Goal: Task Accomplishment & Management: Manage account settings

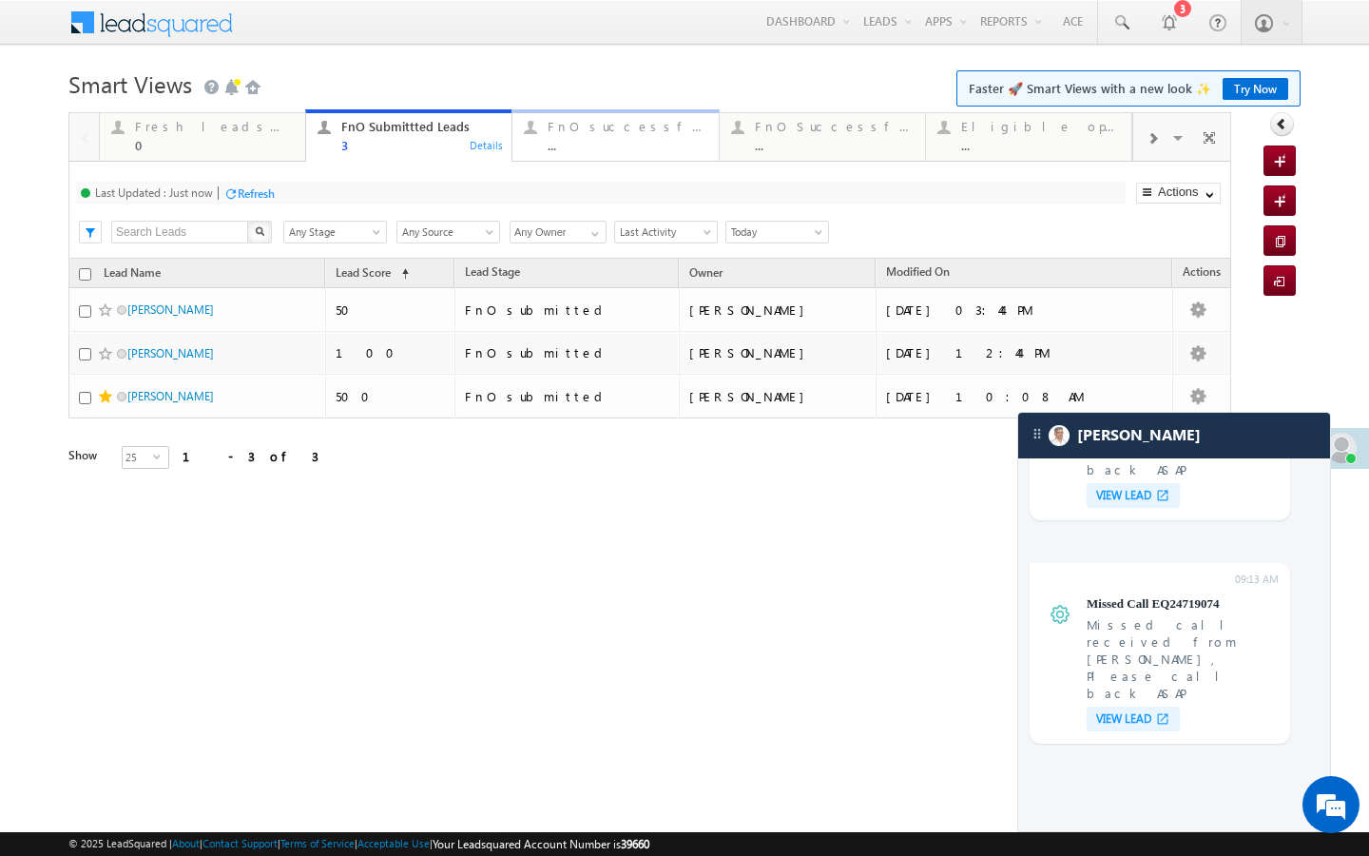
click at [618, 143] on div "..." at bounding box center [627, 145] width 159 height 14
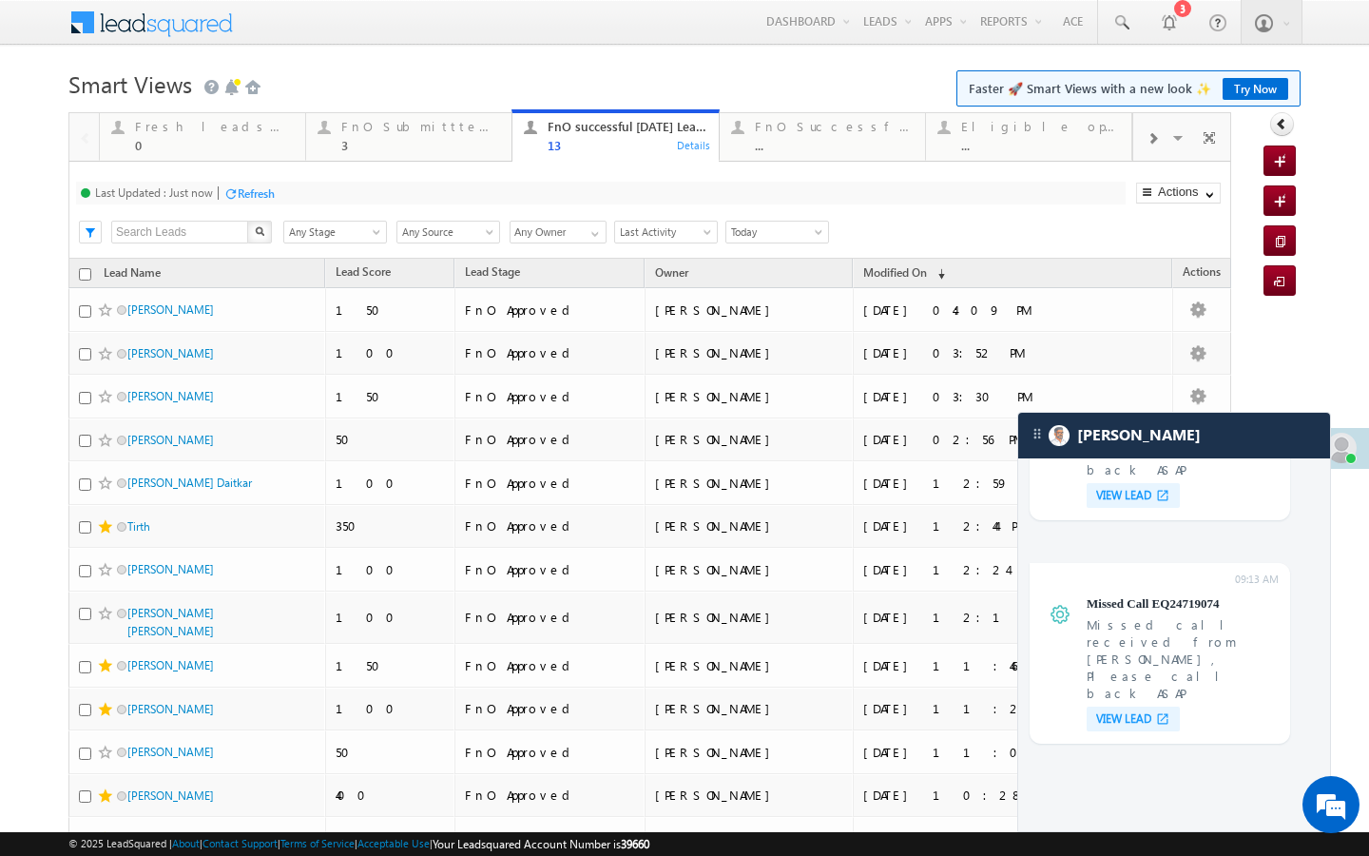
click at [1143, 132] on div at bounding box center [1152, 137] width 38 height 43
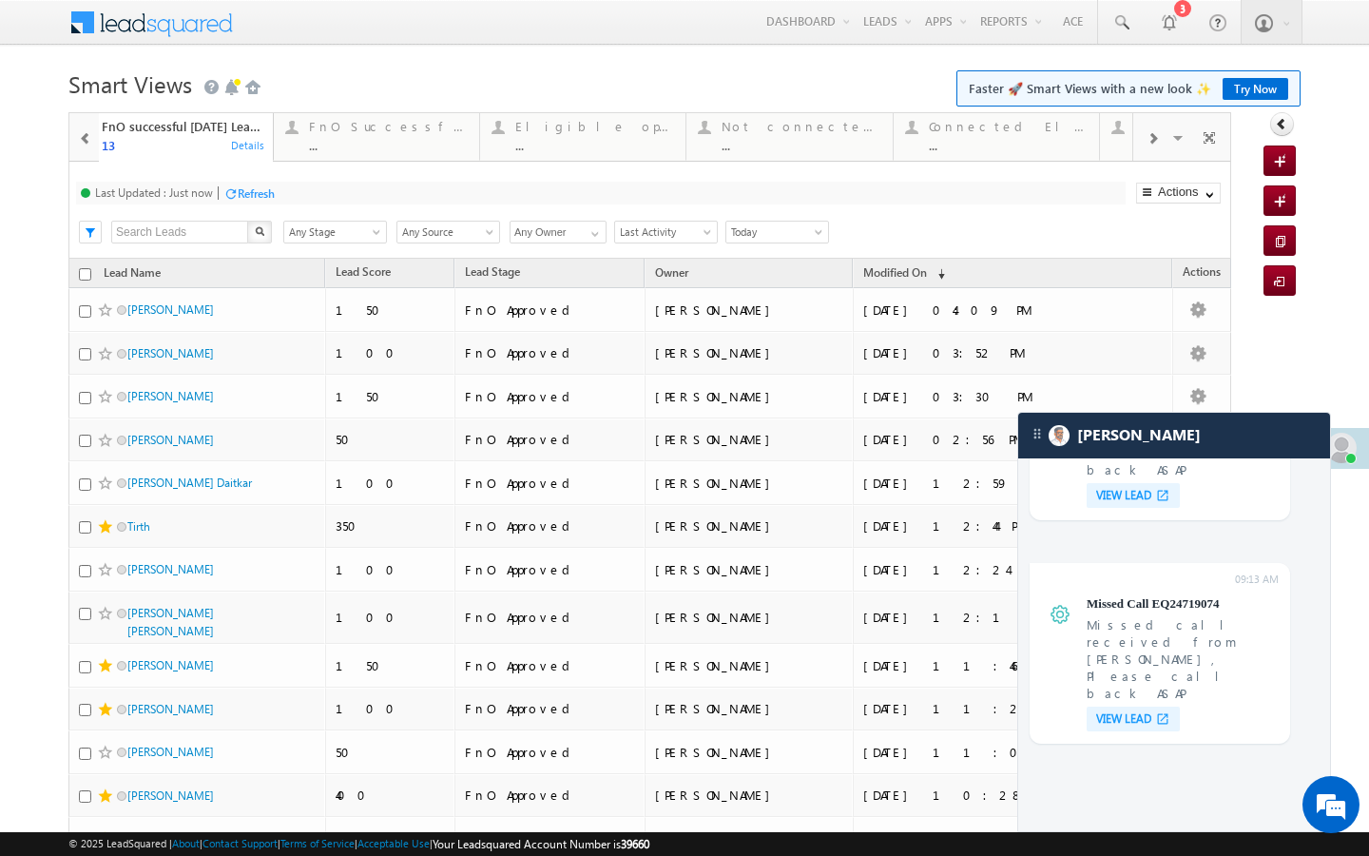
click at [1143, 132] on div at bounding box center [1152, 137] width 38 height 43
click at [1143, 132] on div "Visible Tabs Fresh leads assigned Default FnO Submittted Leads Default FnO succ…" at bounding box center [1182, 136] width 99 height 46
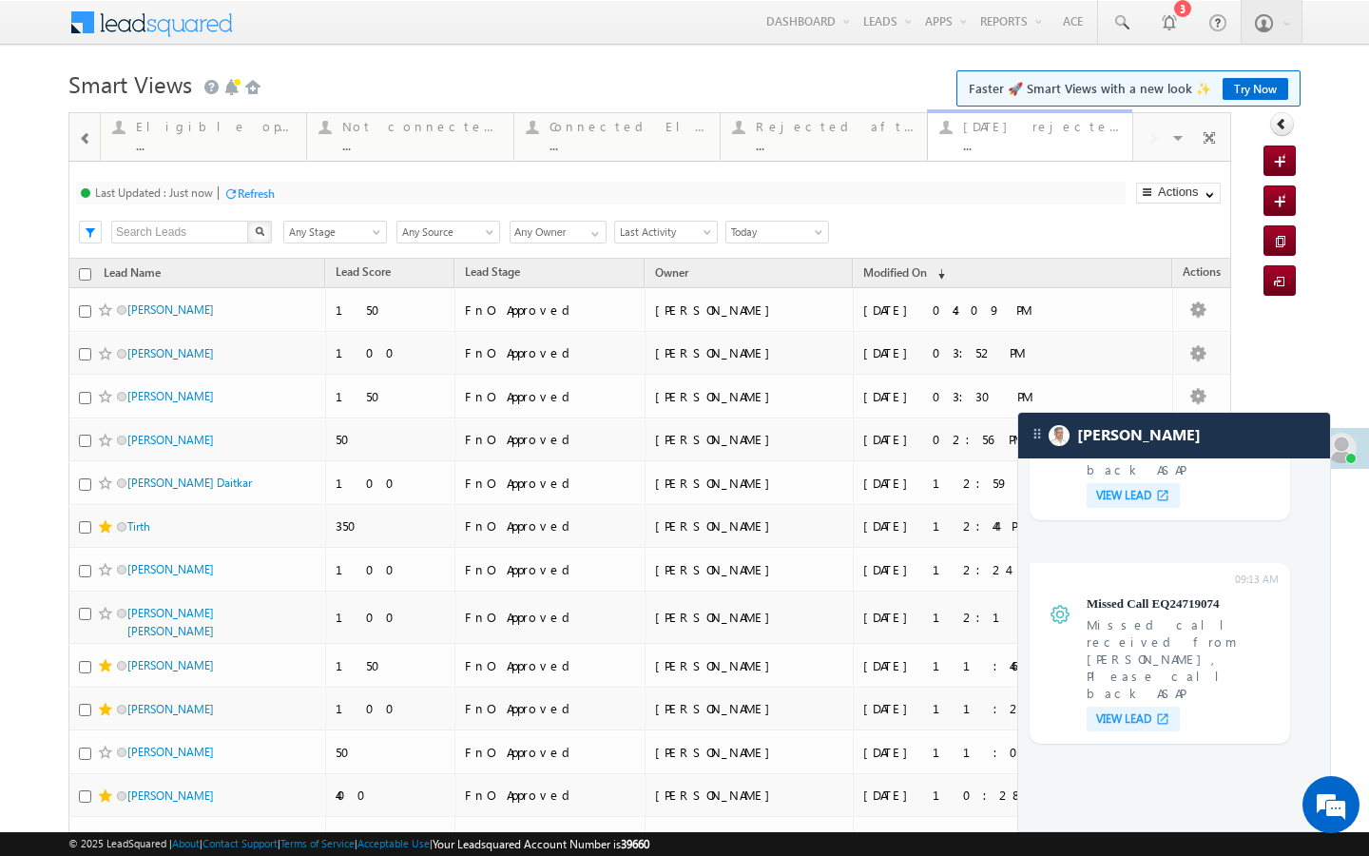
click at [971, 135] on div "Today's rejected leads ..." at bounding box center [1042, 133] width 158 height 37
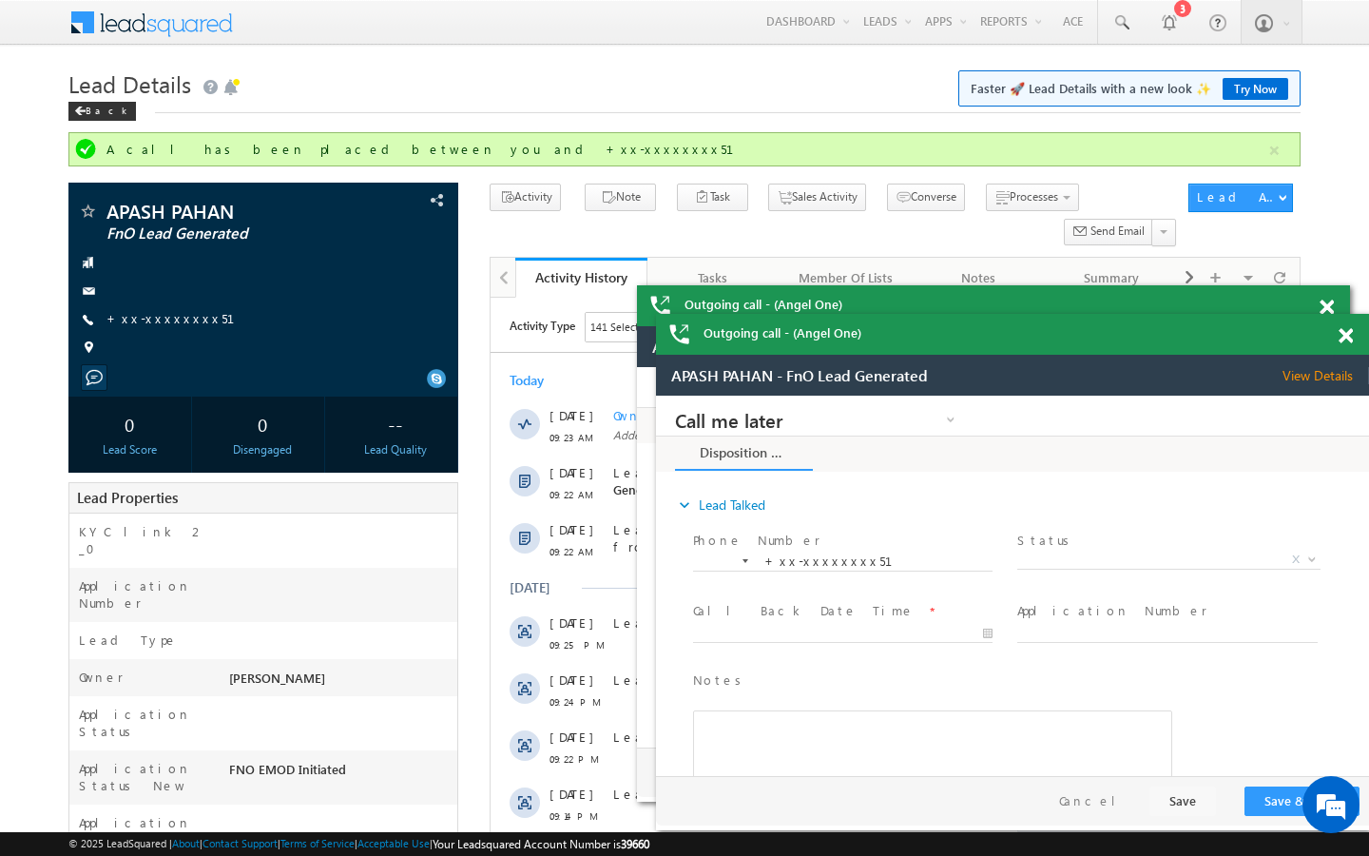
scroll to position [7542, 0]
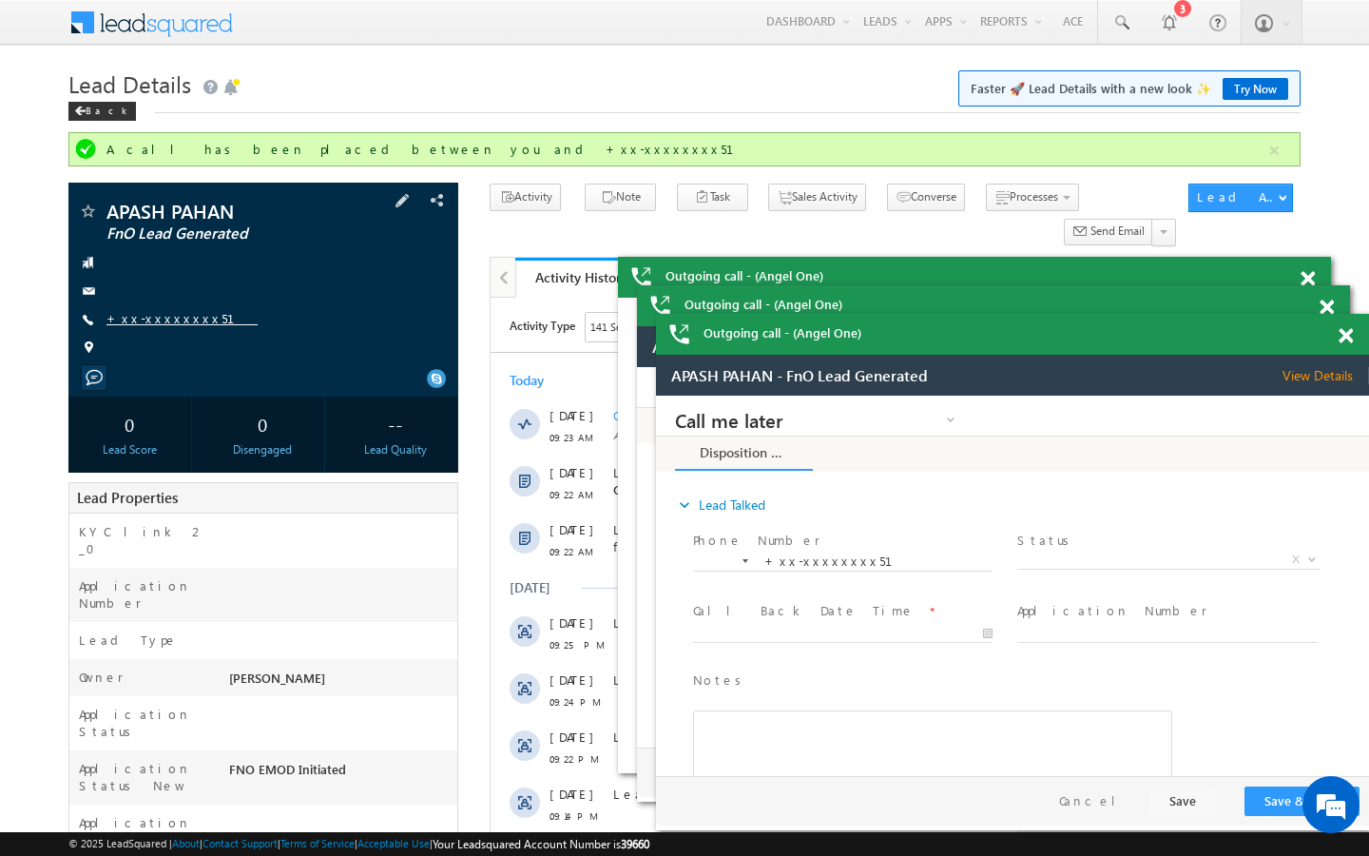
click at [0, 0] on link "+xx-xxxxxxxx51" at bounding box center [0, 0] width 0 height 0
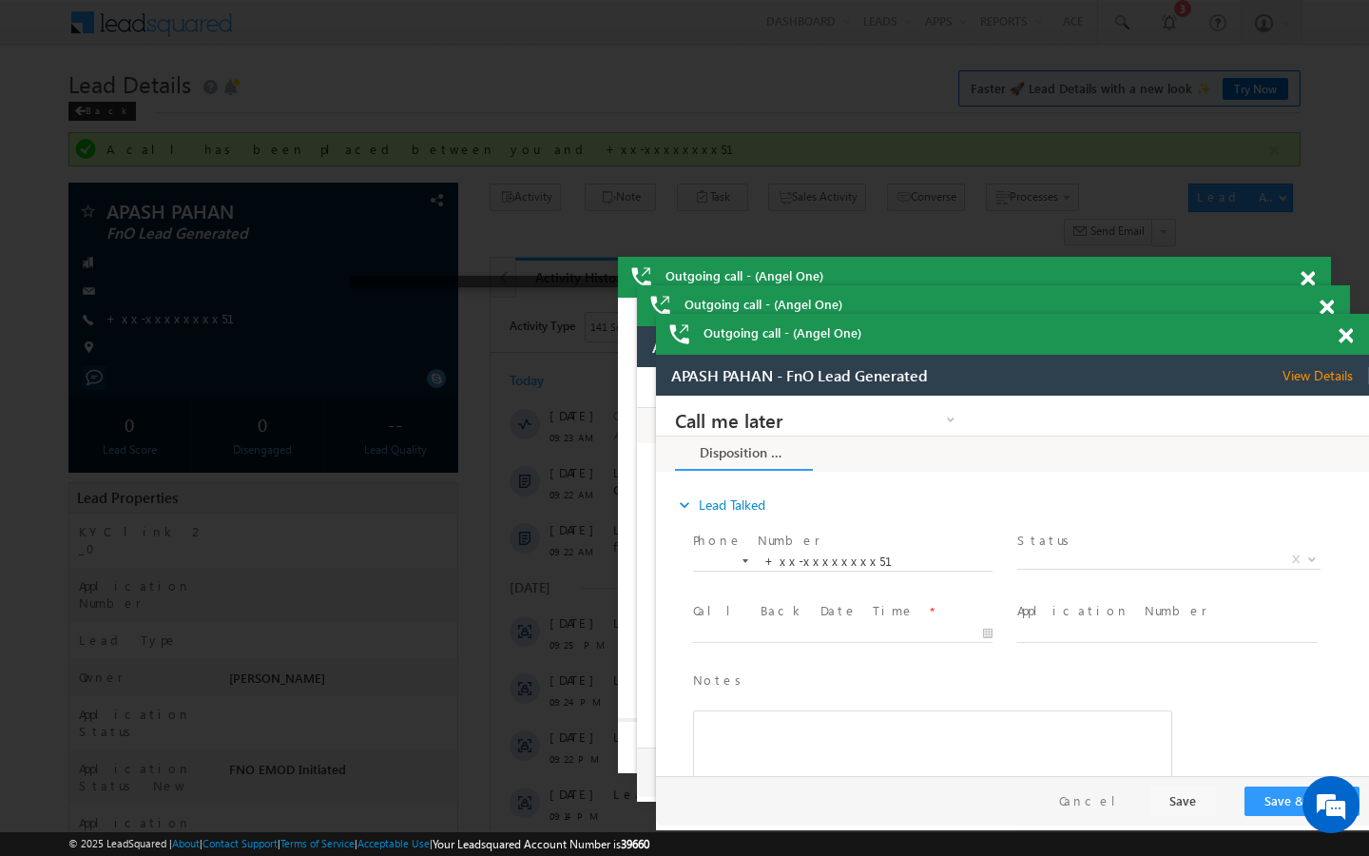
scroll to position [0, 0]
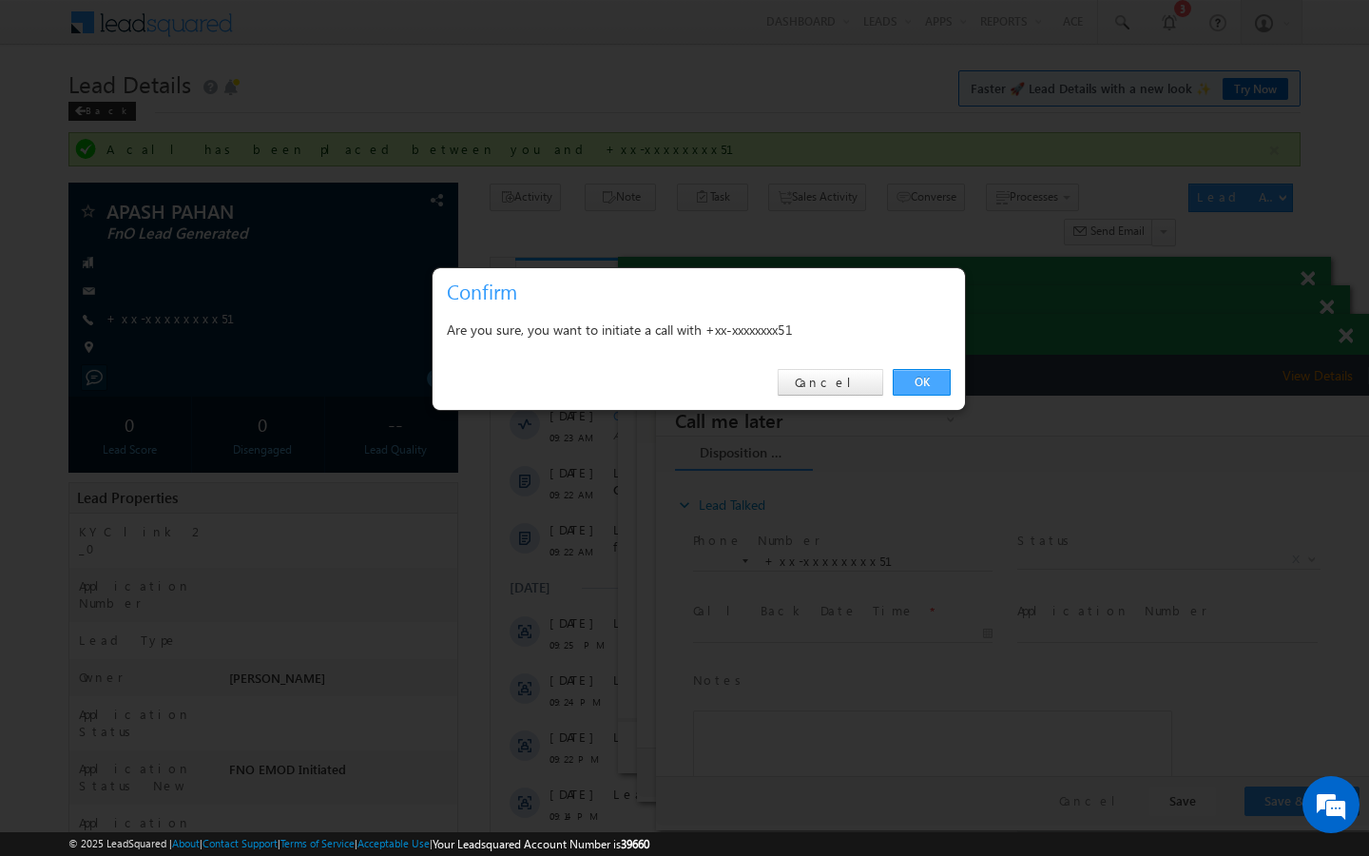
drag, startPoint x: 920, startPoint y: 376, endPoint x: 264, endPoint y: 32, distance: 740.4
click at [920, 376] on link "OK" at bounding box center [922, 382] width 58 height 27
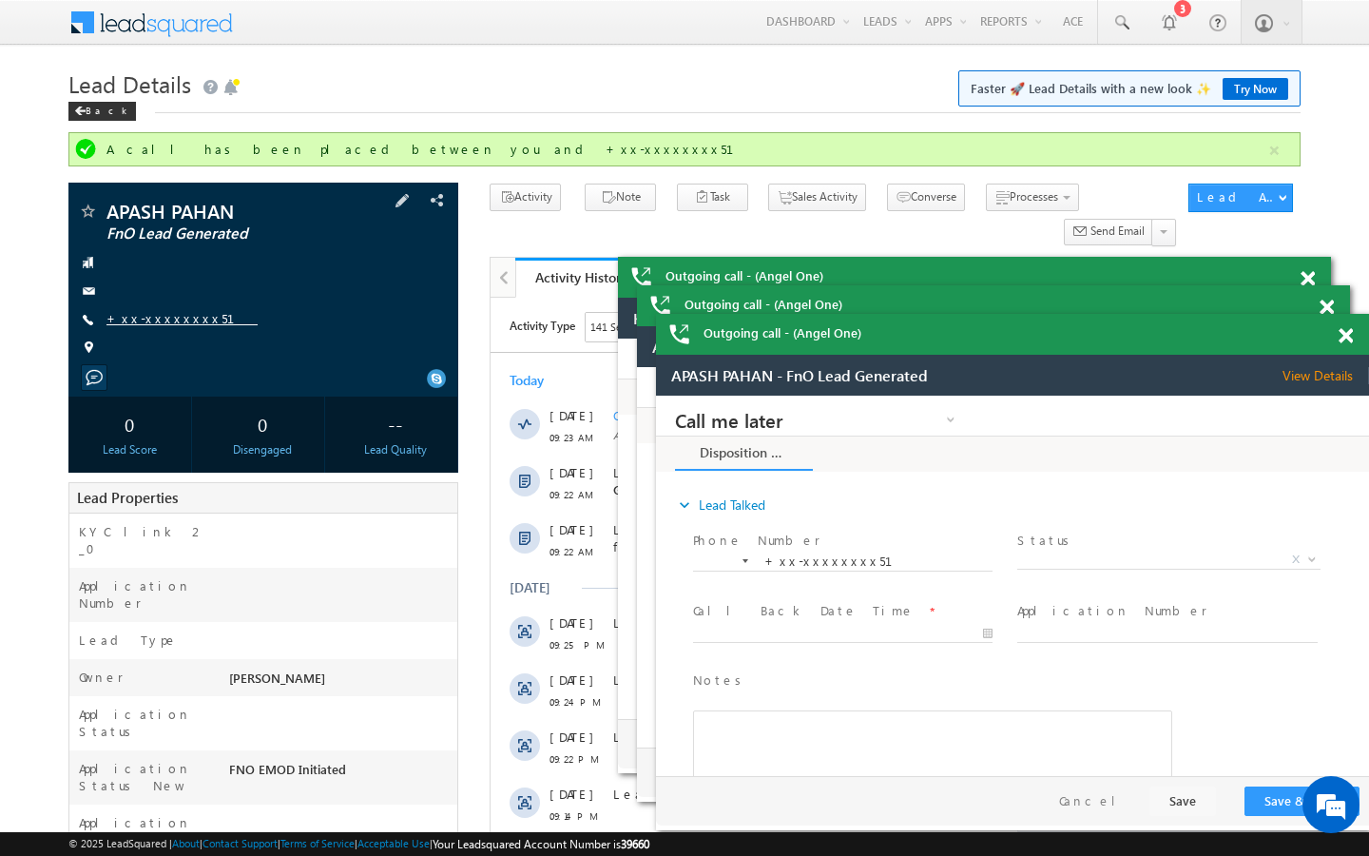
click at [0, 0] on link "+xx-xxxxxxxx51" at bounding box center [0, 0] width 0 height 0
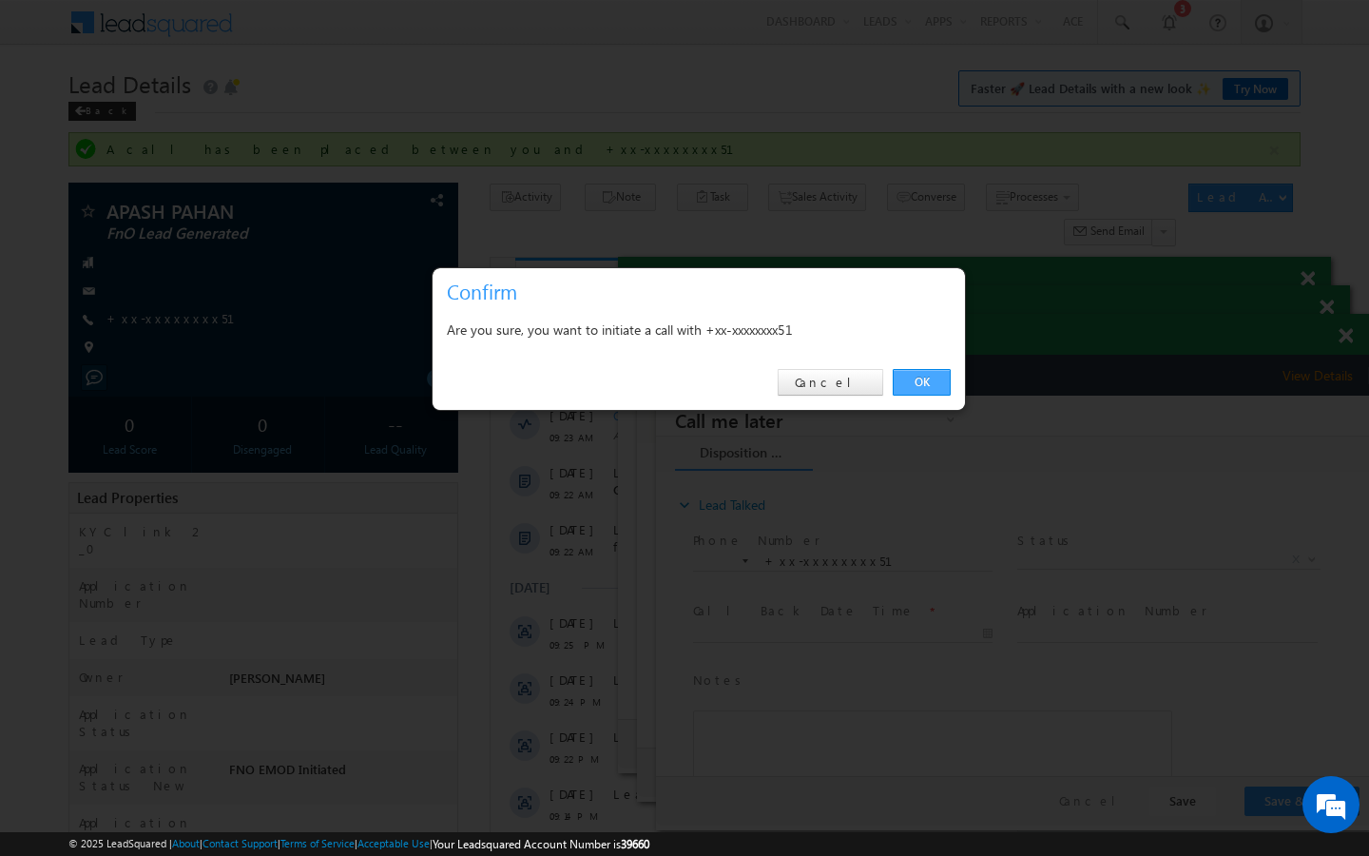
click at [910, 383] on link "OK" at bounding box center [922, 382] width 58 height 27
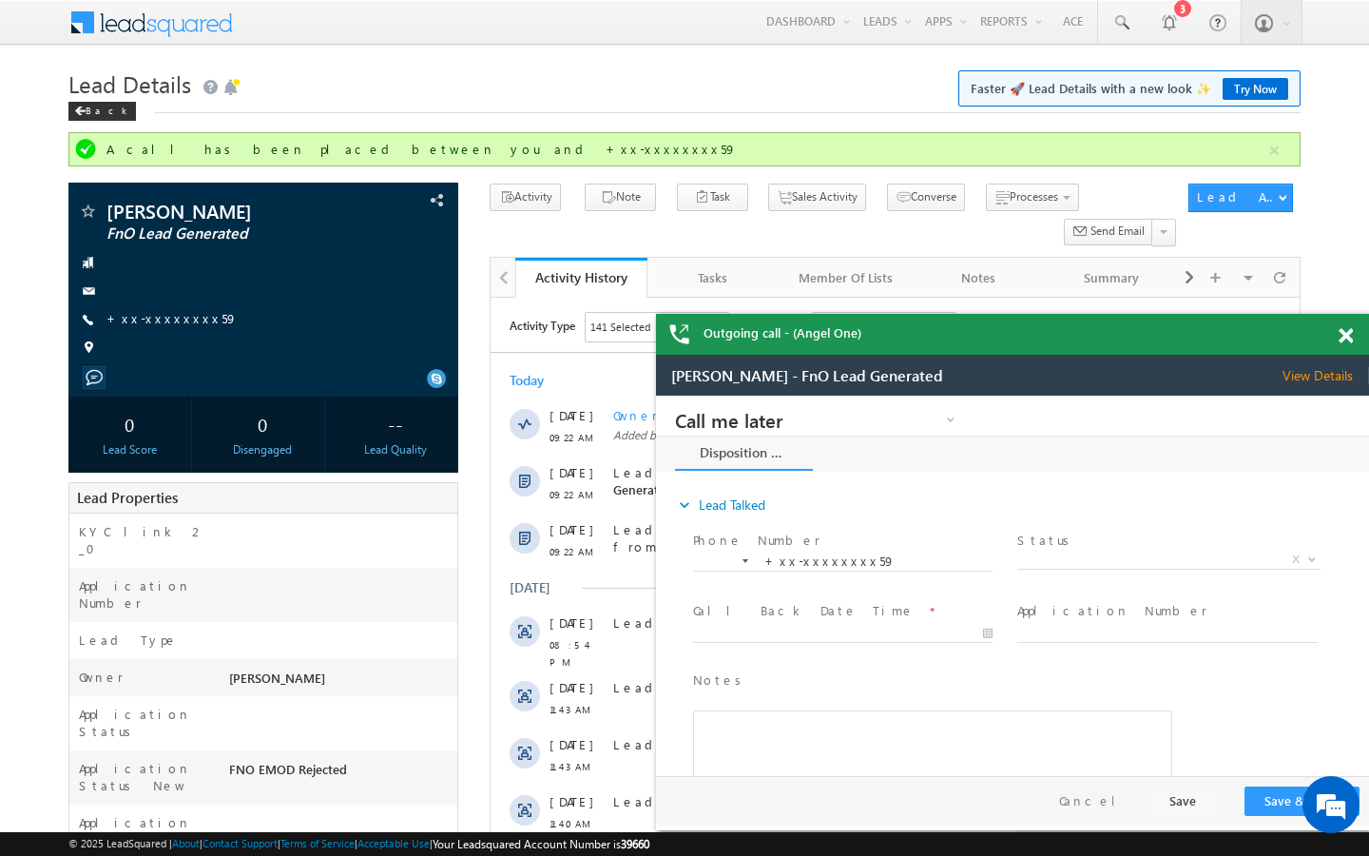
scroll to position [7542, 0]
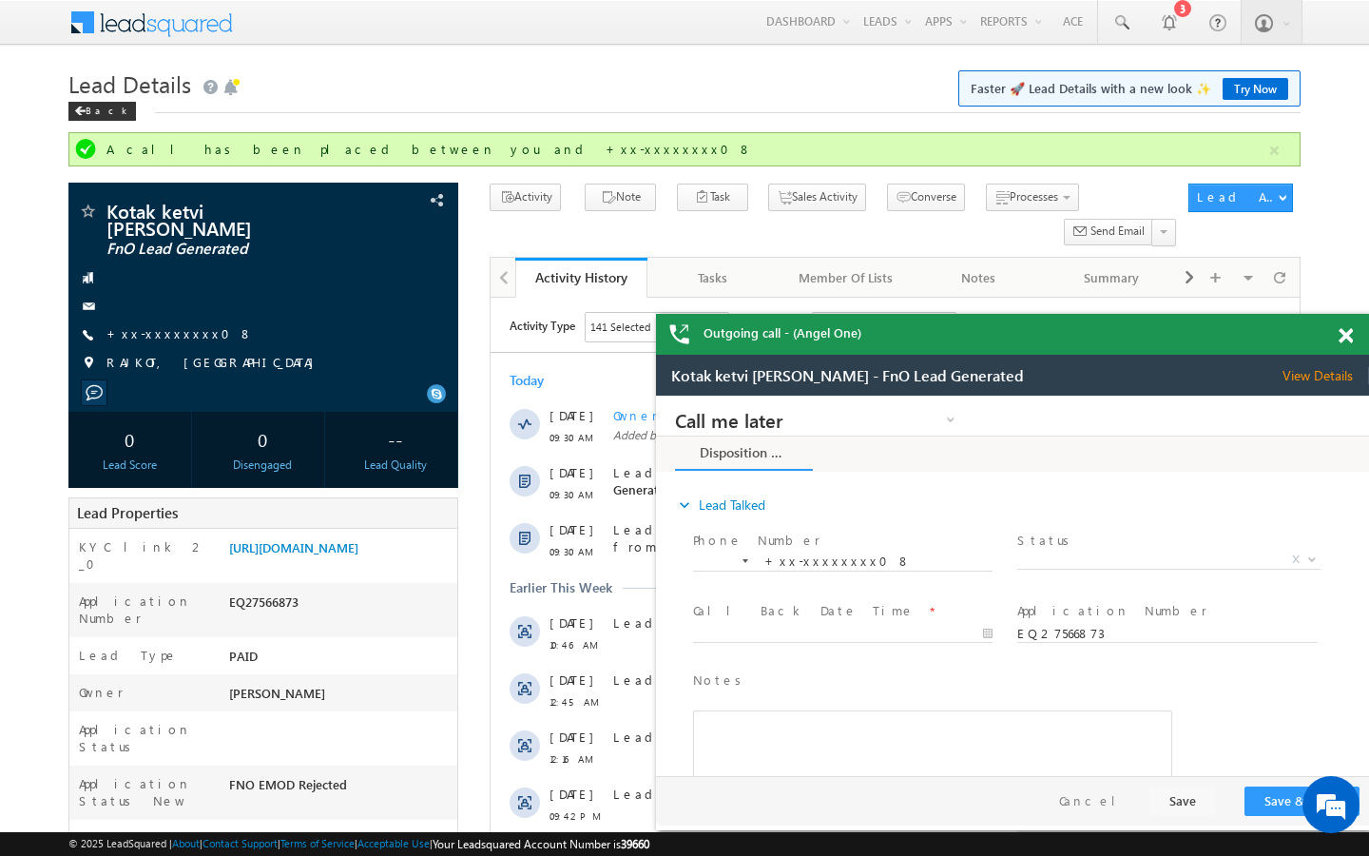
scroll to position [7542, 0]
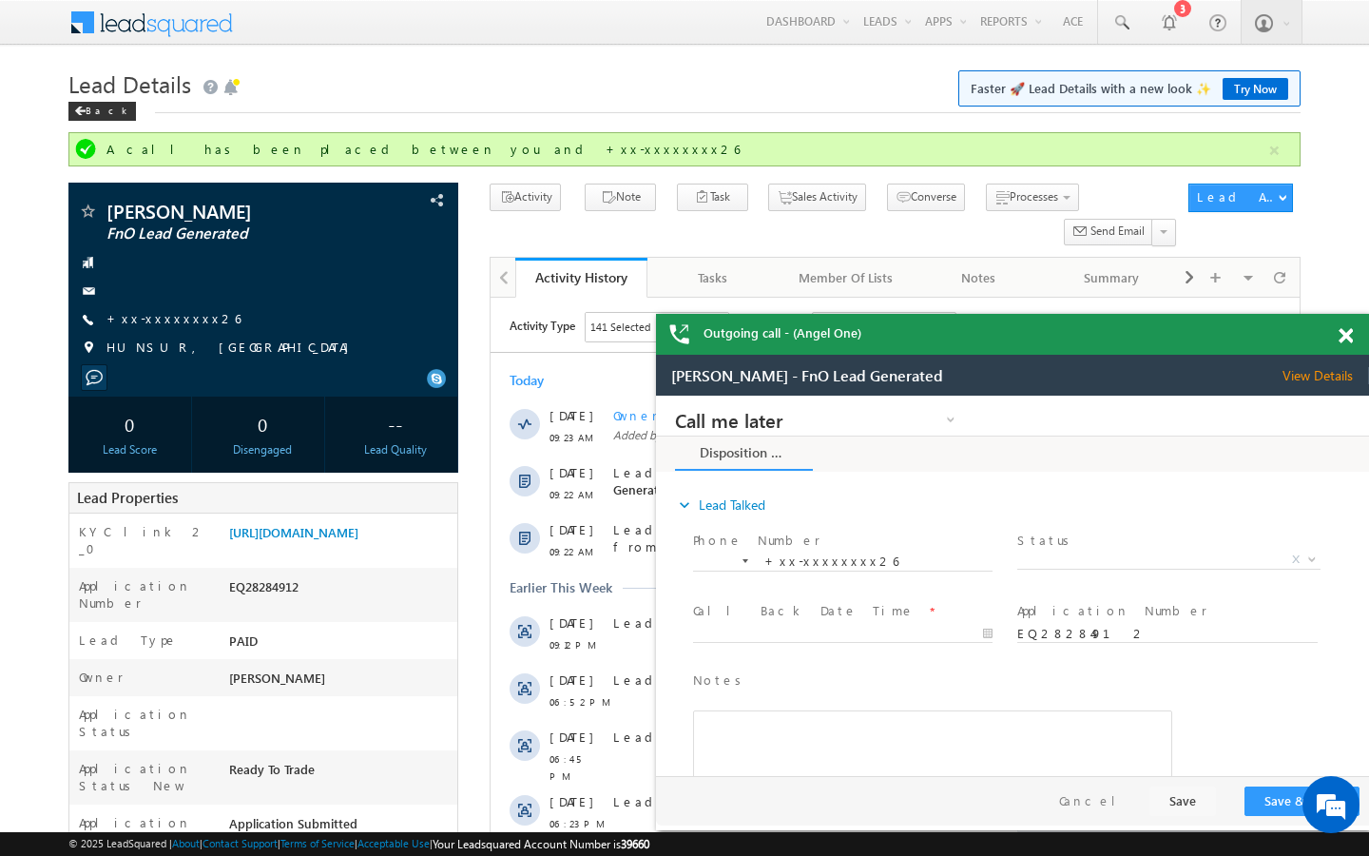
scroll to position [7542, 0]
click at [170, 317] on link "+xx-xxxxxxxx26" at bounding box center [173, 318] width 134 height 16
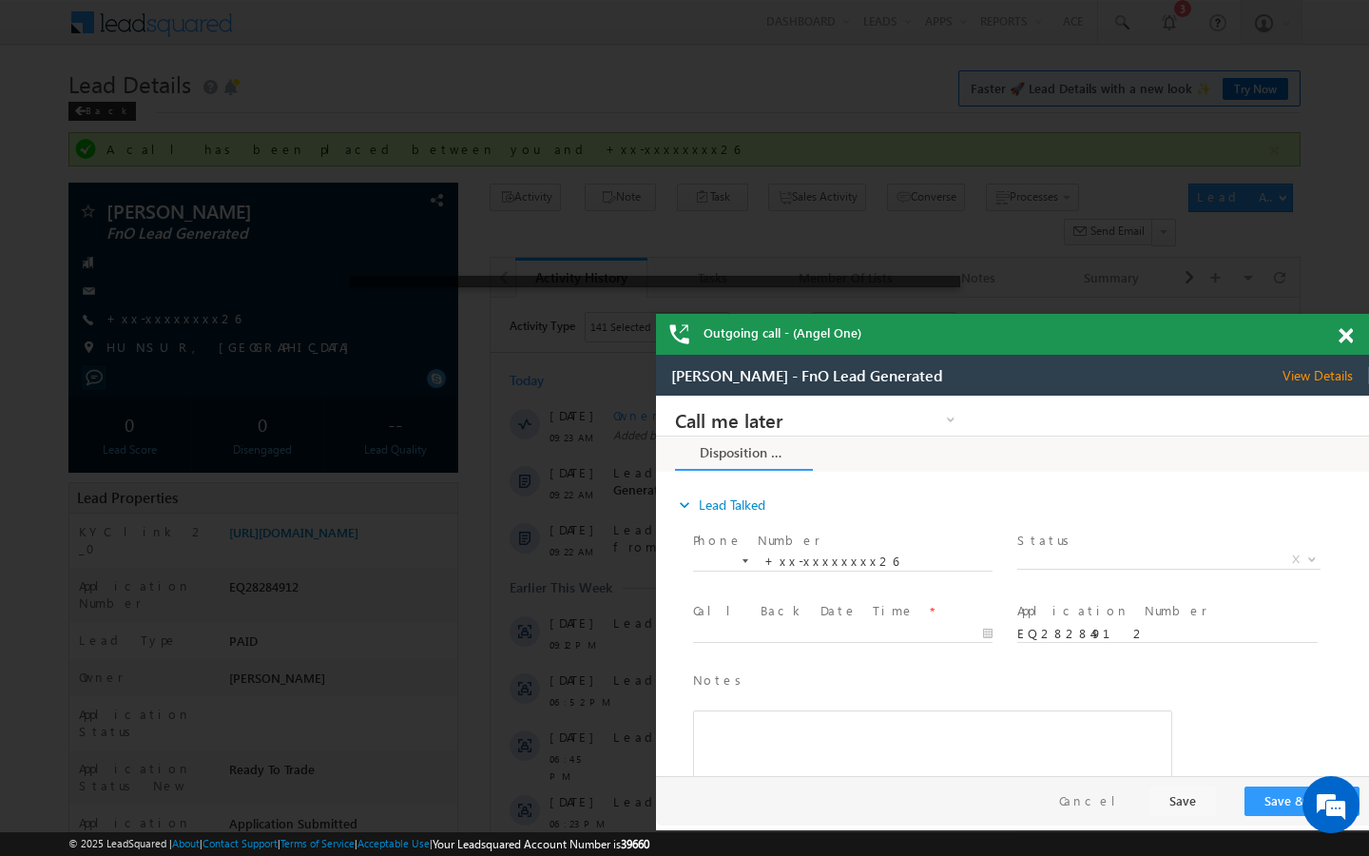
click at [777, 177] on div at bounding box center [684, 428] width 1369 height 856
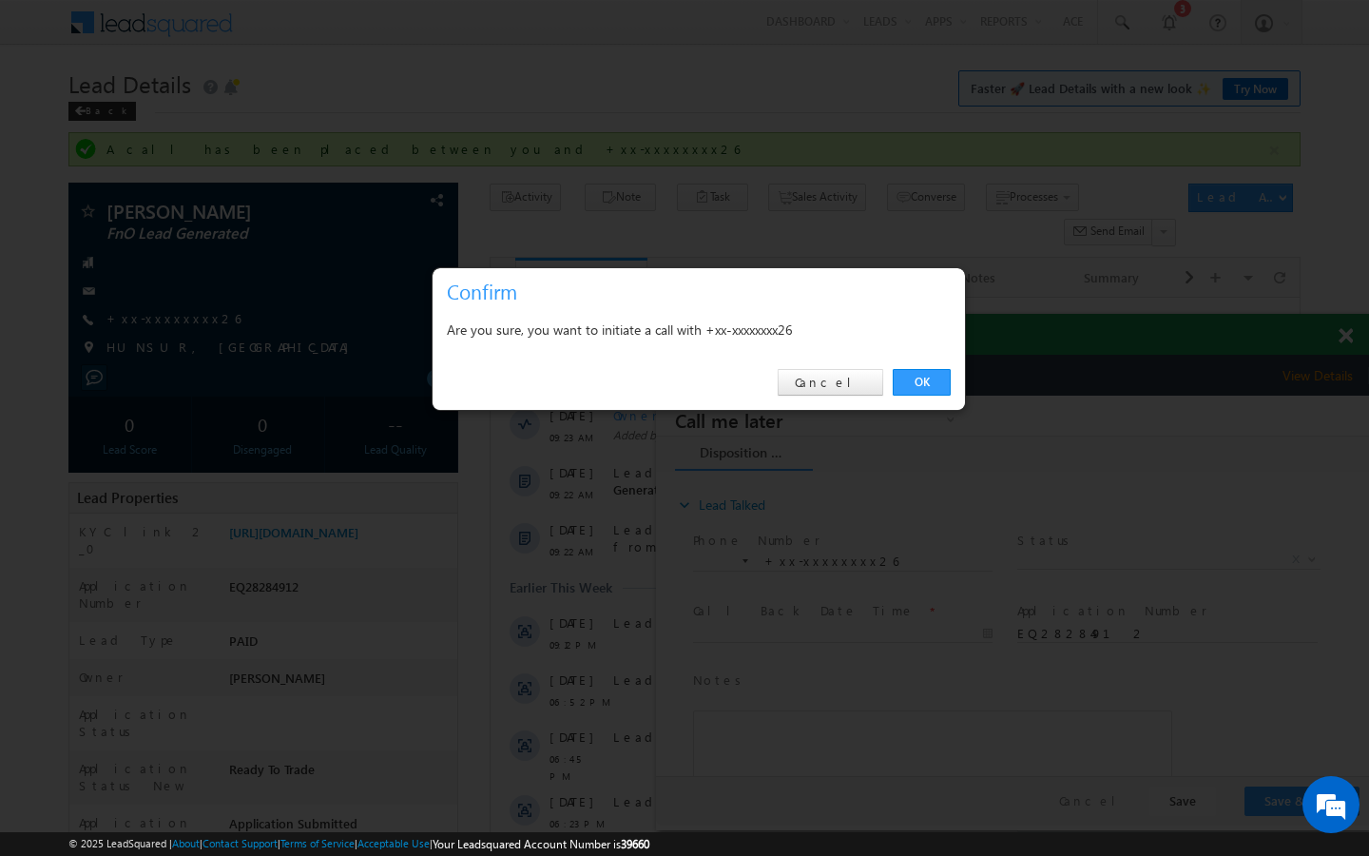
click at [838, 402] on div "OK Cancel" at bounding box center [699, 383] width 532 height 54
click at [841, 389] on link "Cancel" at bounding box center [831, 382] width 106 height 27
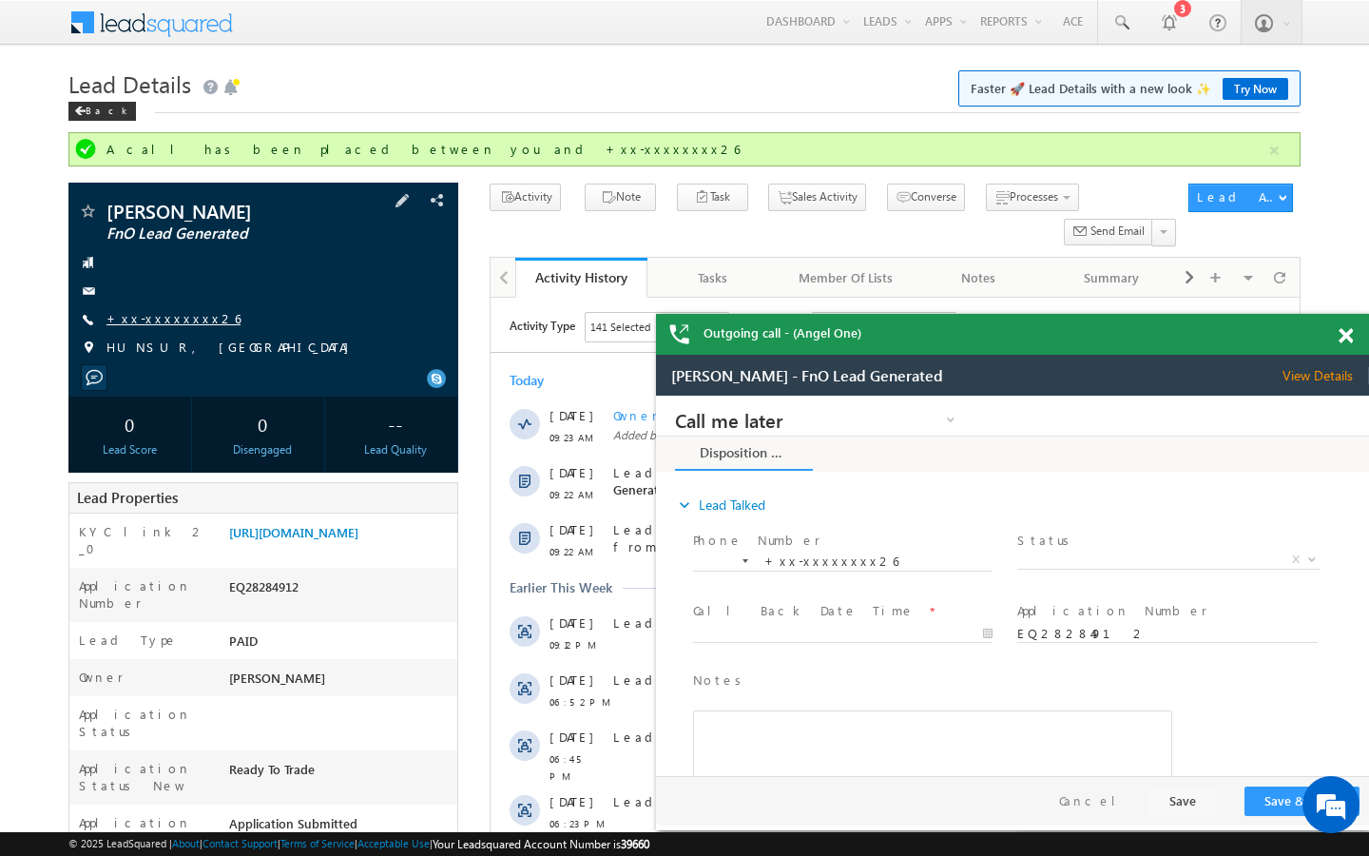
click at [172, 316] on link "+xx-xxxxxxxx26" at bounding box center [173, 318] width 134 height 16
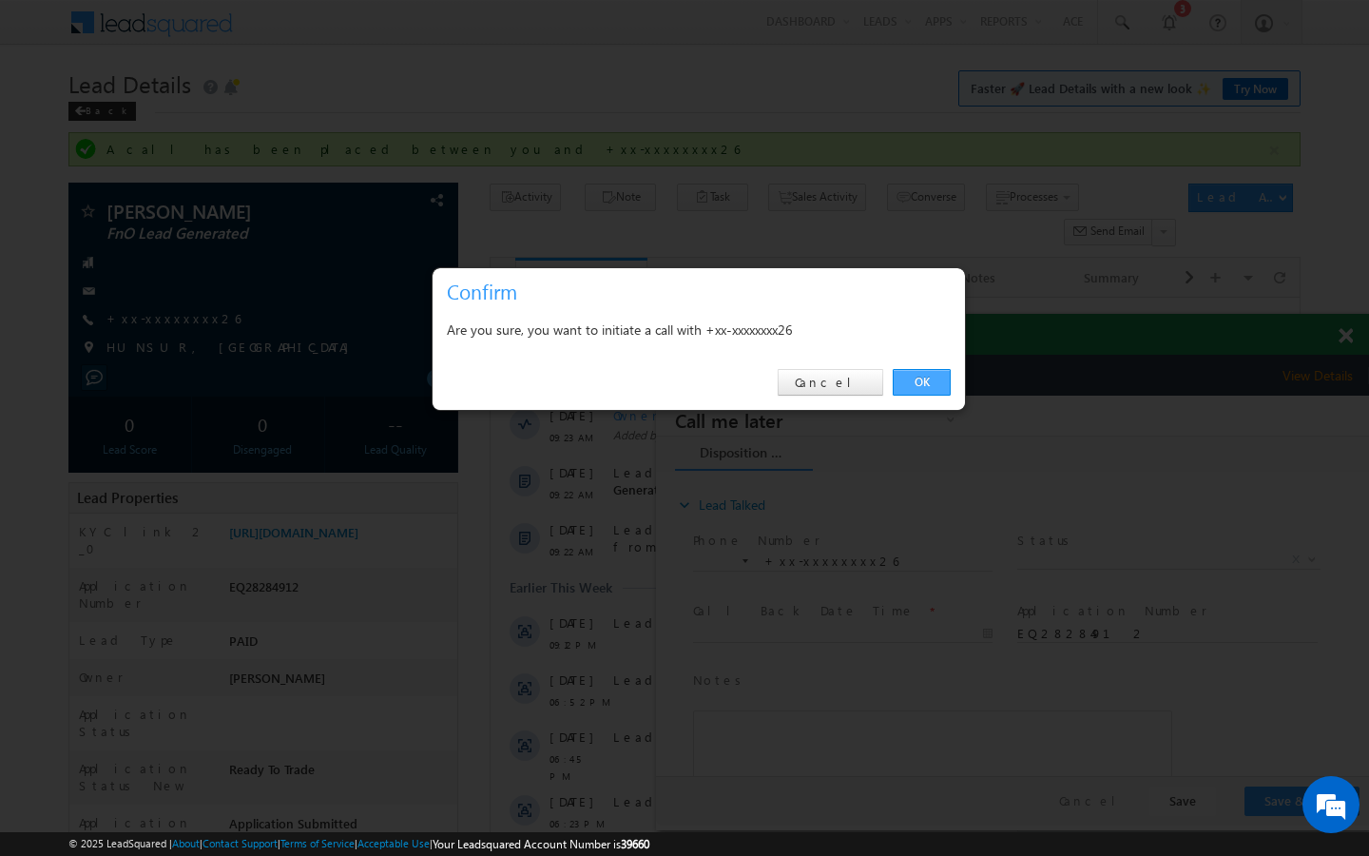
click at [899, 393] on link "OK" at bounding box center [922, 382] width 58 height 27
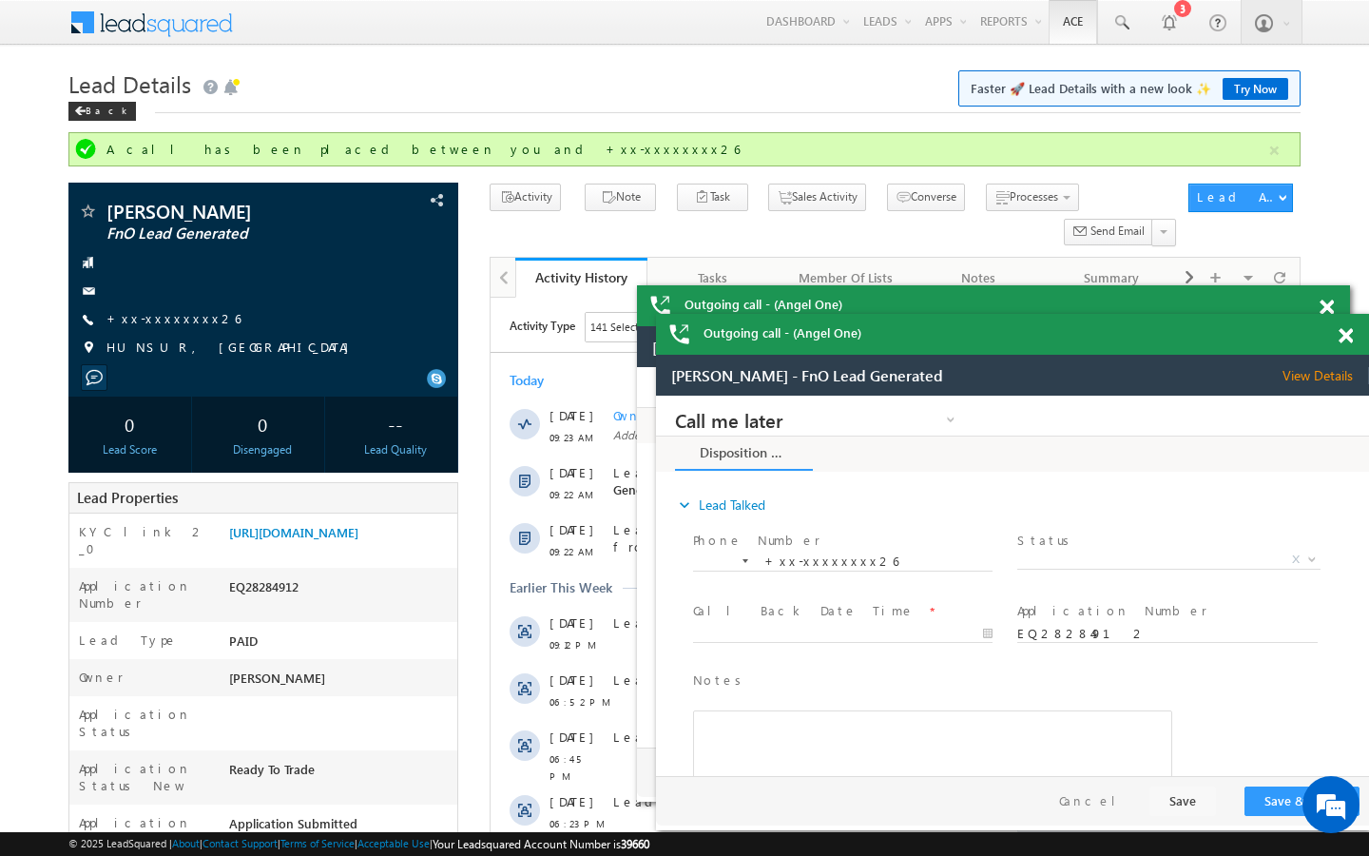
scroll to position [0, 0]
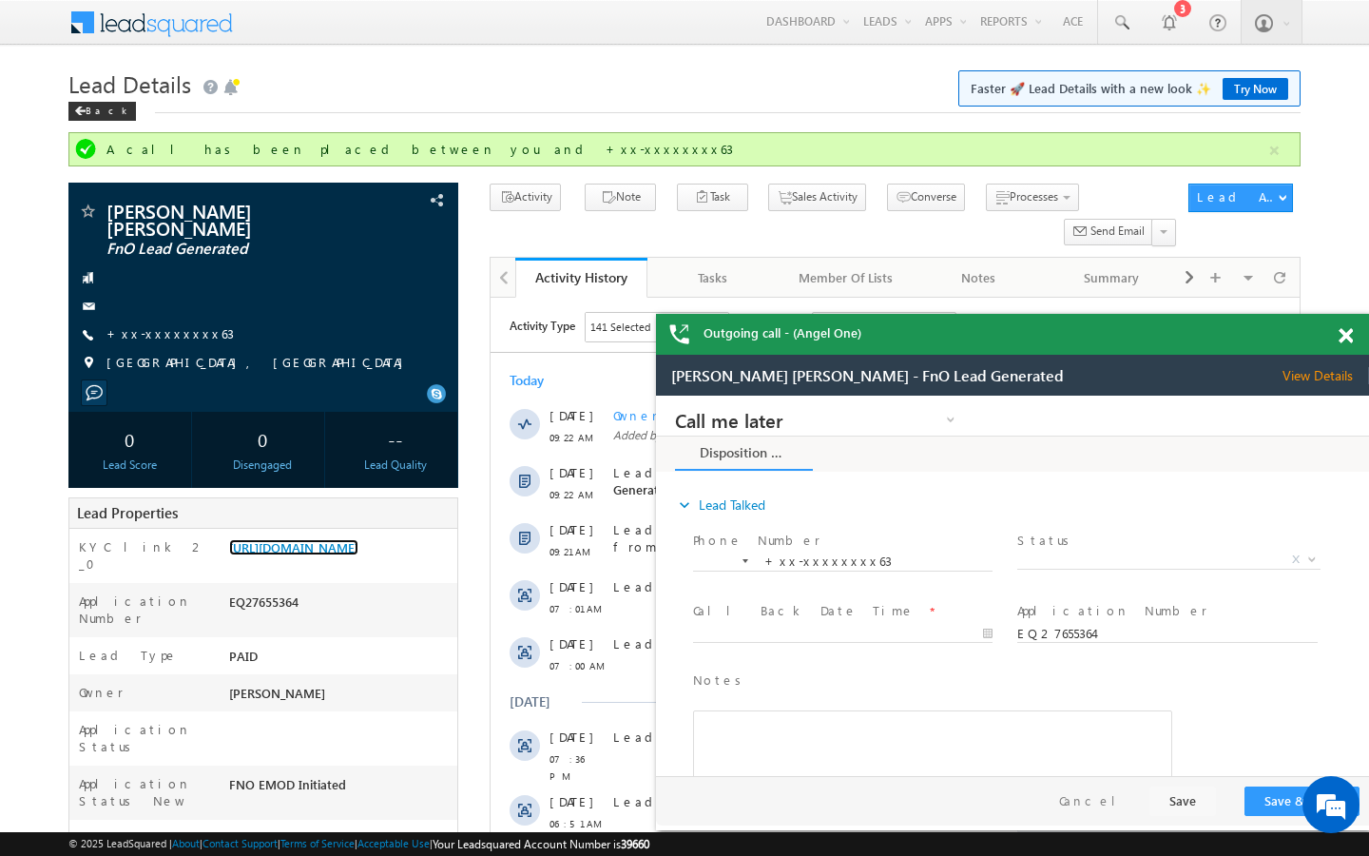
scroll to position [7542, 0]
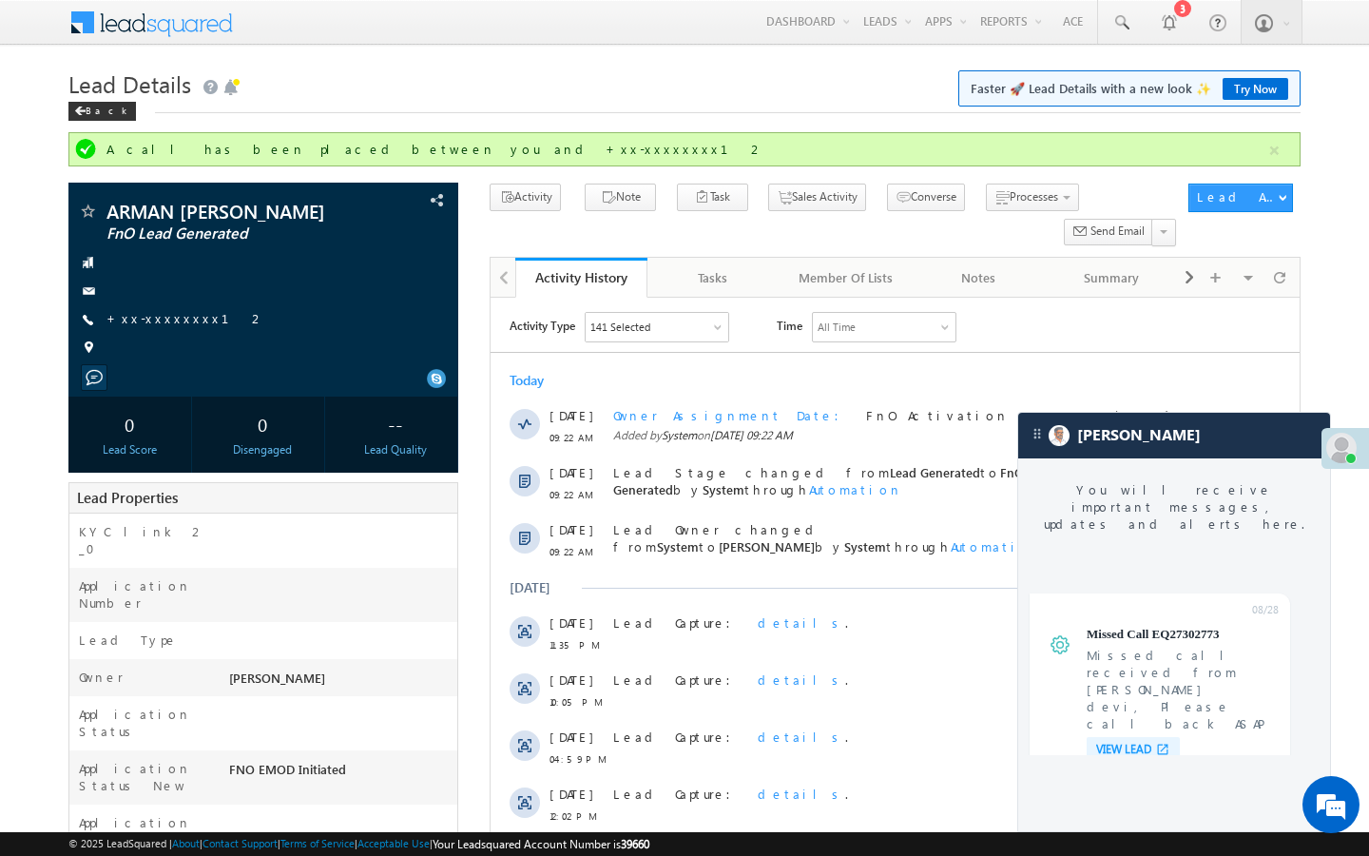
scroll to position [7542, 0]
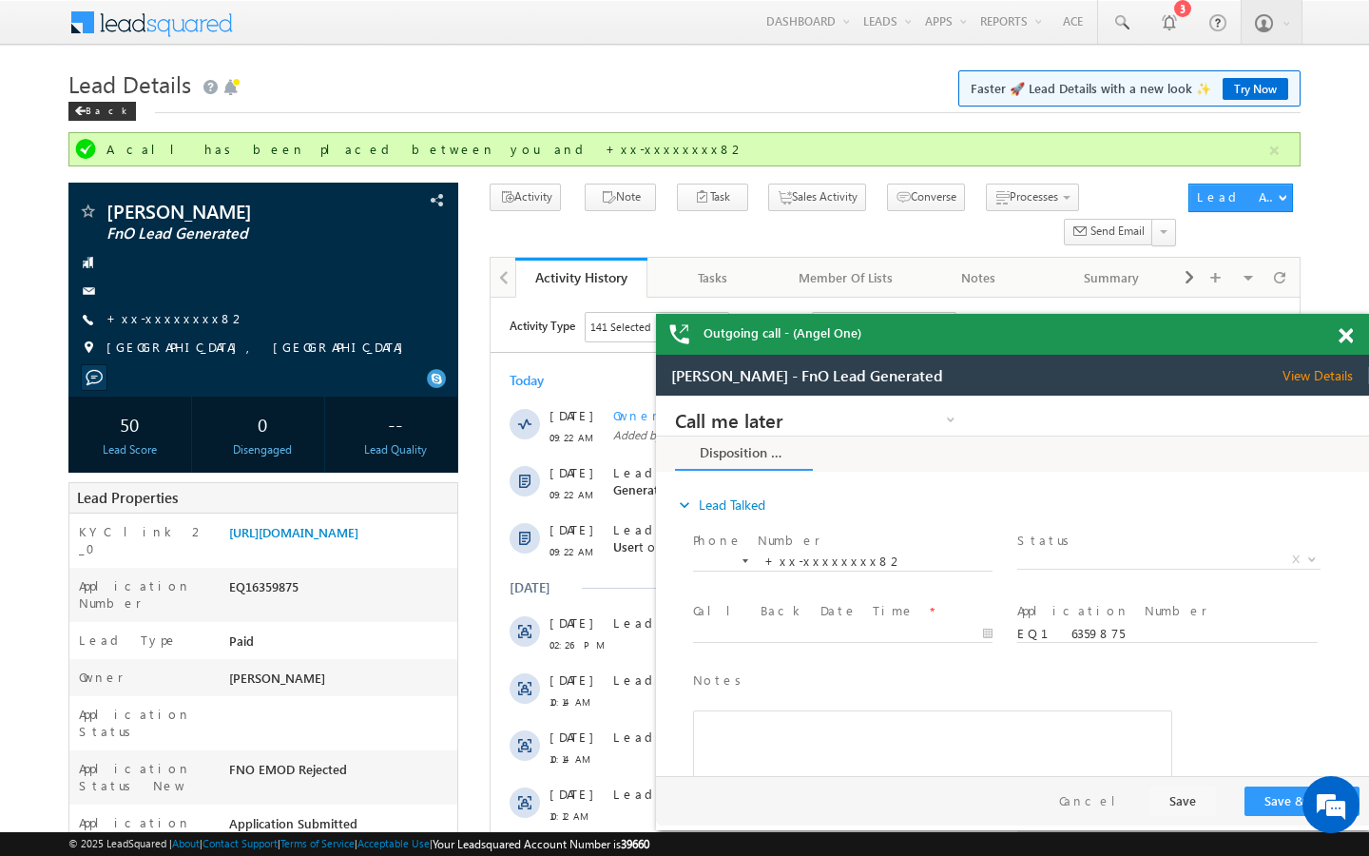
scroll to position [7542, 0]
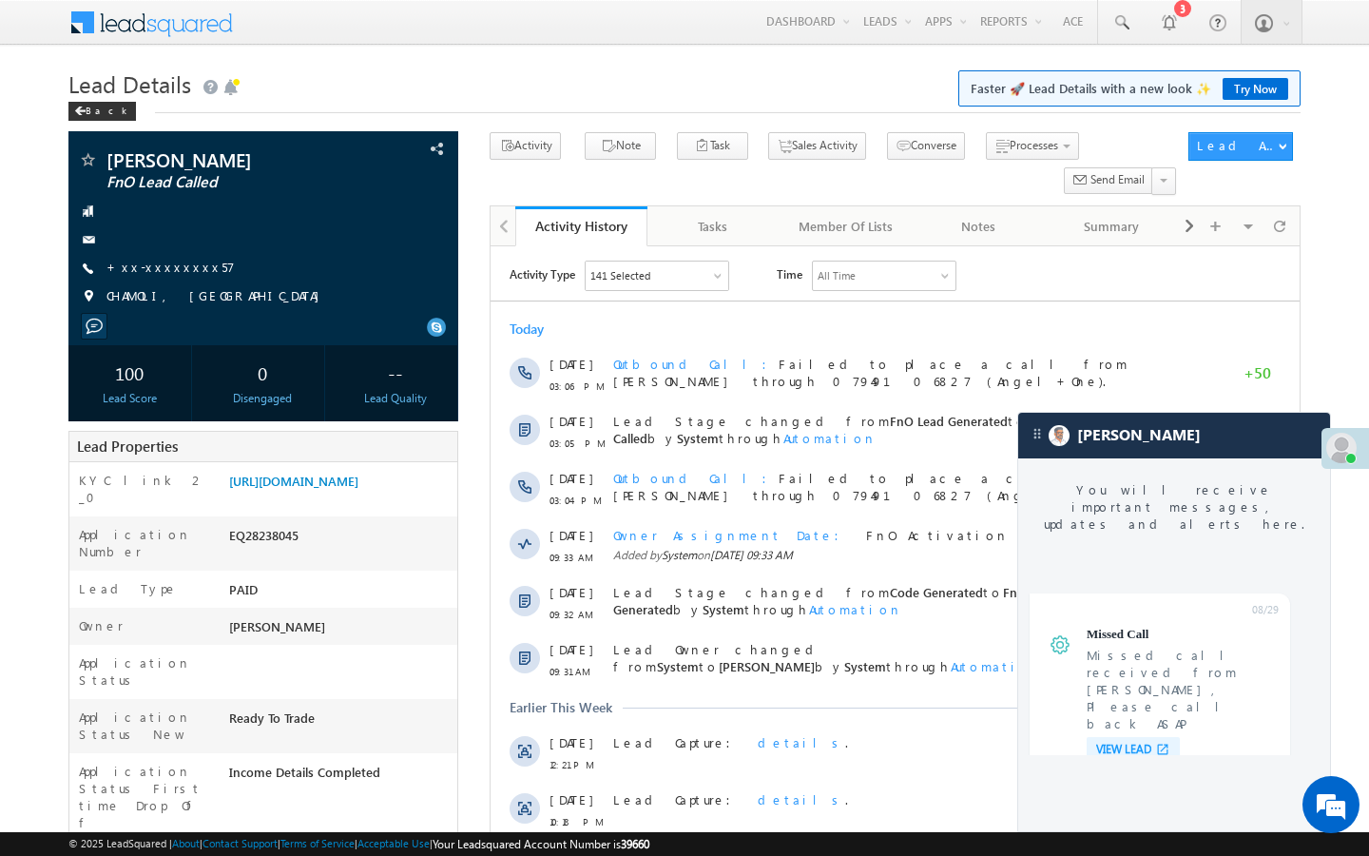
scroll to position [7152, 0]
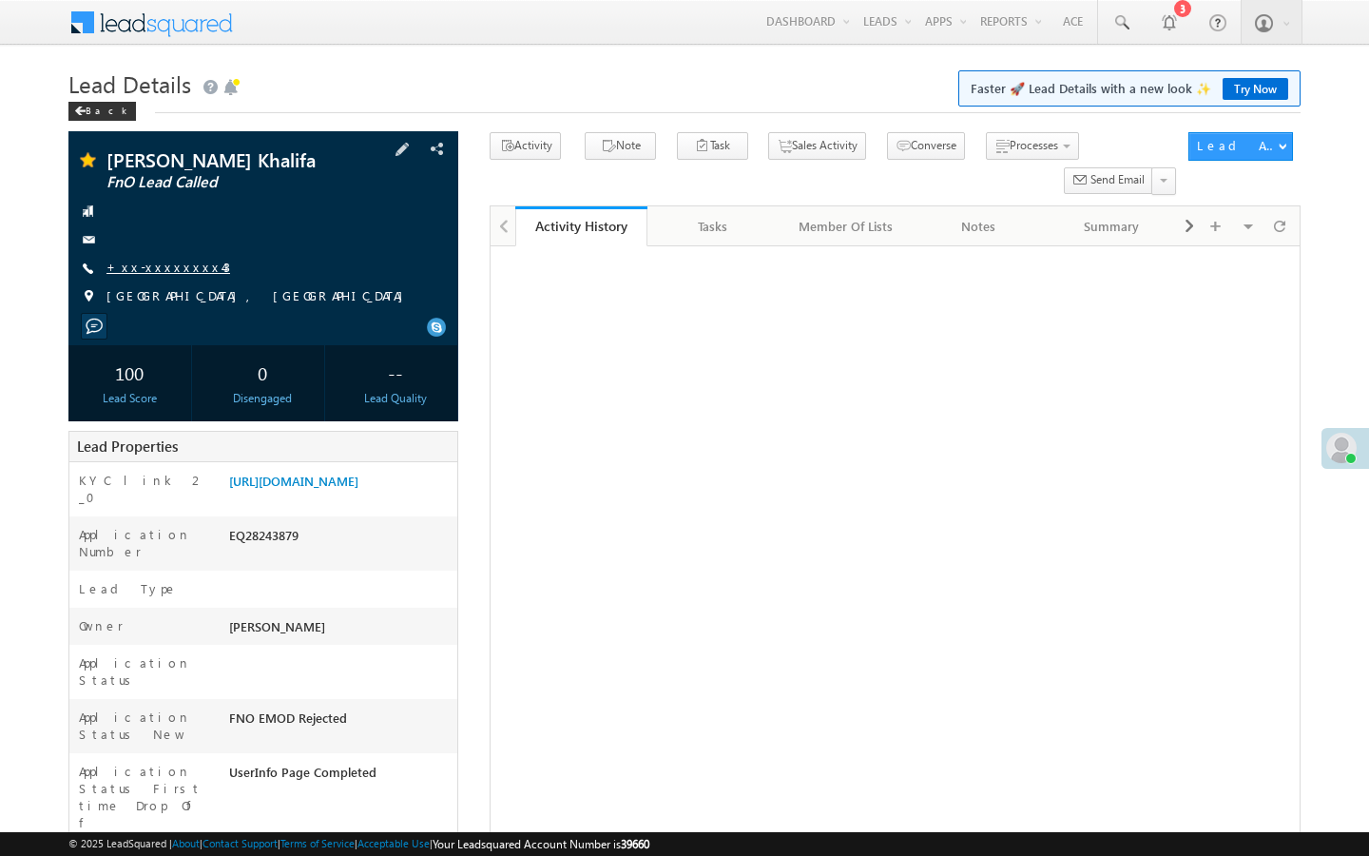
click at [168, 262] on link "+xx-xxxxxxxx43" at bounding box center [168, 267] width 124 height 16
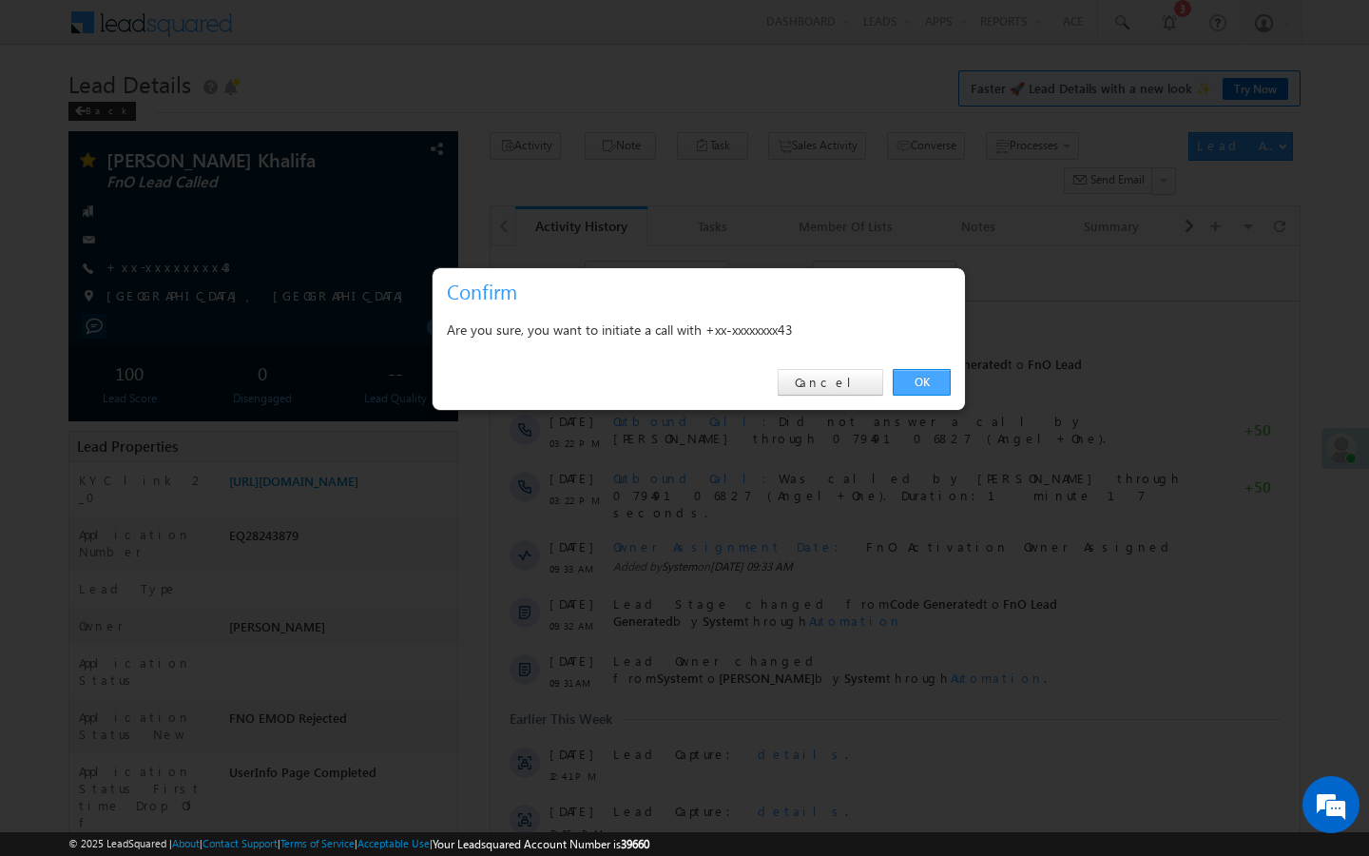
click at [910, 386] on link "OK" at bounding box center [922, 382] width 58 height 27
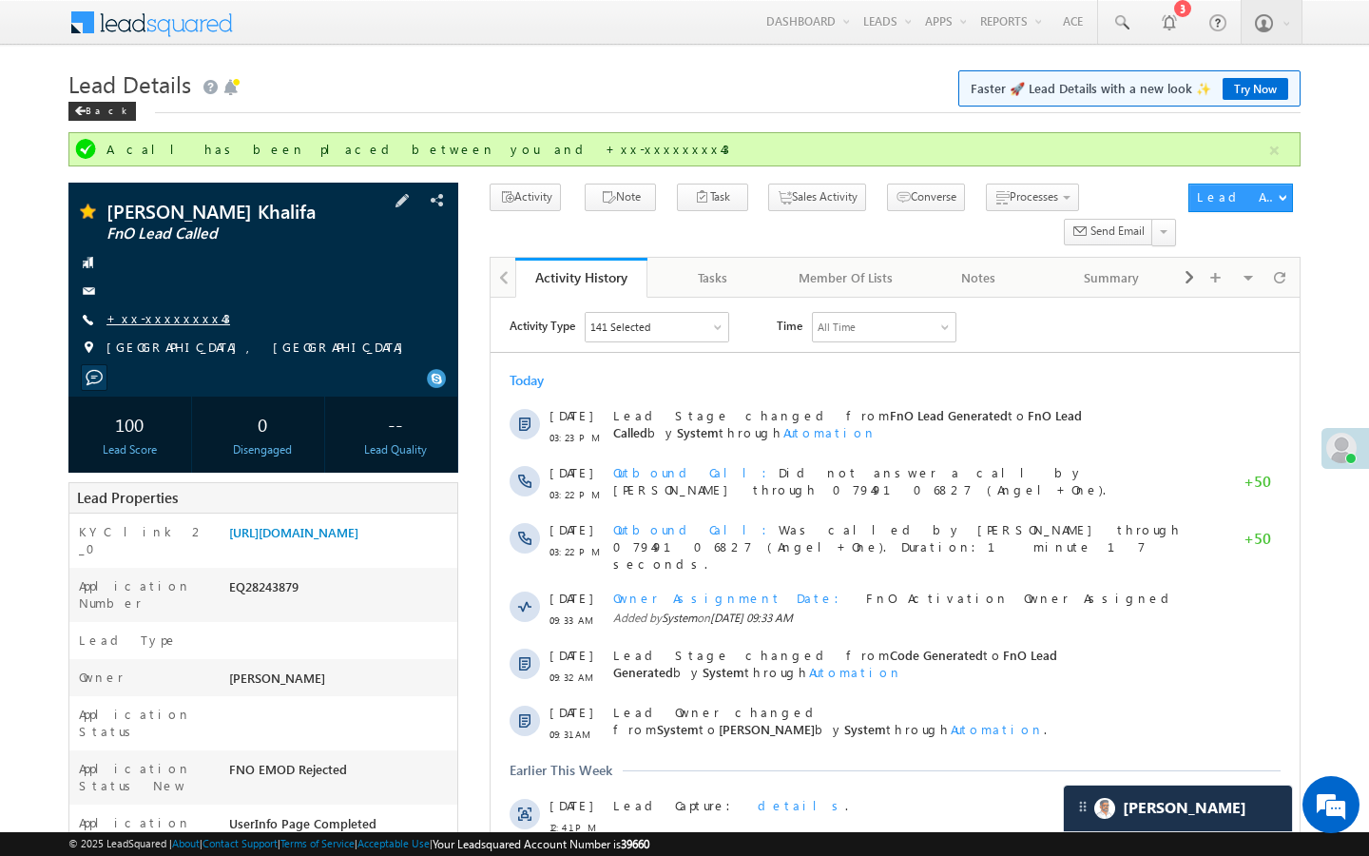
click at [169, 318] on link "+xx-xxxxxxxx43" at bounding box center [168, 318] width 124 height 16
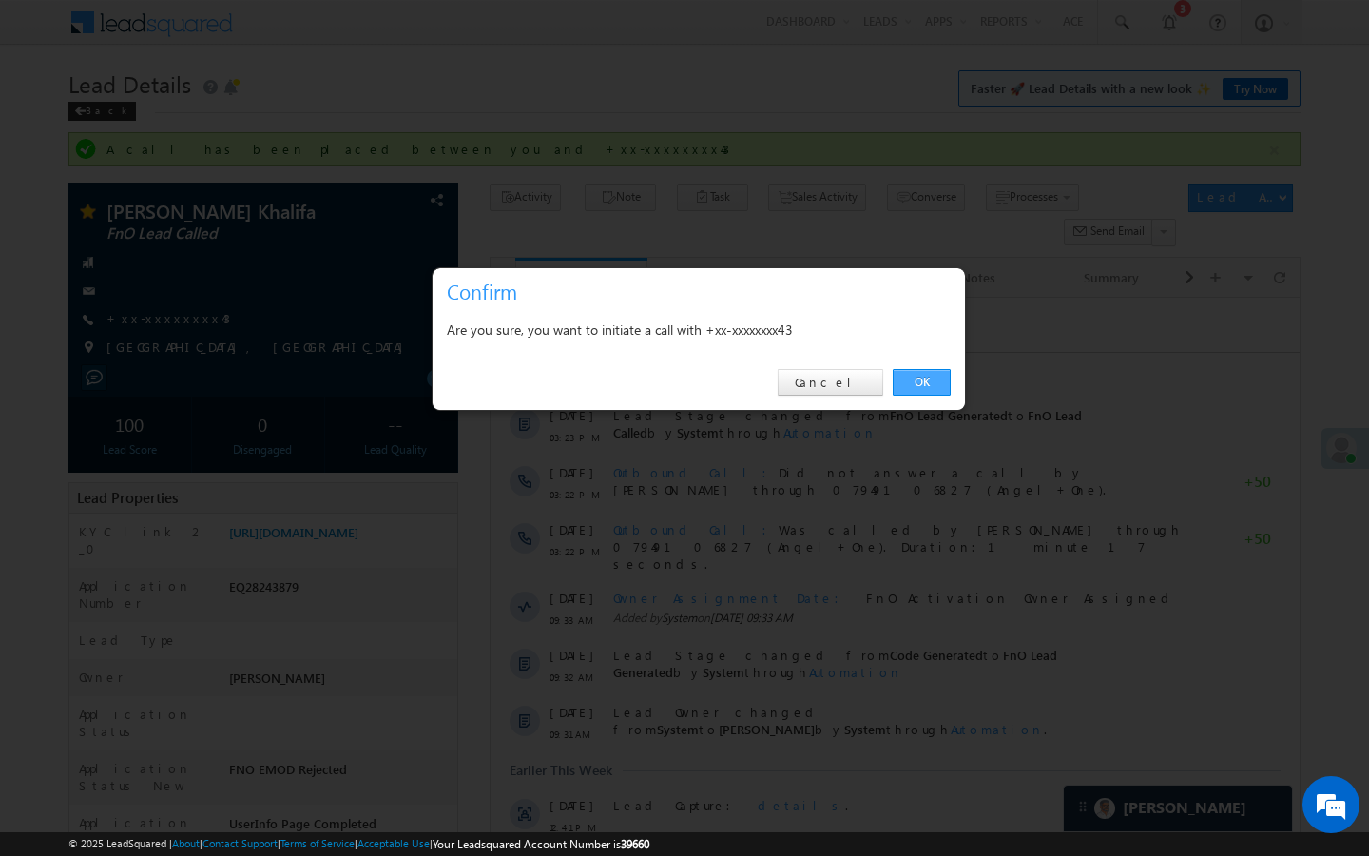
click at [929, 394] on link "OK" at bounding box center [922, 382] width 58 height 27
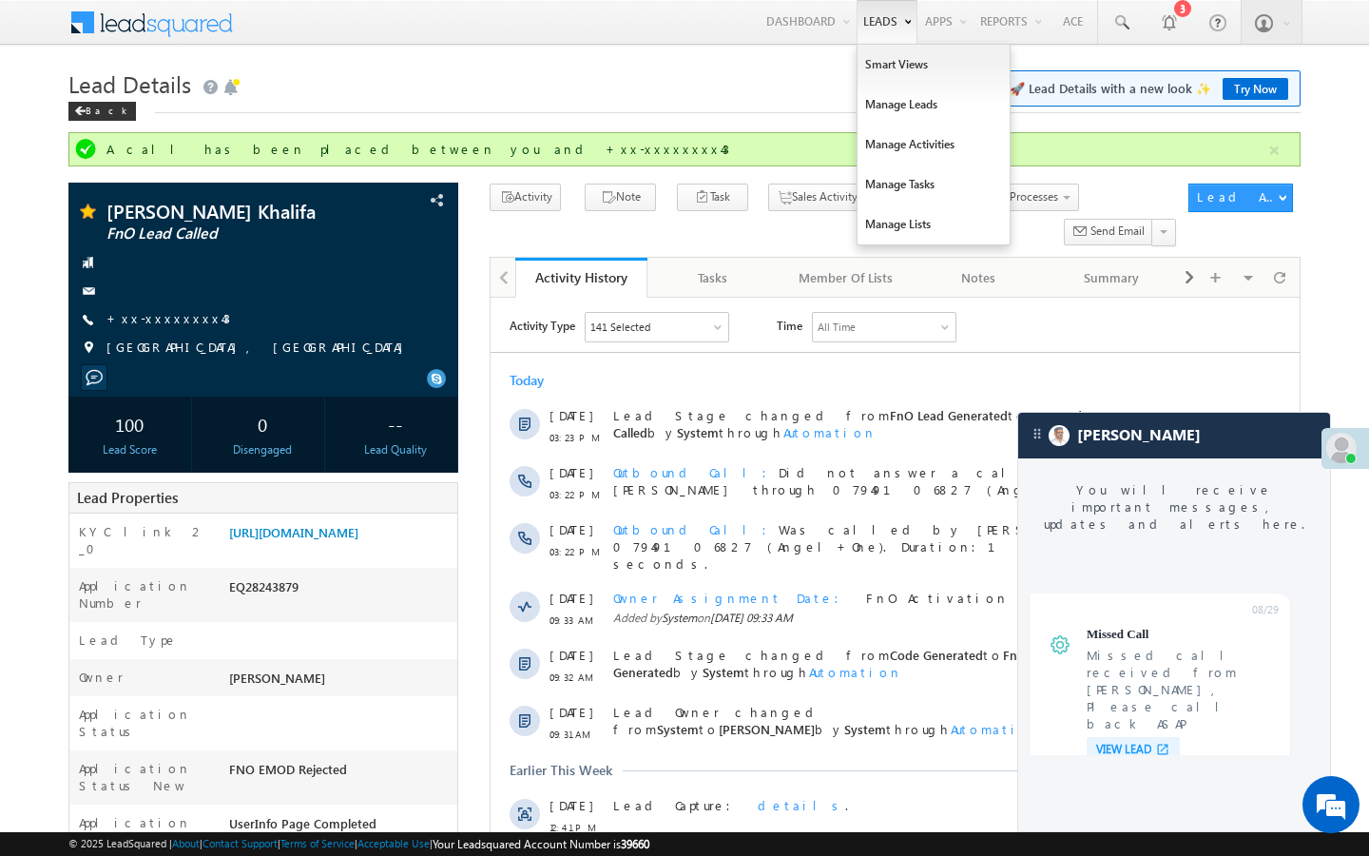
scroll to position [7152, 0]
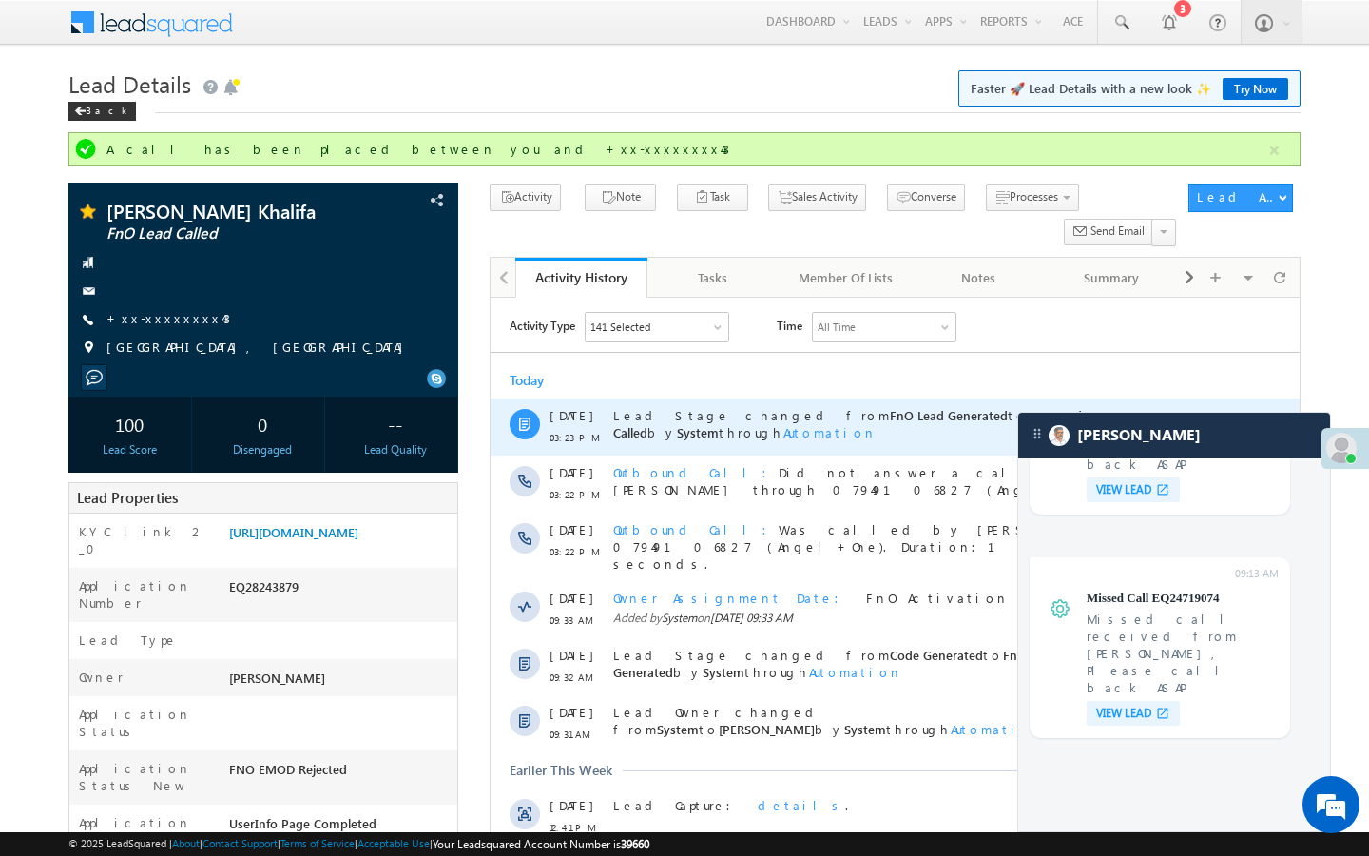
click at [496, 407] on div "05 Sep 03:23 PM Lead Stage changed from FnO Lead Generated to FnO Lead Called b…" at bounding box center [895, 426] width 809 height 57
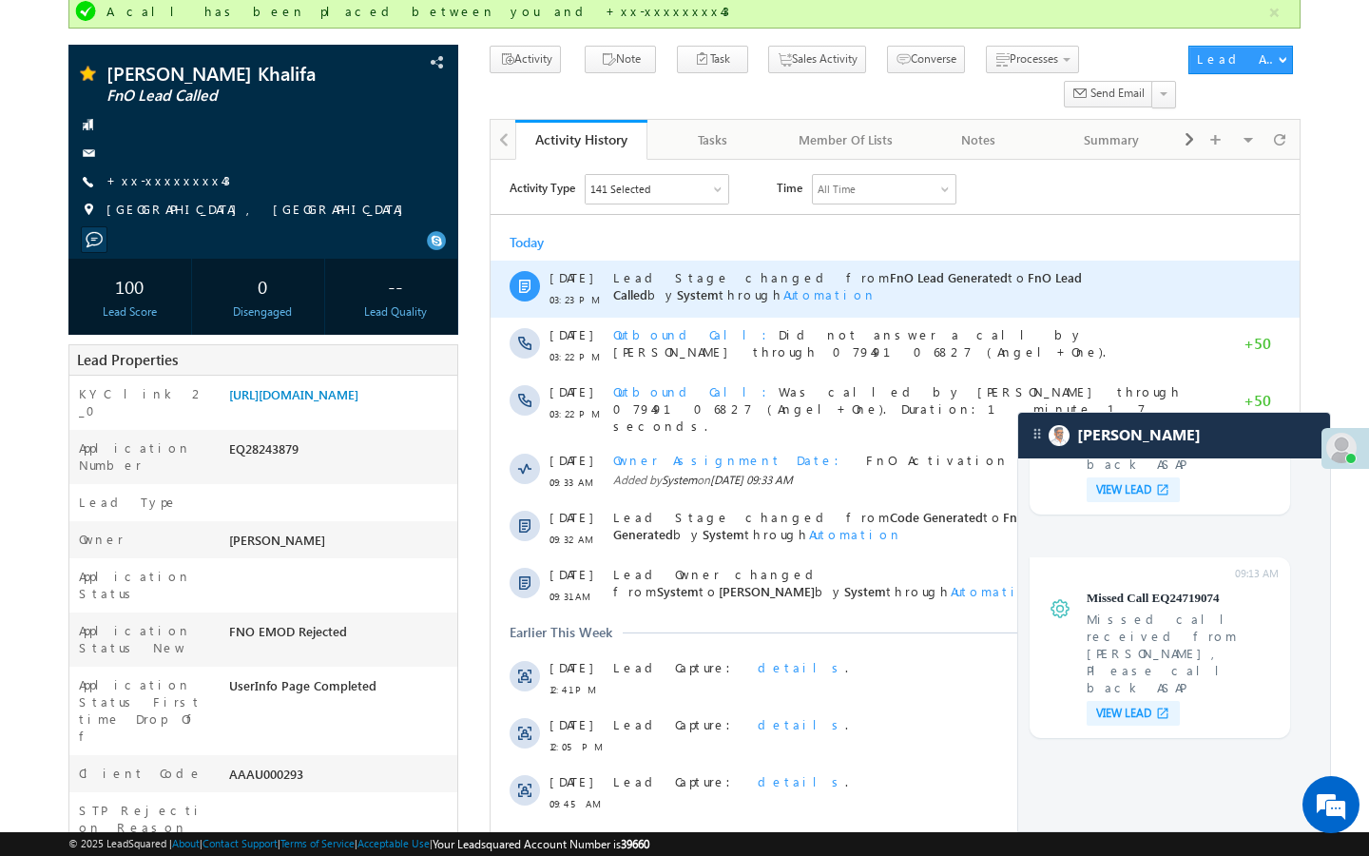
scroll to position [152, 0]
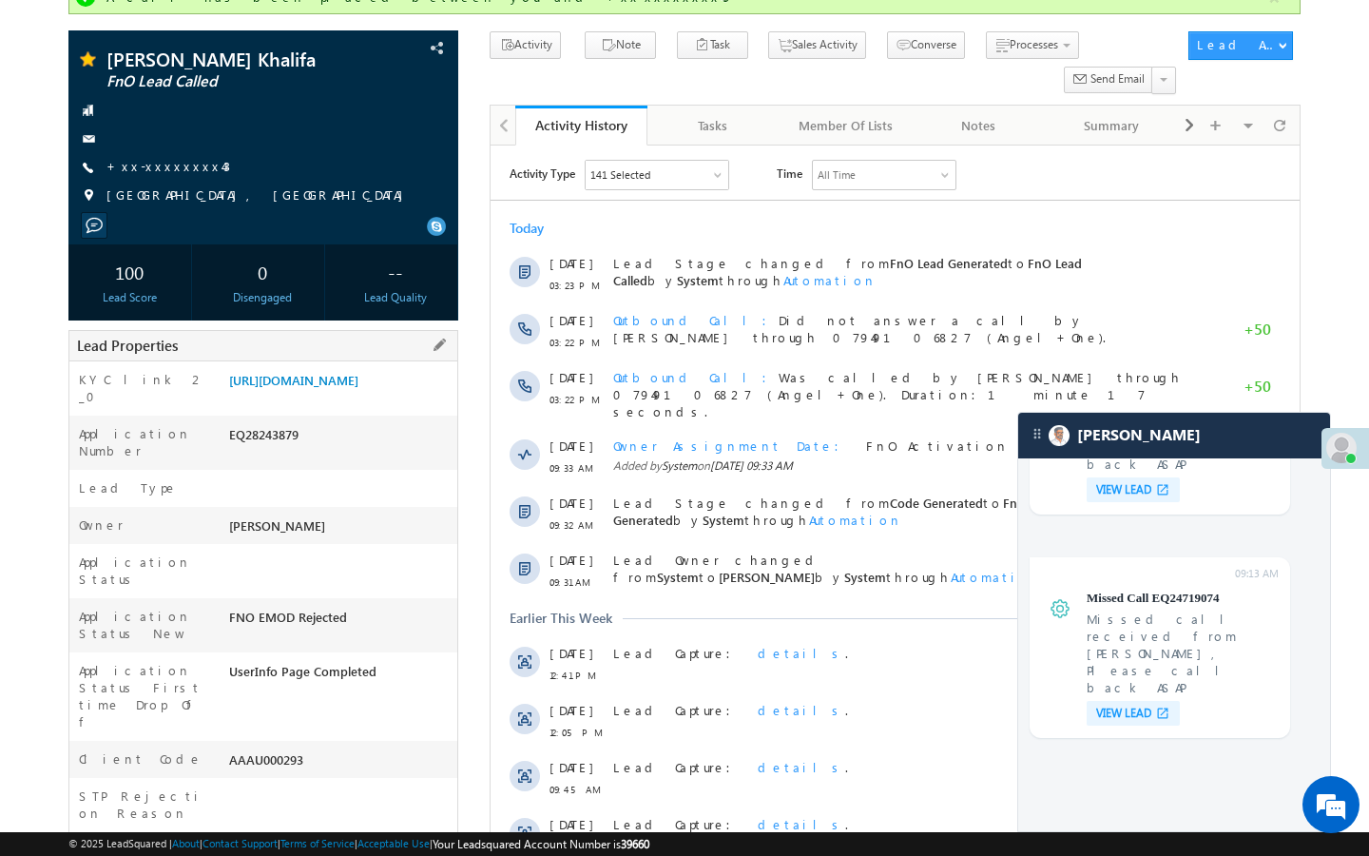
drag, startPoint x: 226, startPoint y: 693, endPoint x: 319, endPoint y: 693, distance: 92.2
click at [319, 750] on div "AAAU000293" at bounding box center [340, 763] width 233 height 27
copy div "AAAU000293"
click at [164, 168] on link "+xx-xxxxxxxx43" at bounding box center [168, 166] width 124 height 16
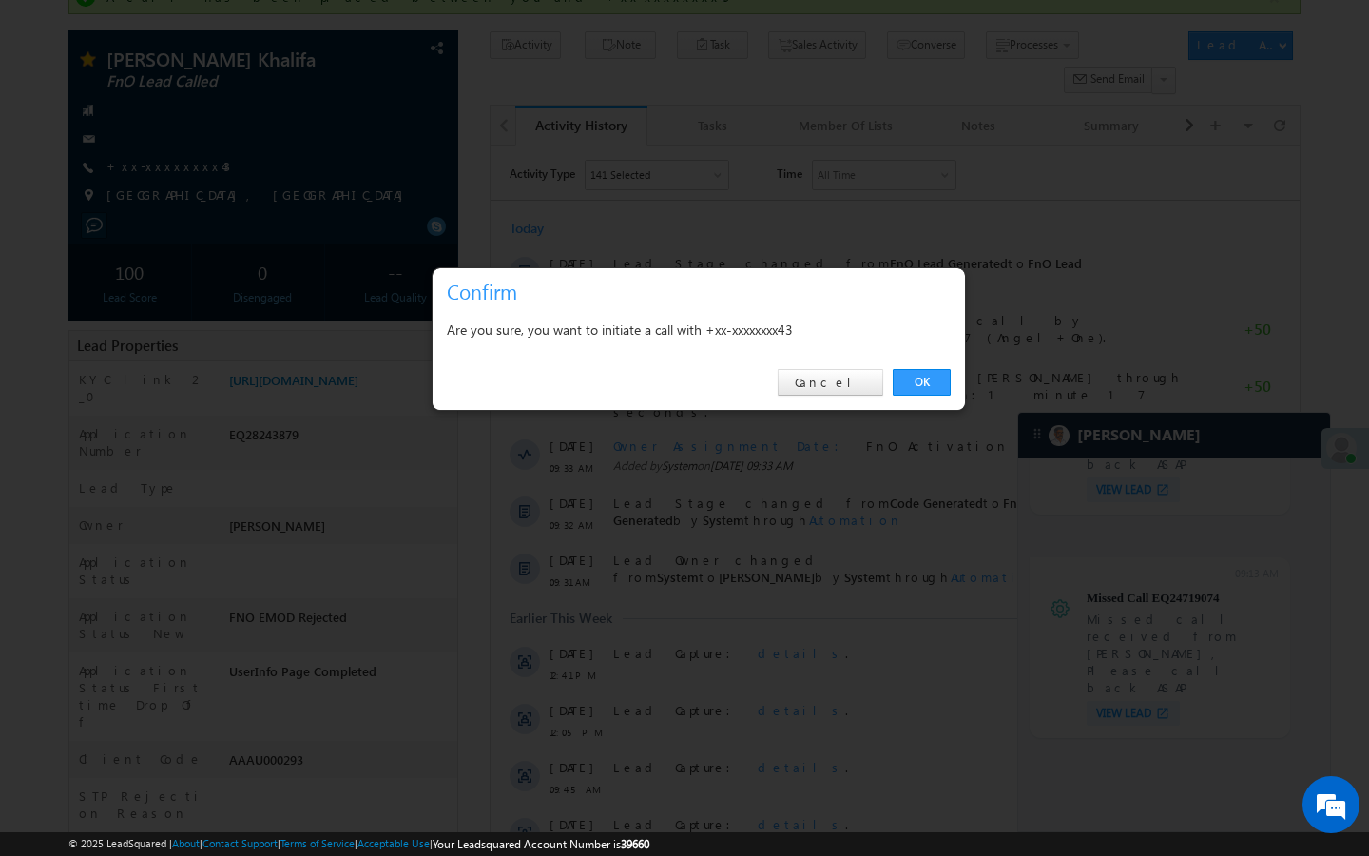
click at [936, 389] on link "OK" at bounding box center [922, 382] width 58 height 27
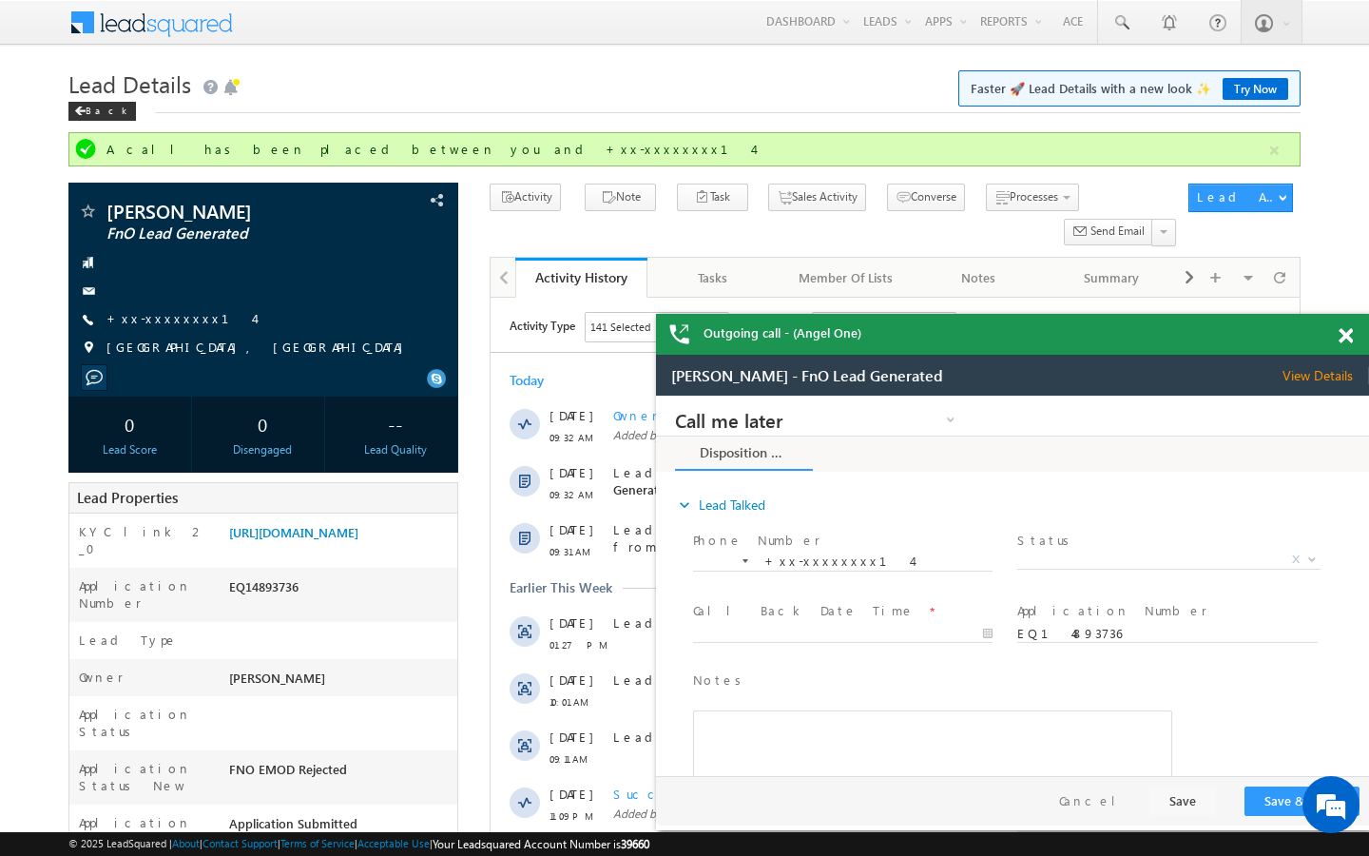
scroll to position [7542, 0]
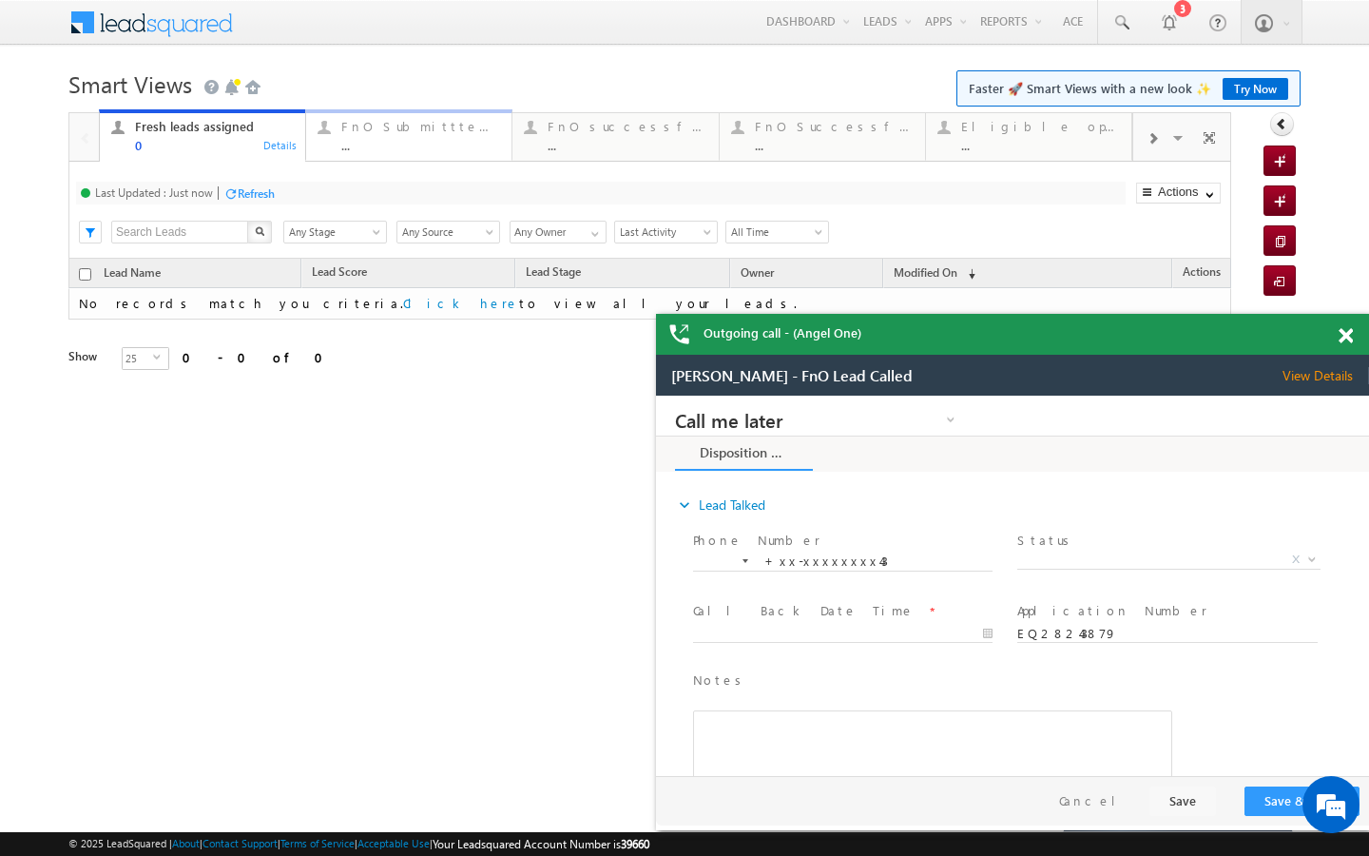
click at [387, 133] on div "FnO Submittted Leads" at bounding box center [420, 126] width 159 height 15
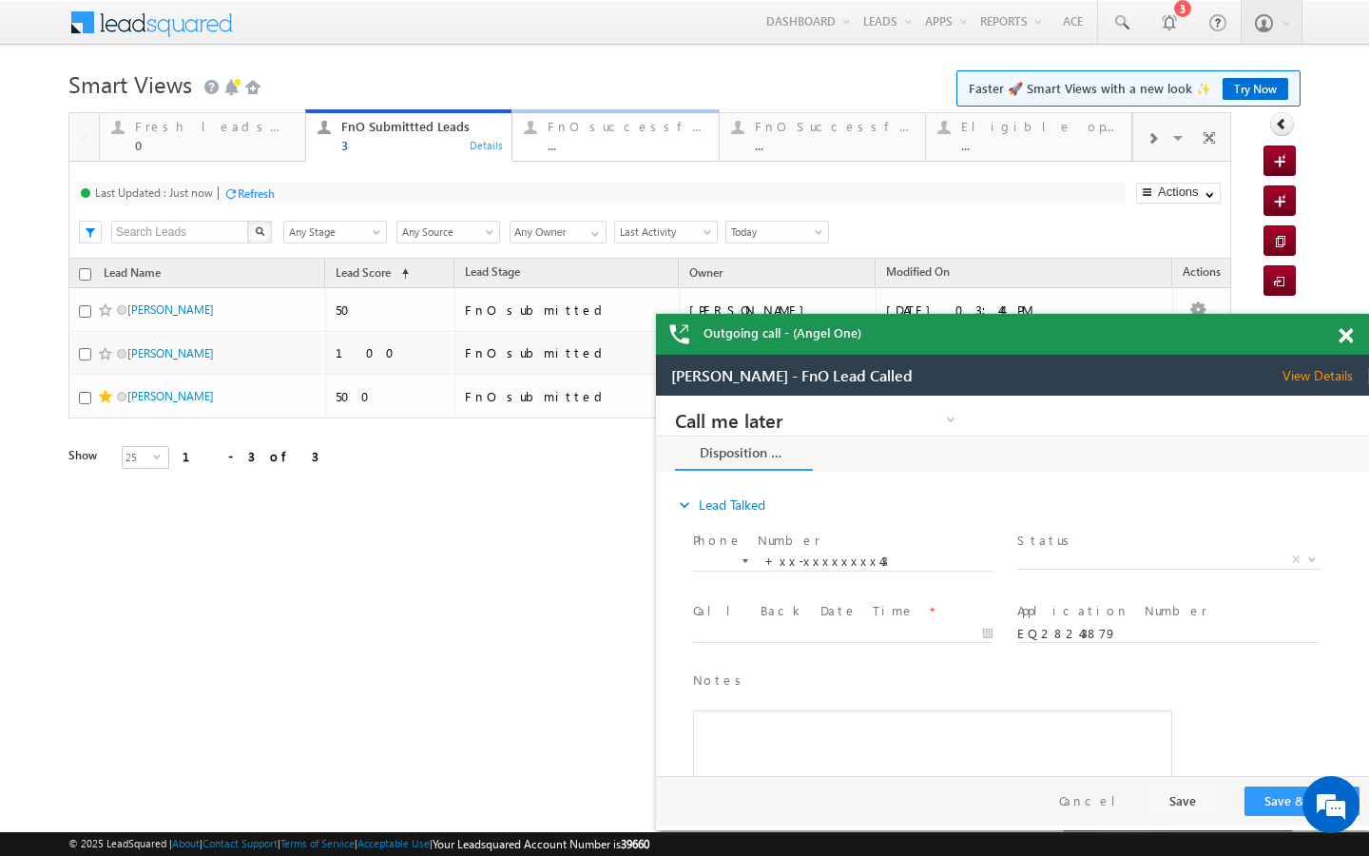
click at [568, 153] on link "FnO successful today Leads ... Details" at bounding box center [615, 134] width 207 height 51
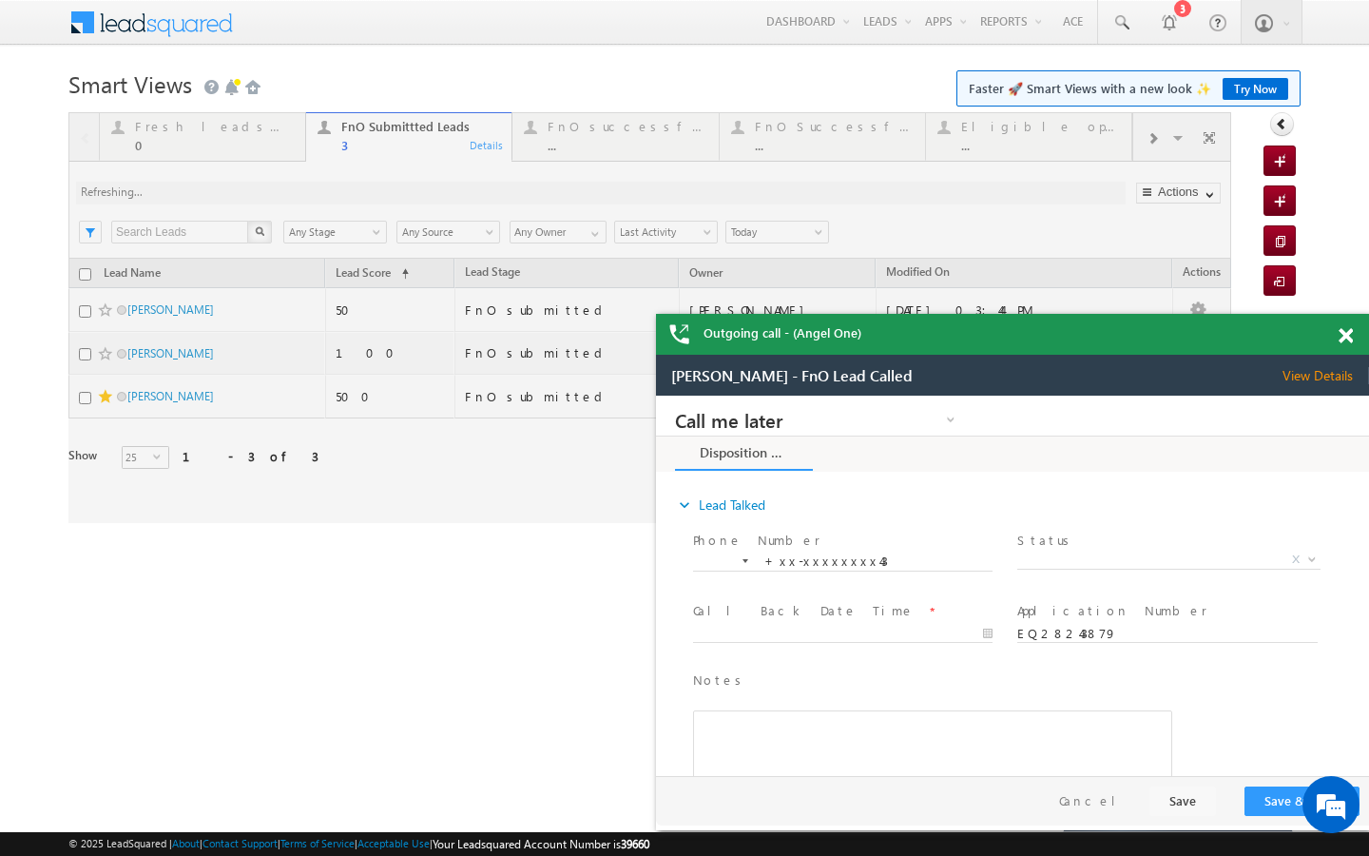
click at [1346, 329] on span at bounding box center [1346, 336] width 14 height 16
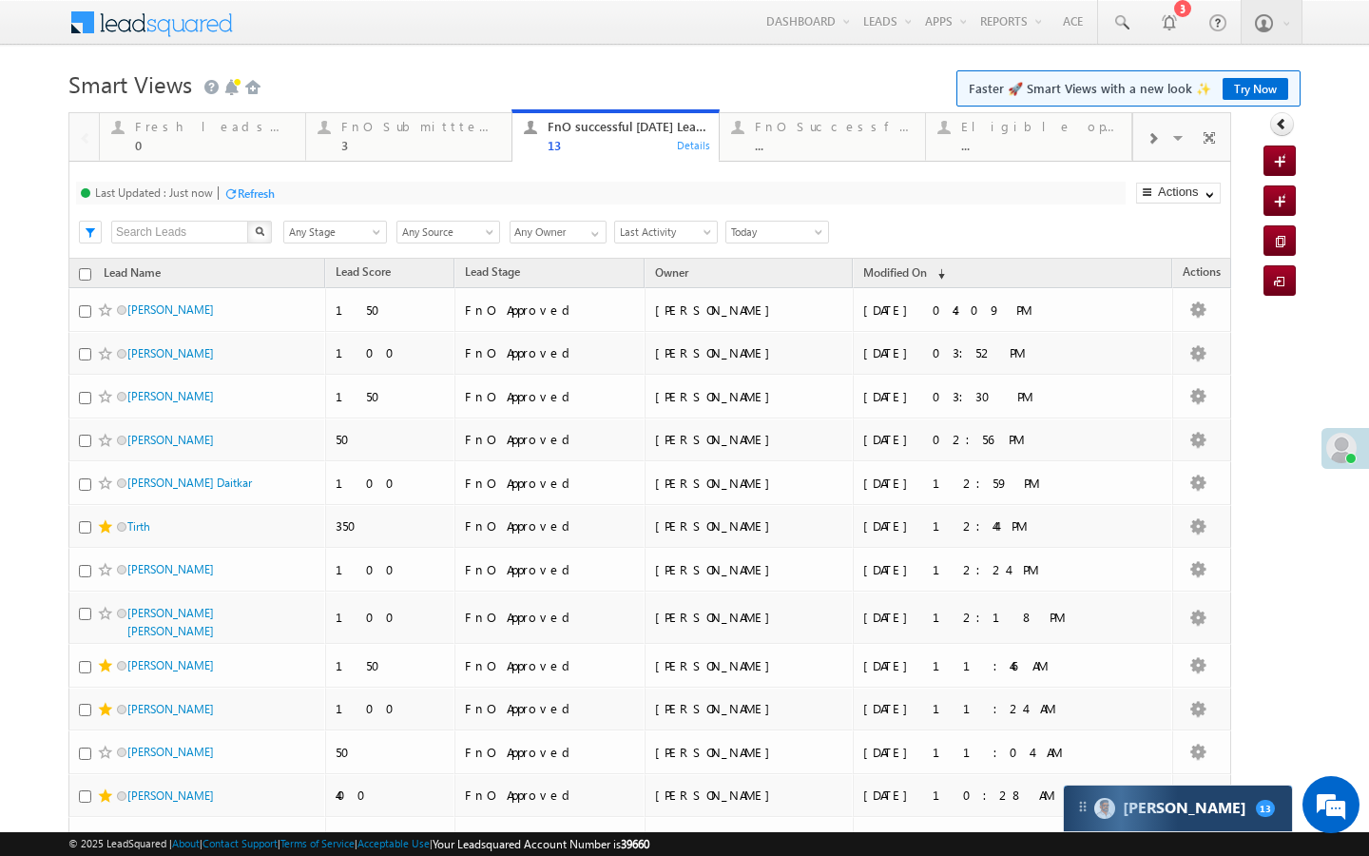
click at [1161, 821] on div "Carter 13" at bounding box center [1178, 808] width 228 height 46
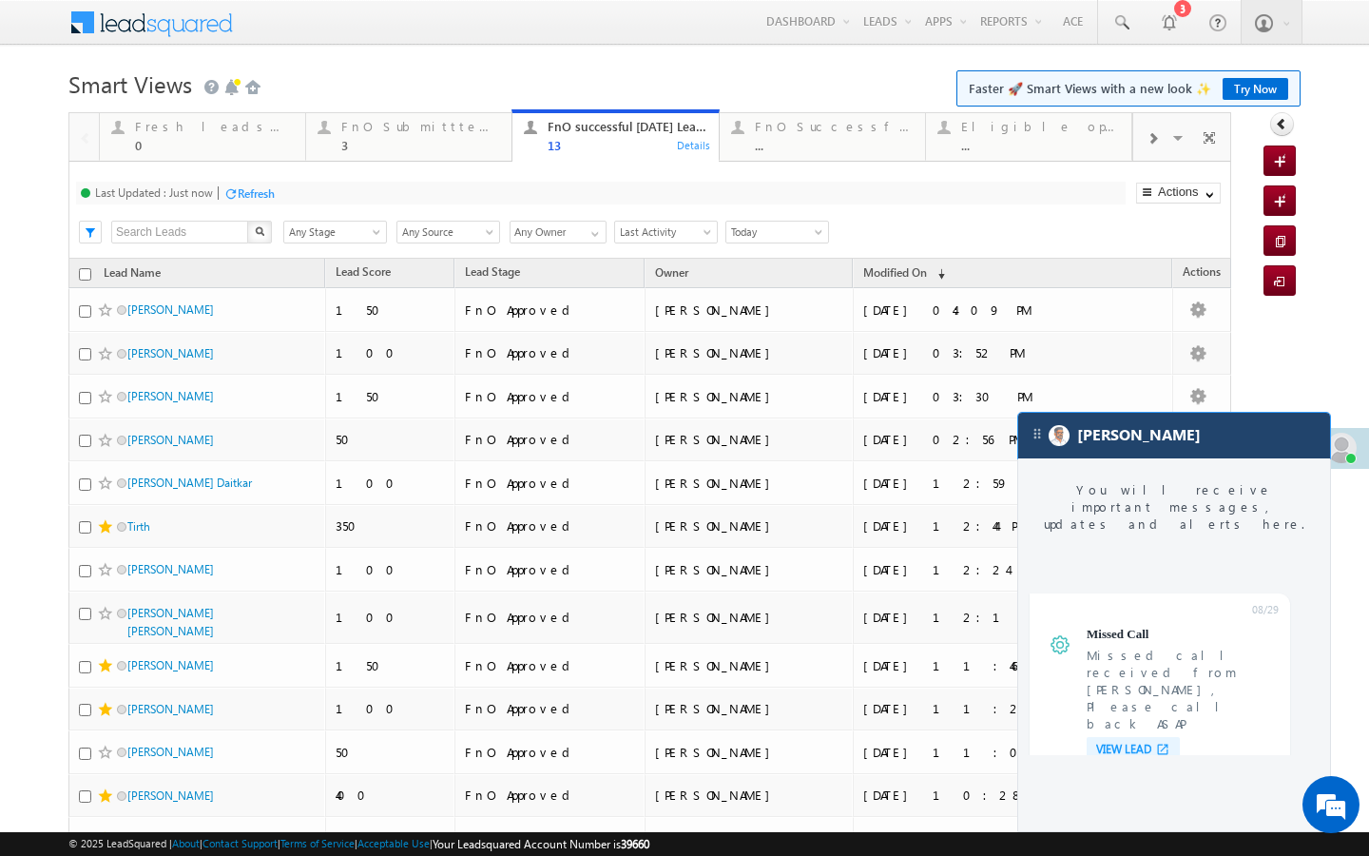
scroll to position [7152, 0]
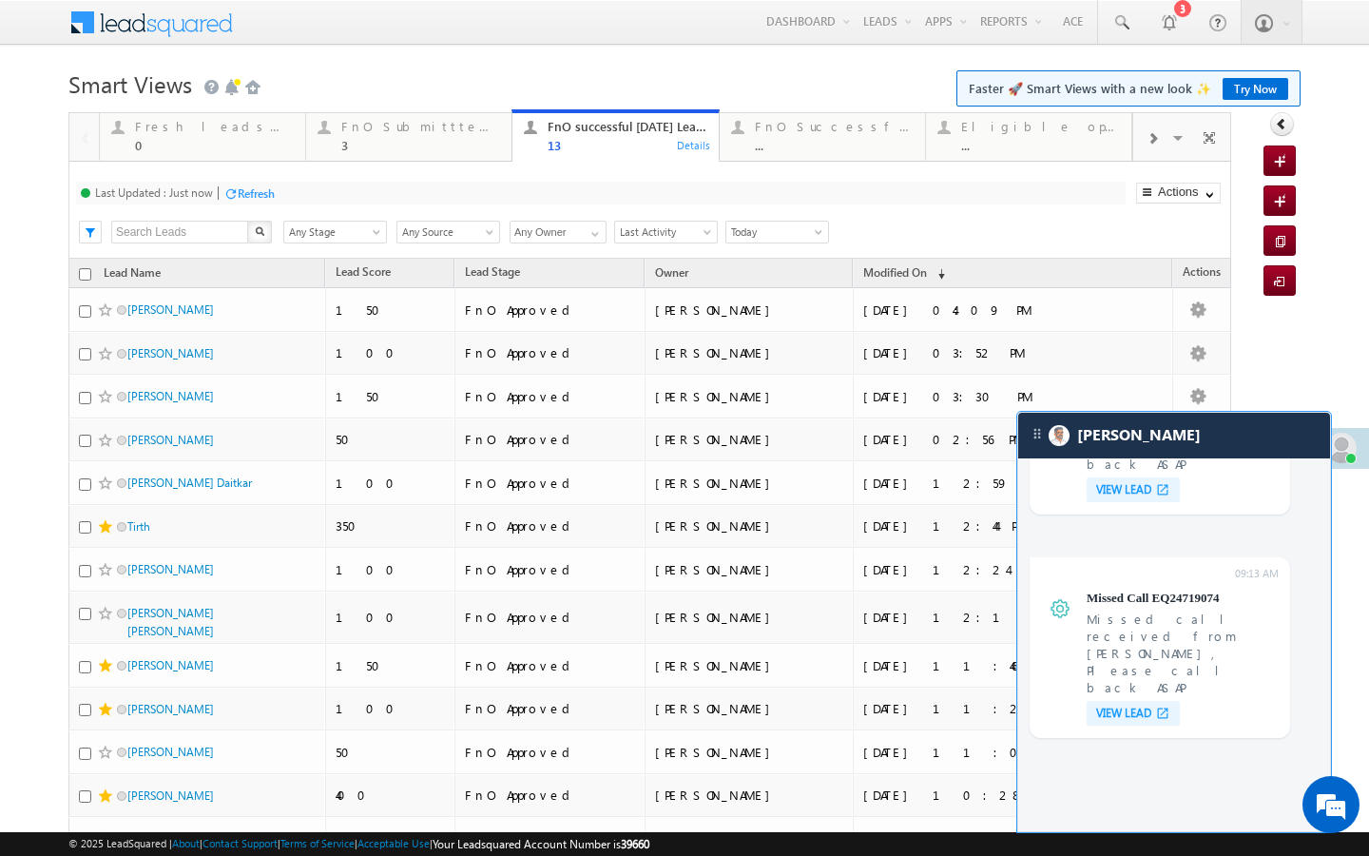
click at [0, 0] on div "03:54 PM Missed Call EQ27655364 Missed call received from Bibi Naiyarah Azmi, P…" at bounding box center [0, 0] width 0 height 0
click at [0, 0] on span "VIEW LEAD" at bounding box center [0, 0] width 0 height 0
click at [0, 0] on div "VIEW LEAD" at bounding box center [0, 0] width 0 height 0
click at [0, 0] on span "VIEW LEAD" at bounding box center [0, 0] width 0 height 0
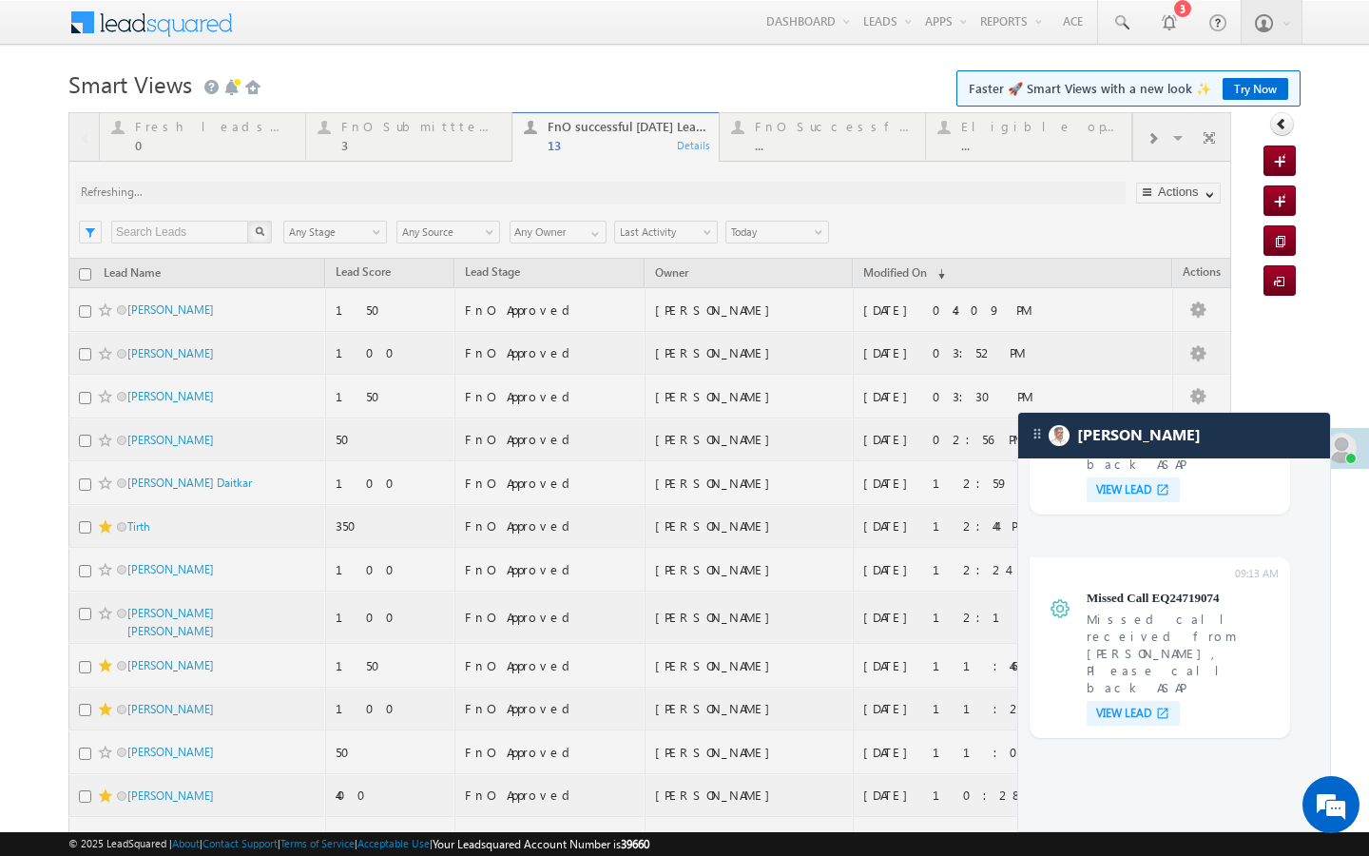
click at [1151, 138] on div at bounding box center [649, 538] width 1163 height 853
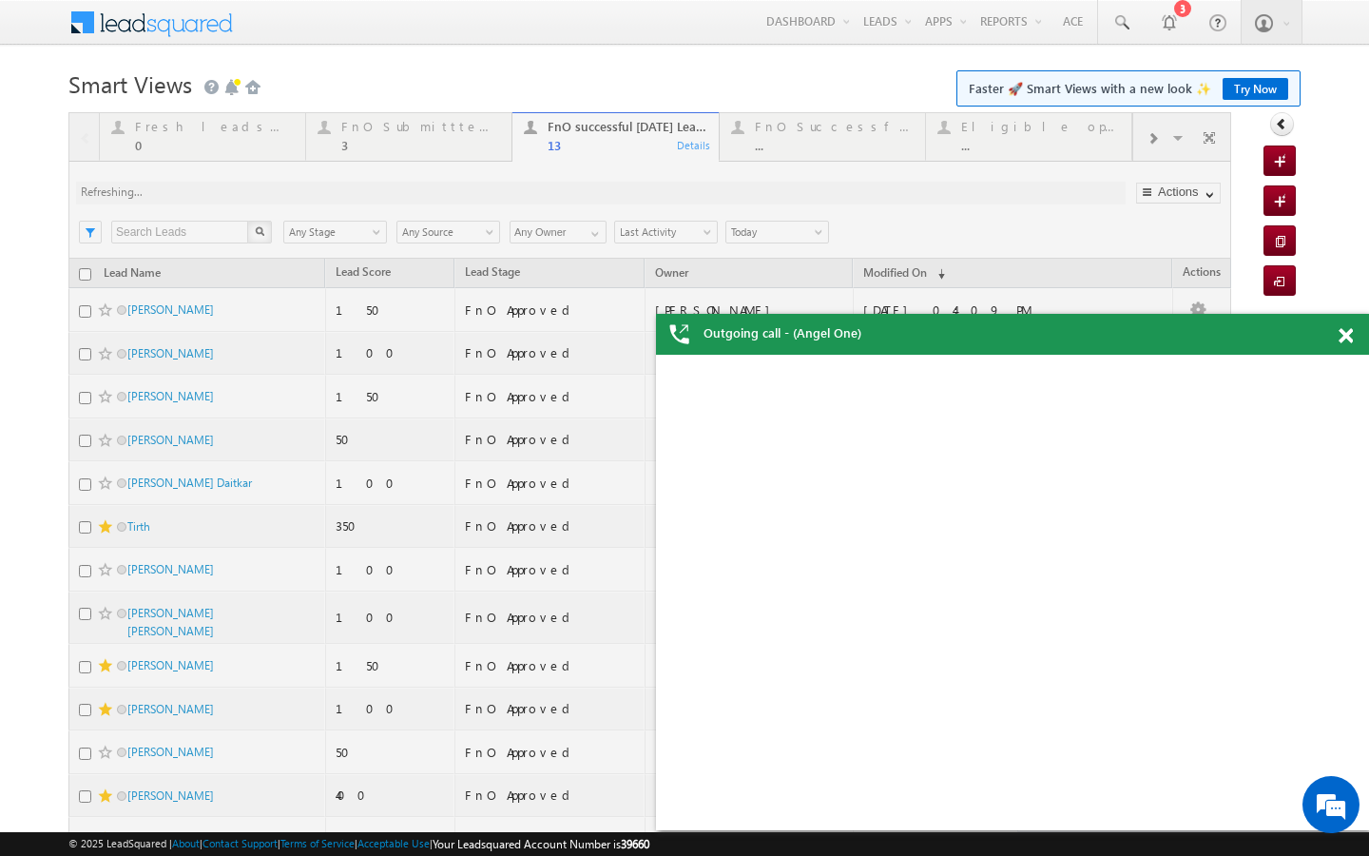
scroll to position [0, 0]
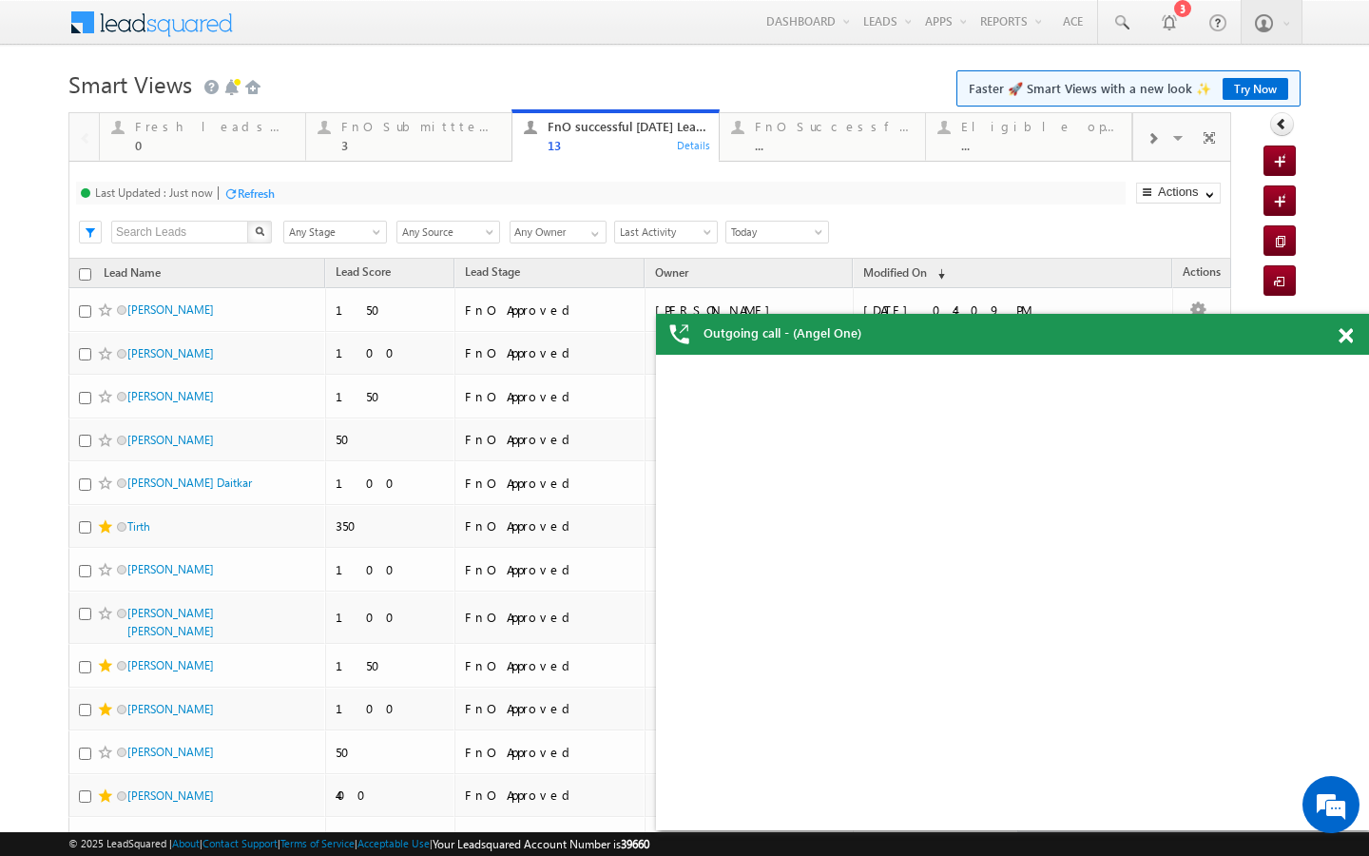
click at [1153, 137] on span at bounding box center [1152, 138] width 11 height 15
click at [1144, 143] on div at bounding box center [1152, 137] width 38 height 43
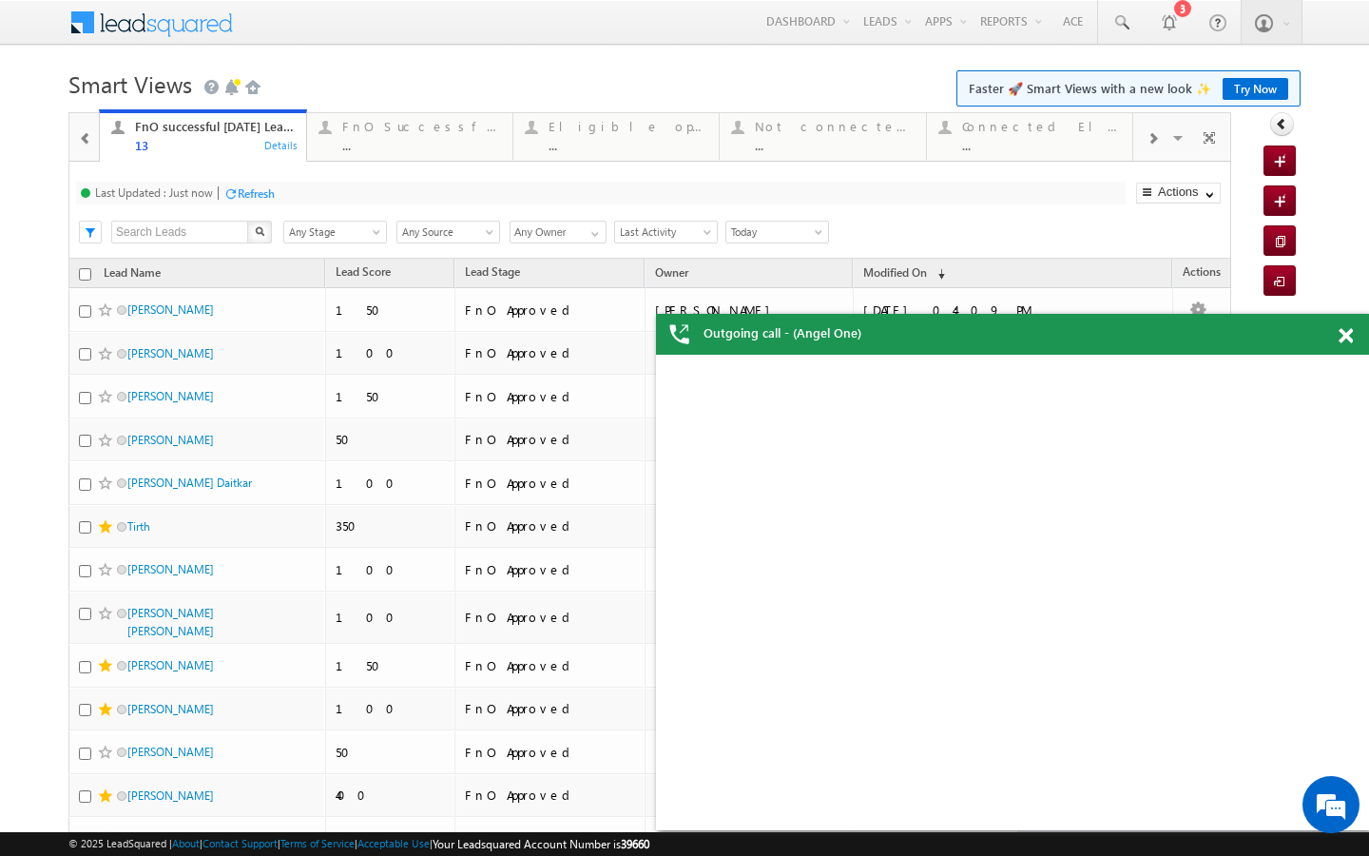
click at [1142, 134] on div at bounding box center [1152, 137] width 38 height 43
click at [1142, 137] on div at bounding box center [1152, 137] width 38 height 43
click at [980, 137] on div "Today's rejected leads ..." at bounding box center [1042, 133] width 158 height 37
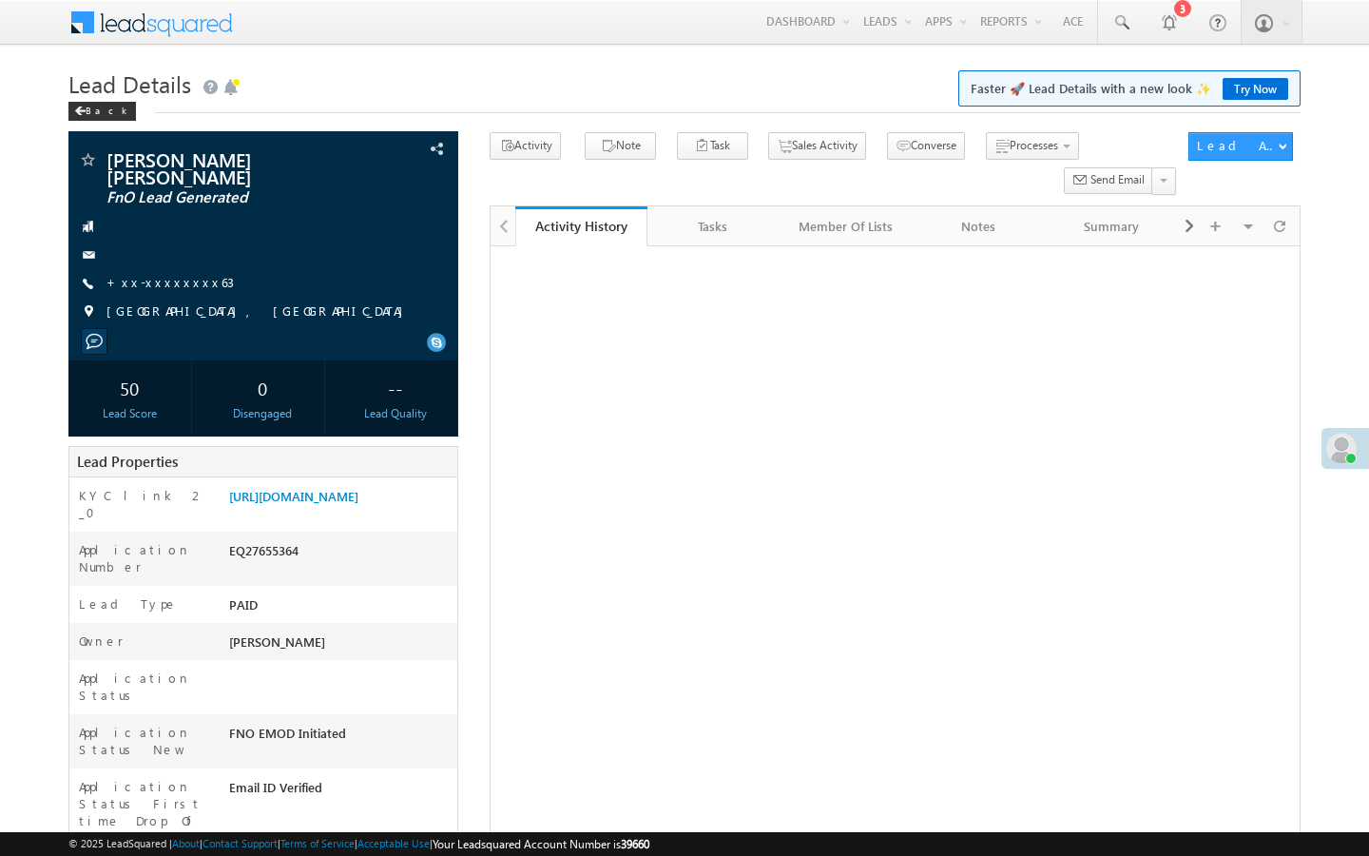
click at [0, 0] on span "Call me later" at bounding box center [0, 0] width 0 height 0
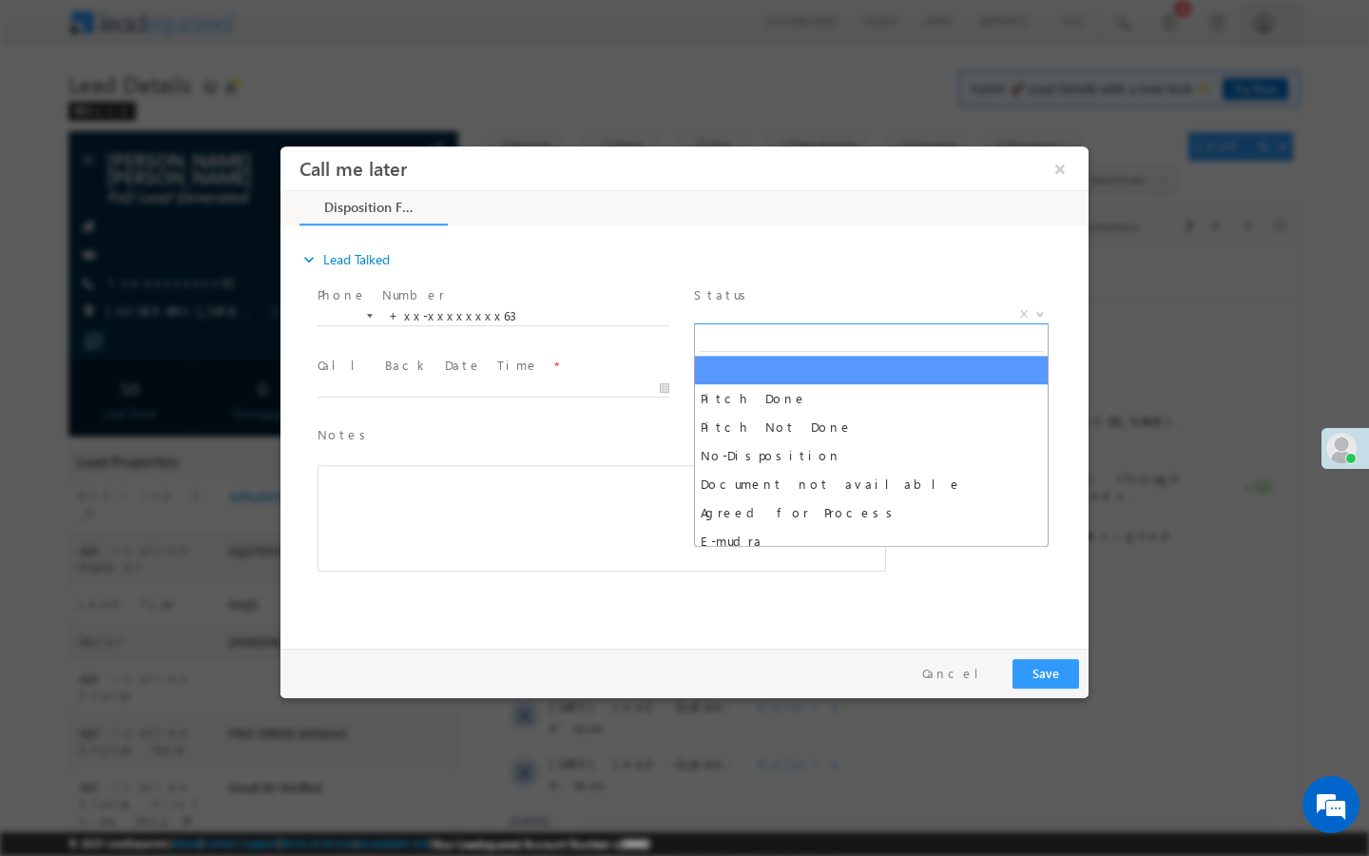
click at [932, 305] on span "X" at bounding box center [871, 314] width 355 height 19
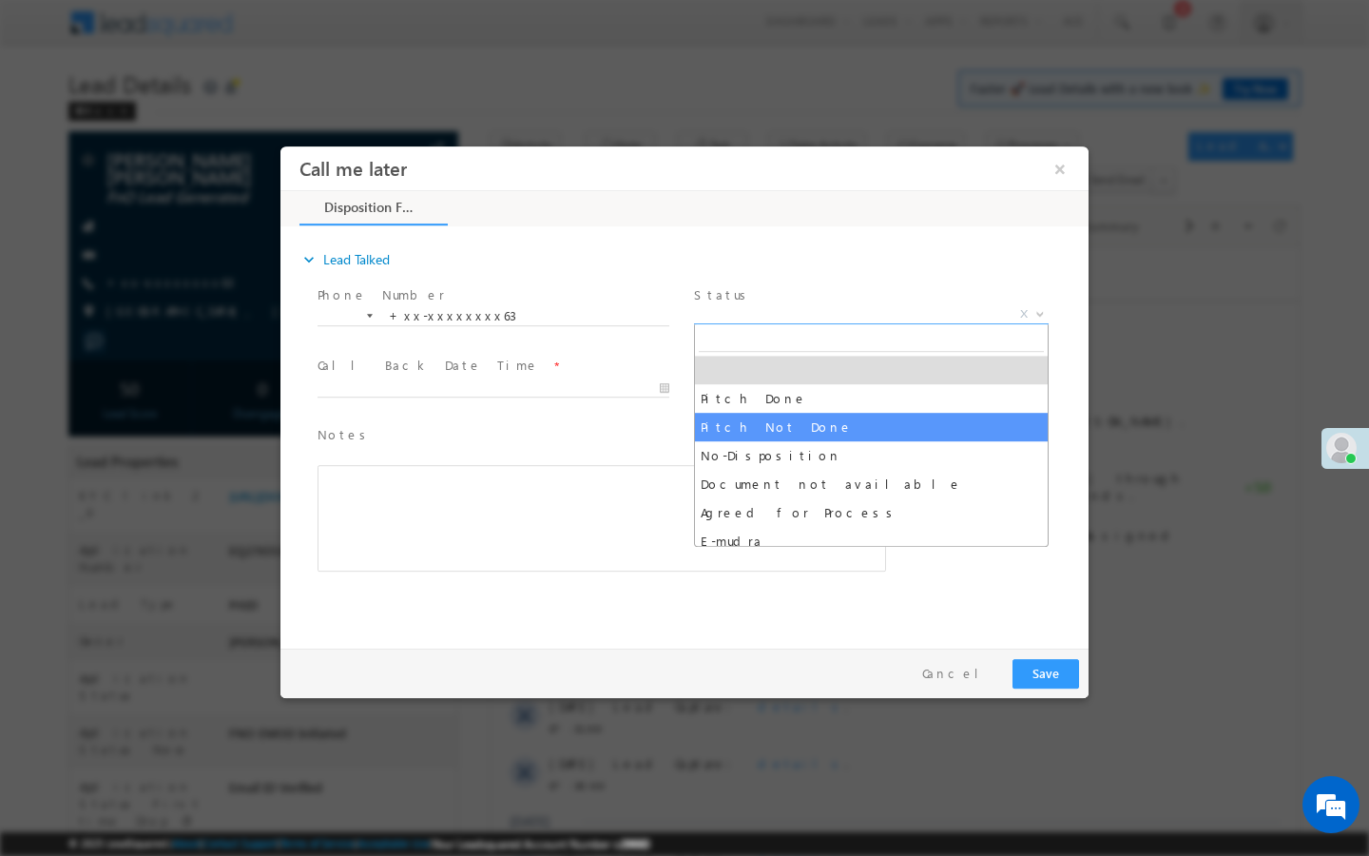
select select "Pitch Not Done"
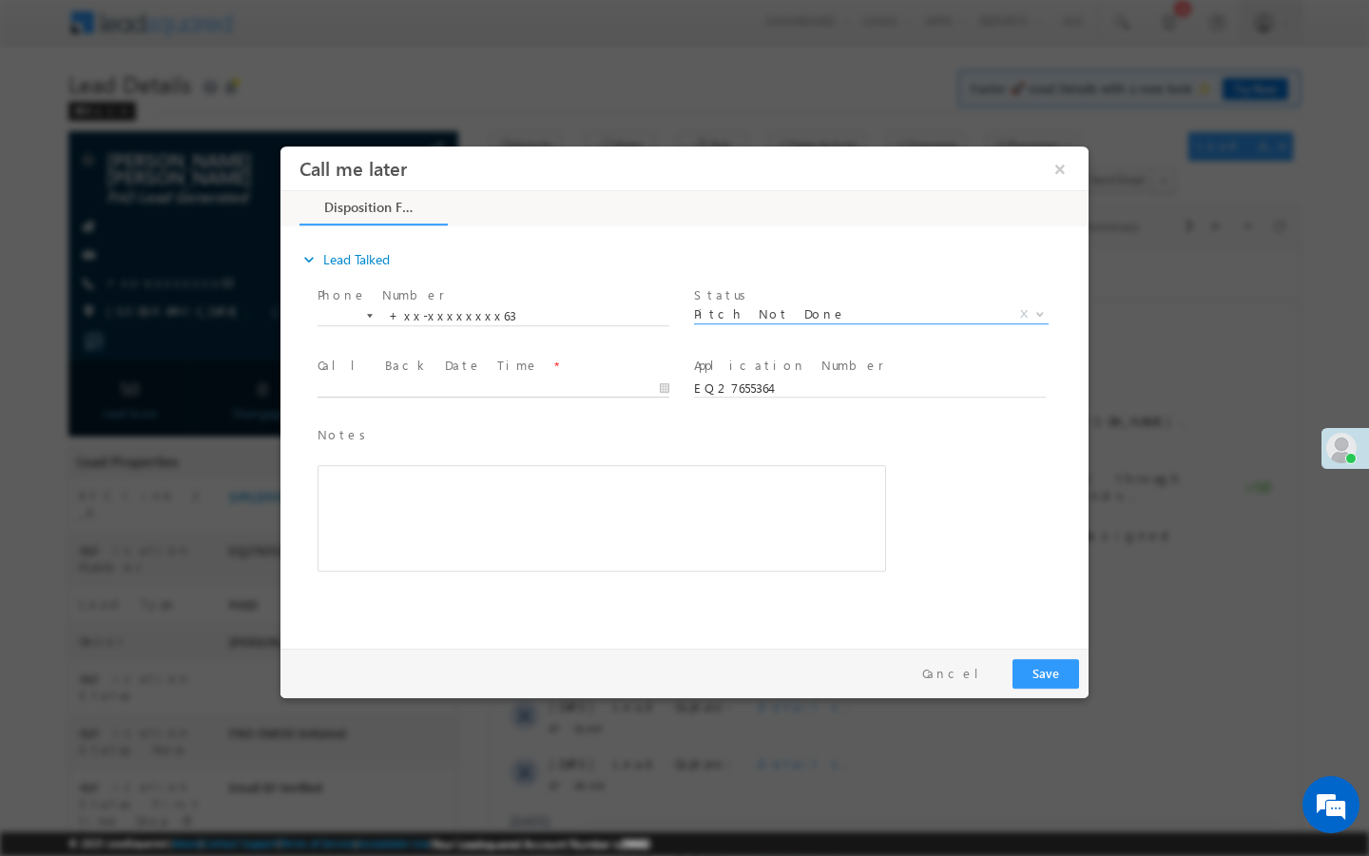
type input "09/05/25 5:18 PM"
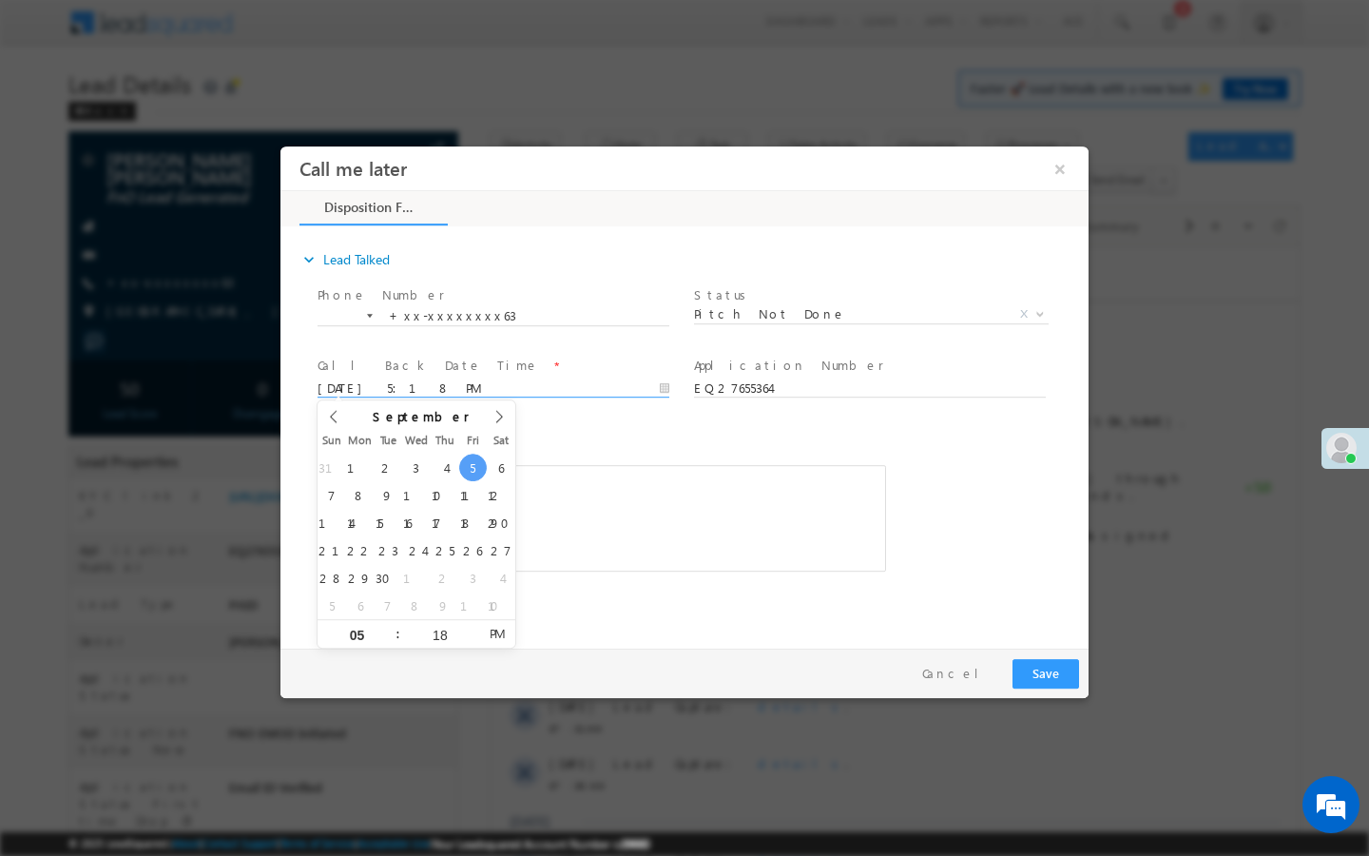
click at [634, 390] on input "09/05/25 5:18 PM" at bounding box center [494, 388] width 352 height 19
click at [1043, 675] on button "Save" at bounding box center [1046, 673] width 67 height 29
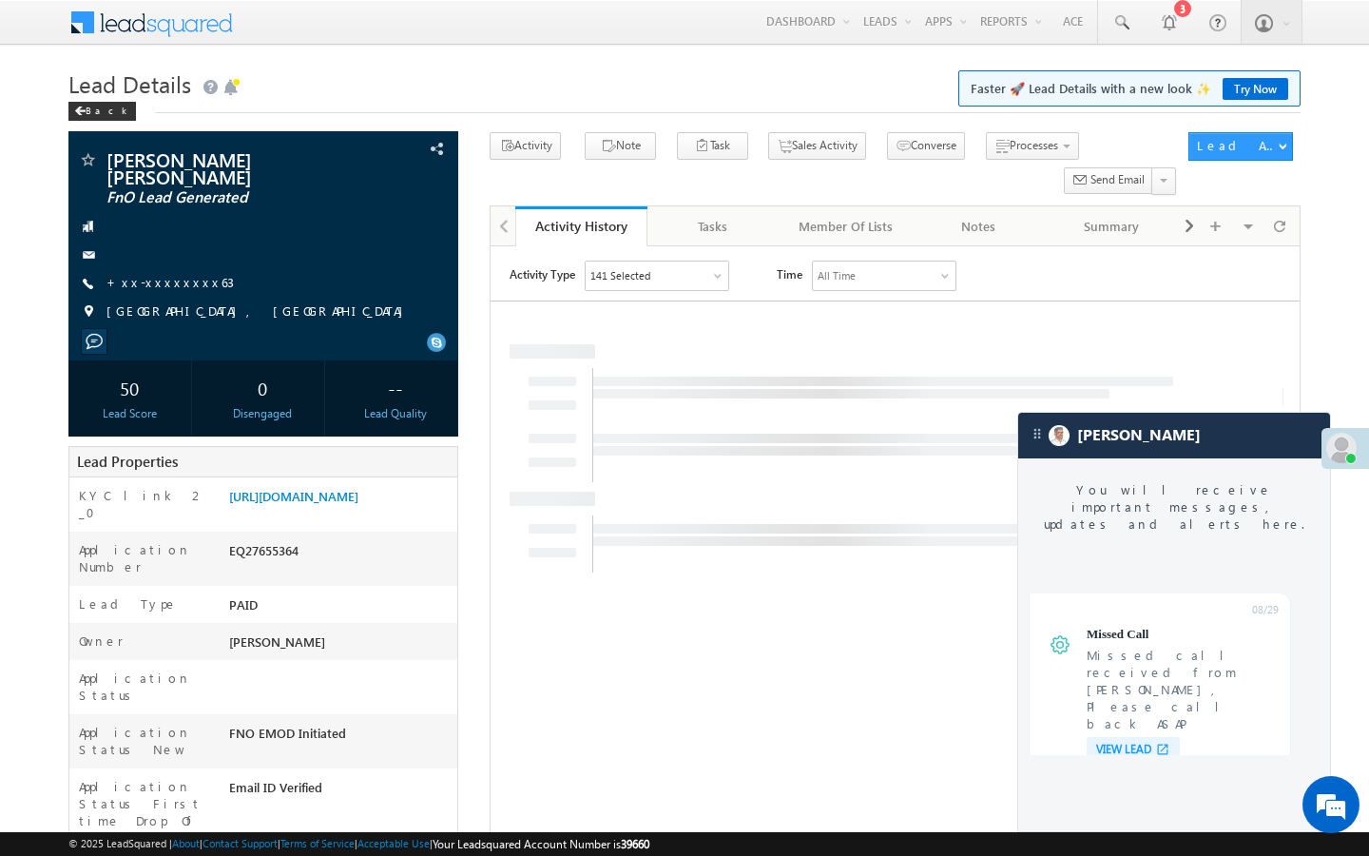
scroll to position [7198, 0]
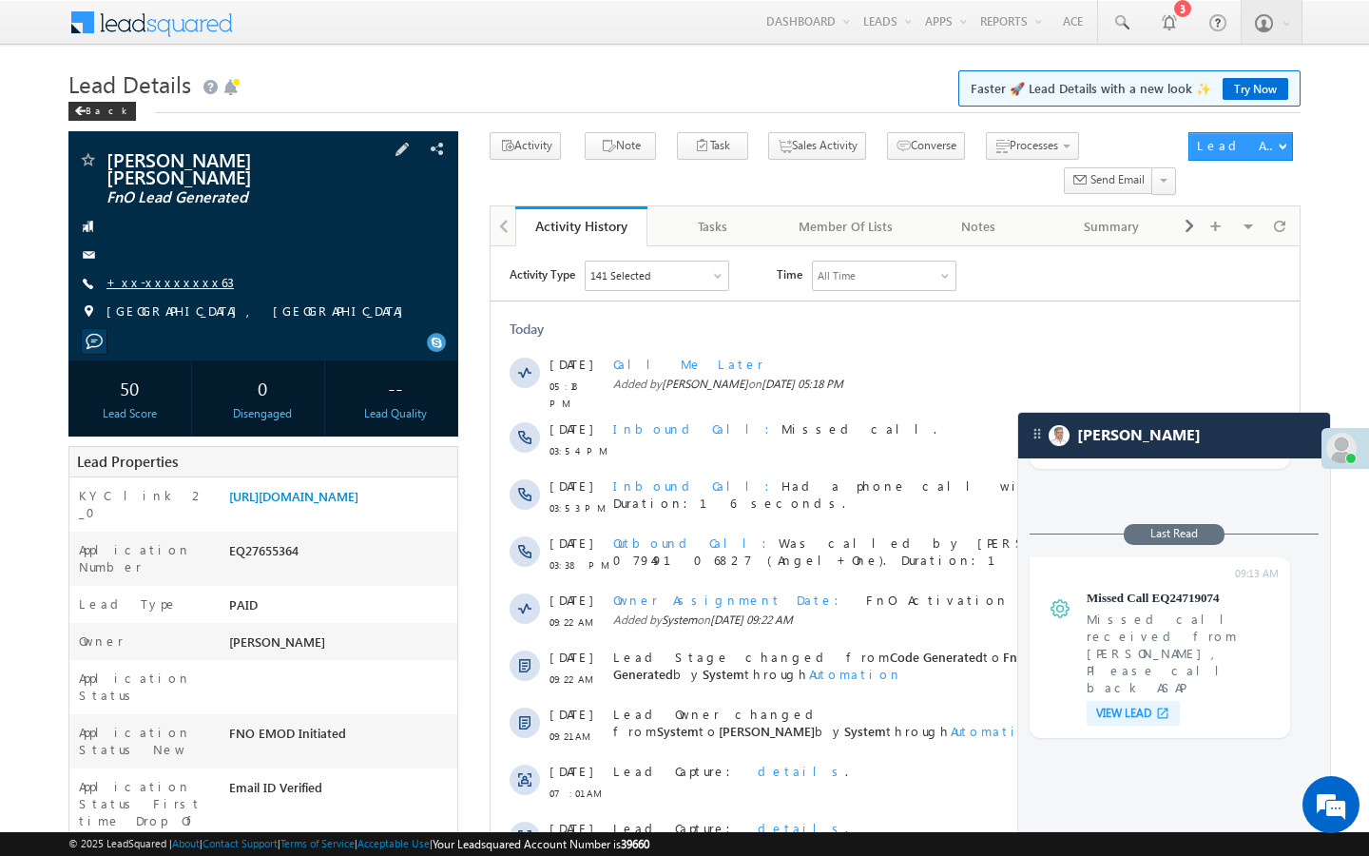
click at [173, 274] on link "+xx-xxxxxxxx63" at bounding box center [169, 282] width 127 height 16
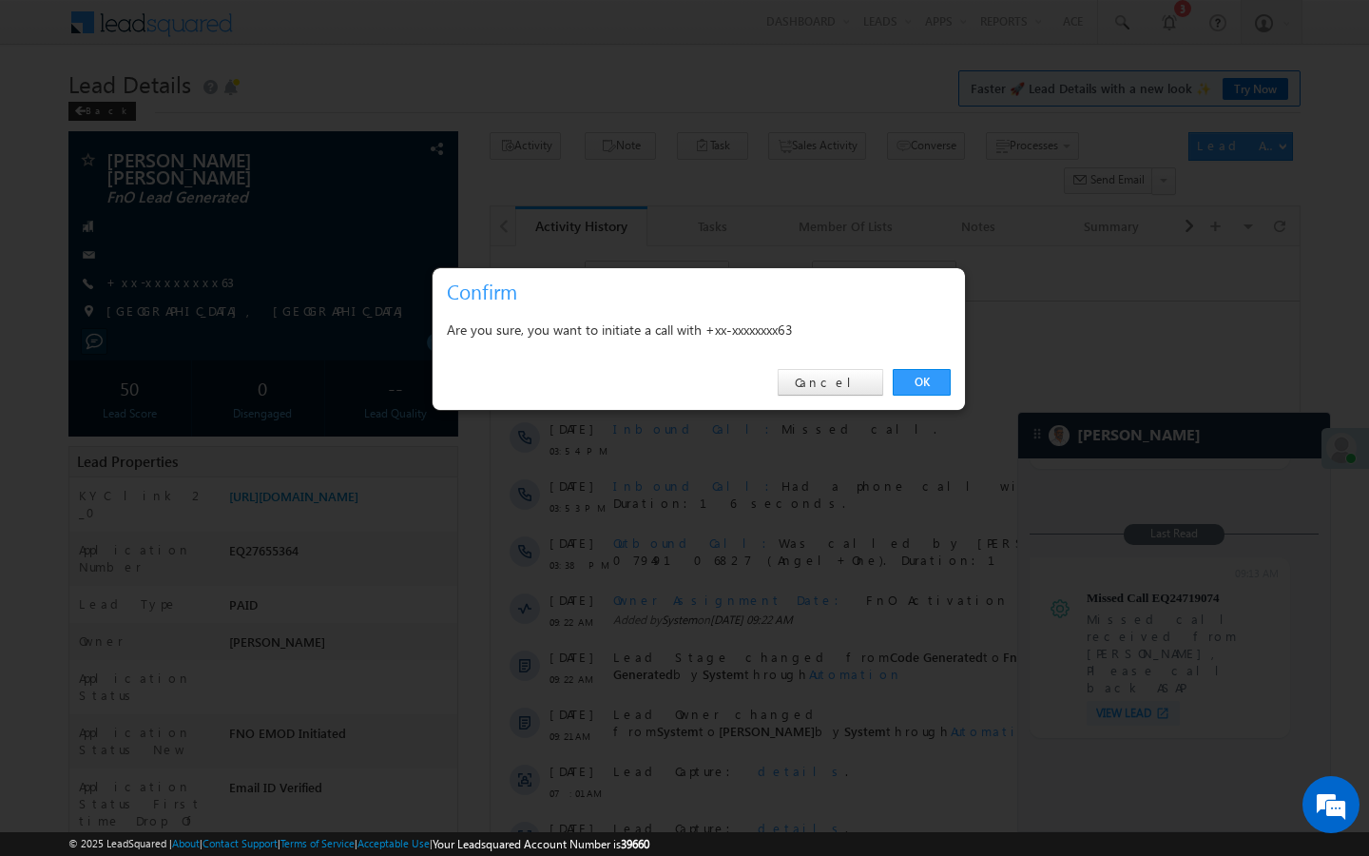
click at [907, 403] on div "OK Cancel" at bounding box center [699, 383] width 532 height 54
click at [909, 388] on link "OK" at bounding box center [922, 382] width 58 height 27
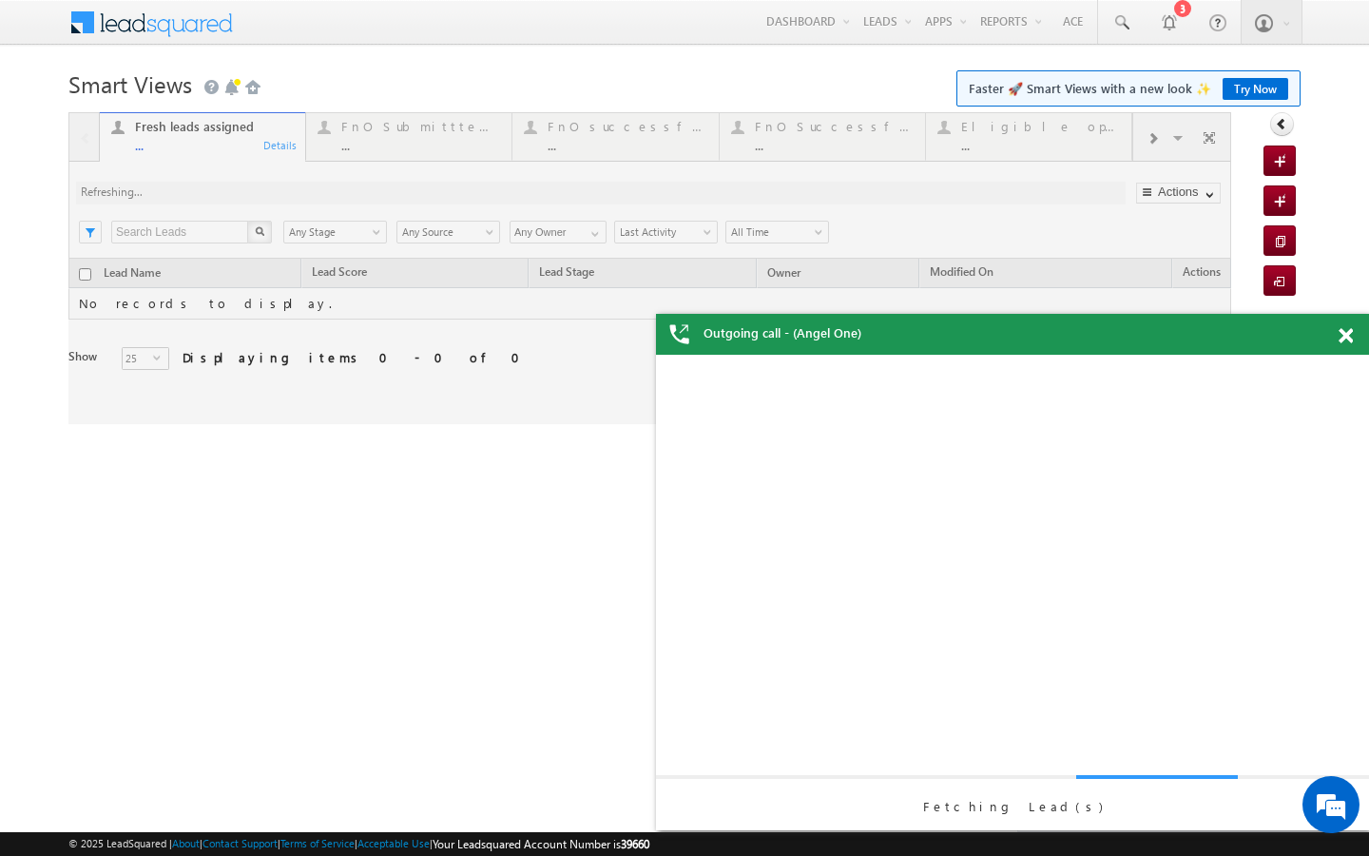
click at [418, 168] on div at bounding box center [649, 268] width 1163 height 312
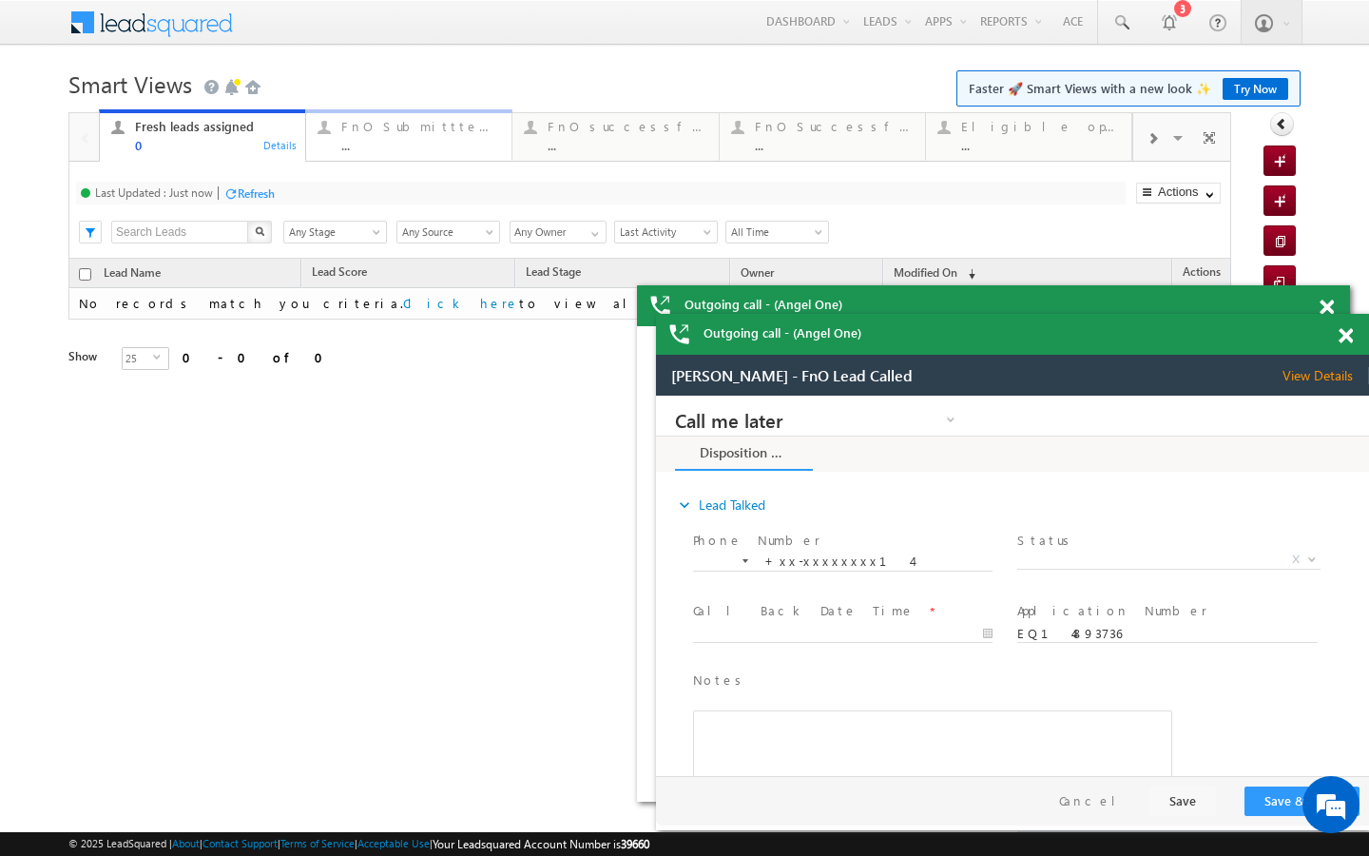
click at [486, 155] on link "FnO Submittted Leads ... Details" at bounding box center [408, 134] width 207 height 51
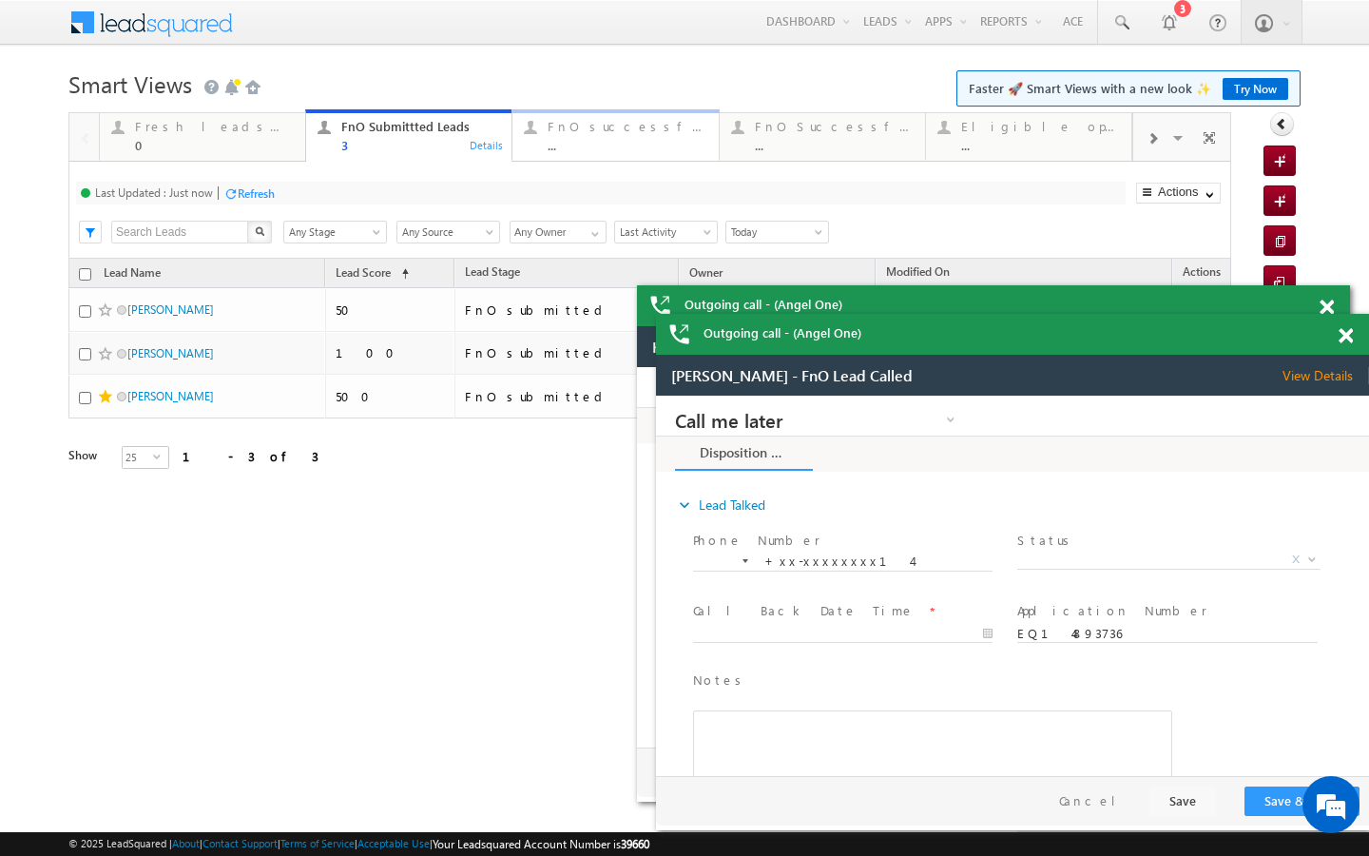
click at [561, 149] on div "..." at bounding box center [627, 145] width 159 height 14
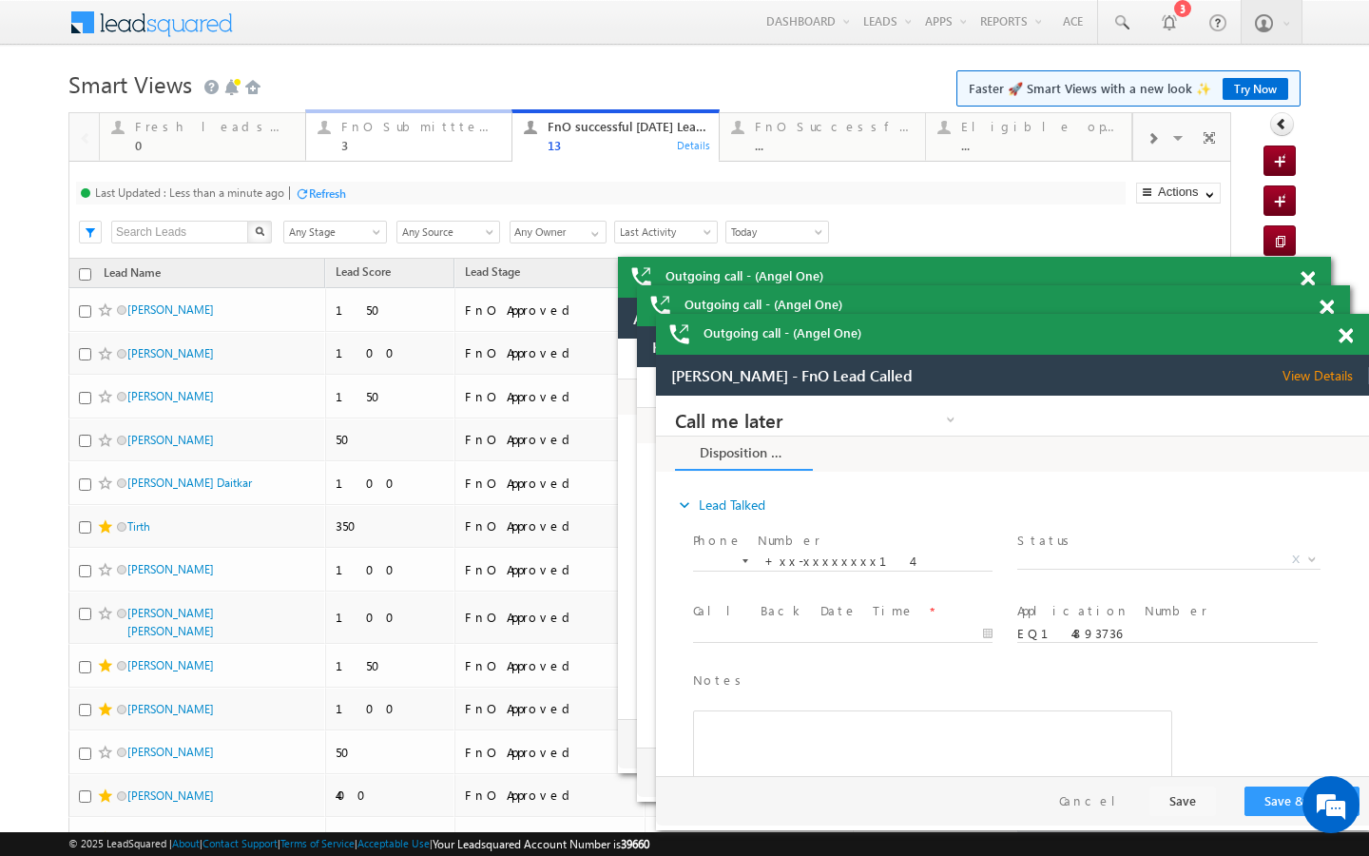
click at [465, 151] on div "3" at bounding box center [420, 145] width 159 height 14
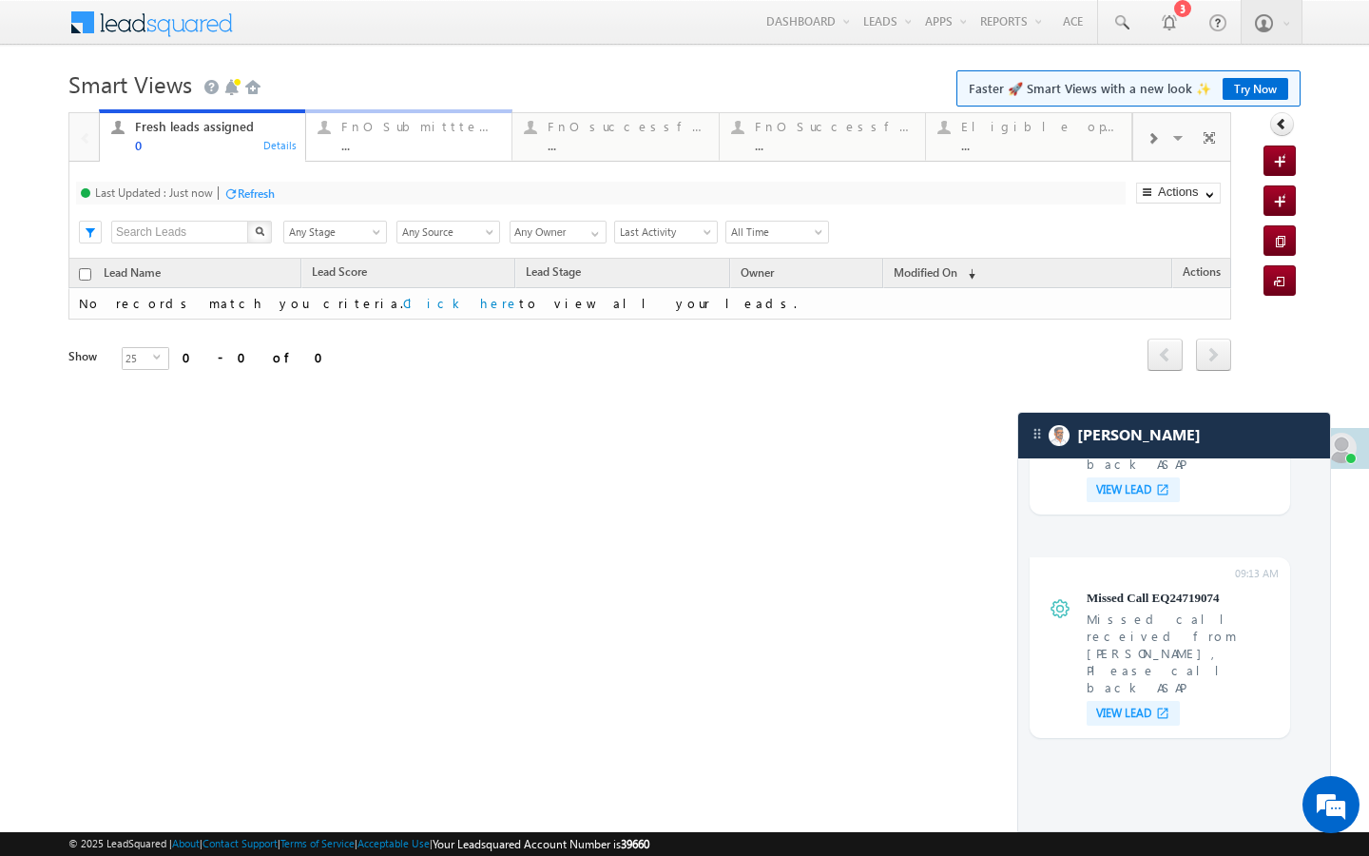
click at [444, 156] on link "FnO Submittted Leads ... Details" at bounding box center [408, 134] width 207 height 51
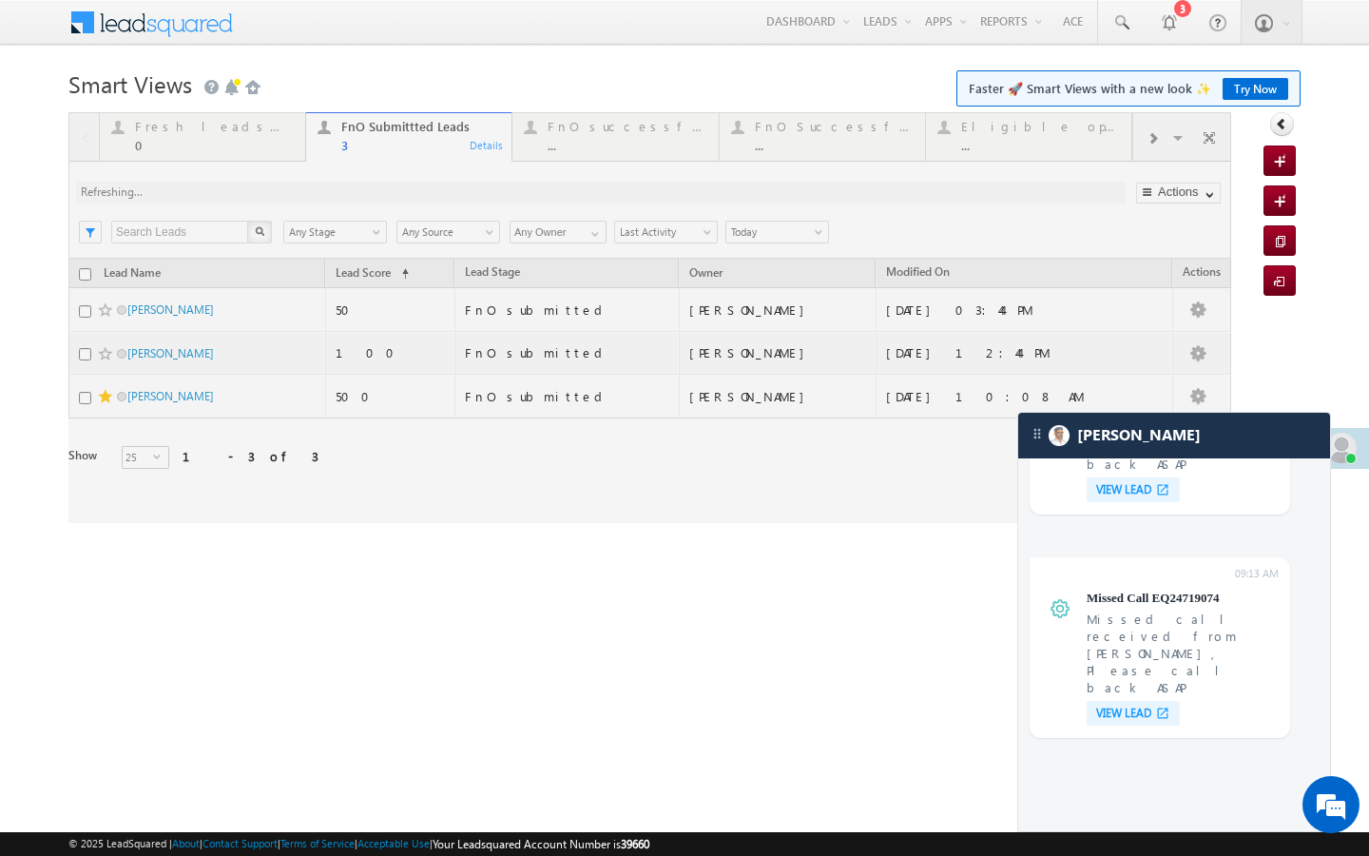
click at [562, 161] on div at bounding box center [649, 317] width 1163 height 411
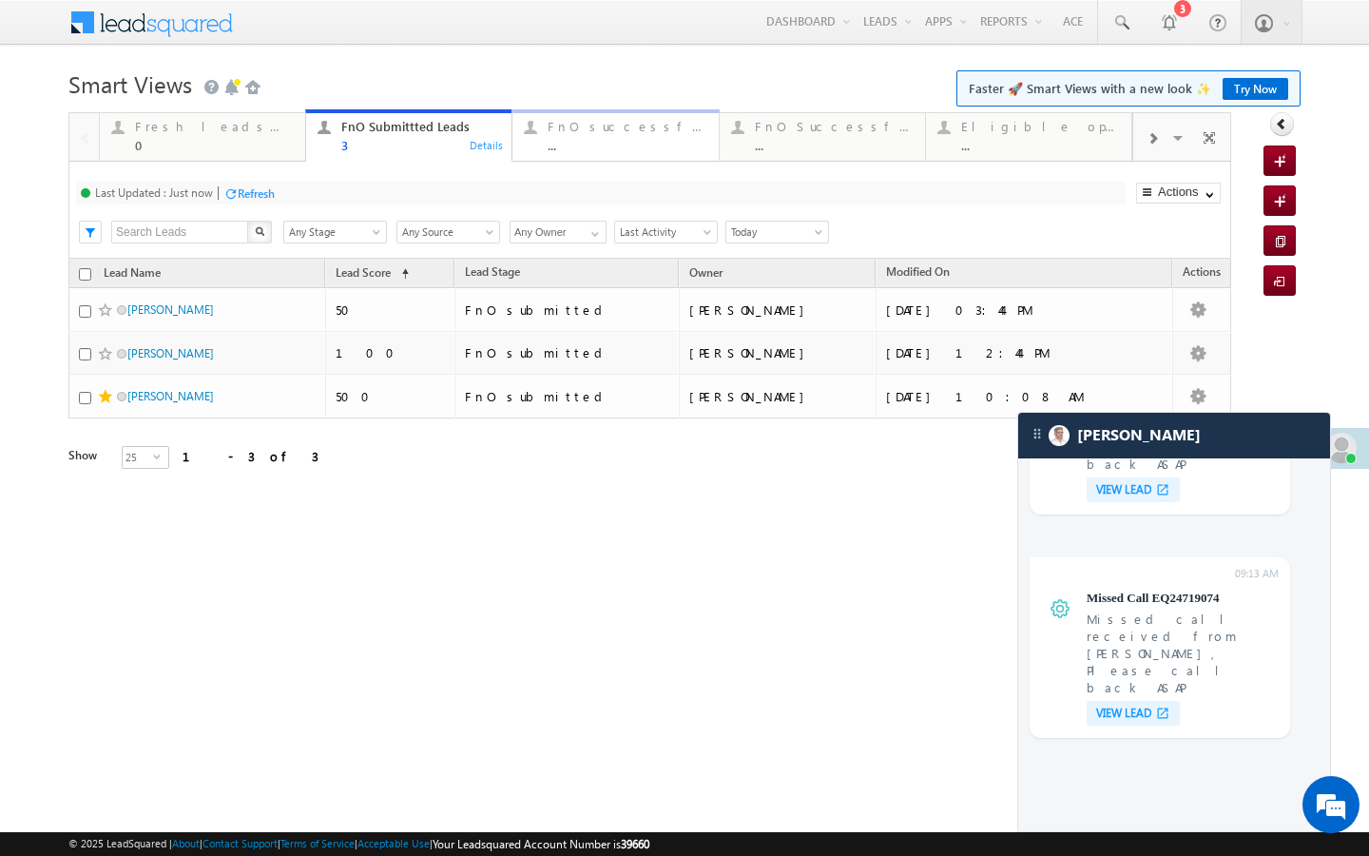
click at [620, 136] on div "FnO successful today Leads ..." at bounding box center [627, 133] width 159 height 37
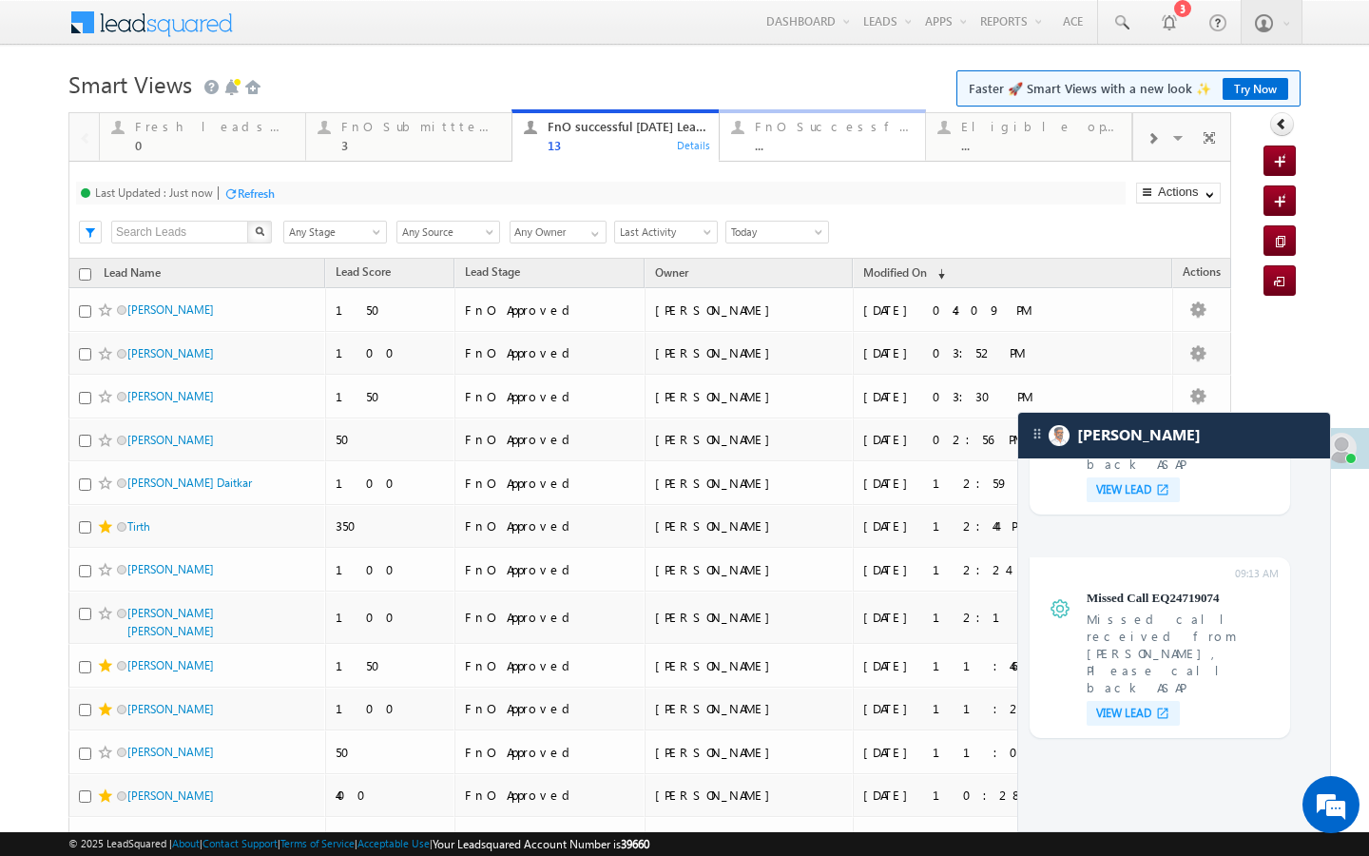
click at [771, 150] on div "..." at bounding box center [834, 145] width 159 height 14
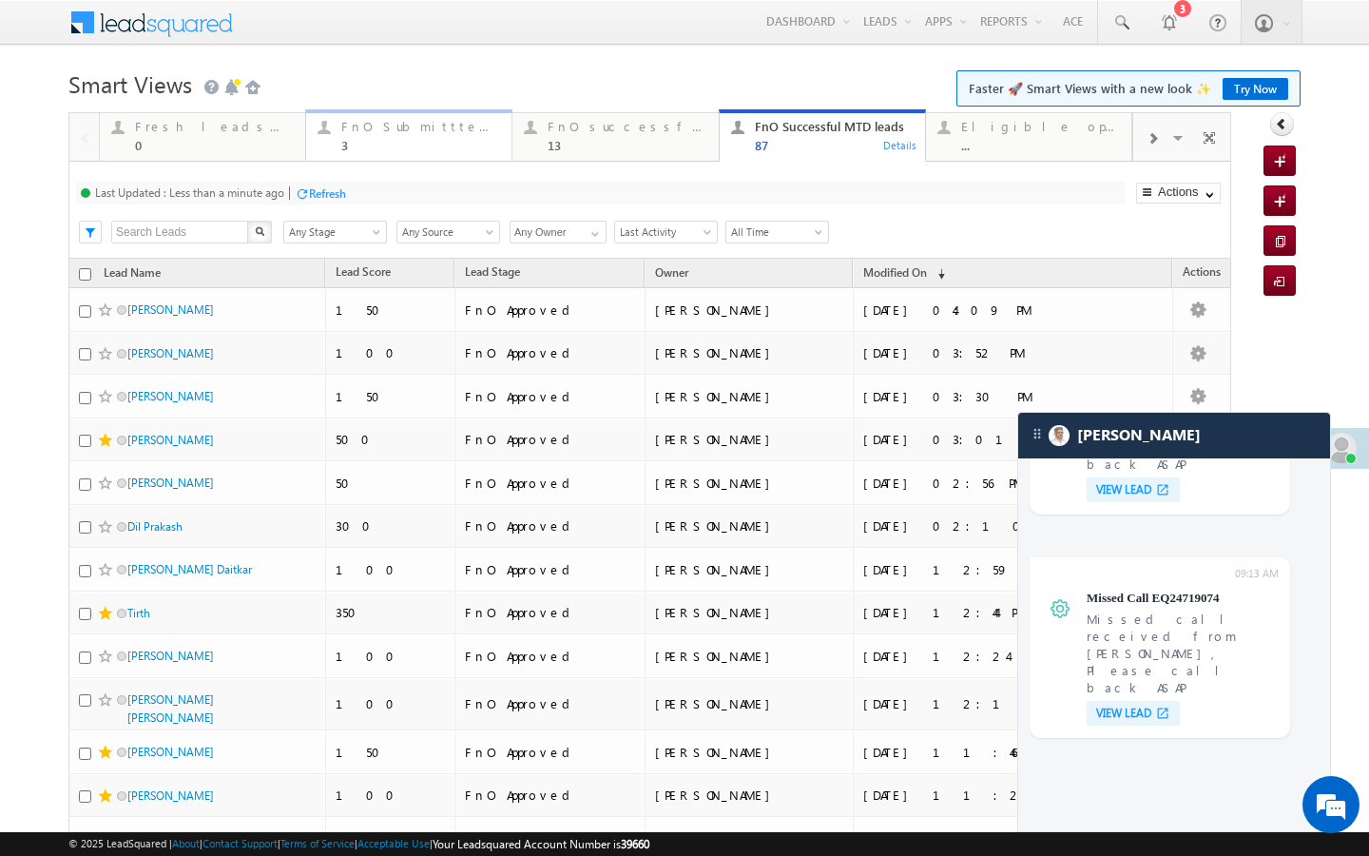
click at [387, 137] on div "FnO Submittted Leads 3" at bounding box center [420, 133] width 159 height 37
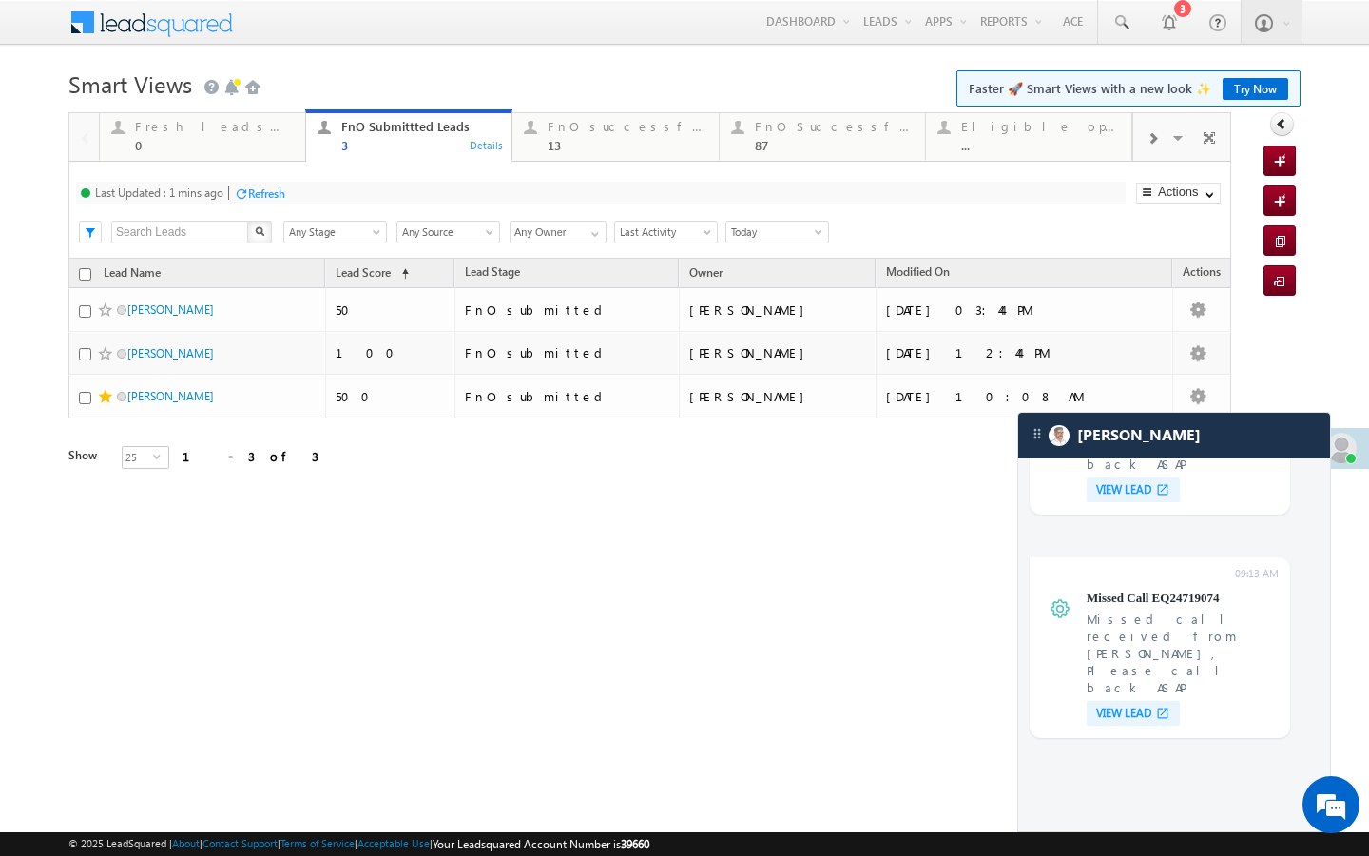
click at [267, 196] on div "Refresh" at bounding box center [266, 193] width 37 height 14
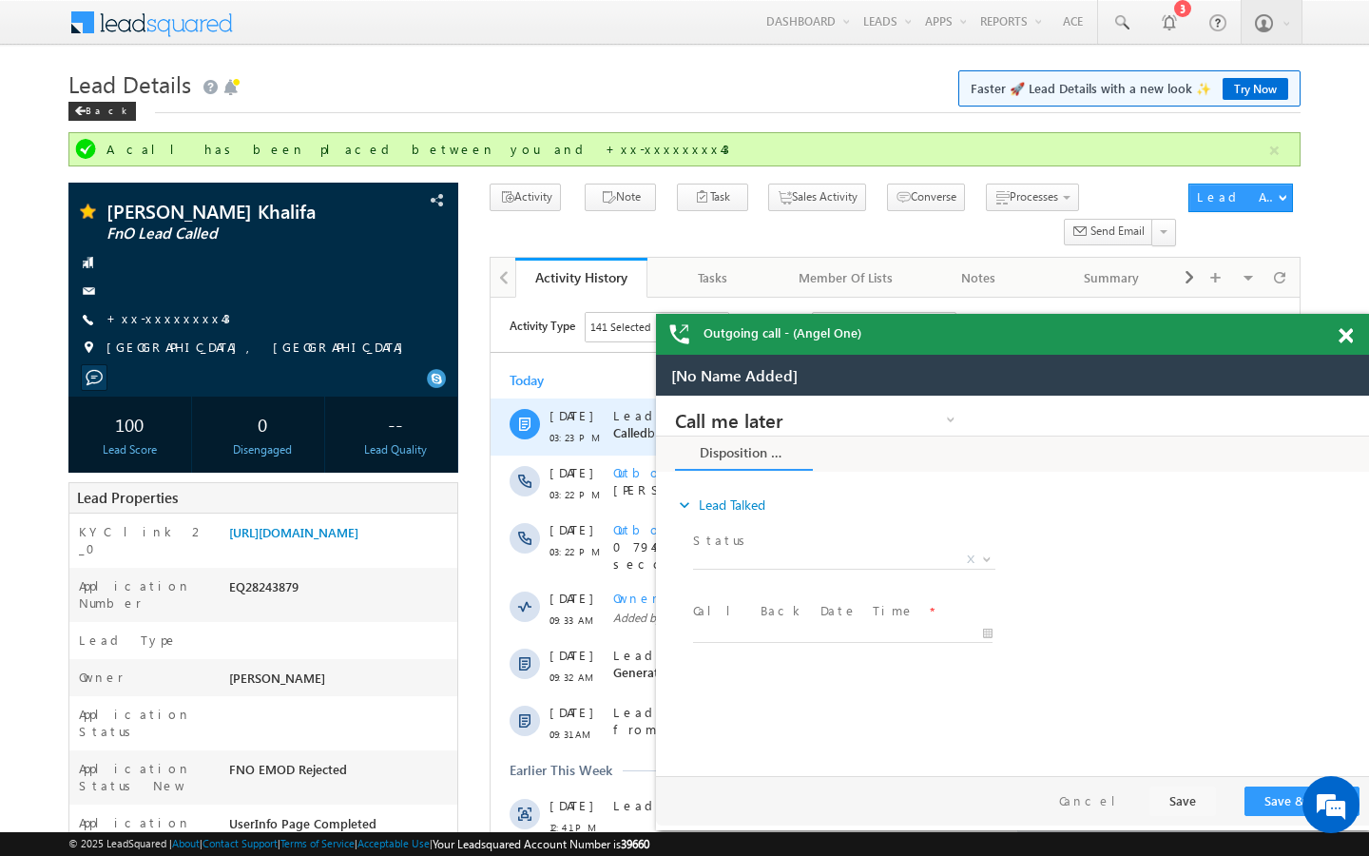
click at [496, 421] on div "[DATE] 03:23 PM Lead Stage changed from FnO Lead Generated to FnO Lead Called b…" at bounding box center [895, 426] width 809 height 57
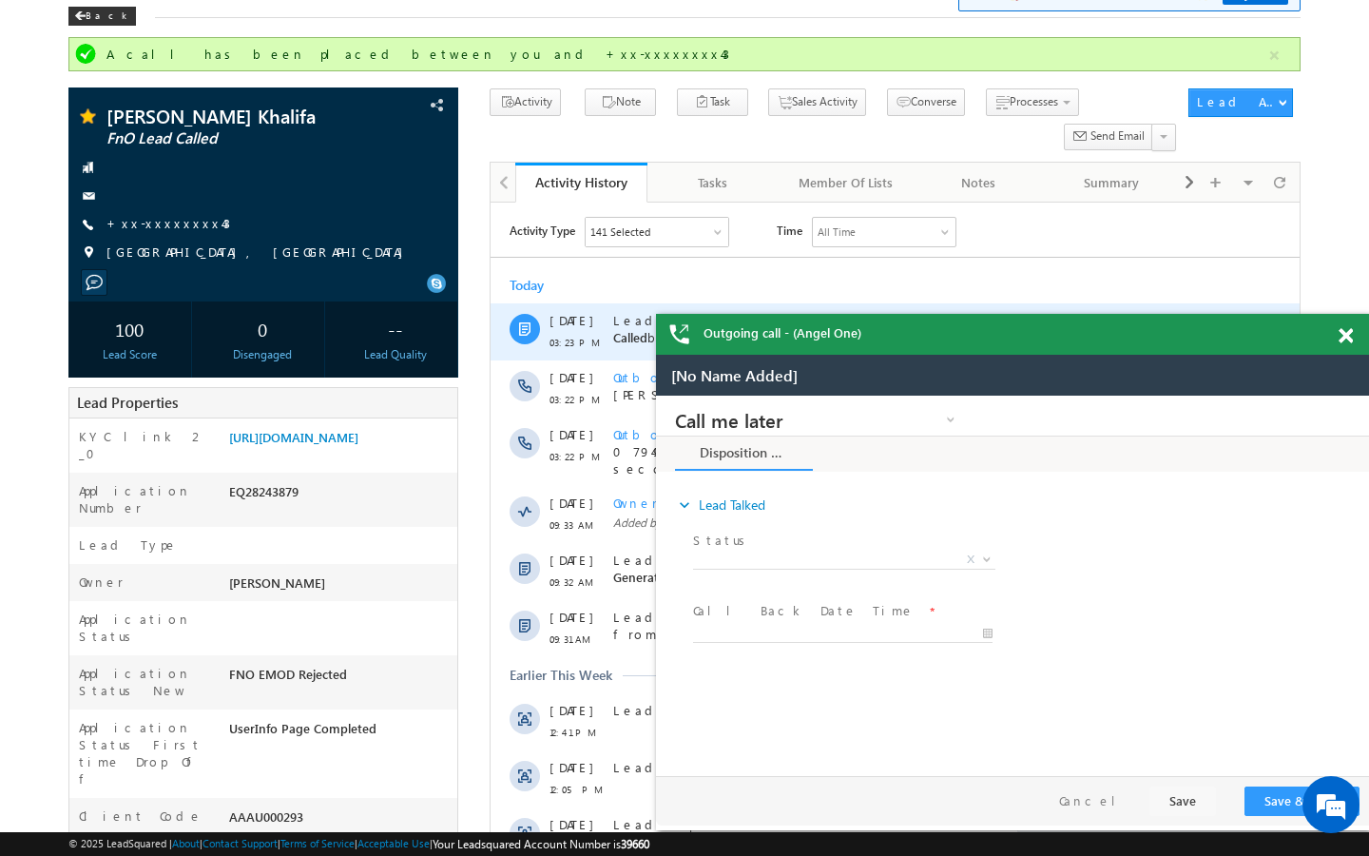
scroll to position [152, 0]
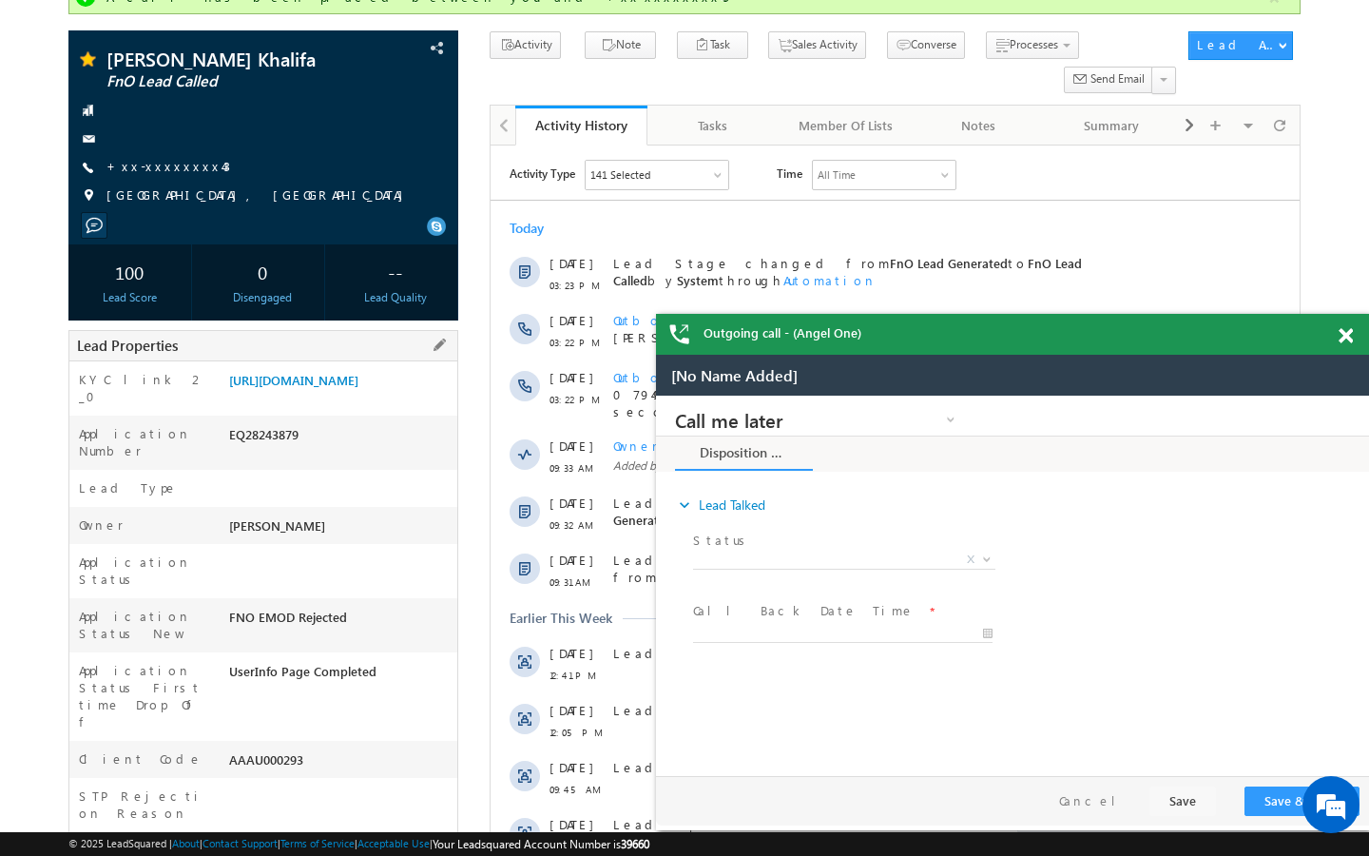
drag, startPoint x: 227, startPoint y: 695, endPoint x: 304, endPoint y: 695, distance: 77.0
click at [304, 750] on div "AAAU000293" at bounding box center [340, 763] width 233 height 27
copy div "AAAU000293"
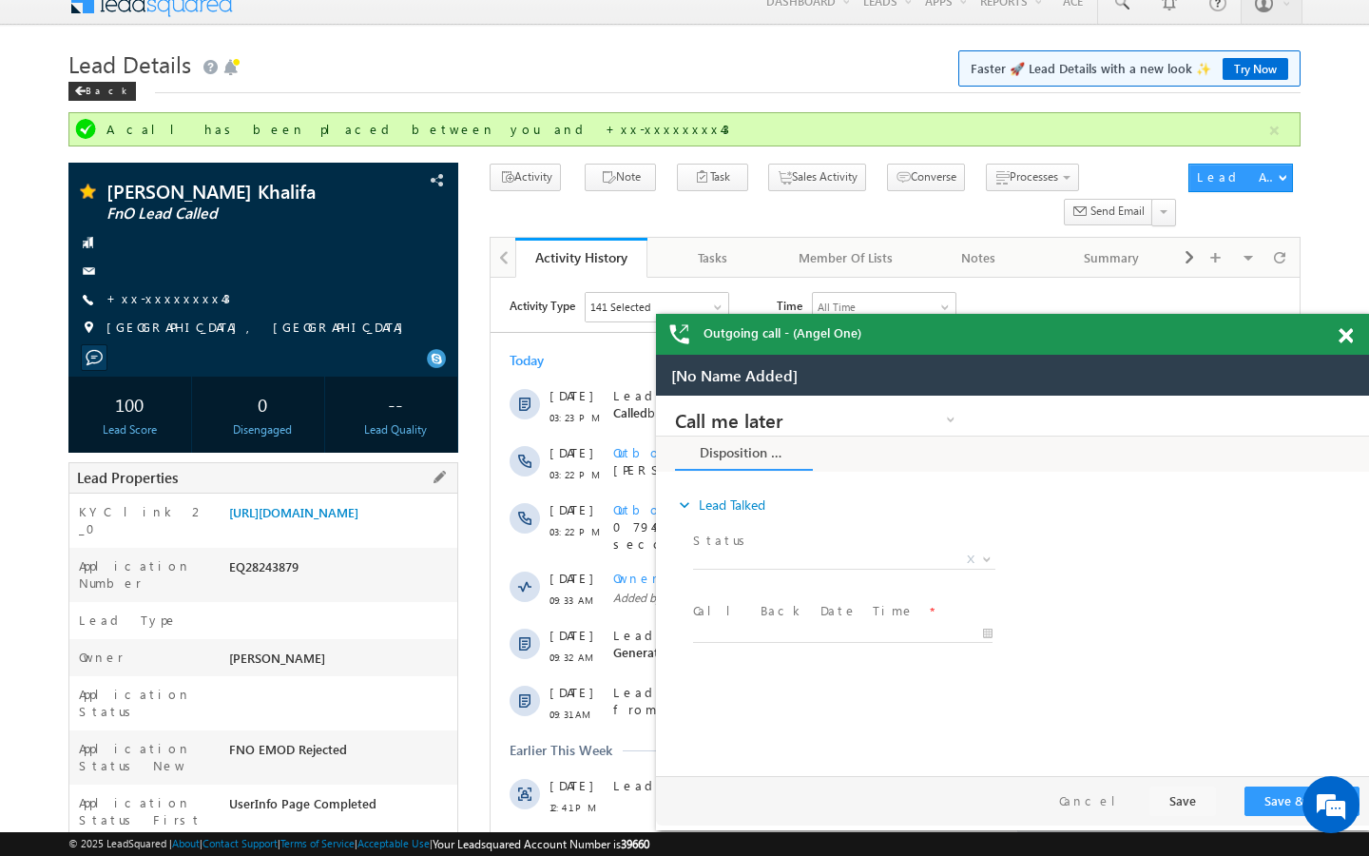
scroll to position [0, 0]
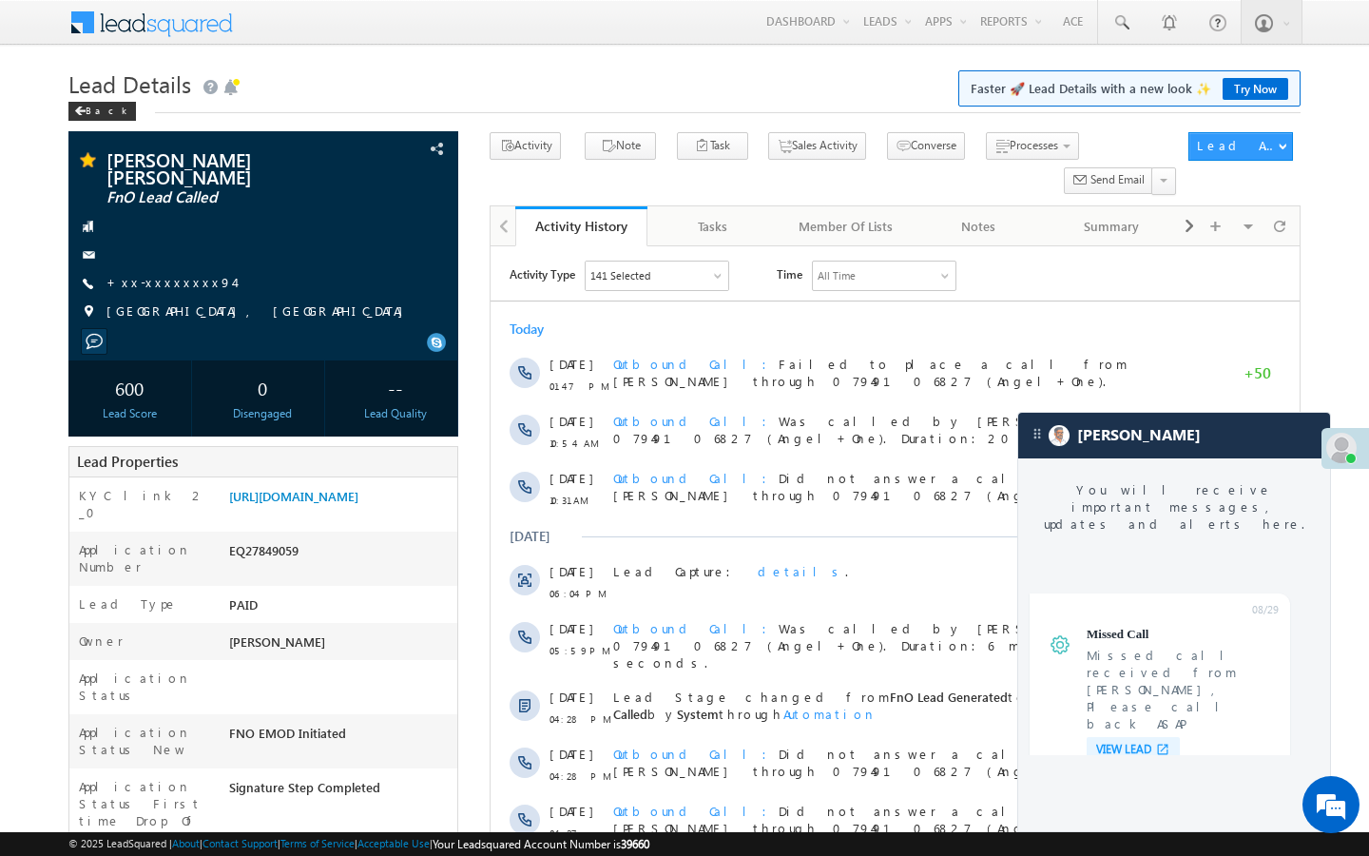
scroll to position [7152, 0]
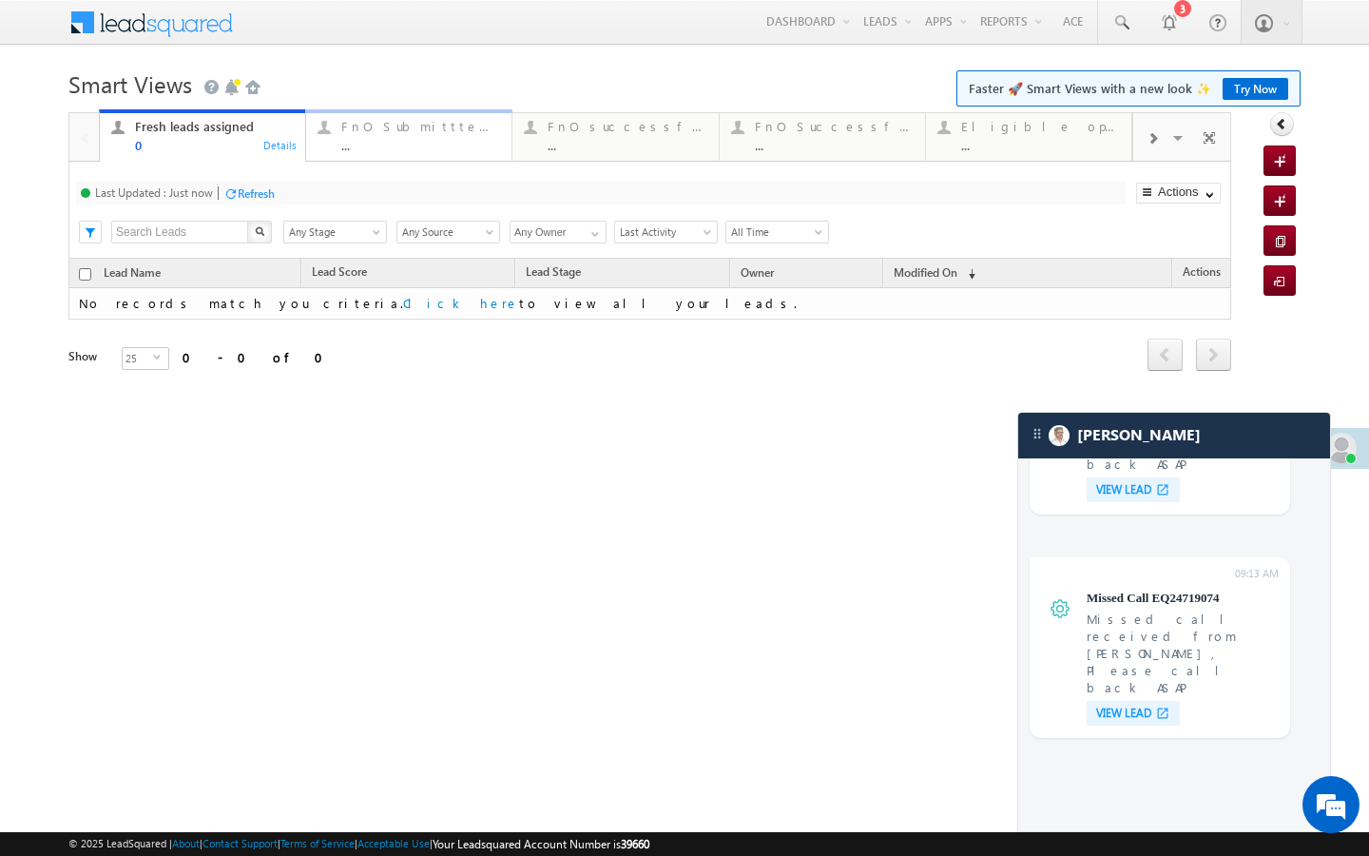
click at [438, 135] on div "FnO Submittted Leads ..." at bounding box center [420, 133] width 159 height 37
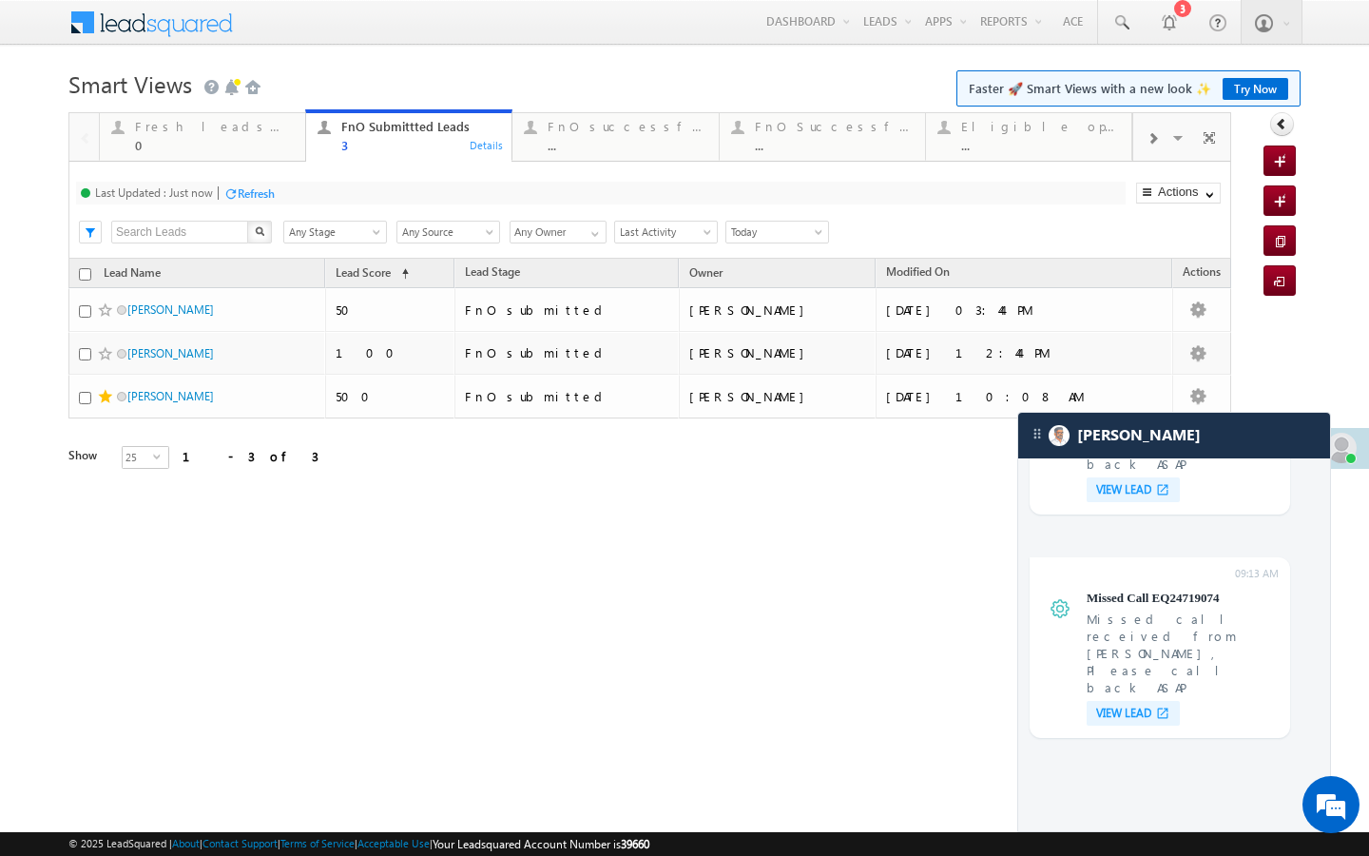
click at [556, 162] on div "Last Updated : Just now Refresh Refreshing... Search X Lead Stage Any Stage Any…" at bounding box center [649, 210] width 1163 height 97
click at [556, 160] on link "FnO successful today Leads ... Details" at bounding box center [615, 134] width 207 height 51
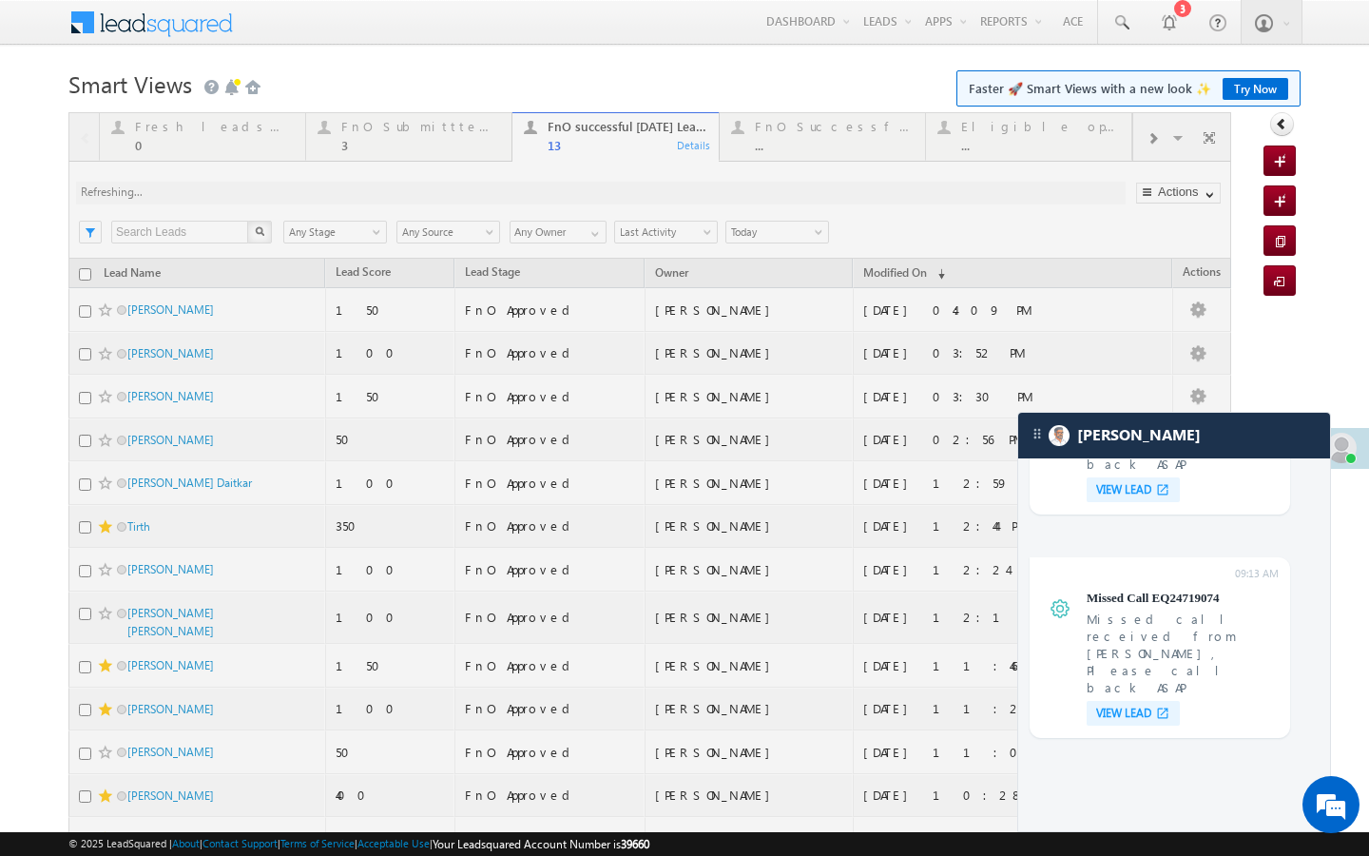
click at [477, 144] on div at bounding box center [649, 538] width 1163 height 853
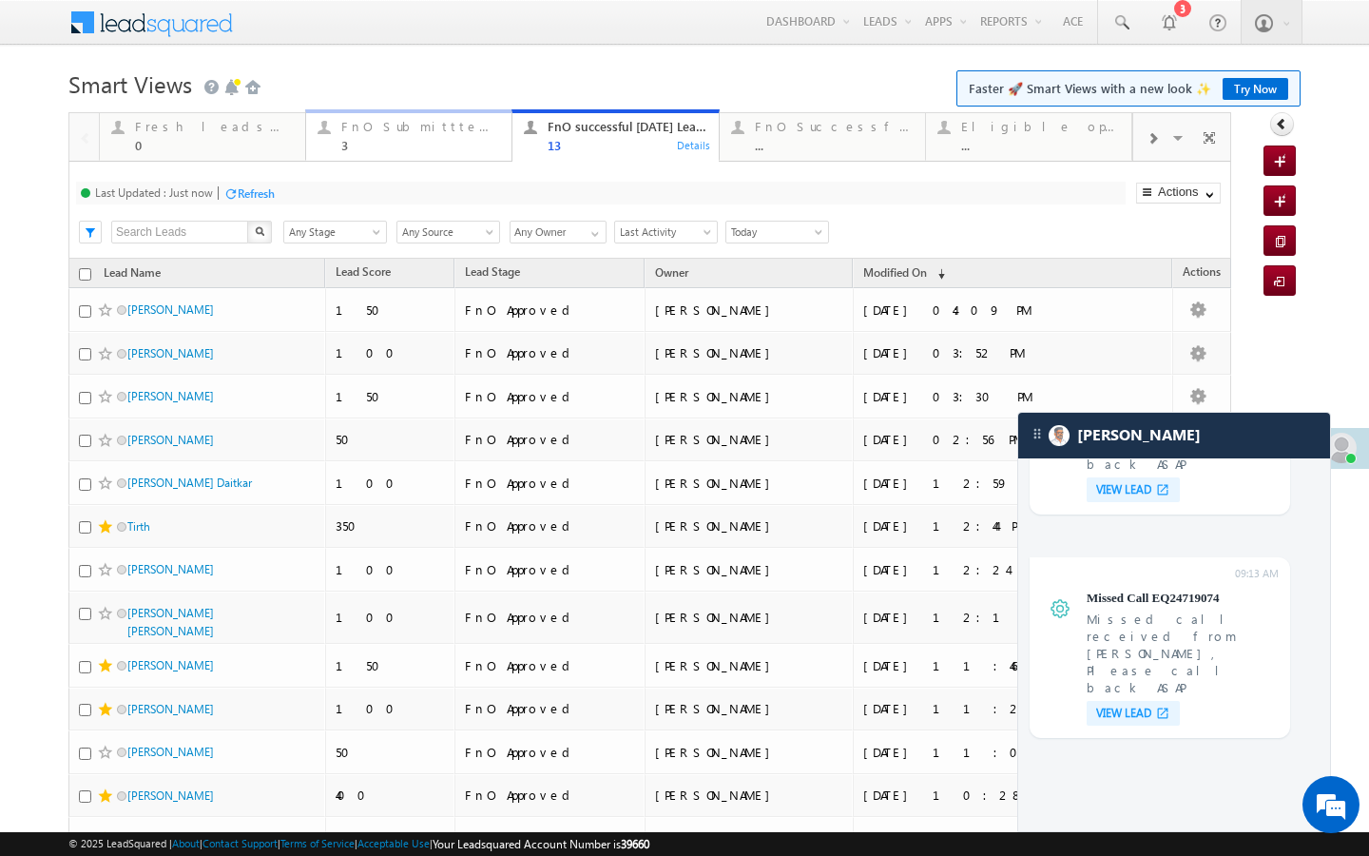
click at [450, 118] on div "FnO Submittted Leads 3" at bounding box center [420, 133] width 159 height 37
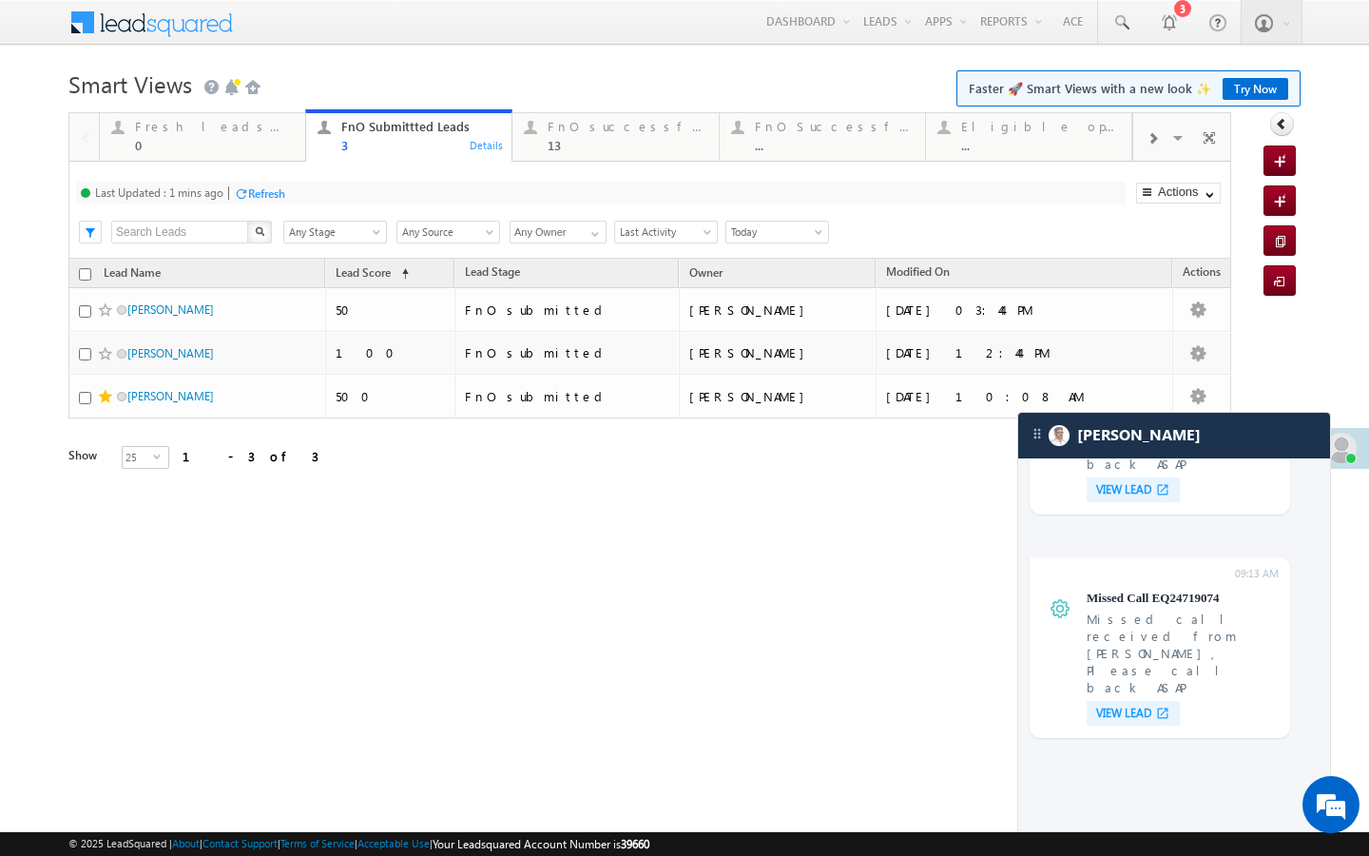
click at [273, 189] on div "Refresh" at bounding box center [266, 193] width 37 height 14
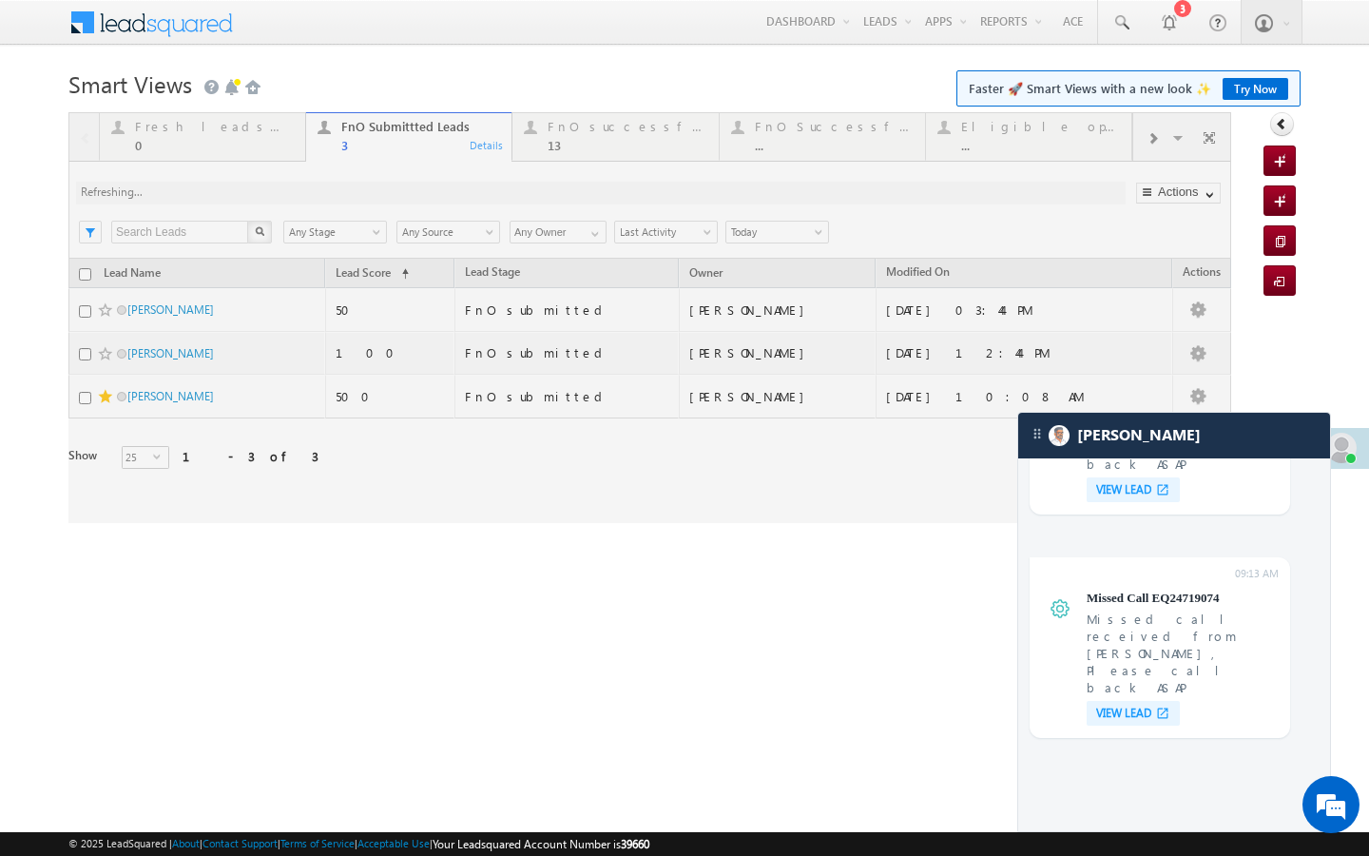
click at [577, 149] on div at bounding box center [649, 317] width 1163 height 411
click at [637, 155] on div at bounding box center [649, 317] width 1163 height 411
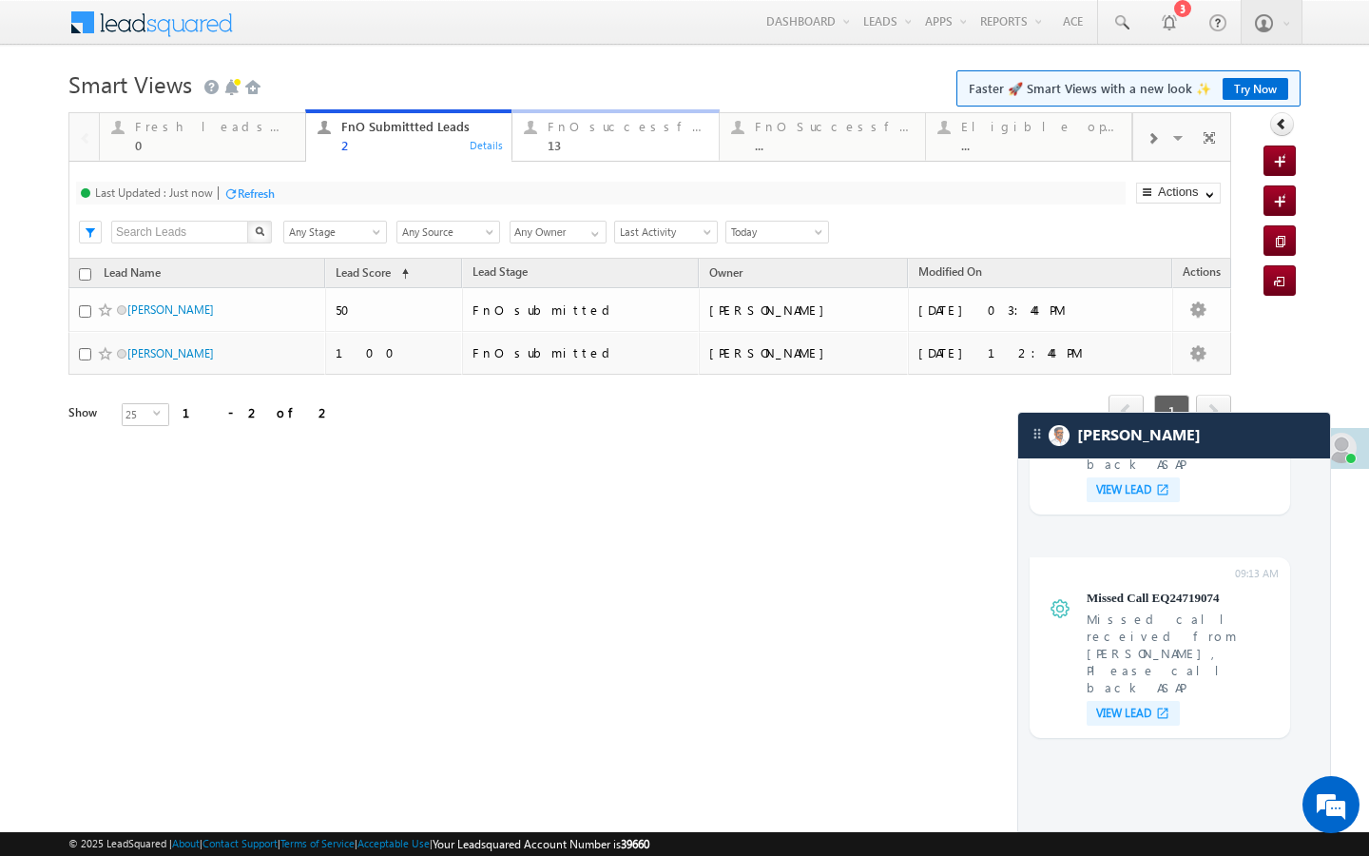
click at [519, 142] on div "FnO successful today Leads 13 Details" at bounding box center [615, 133] width 202 height 37
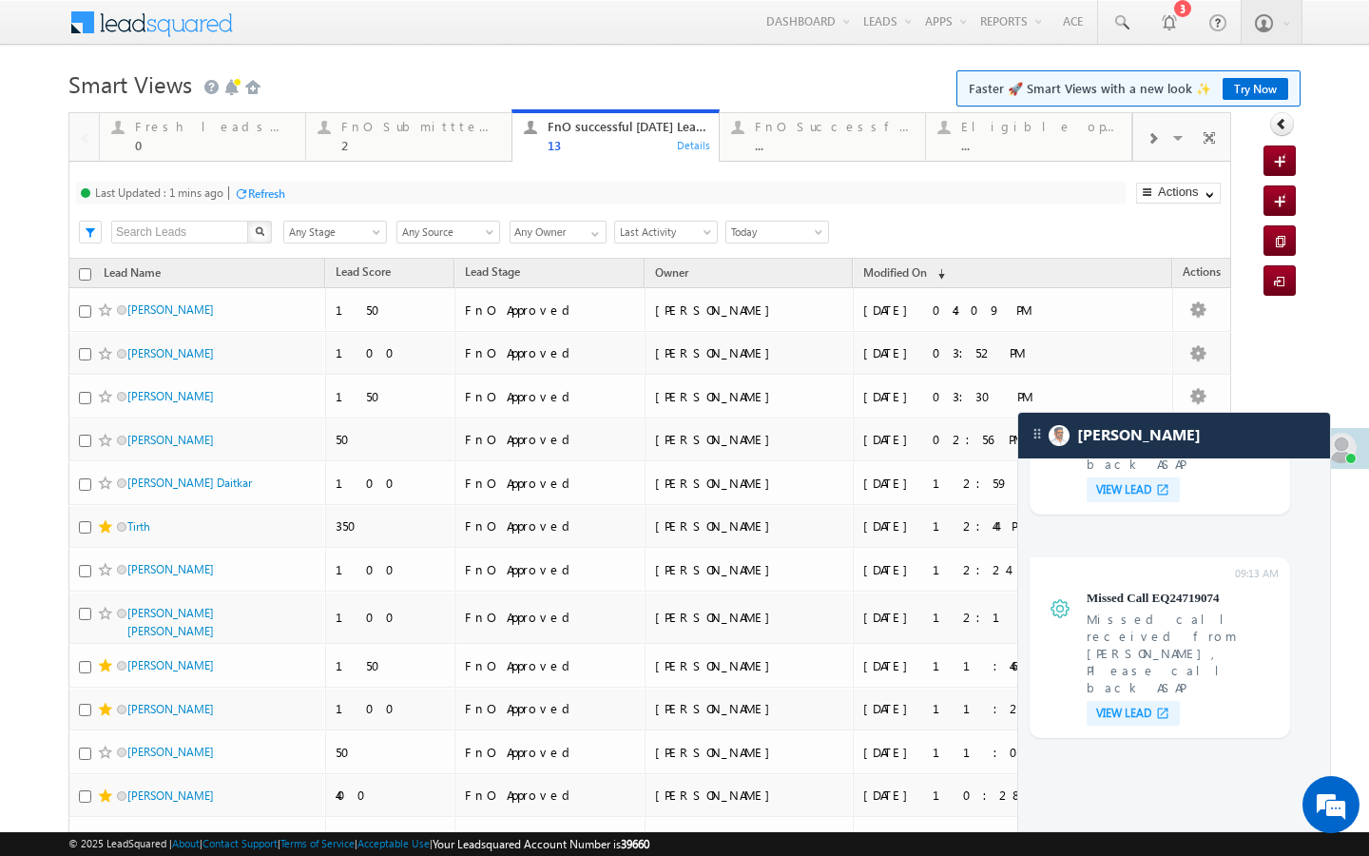
click at [277, 198] on div "Refresh" at bounding box center [266, 193] width 37 height 14
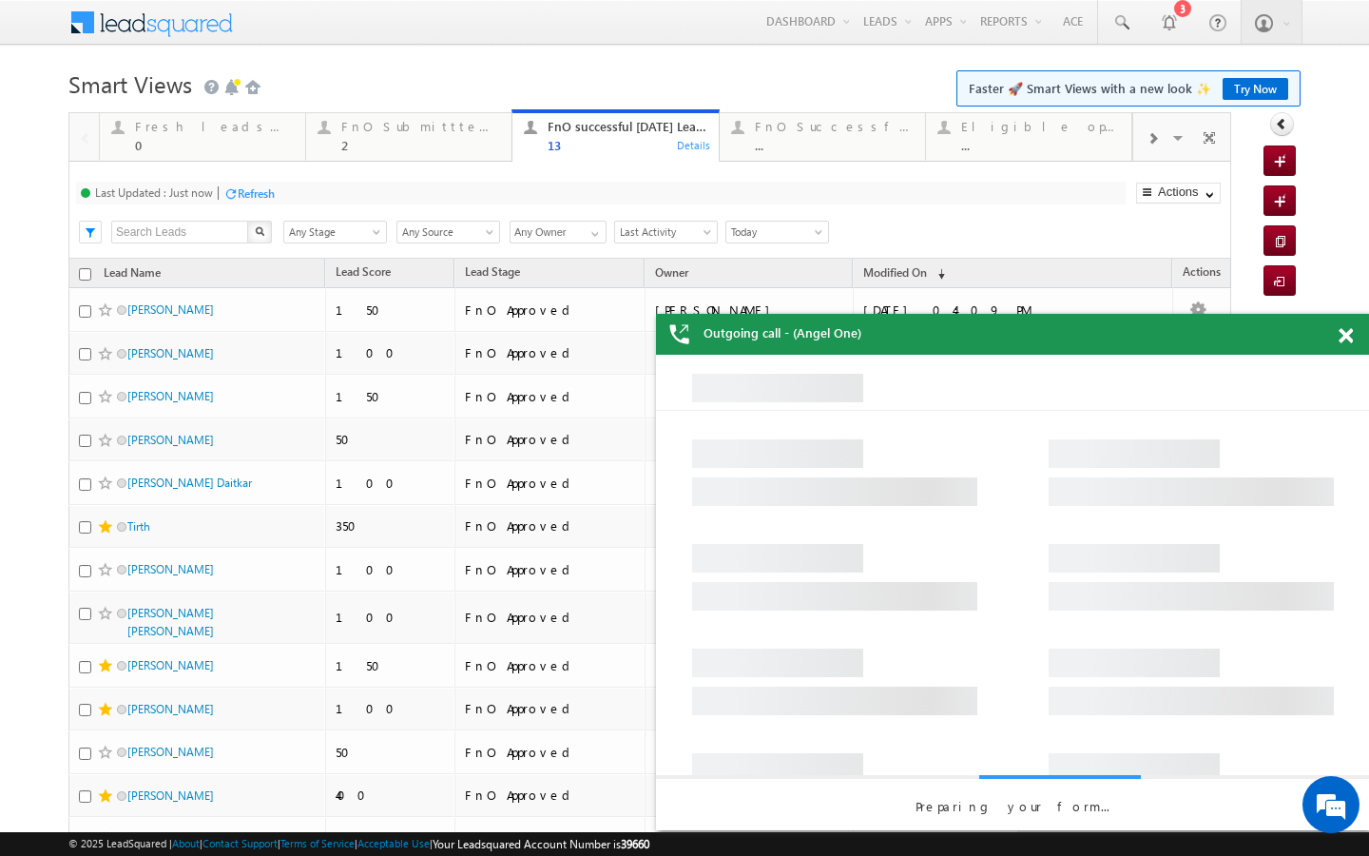
click at [1148, 141] on span at bounding box center [1152, 138] width 11 height 15
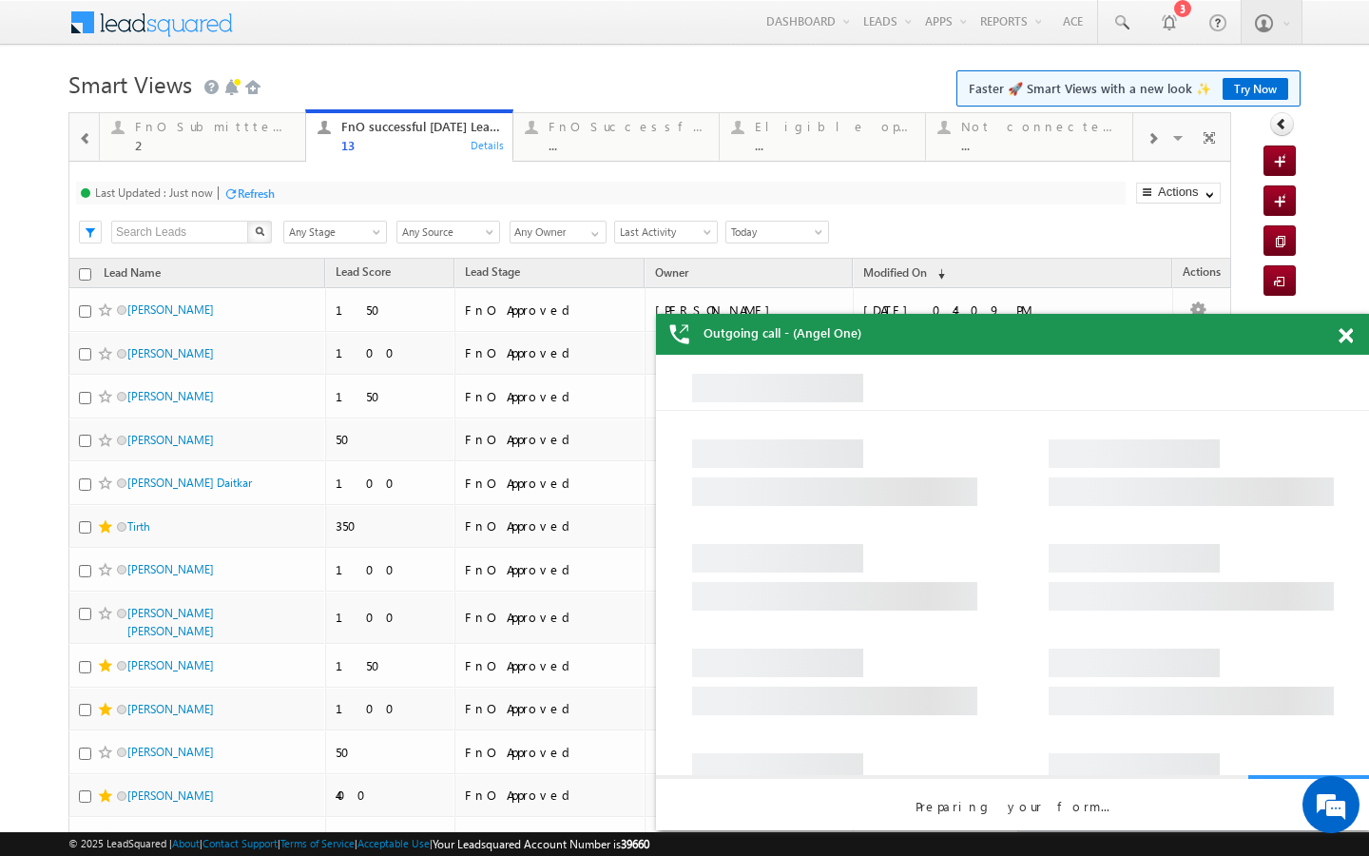
click at [1148, 141] on span at bounding box center [1152, 138] width 11 height 15
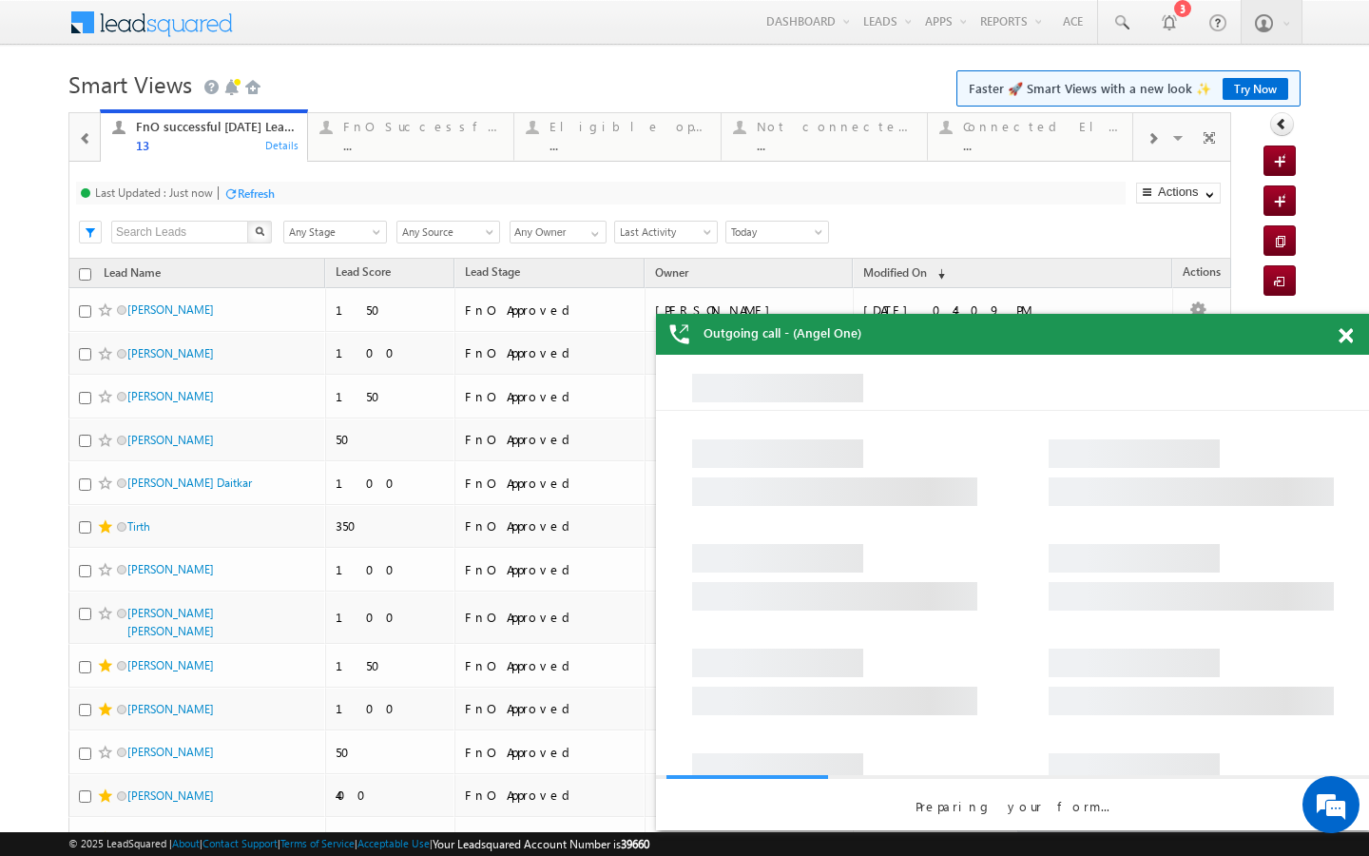
click at [1148, 141] on span at bounding box center [1152, 138] width 11 height 15
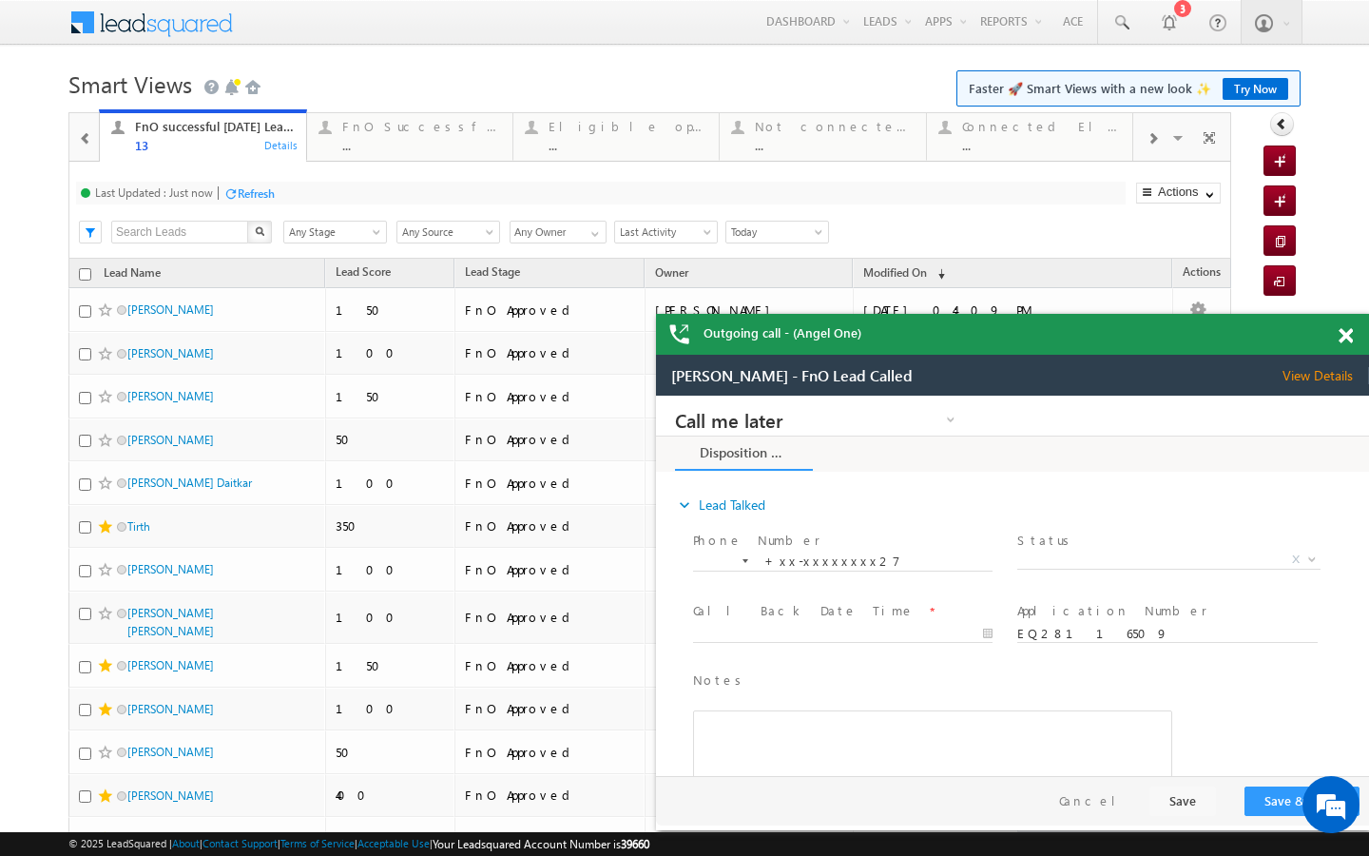
click at [1148, 141] on span at bounding box center [1152, 138] width 11 height 15
click at [1145, 145] on div at bounding box center [1152, 137] width 38 height 43
click at [1110, 145] on div "..." at bounding box center [1042, 145] width 158 height 14
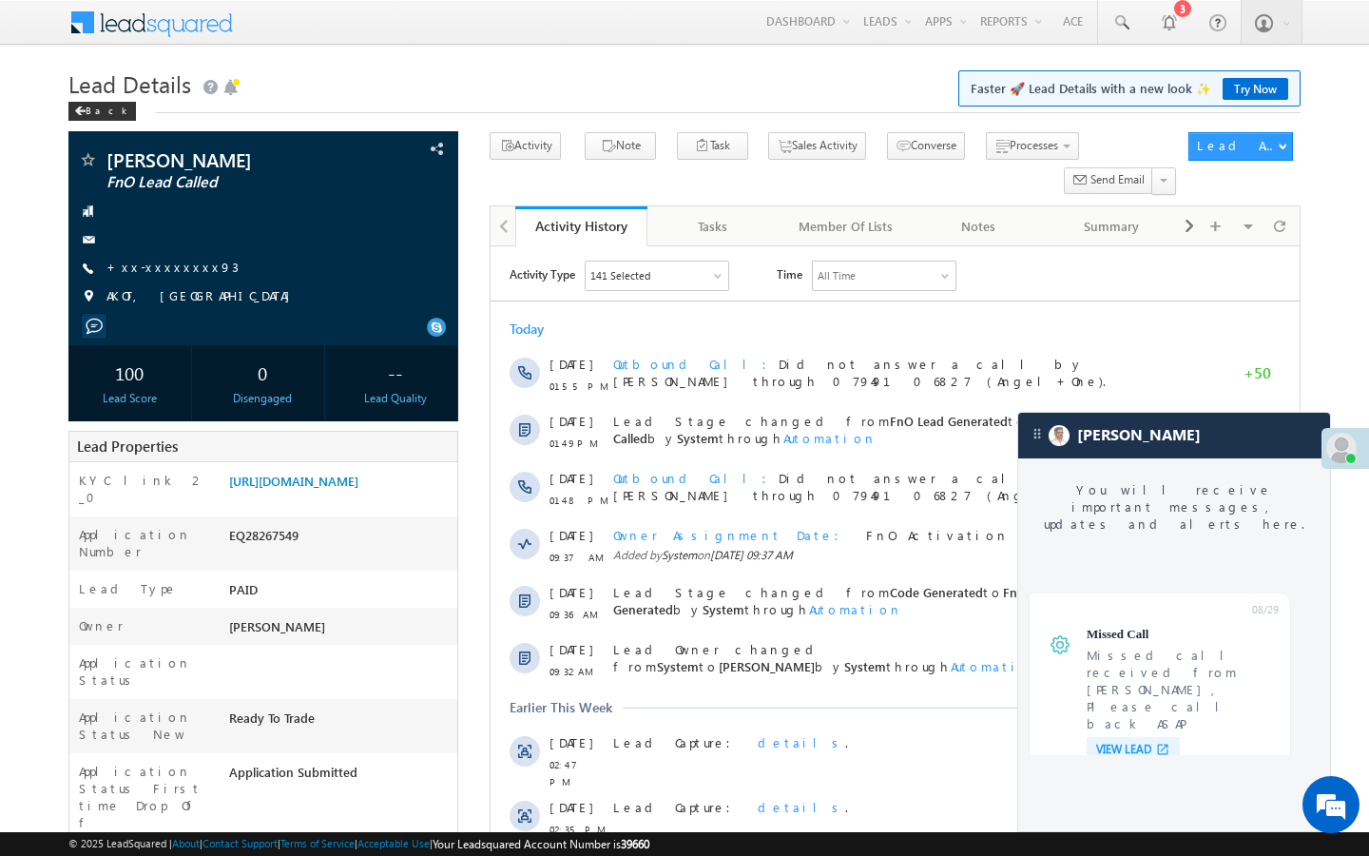
scroll to position [7152, 0]
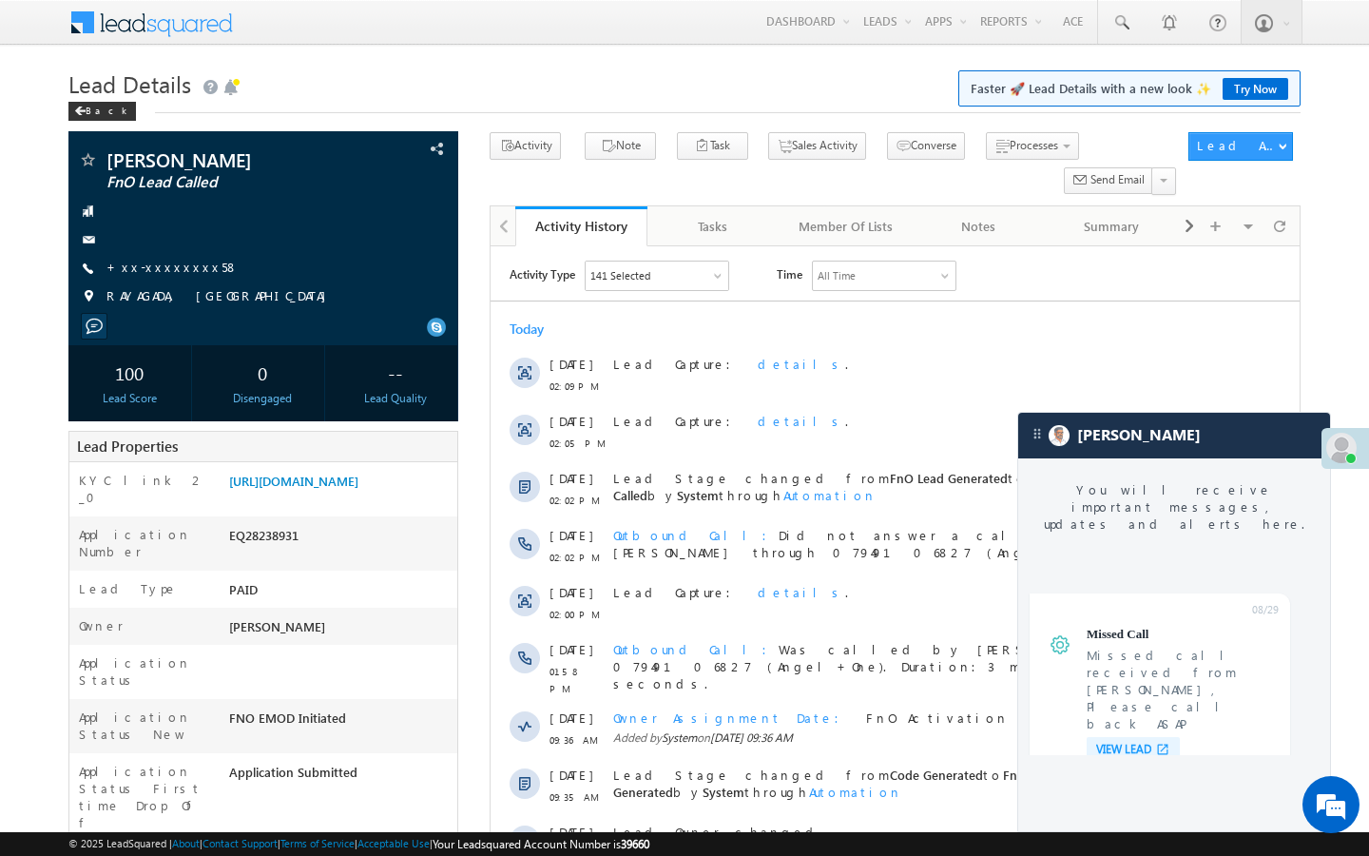
scroll to position [7152, 0]
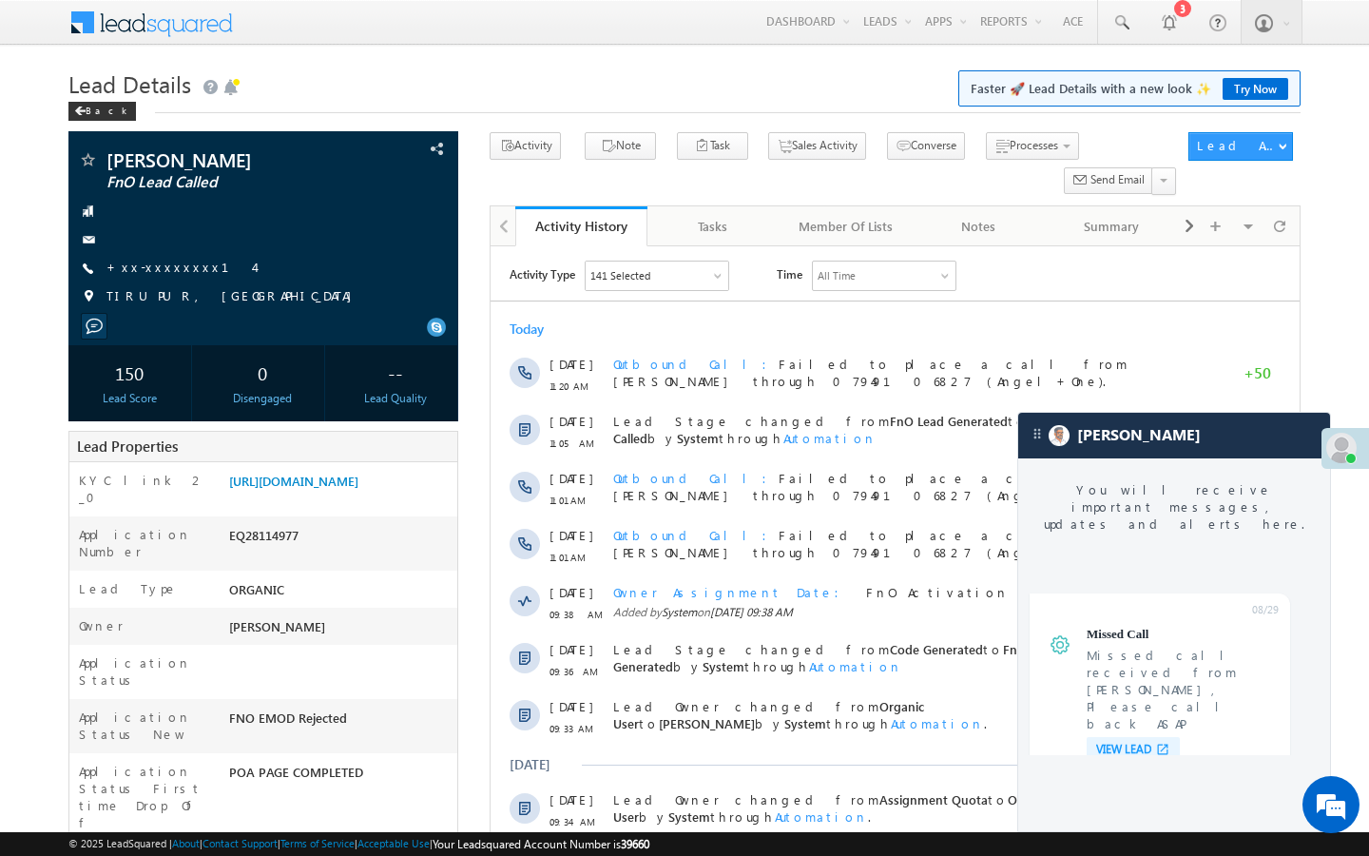
scroll to position [7152, 0]
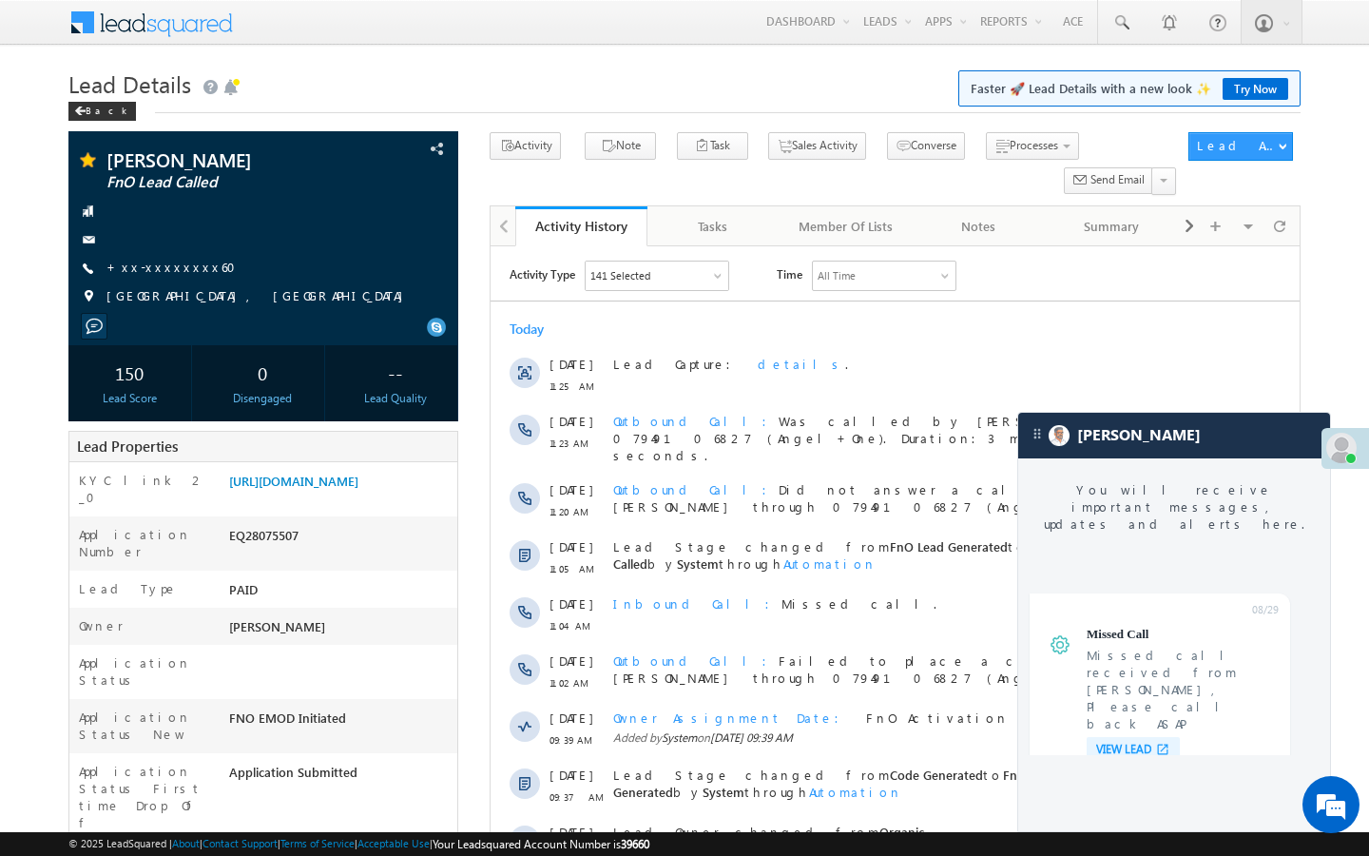
scroll to position [7152, 0]
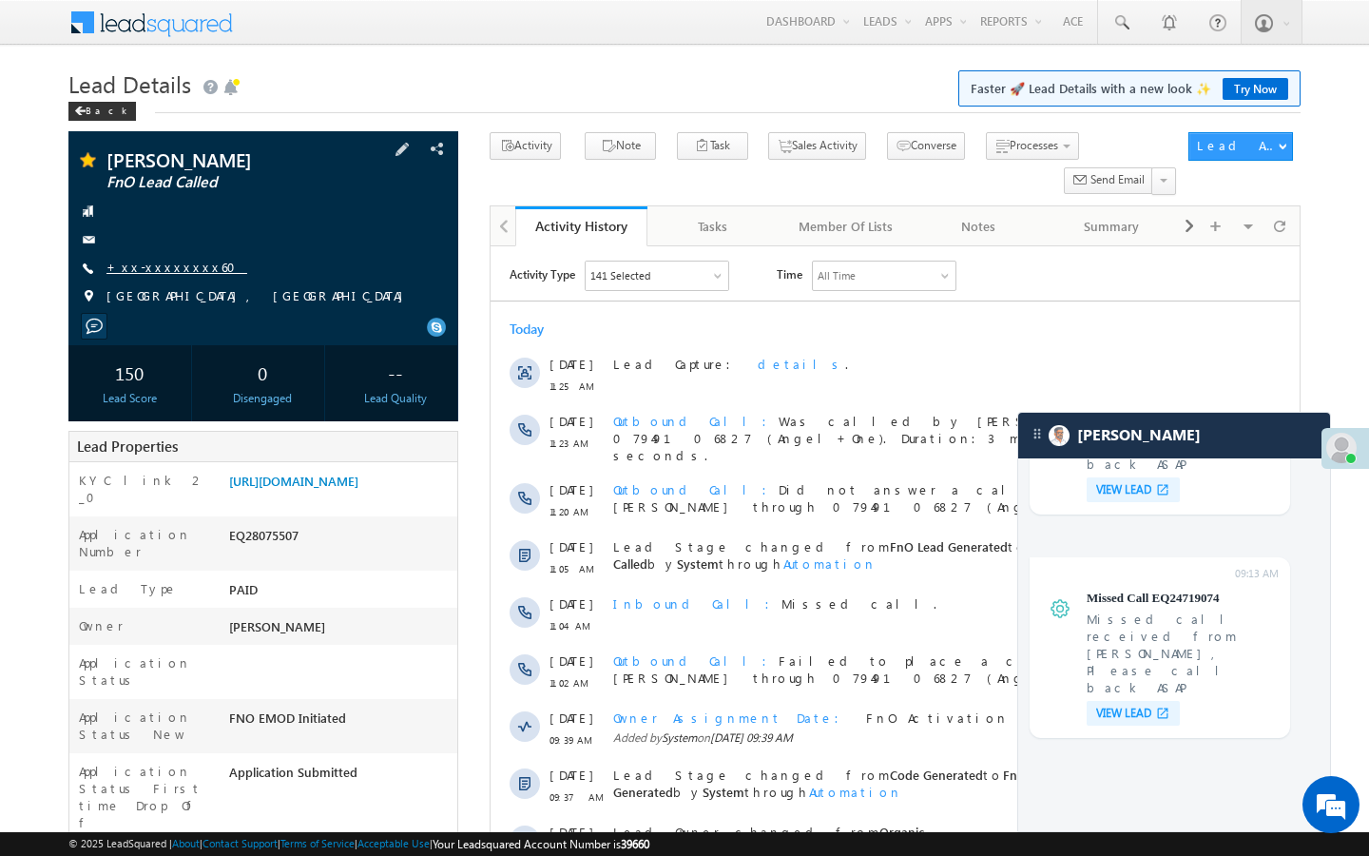
click at [172, 272] on link "+xx-xxxxxxxx60" at bounding box center [176, 267] width 141 height 16
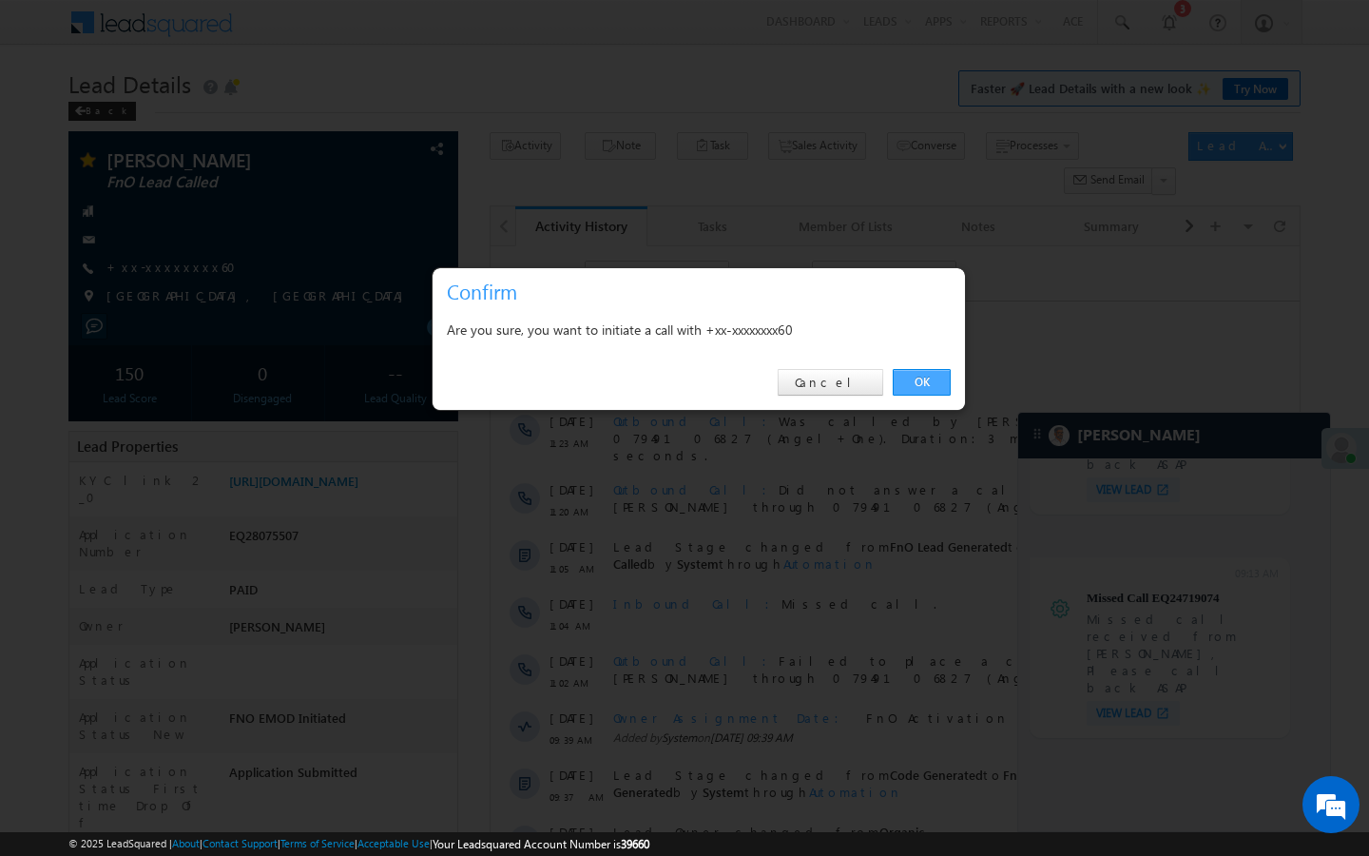
click at [923, 390] on link "OK" at bounding box center [922, 382] width 58 height 27
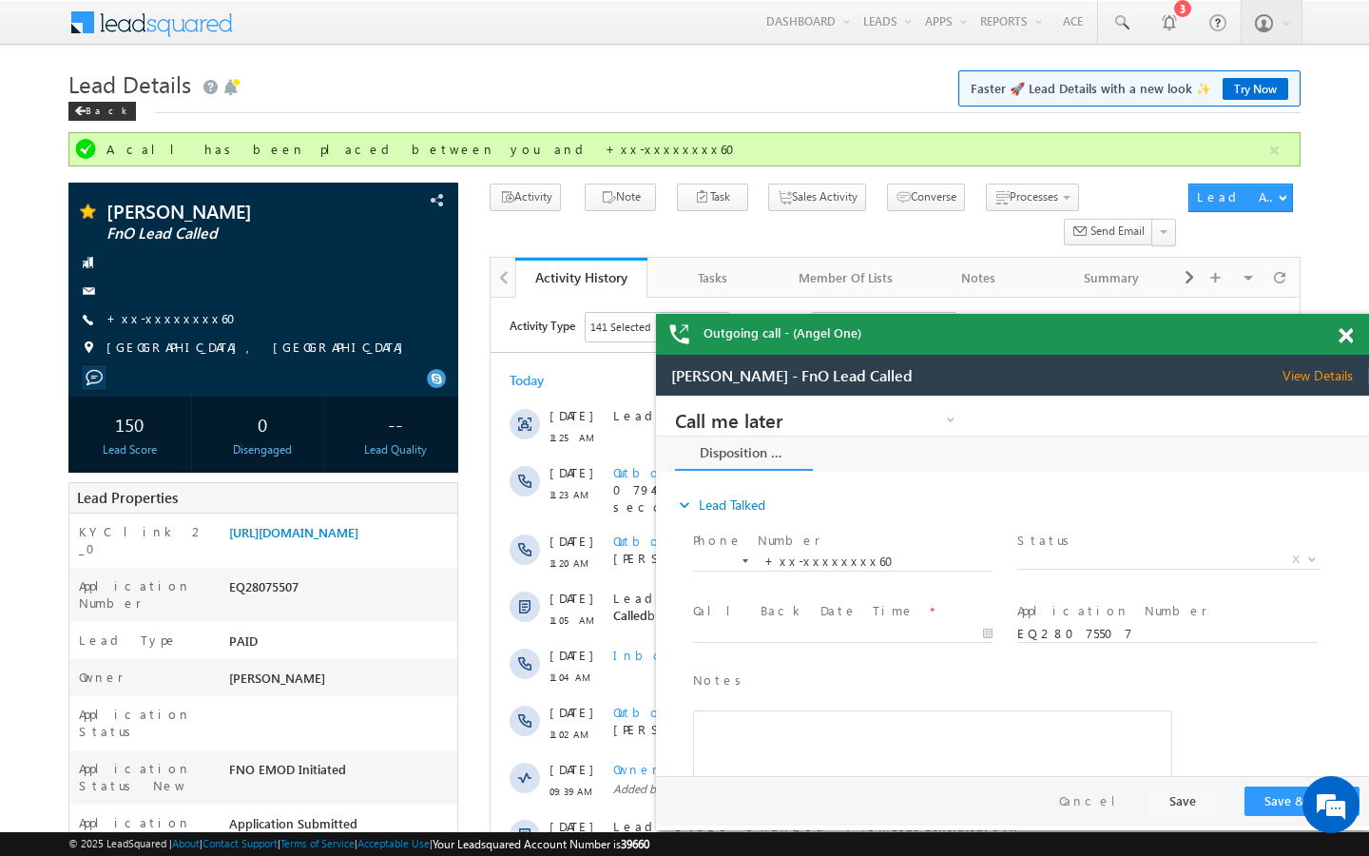
scroll to position [0, 0]
click at [169, 322] on link "+xx-xxxxxxxx60" at bounding box center [176, 318] width 141 height 16
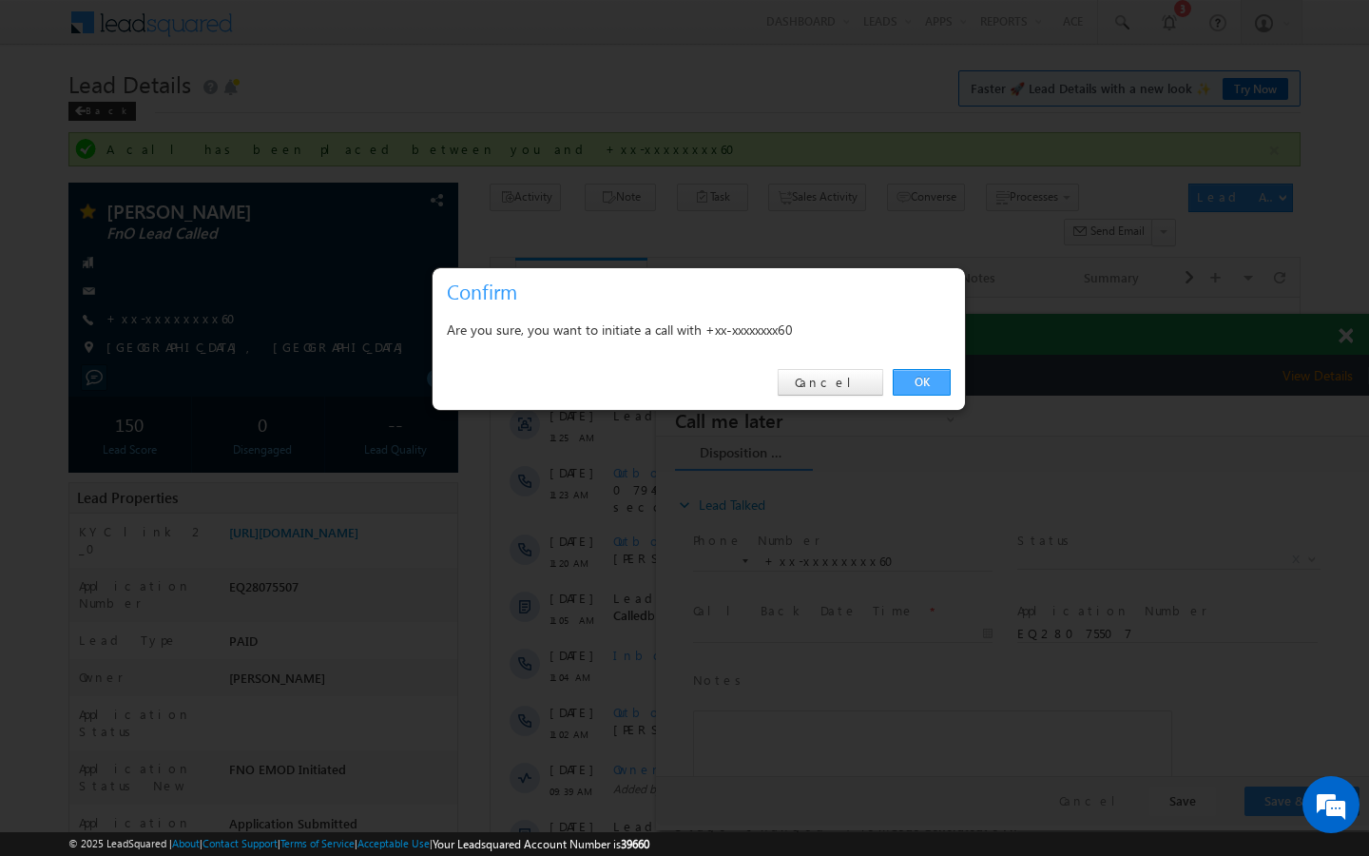
click at [930, 382] on link "OK" at bounding box center [922, 382] width 58 height 27
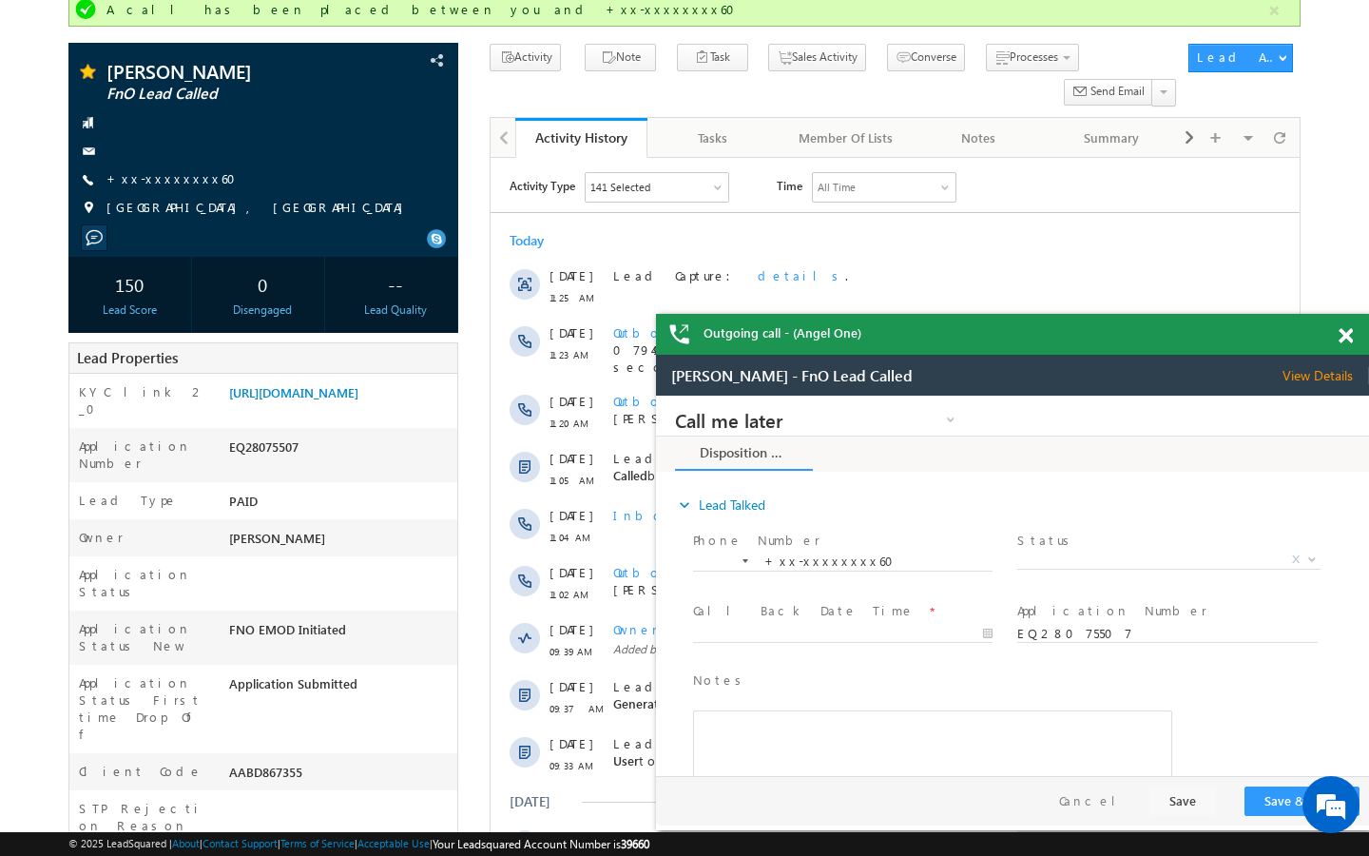
scroll to position [152, 0]
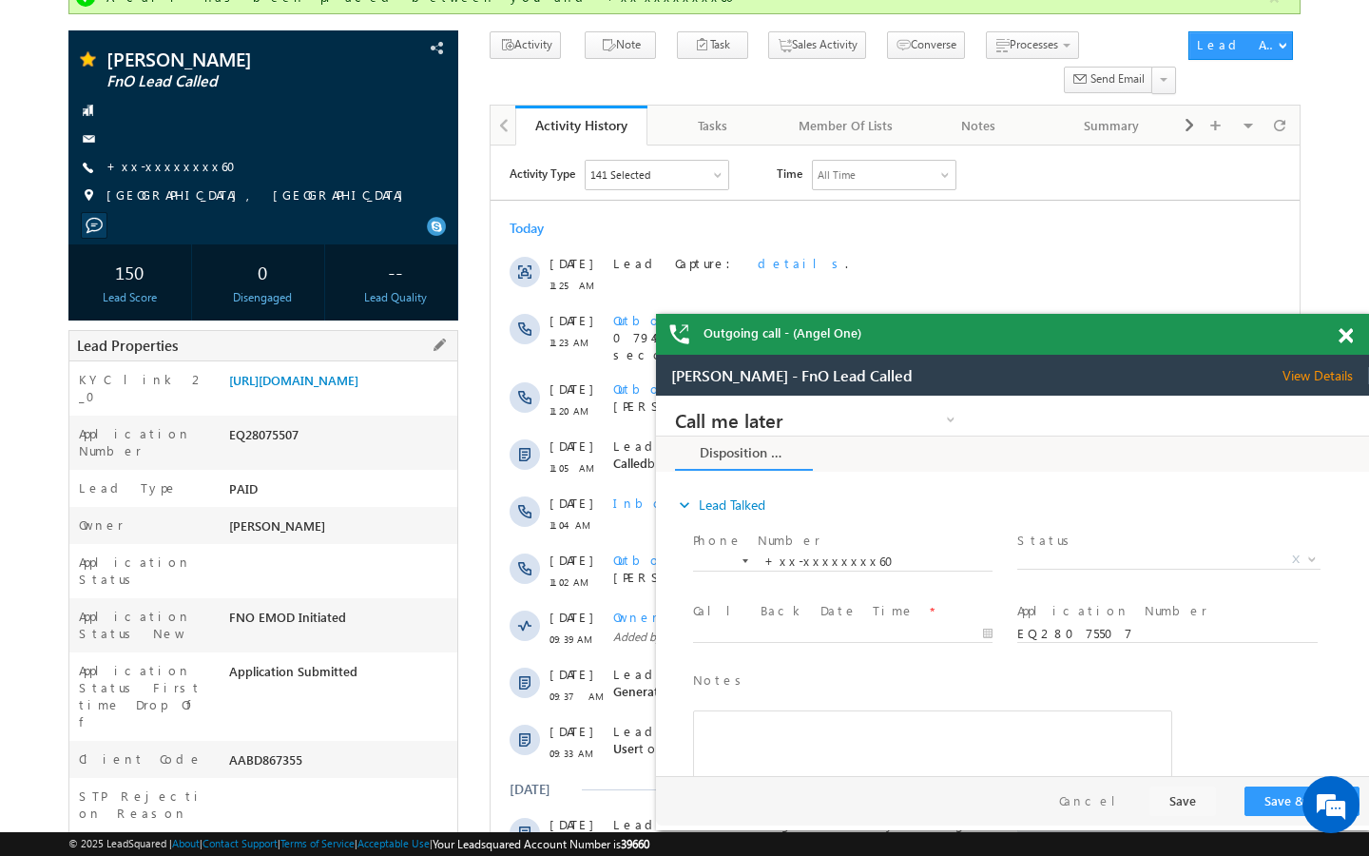
drag, startPoint x: 232, startPoint y: 691, endPoint x: 315, endPoint y: 700, distance: 83.2
click at [0, 0] on div "AABD867355" at bounding box center [0, 0] width 0 height 0
copy div "AABD867355"
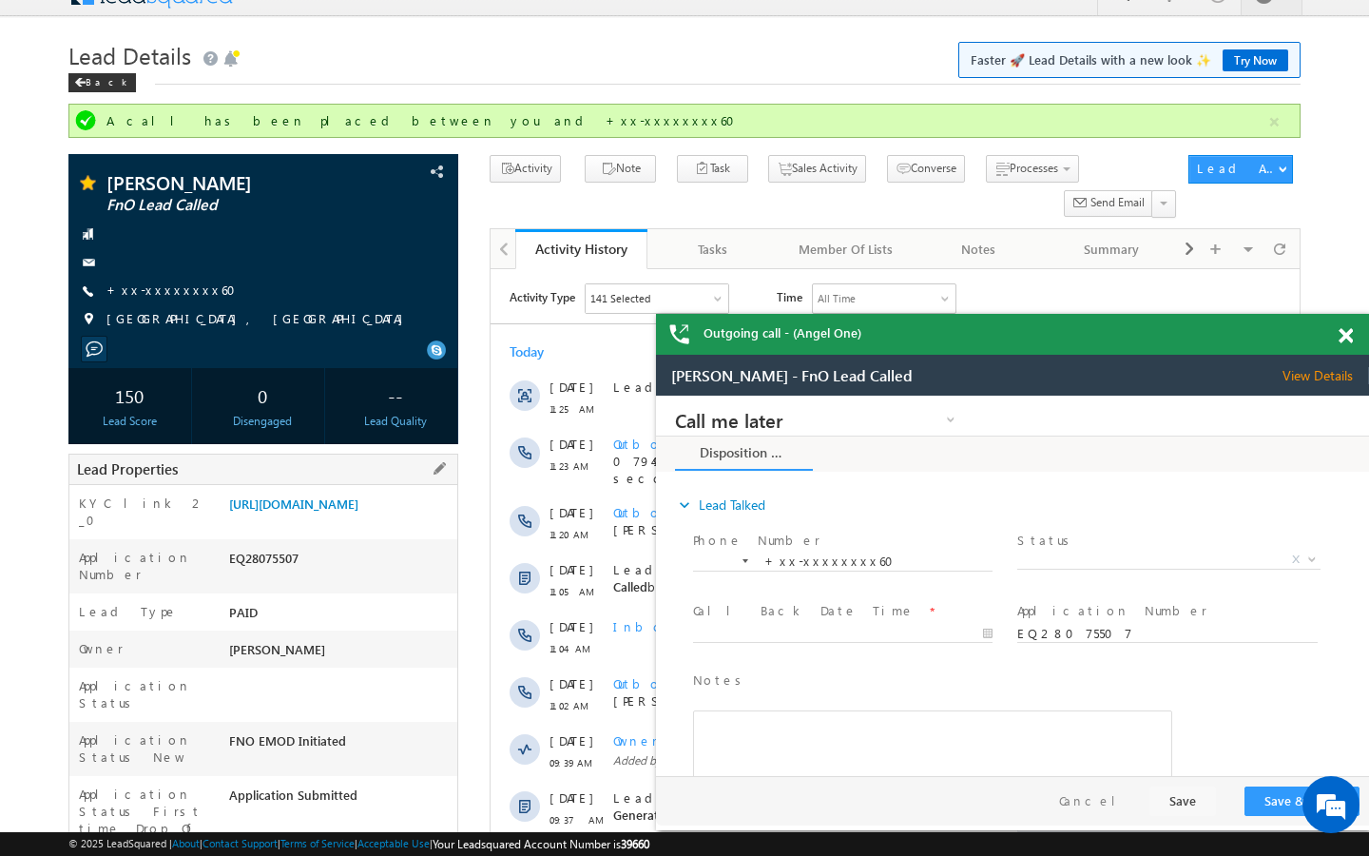
scroll to position [0, 0]
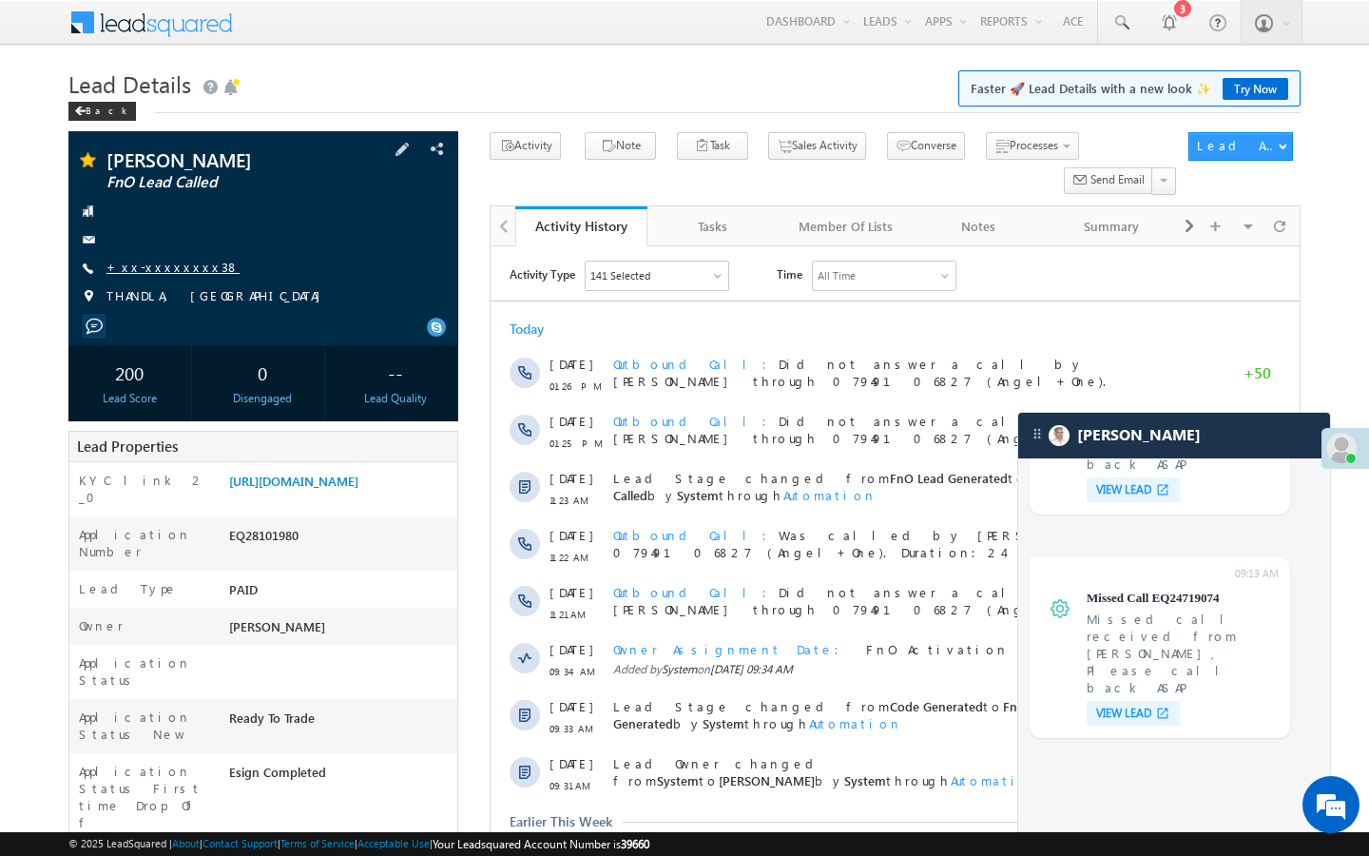
click at [175, 274] on link "+xx-xxxxxxxx38" at bounding box center [172, 267] width 133 height 16
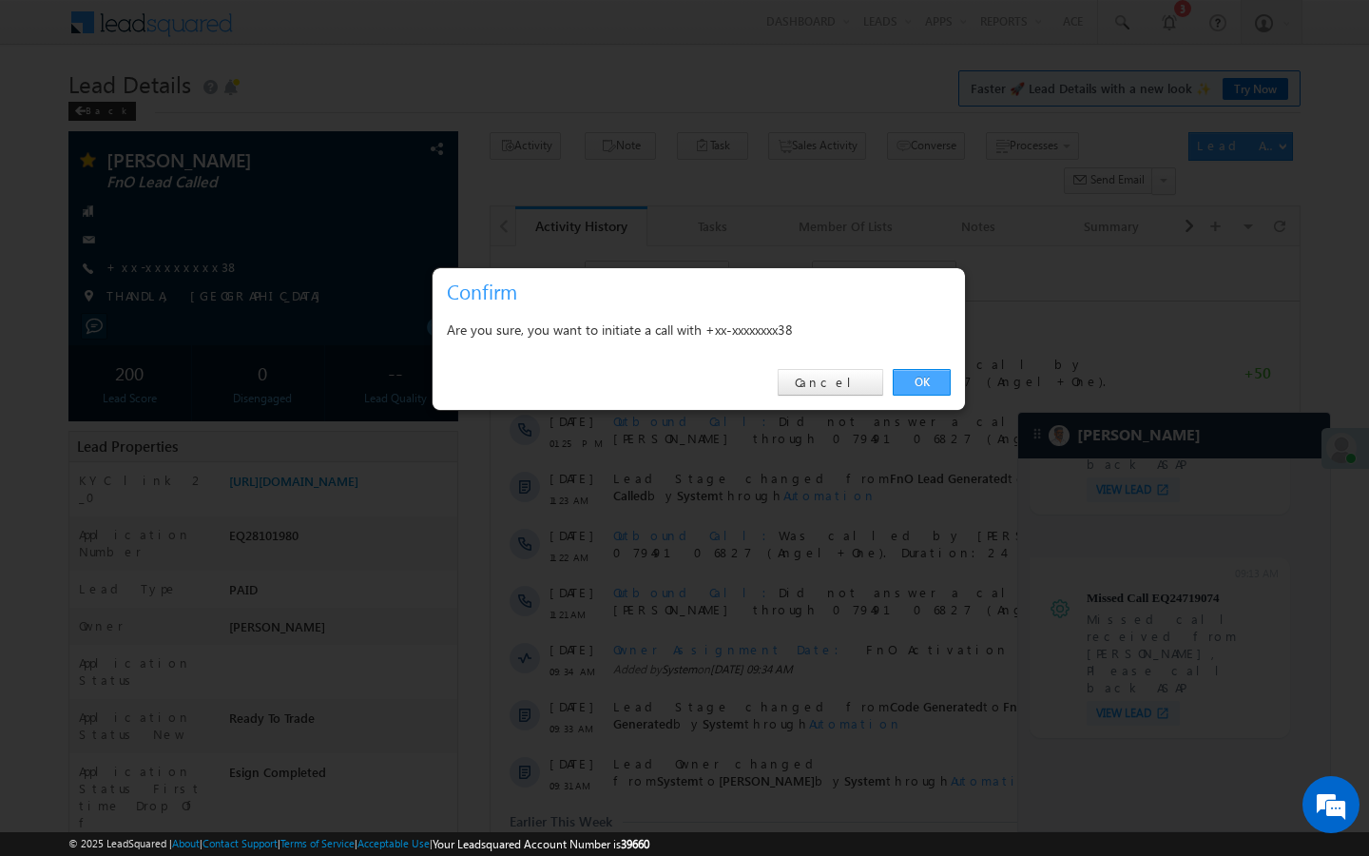
click at [911, 379] on link "OK" at bounding box center [922, 382] width 58 height 27
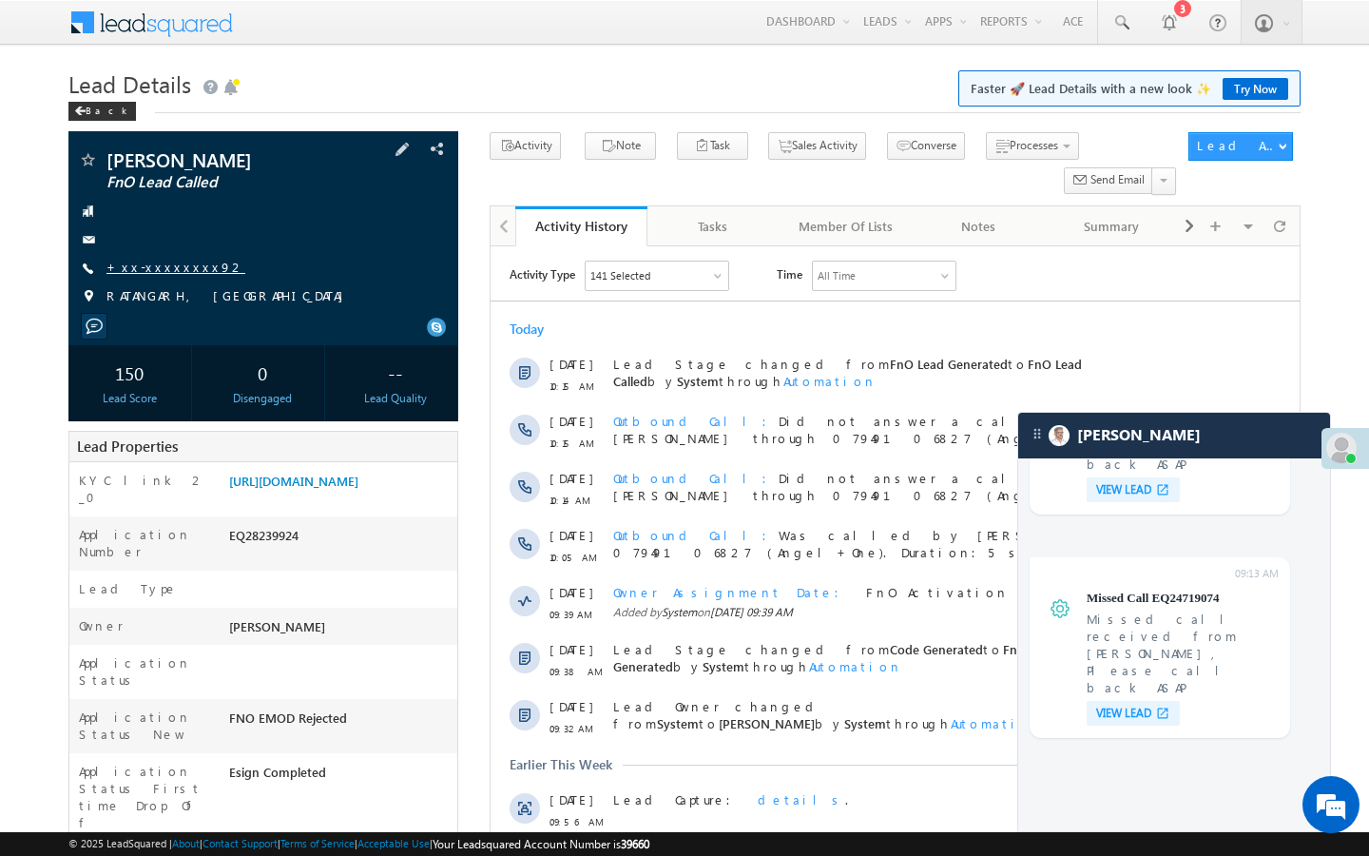
click at [180, 265] on link "+xx-xxxxxxxx92" at bounding box center [175, 267] width 139 height 16
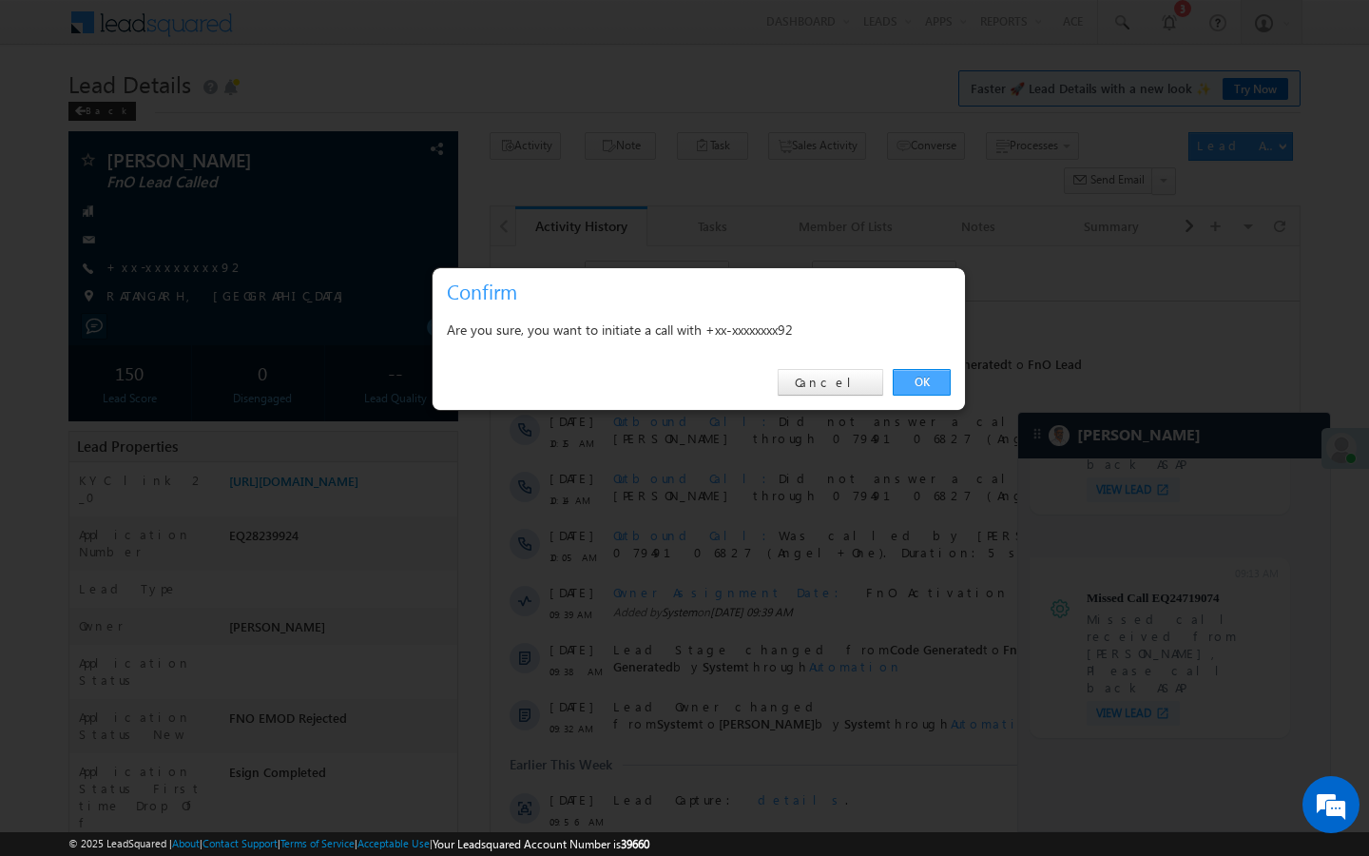
click at [921, 373] on link "OK" at bounding box center [922, 382] width 58 height 27
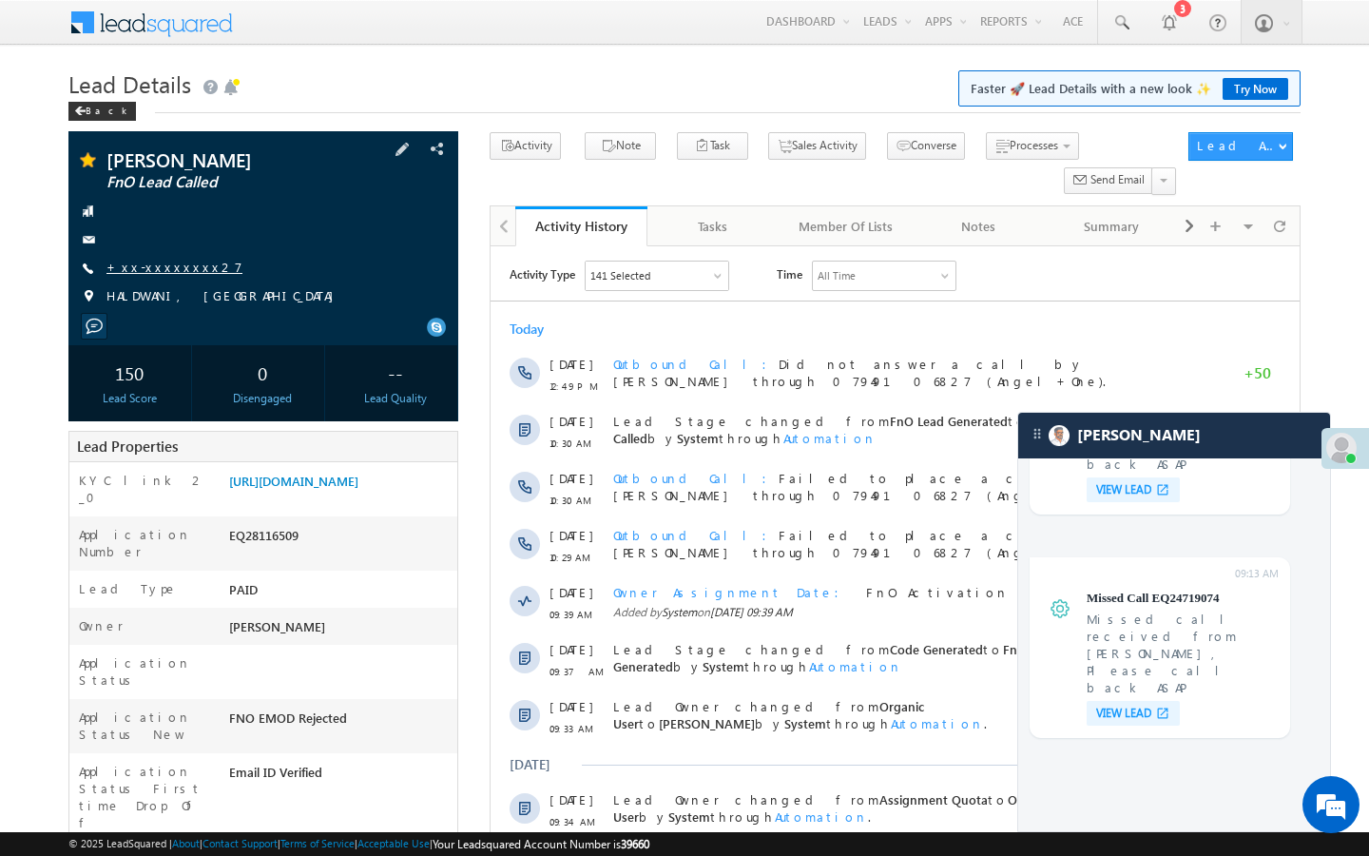
click at [180, 267] on link "+xx-xxxxxxxx27" at bounding box center [174, 267] width 136 height 16
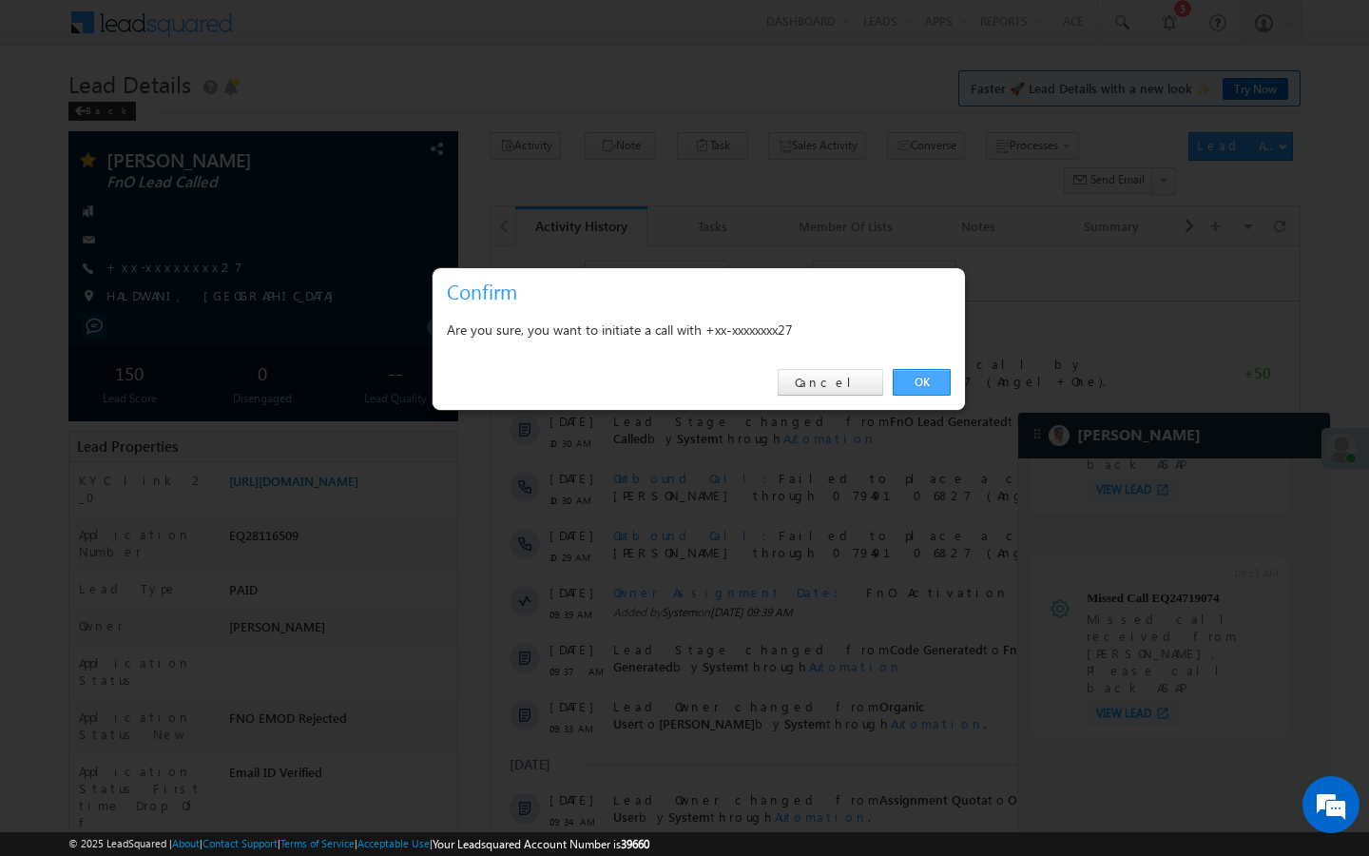
click at [922, 387] on link "OK" at bounding box center [922, 382] width 58 height 27
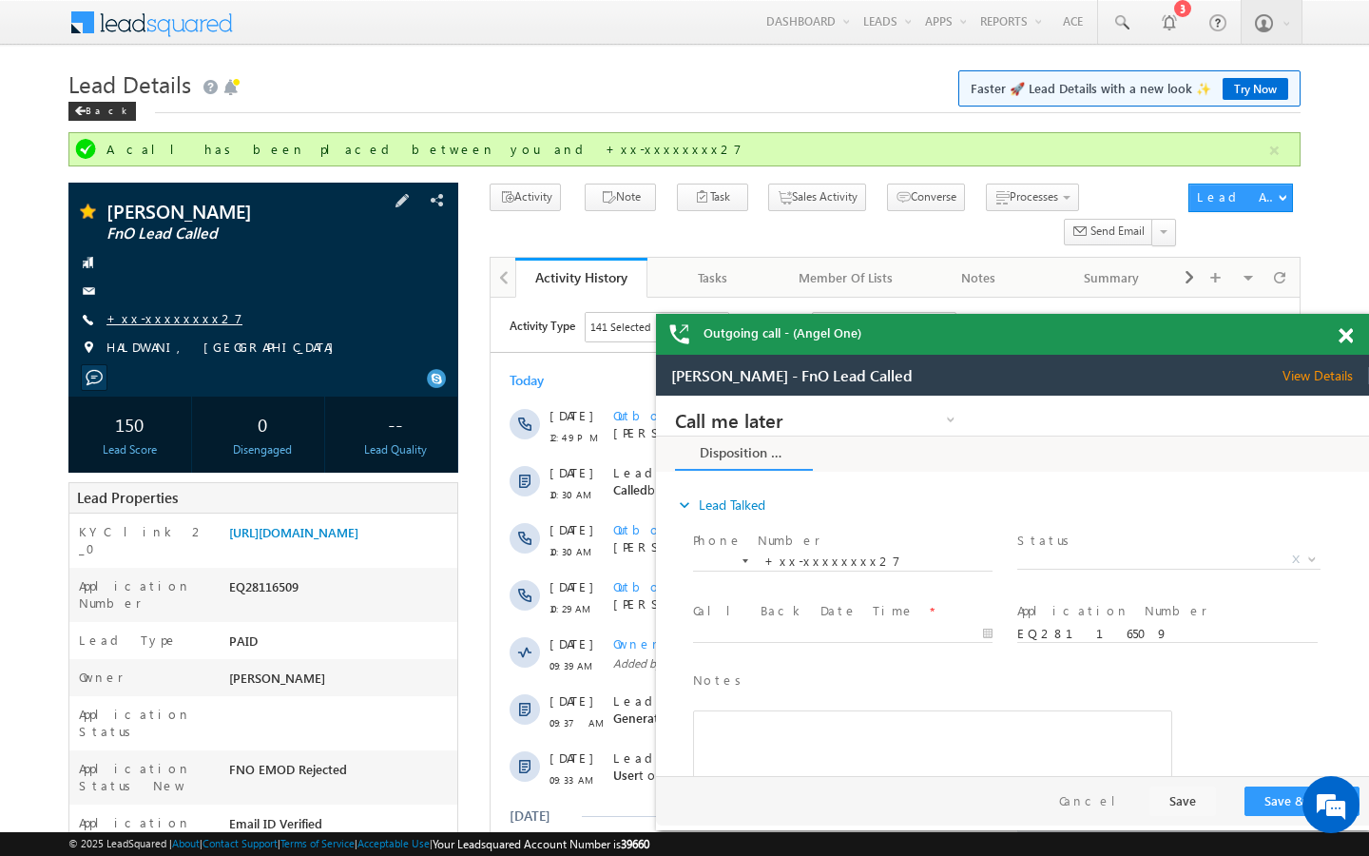
click at [0, 0] on link "+xx-xxxxxxxx27" at bounding box center [0, 0] width 0 height 0
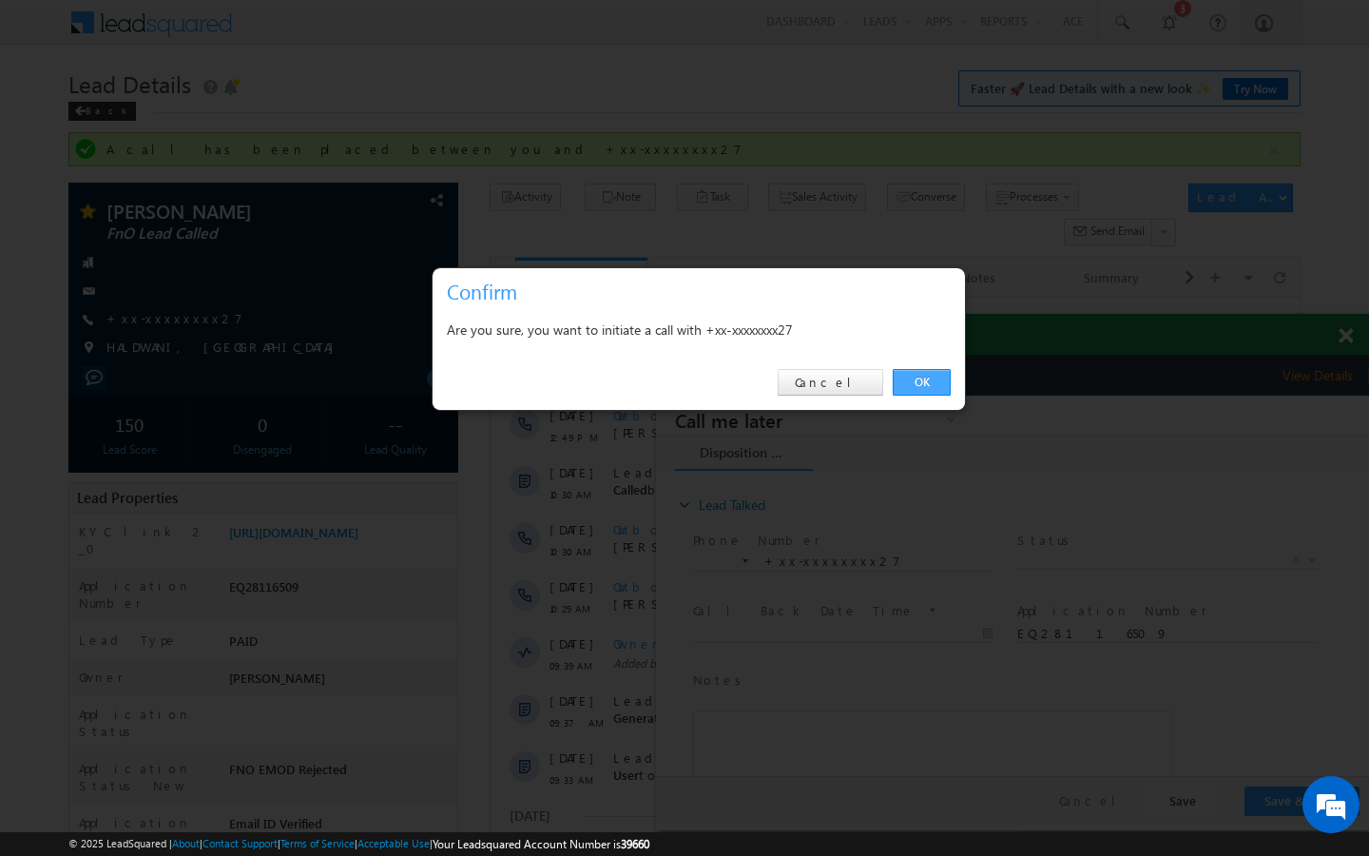
click at [902, 389] on link "OK" at bounding box center [922, 382] width 58 height 27
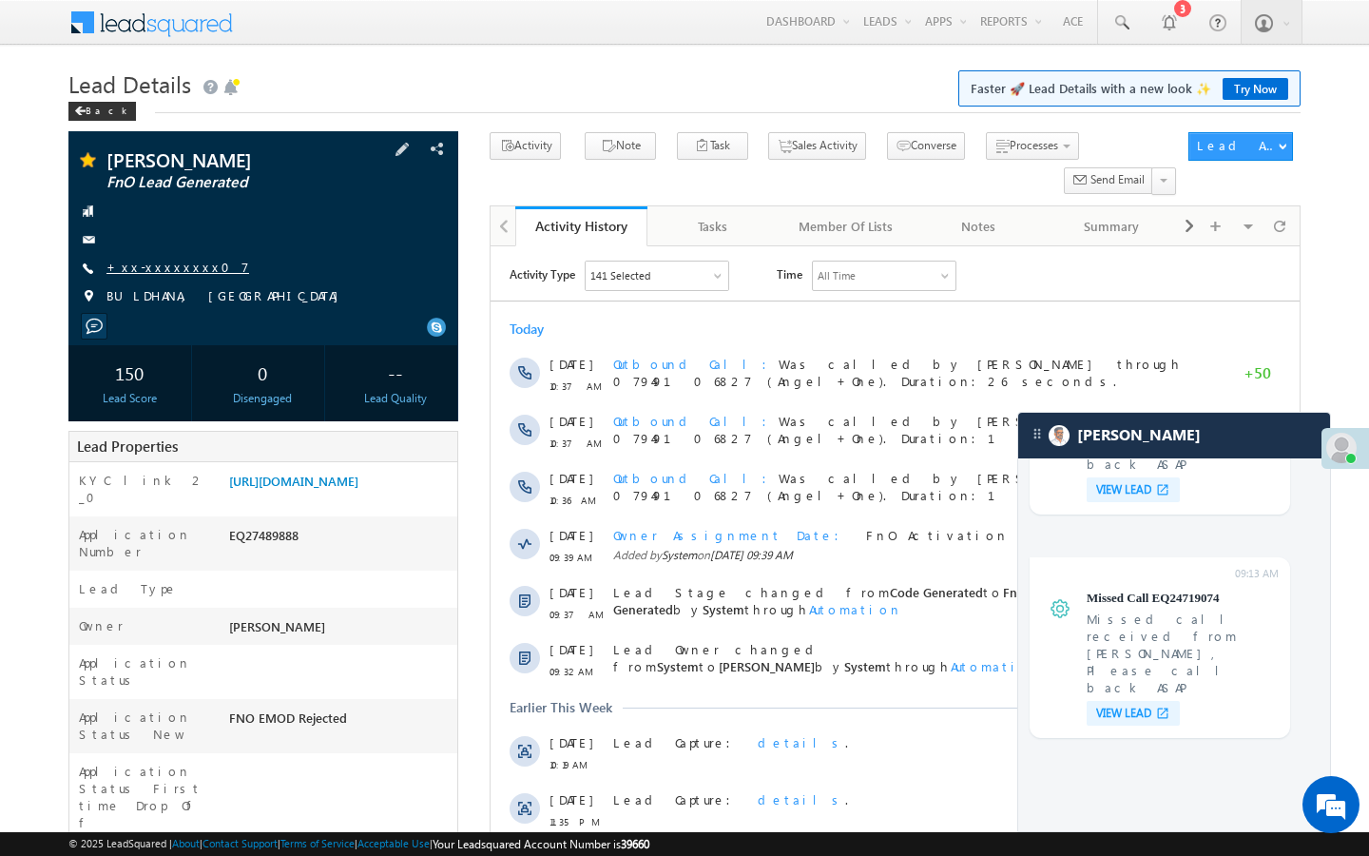
click at [177, 264] on link "+xx-xxxxxxxx07" at bounding box center [177, 267] width 143 height 16
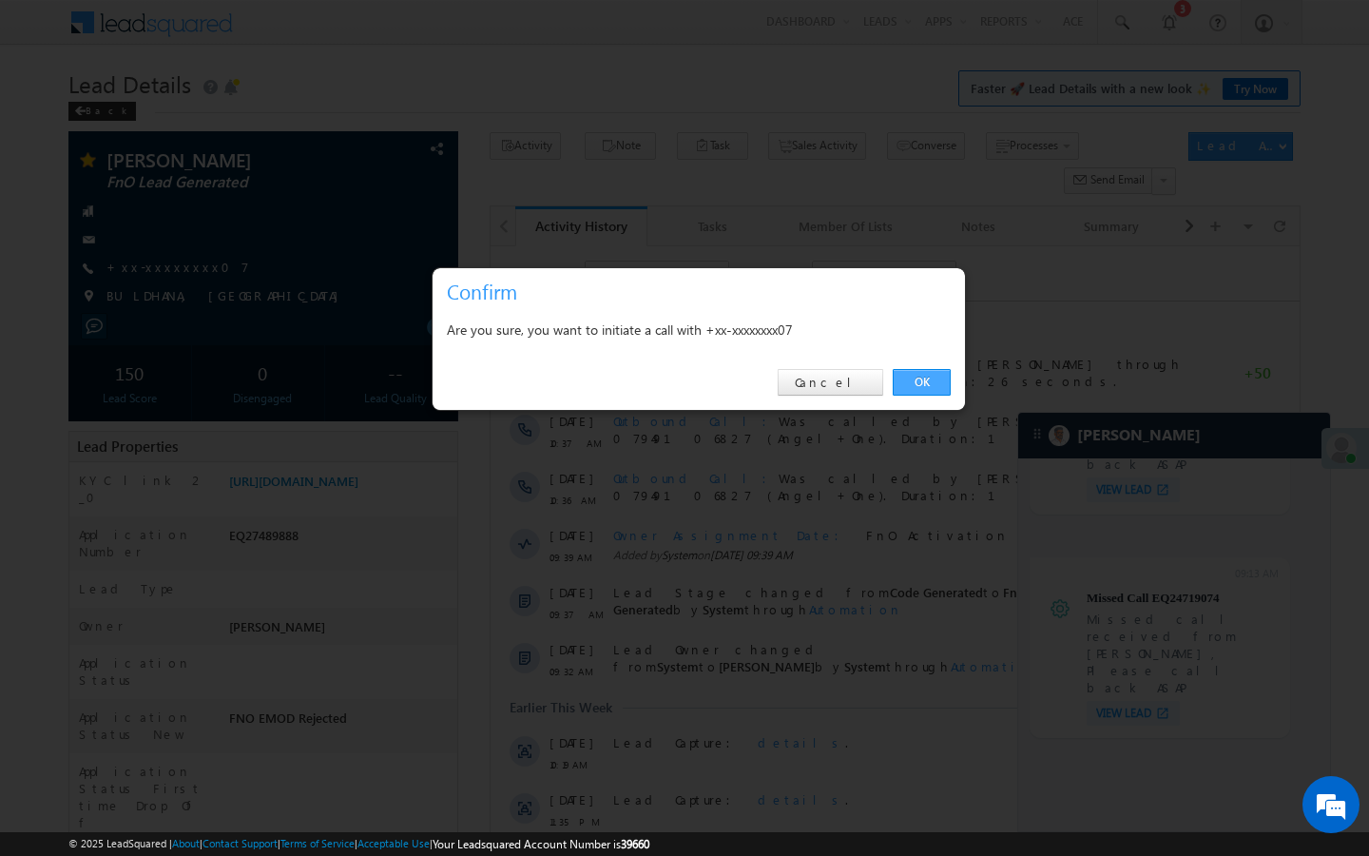
click at [923, 388] on link "OK" at bounding box center [922, 382] width 58 height 27
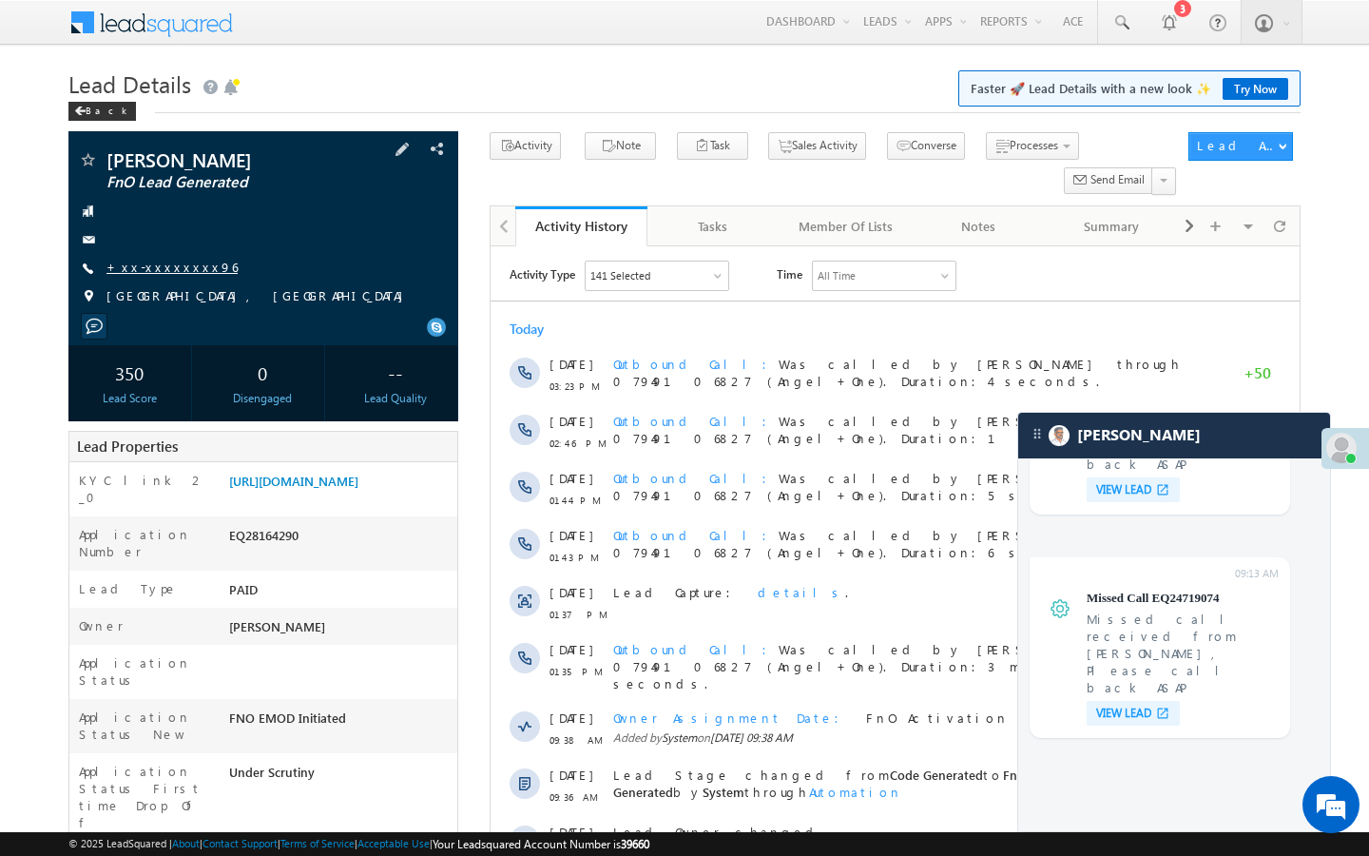
click at [172, 267] on link "+xx-xxxxxxxx96" at bounding box center [171, 267] width 131 height 16
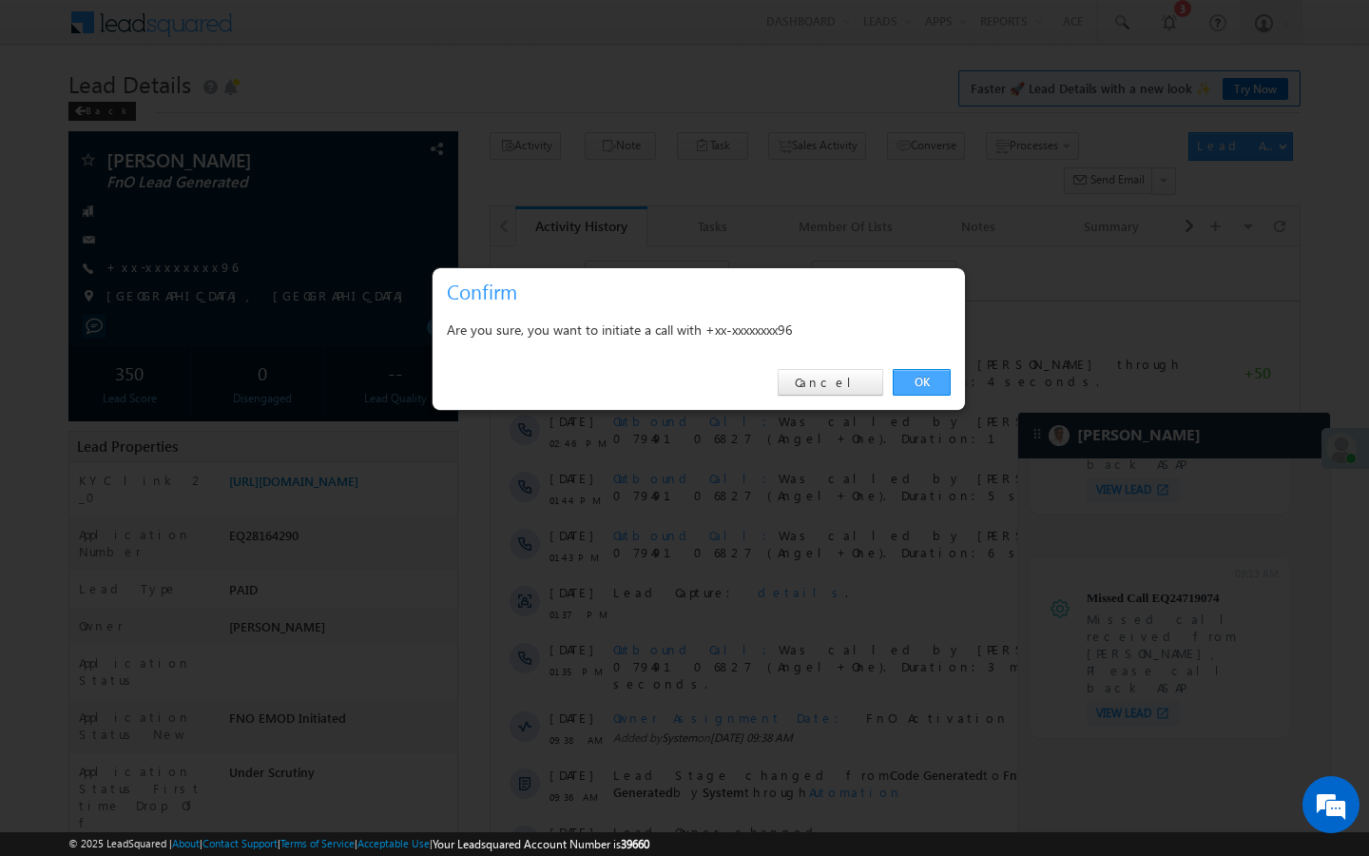
click at [938, 374] on link "OK" at bounding box center [922, 382] width 58 height 27
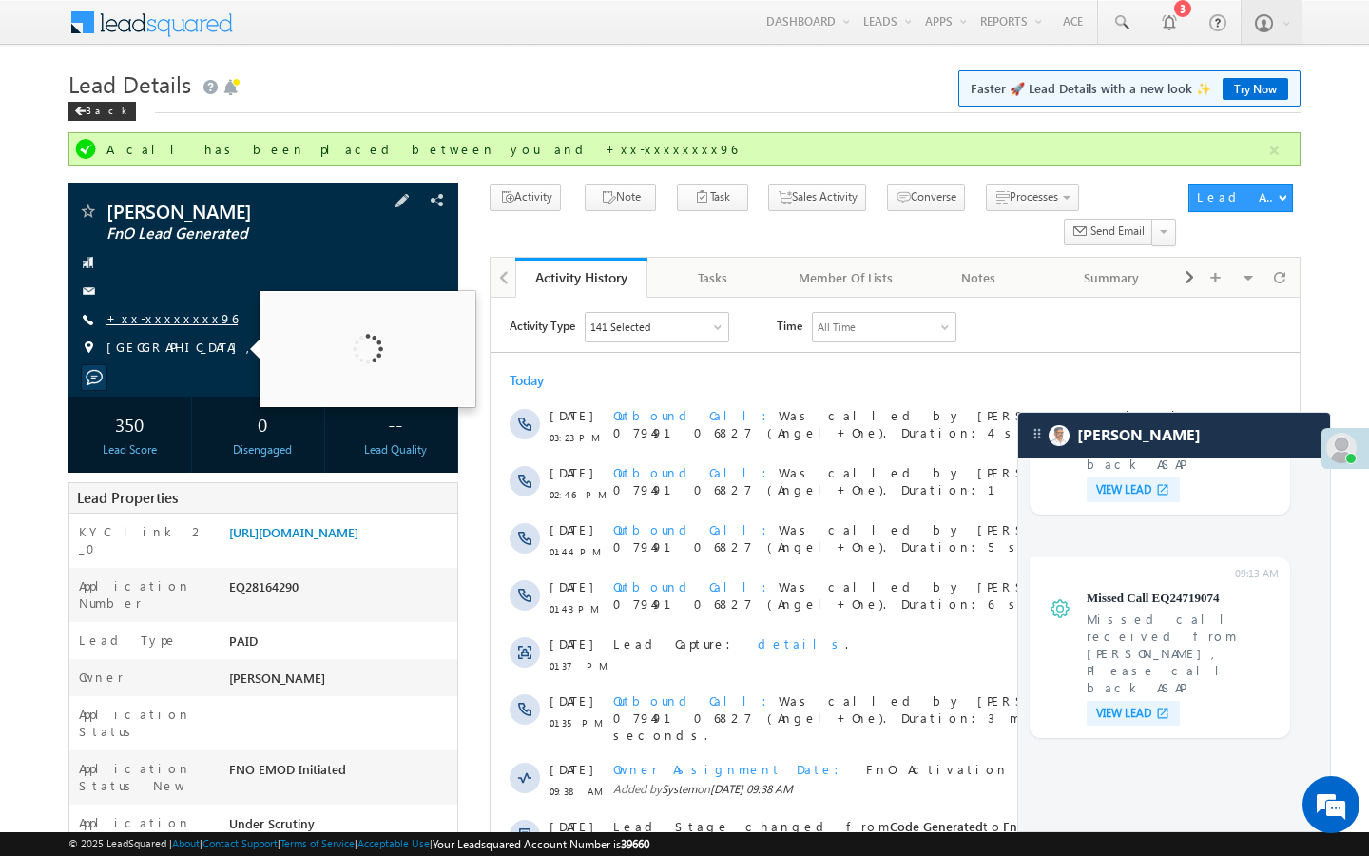
click at [129, 326] on link "+xx-xxxxxxxx96" at bounding box center [171, 318] width 131 height 16
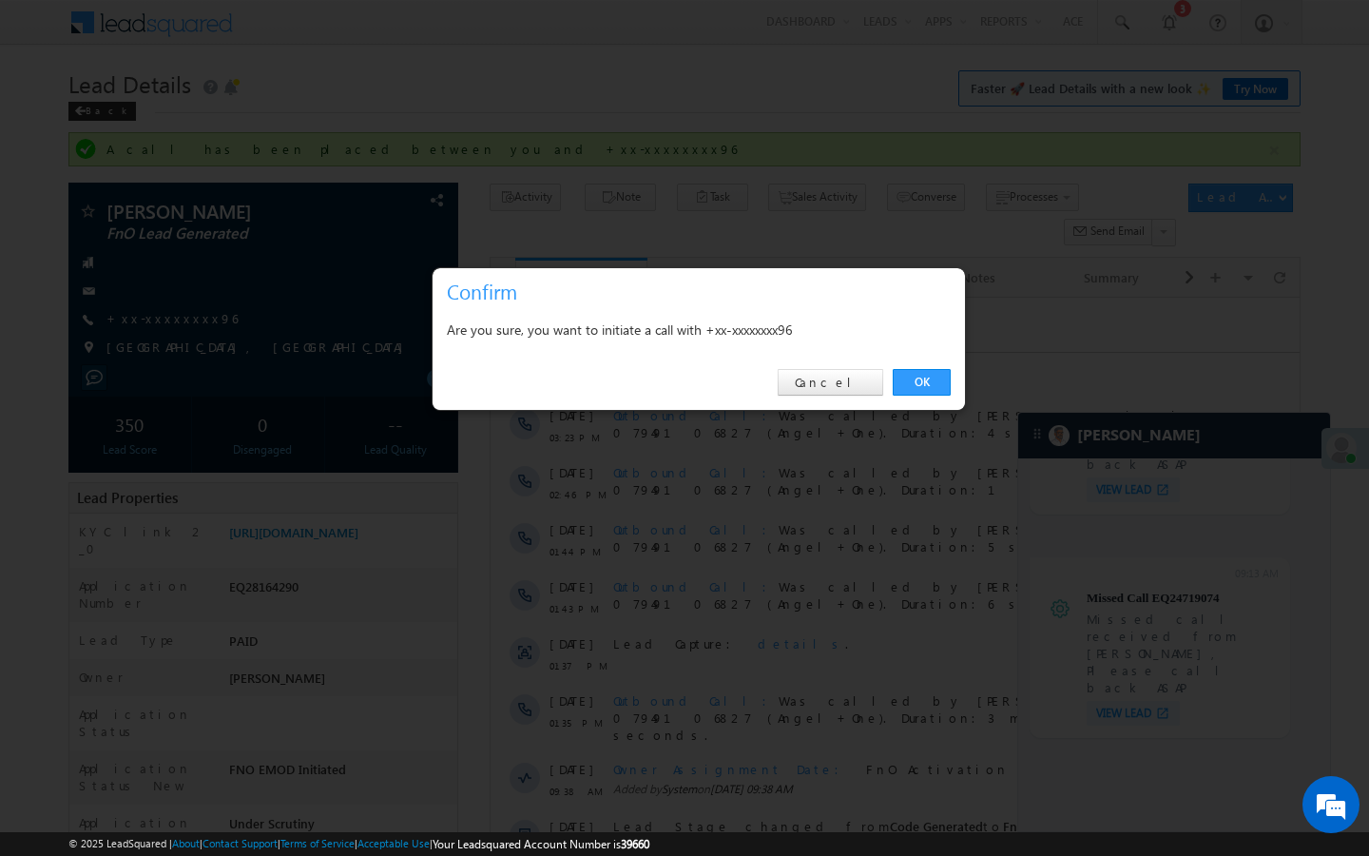
click at [896, 397] on div "OK Cancel" at bounding box center [699, 383] width 532 height 54
click at [908, 385] on link "OK" at bounding box center [922, 382] width 58 height 27
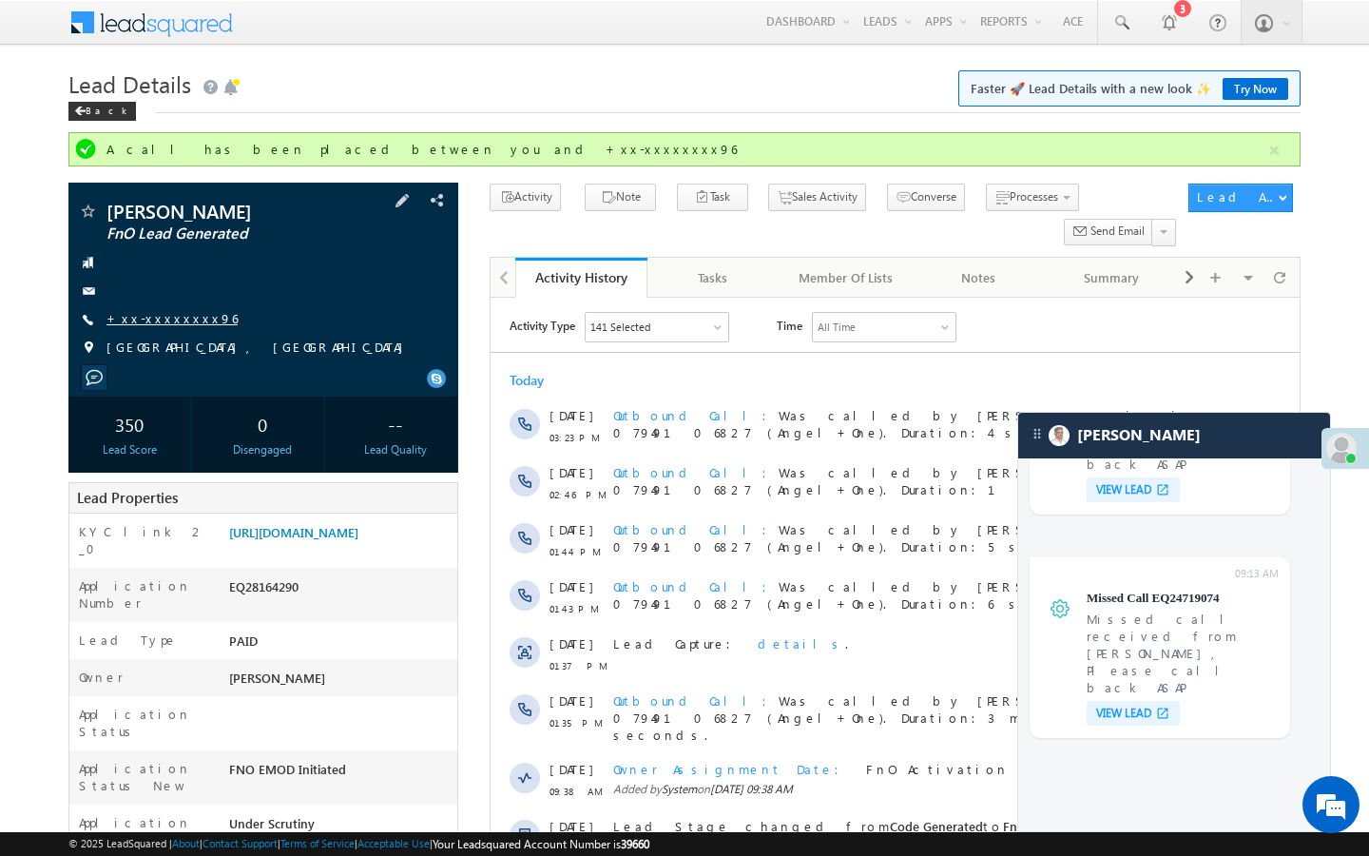
click at [173, 312] on link "+xx-xxxxxxxx96" at bounding box center [171, 318] width 131 height 16
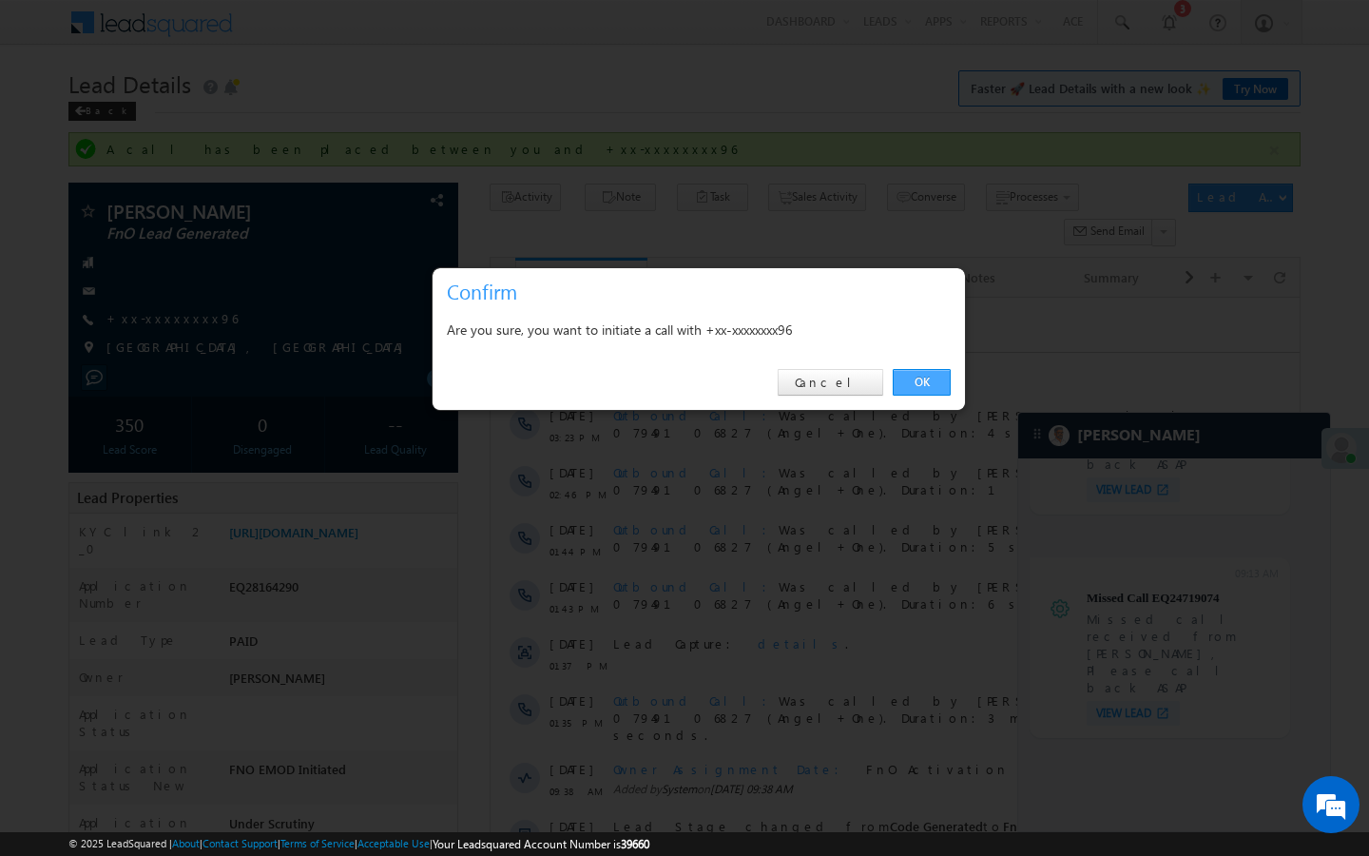
click at [925, 379] on link "OK" at bounding box center [922, 382] width 58 height 27
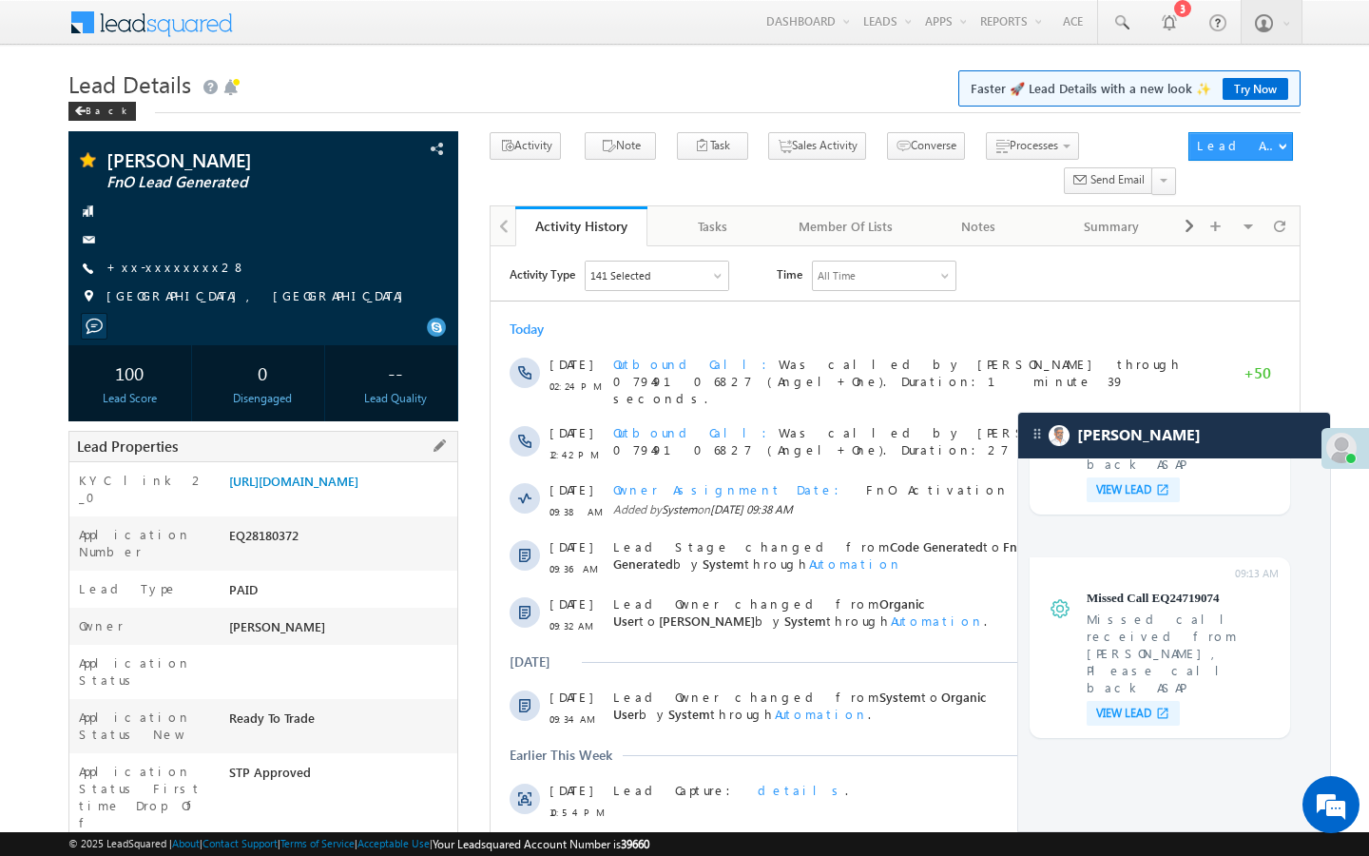
drag, startPoint x: 229, startPoint y: 806, endPoint x: 308, endPoint y: 806, distance: 78.9
click at [308, 851] on div "AABM726511" at bounding box center [340, 864] width 233 height 27
copy div "AABM726511"
click at [263, 498] on div "https://angelbroking1-pk3em7sa.customui-test.leadsquared.com?leadId=30b4e7e4-49…" at bounding box center [340, 485] width 233 height 27
click at [275, 489] on link "https://angelbroking1-pk3em7sa.customui-test.leadsquared.com?leadId=30b4e7e4-49…" at bounding box center [293, 481] width 129 height 16
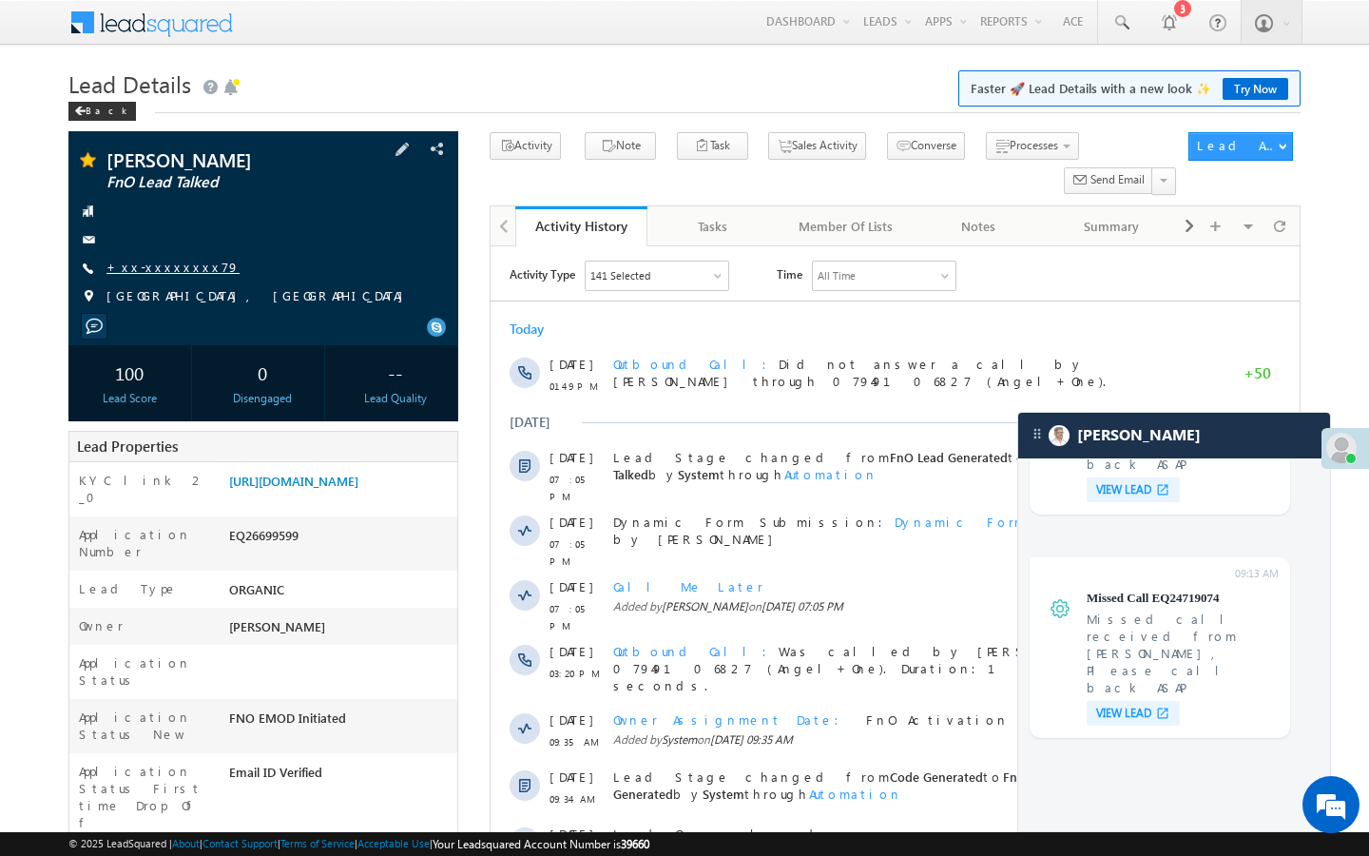
click at [159, 270] on link "+xx-xxxxxxxx79" at bounding box center [172, 267] width 133 height 16
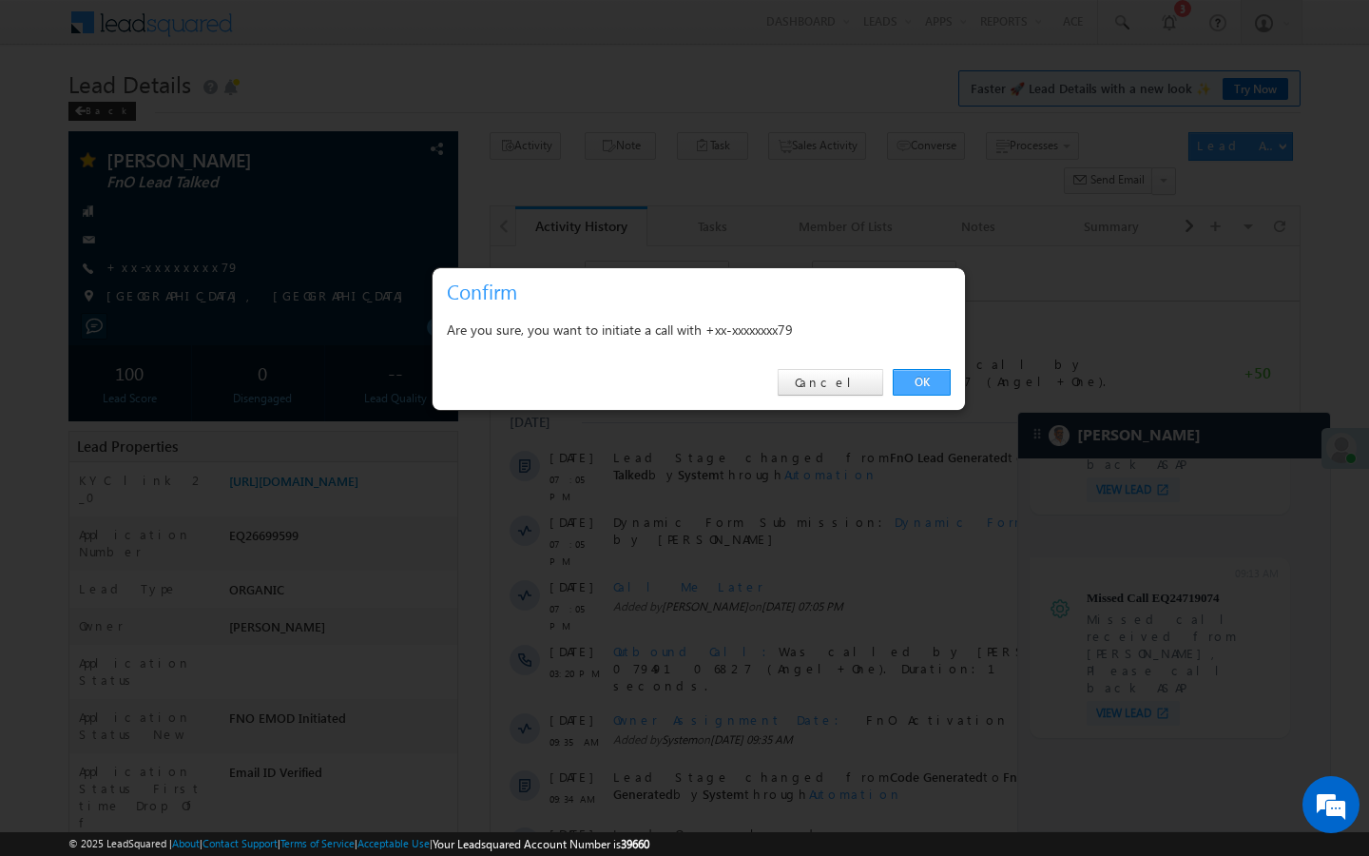
click at [919, 390] on link "OK" at bounding box center [922, 382] width 58 height 27
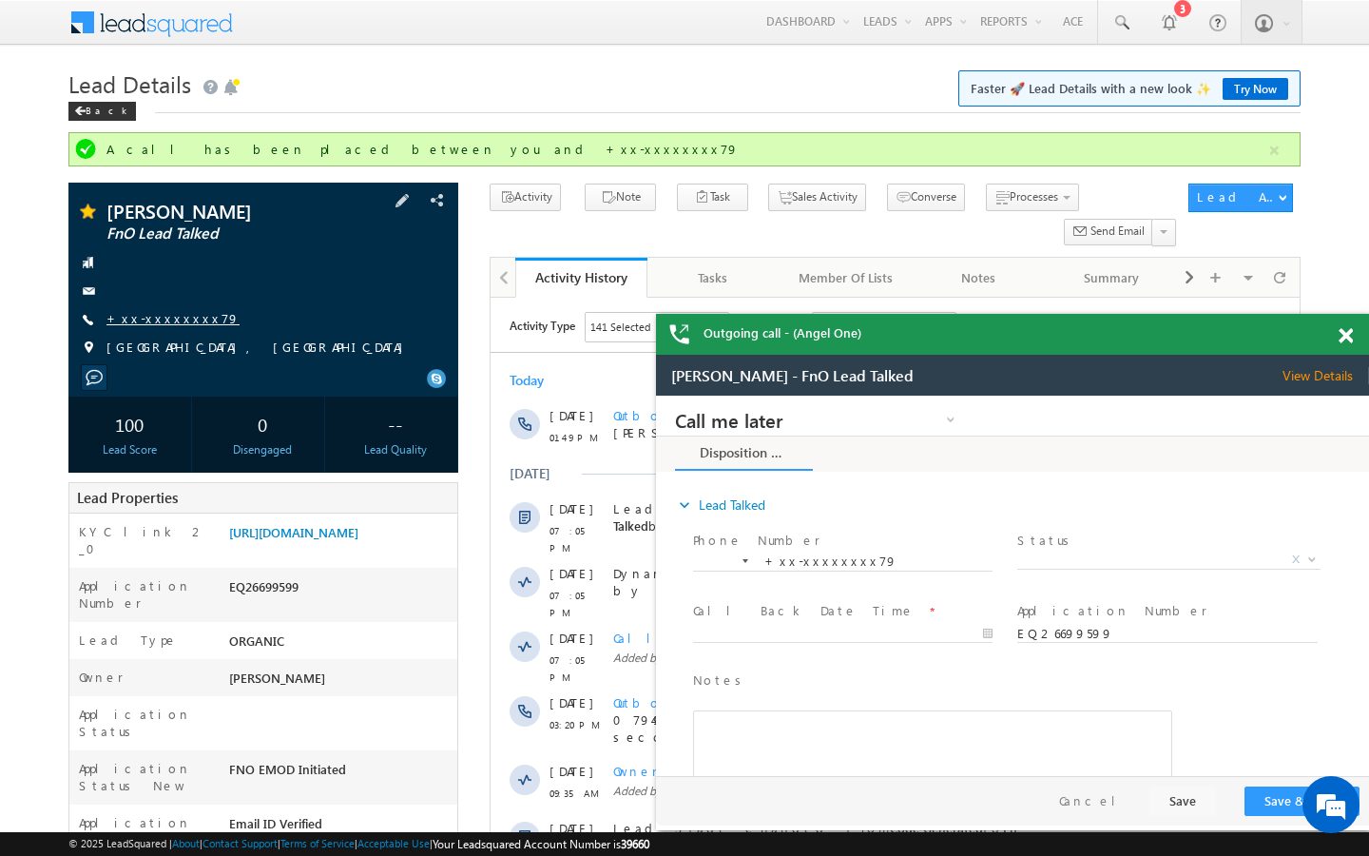
click at [168, 317] on link "+xx-xxxxxxxx79" at bounding box center [172, 318] width 133 height 16
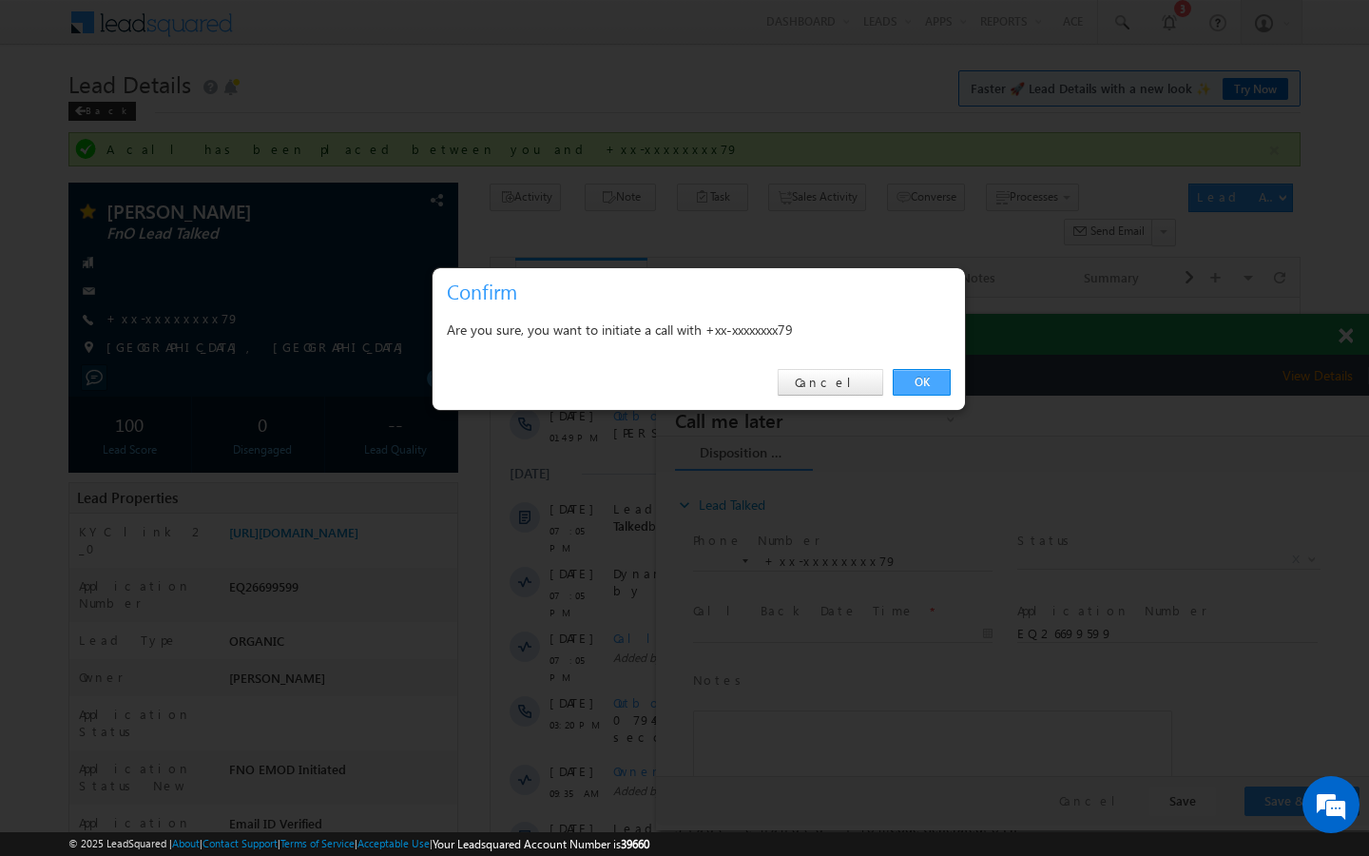
click at [922, 376] on link "OK" at bounding box center [922, 382] width 58 height 27
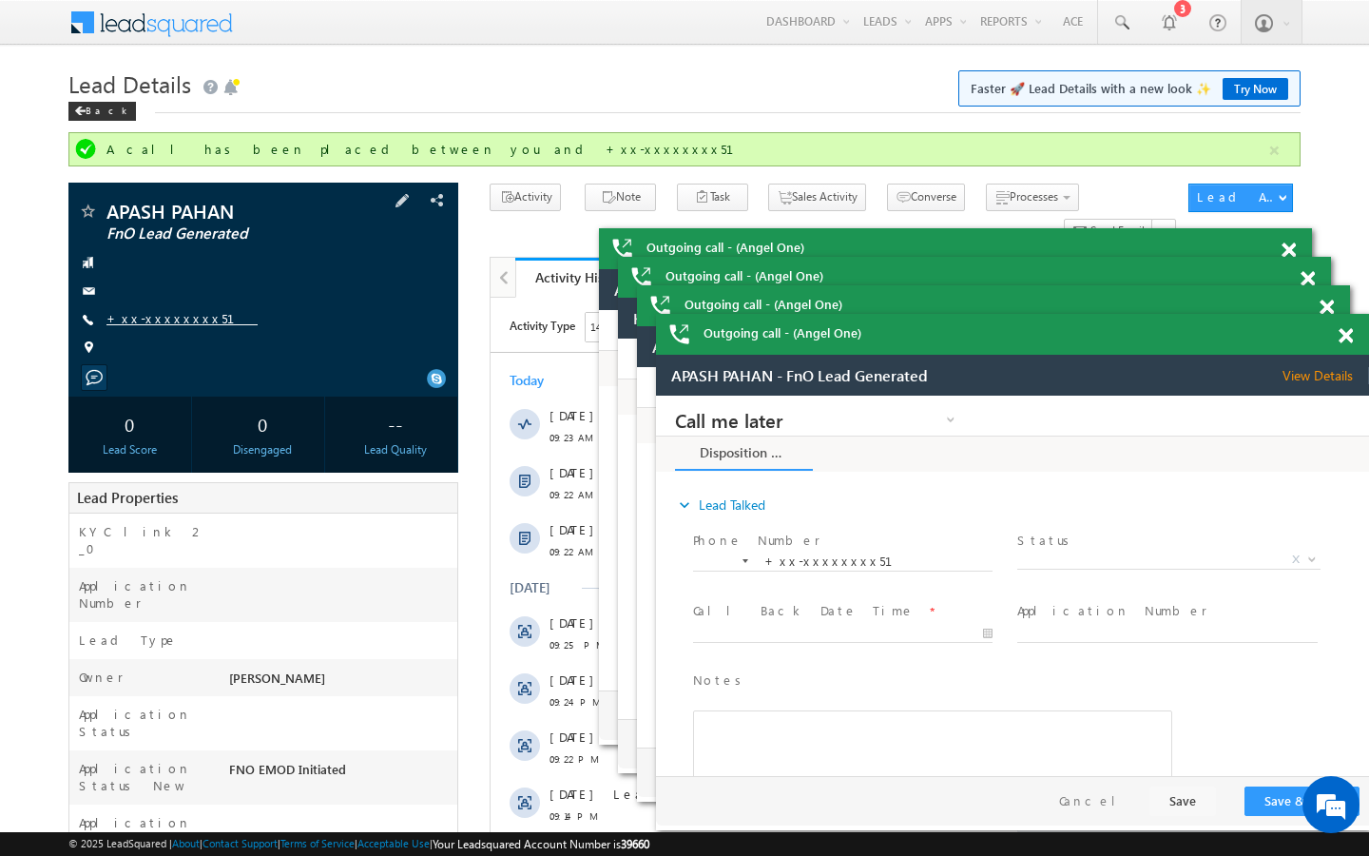
click at [0, 0] on link "+xx-xxxxxxxx51" at bounding box center [0, 0] width 0 height 0
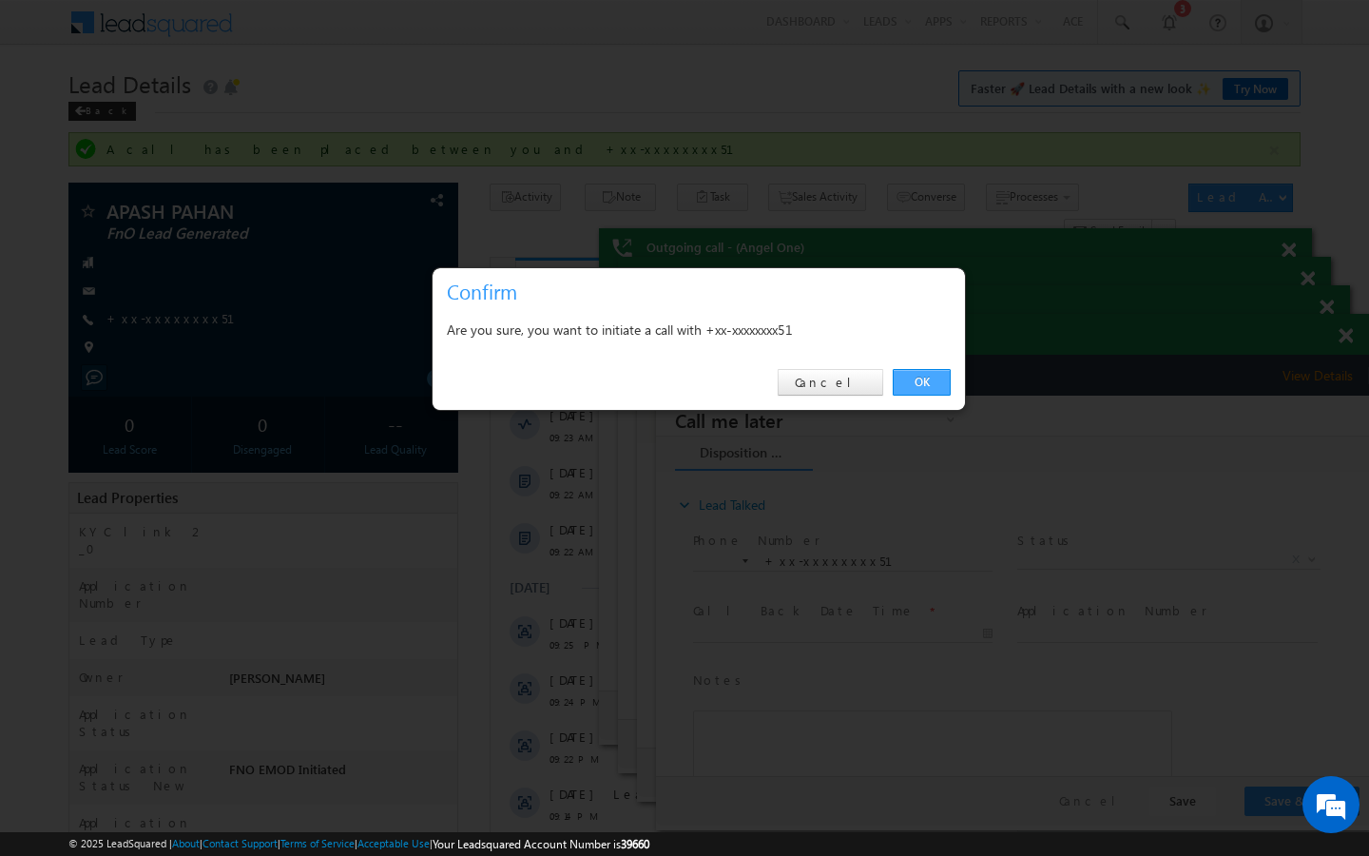
click at [943, 381] on link "OK" at bounding box center [922, 382] width 58 height 27
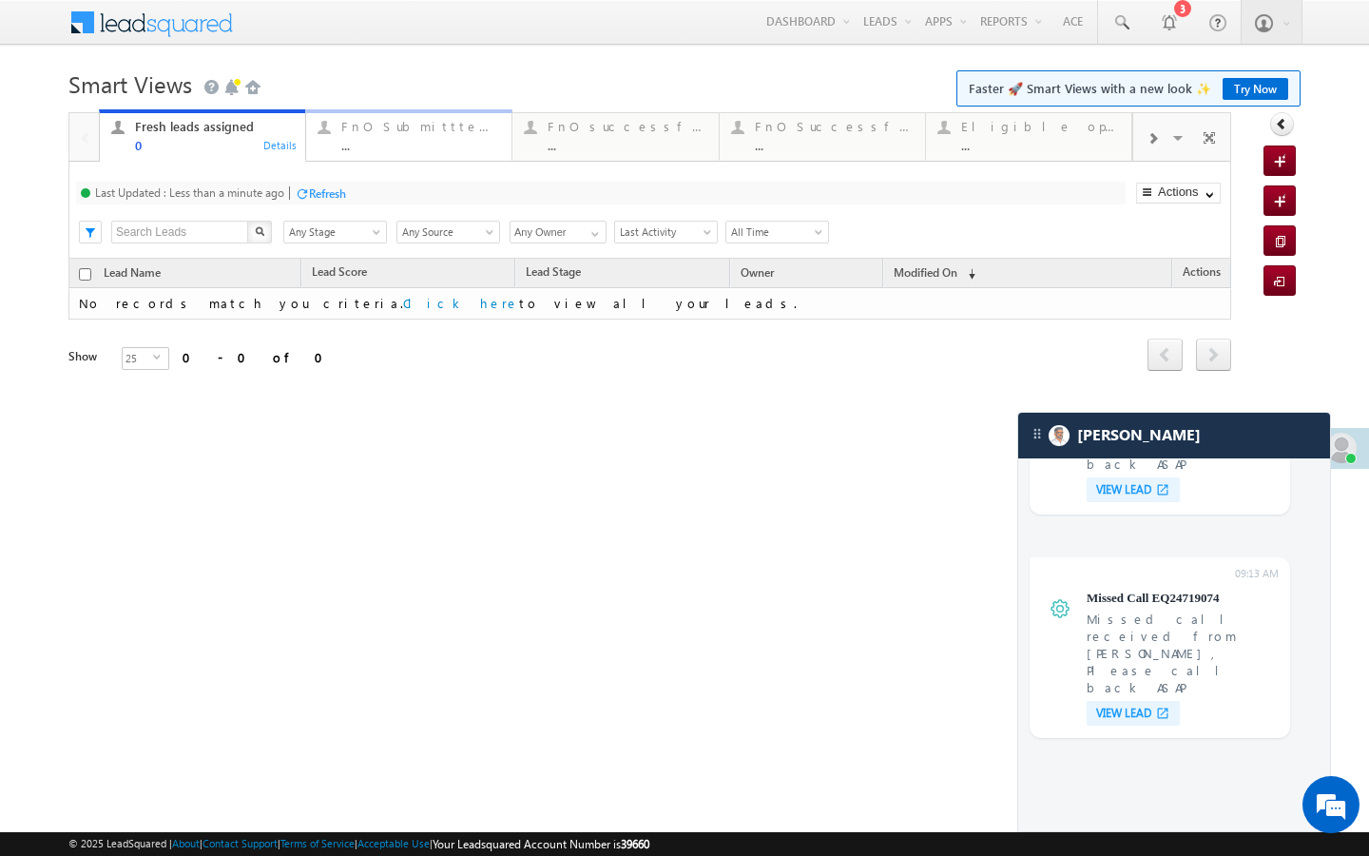
click at [375, 152] on div "..." at bounding box center [420, 145] width 159 height 14
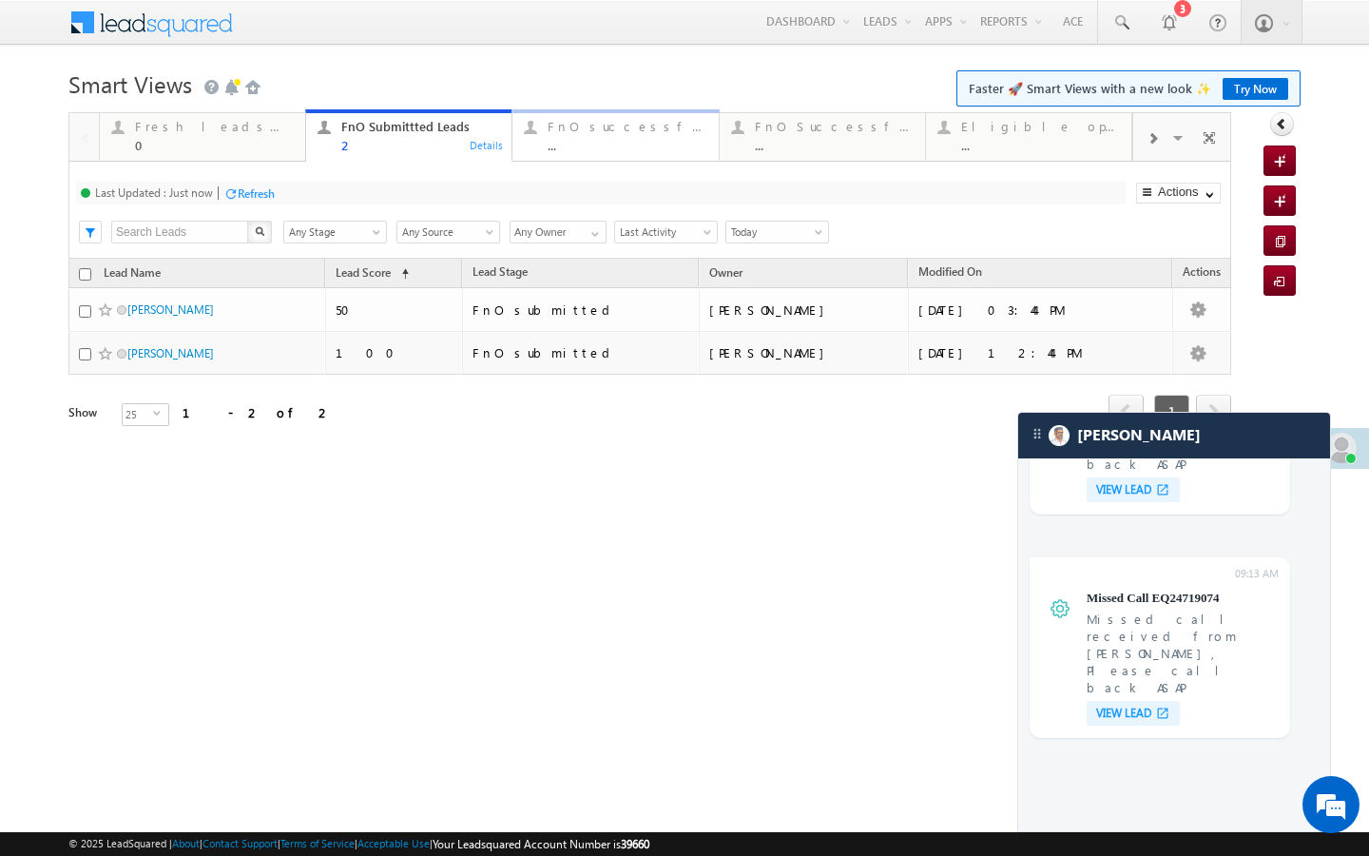
click at [551, 149] on div "..." at bounding box center [627, 145] width 159 height 14
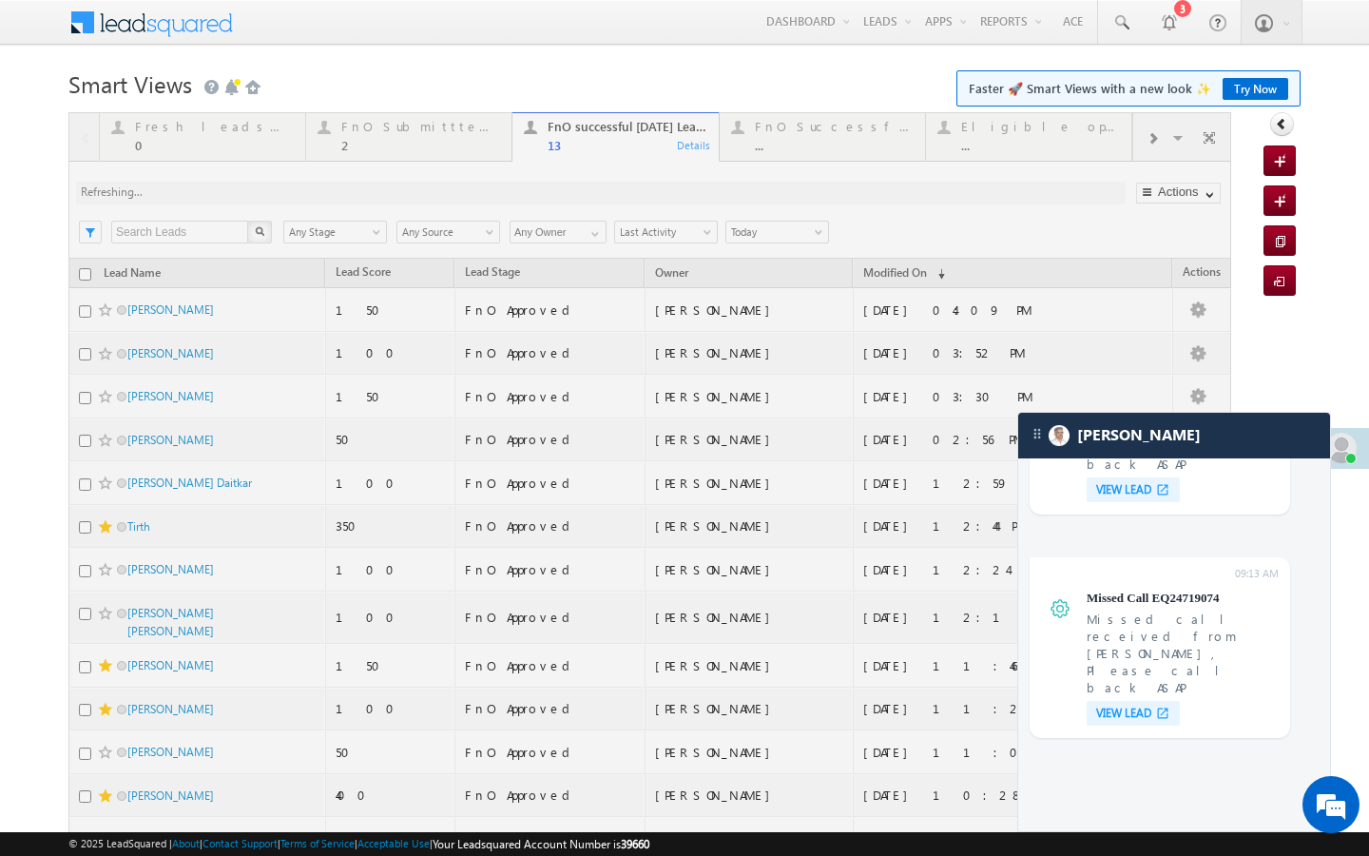
click at [389, 138] on div at bounding box center [649, 538] width 1163 height 853
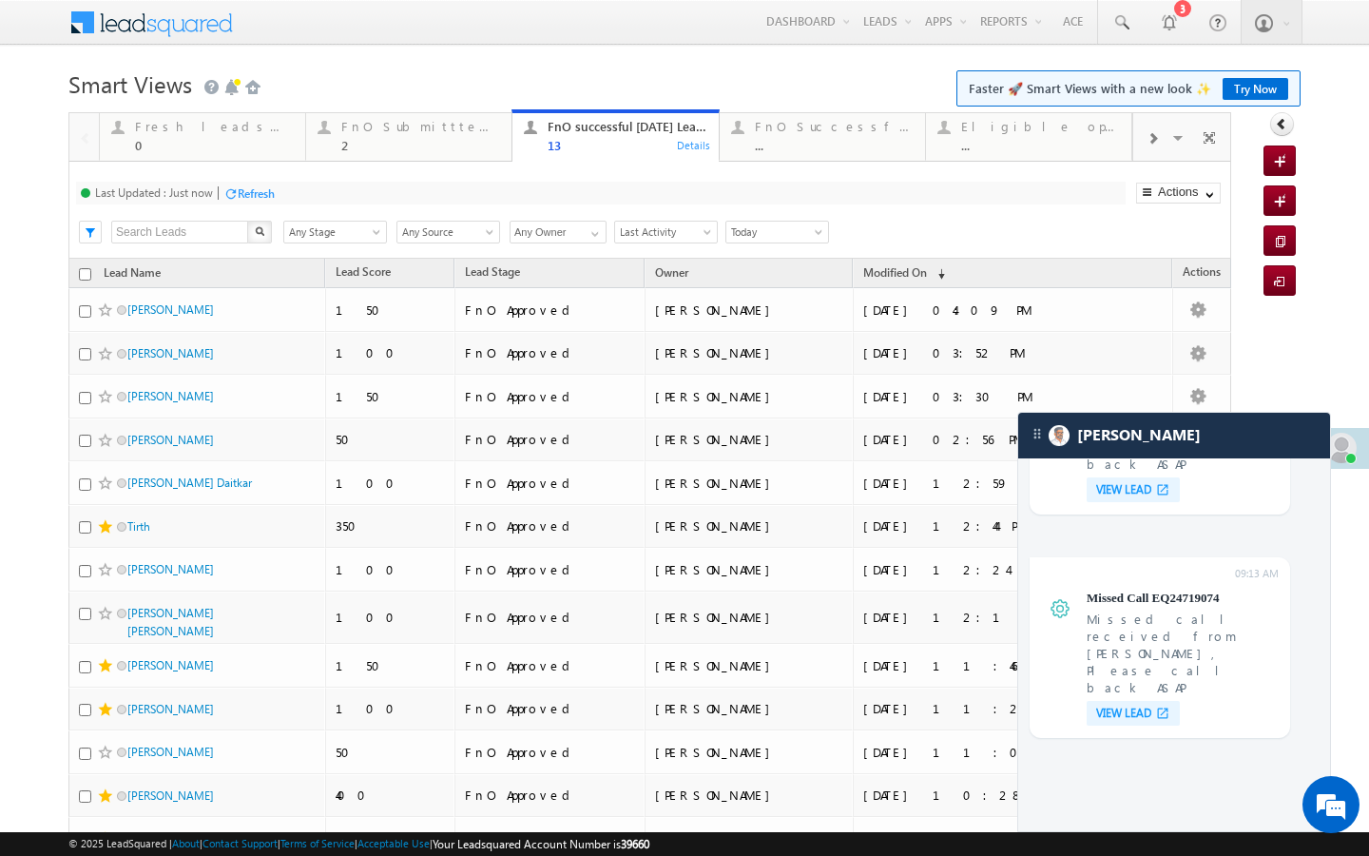
click at [394, 131] on div "FnO Submittted Leads" at bounding box center [420, 126] width 159 height 15
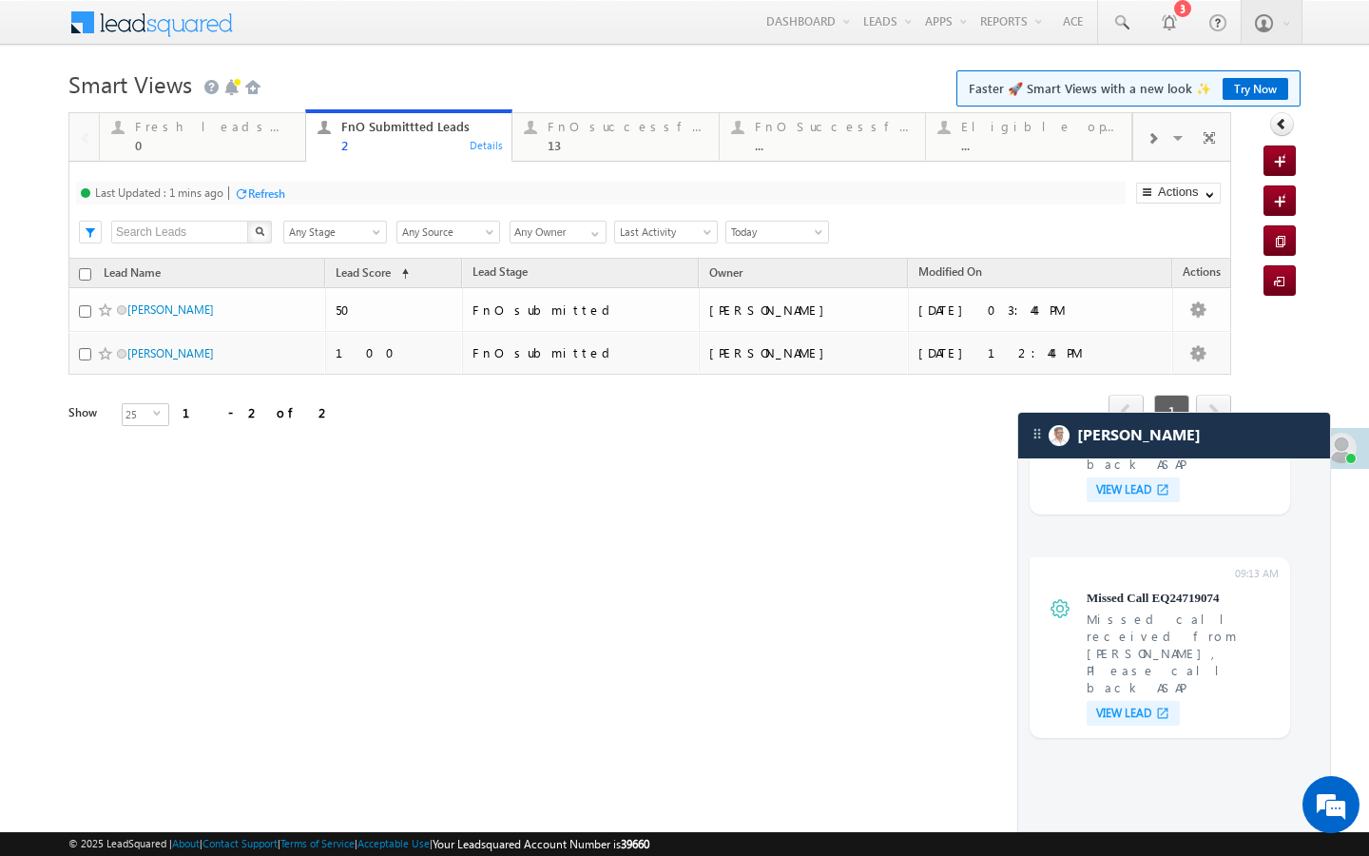
click at [285, 186] on div "Refresh" at bounding box center [266, 193] width 37 height 14
click at [262, 193] on div "Refresh" at bounding box center [256, 193] width 37 height 14
click at [592, 127] on div "FnO successful [DATE] Leads" at bounding box center [627, 126] width 159 height 15
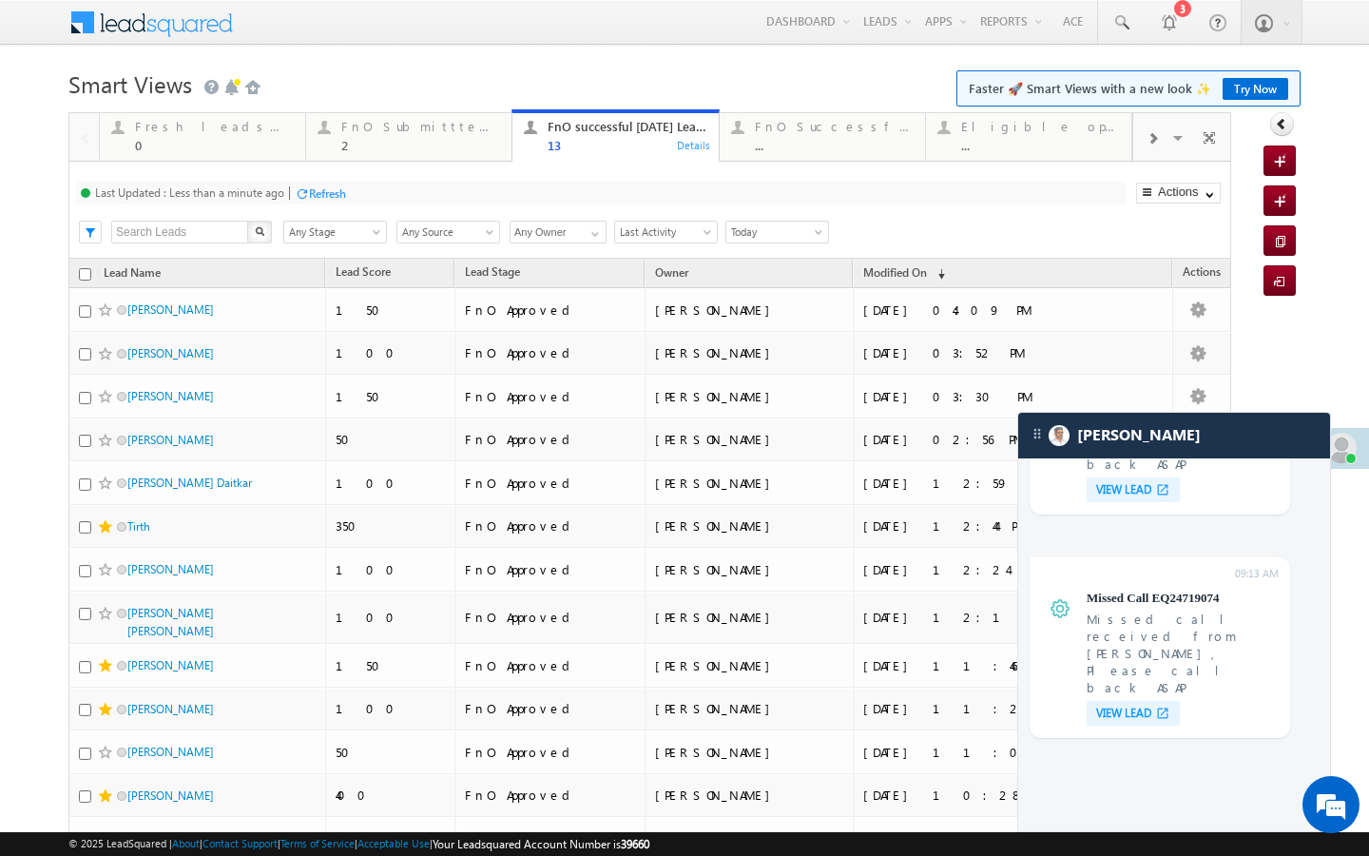
click at [308, 189] on div at bounding box center [302, 193] width 14 height 14
click at [401, 144] on div "2" at bounding box center [420, 145] width 159 height 14
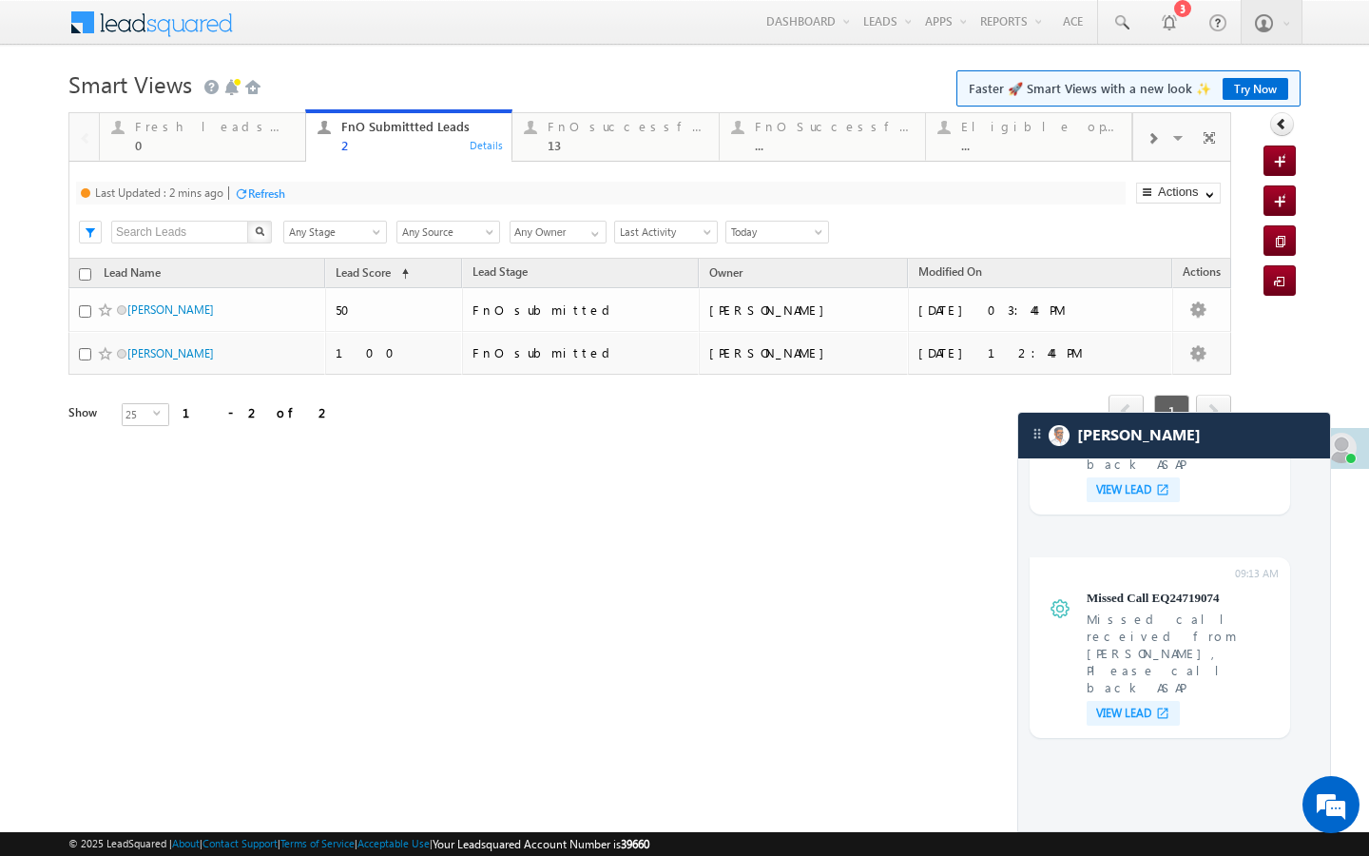
click at [261, 201] on div "Refresh" at bounding box center [259, 193] width 51 height 18
click at [571, 130] on div "FnO successful today Leads" at bounding box center [627, 126] width 159 height 15
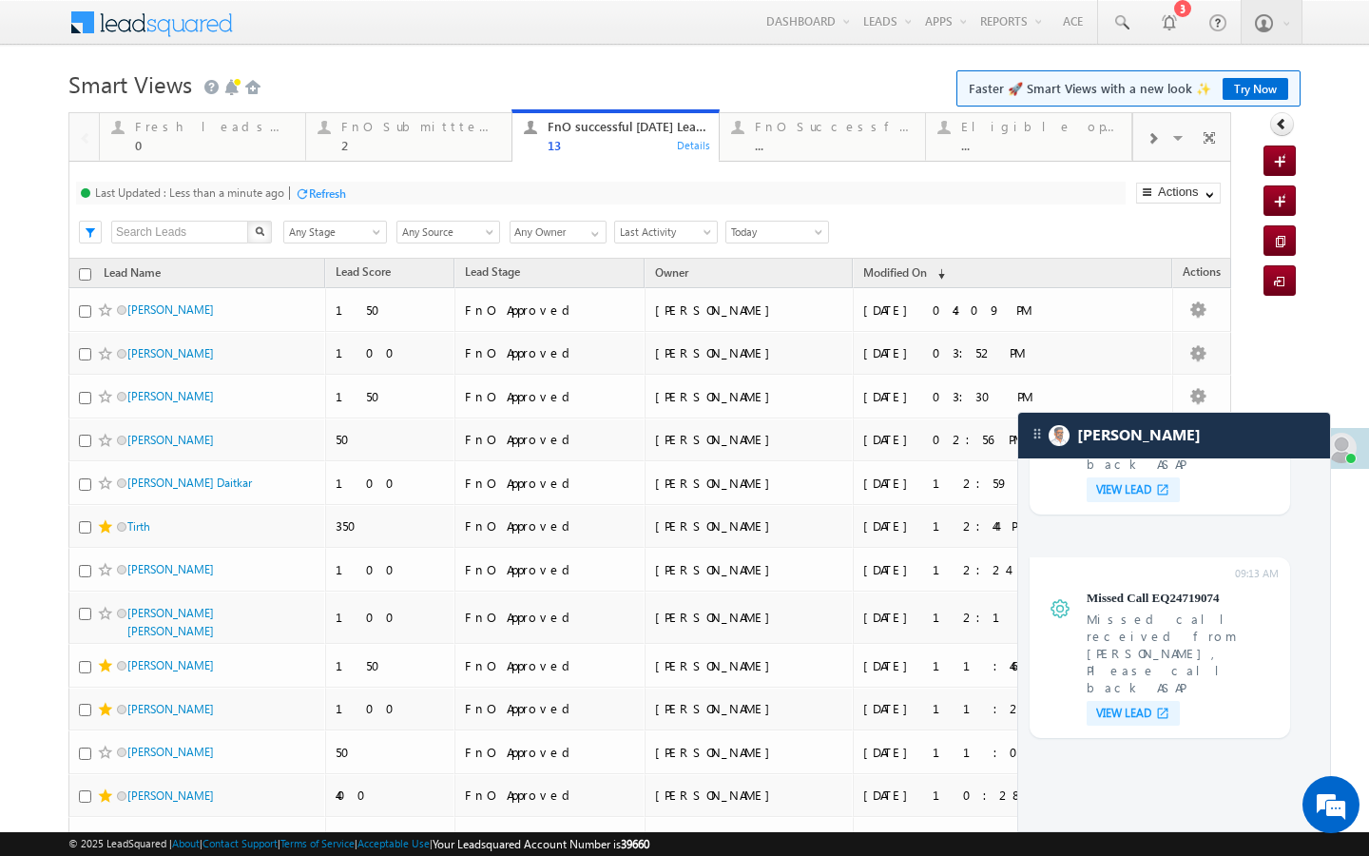
click at [318, 186] on div "Refresh" at bounding box center [327, 193] width 37 height 14
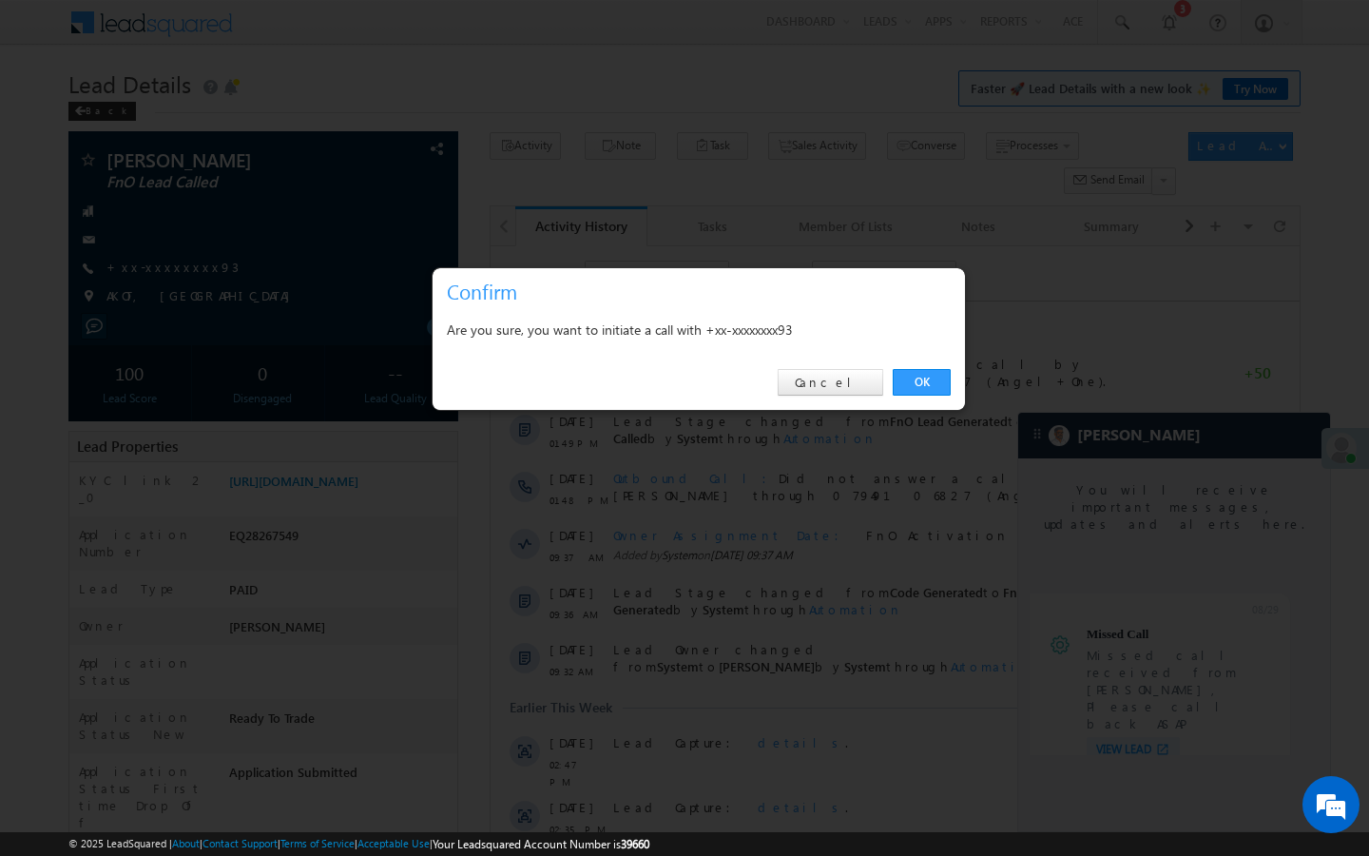
scroll to position [7152, 0]
drag, startPoint x: 898, startPoint y: 394, endPoint x: 430, endPoint y: 27, distance: 594.6
click at [898, 394] on link "OK" at bounding box center [922, 382] width 58 height 27
